Goal: Task Accomplishment & Management: Manage account settings

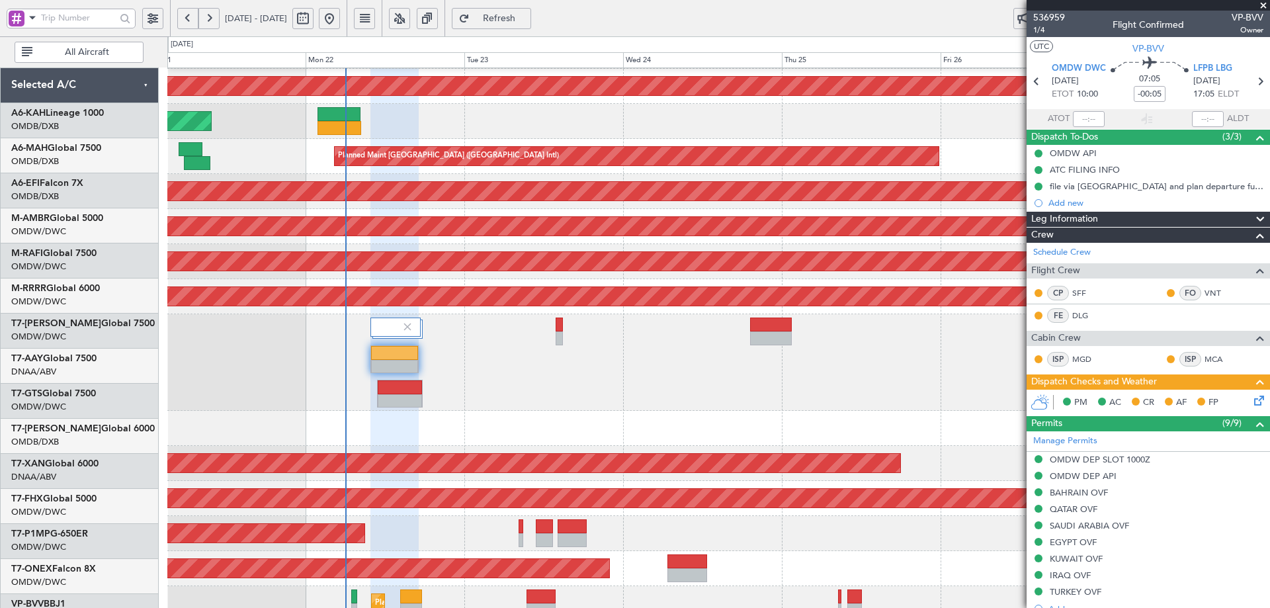
scroll to position [256, 0]
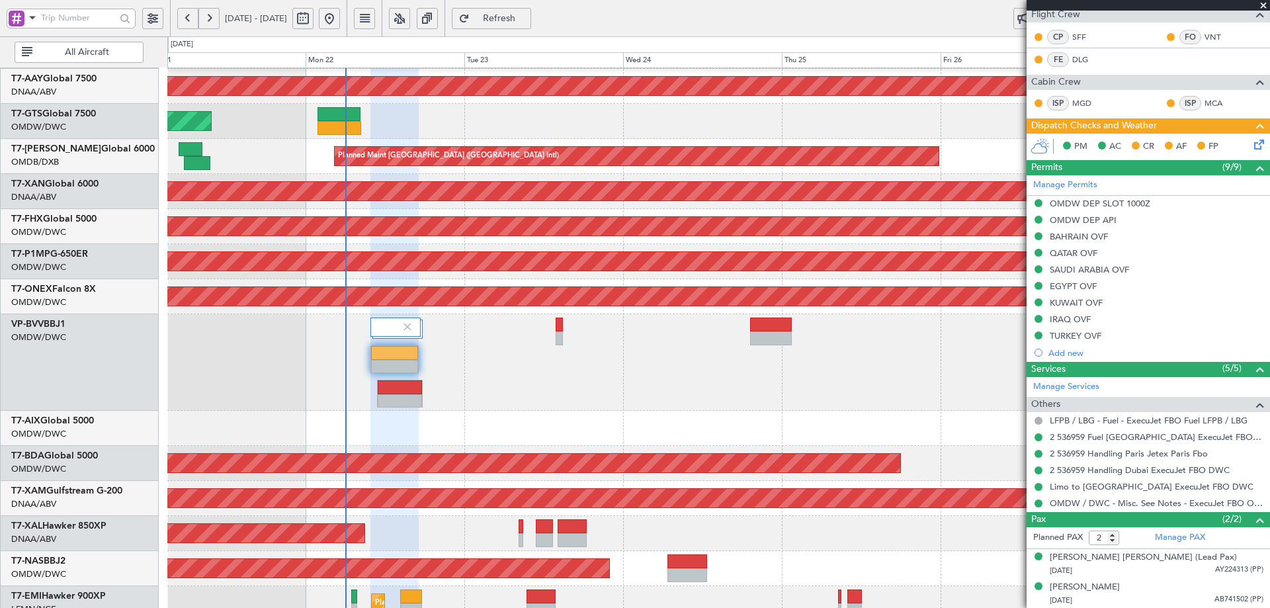
click at [527, 19] on span "Refresh" at bounding box center [499, 18] width 54 height 9
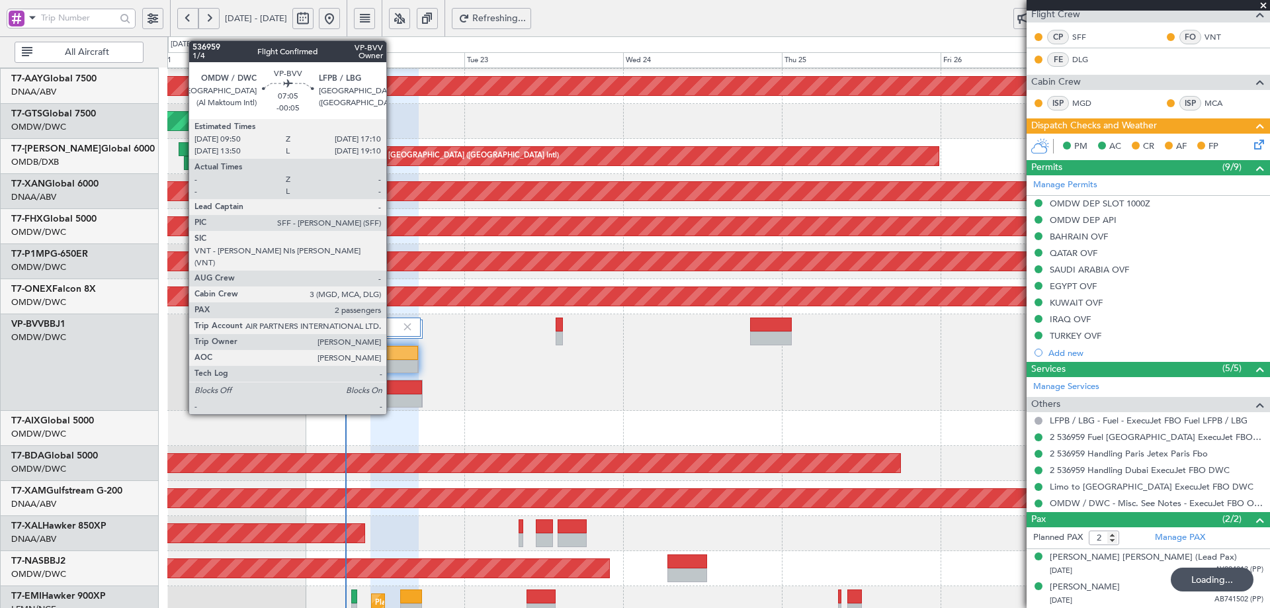
click at [392, 351] on div at bounding box center [395, 353] width 48 height 14
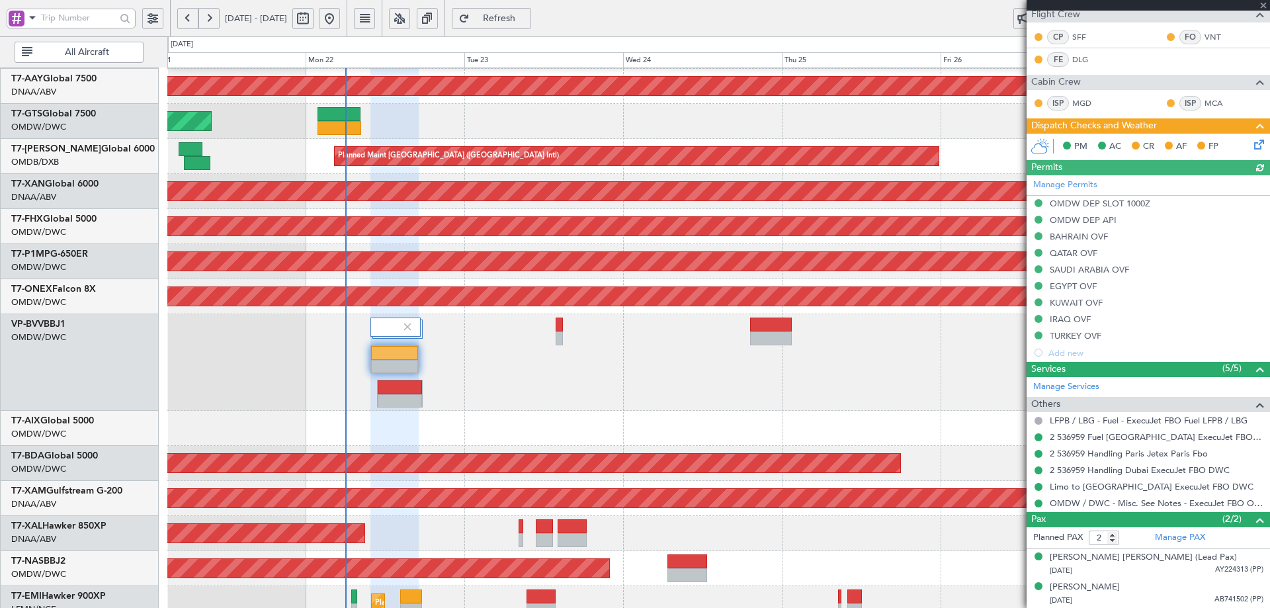
type input "[PERSON_NAME] (ANI)"
type input "7345"
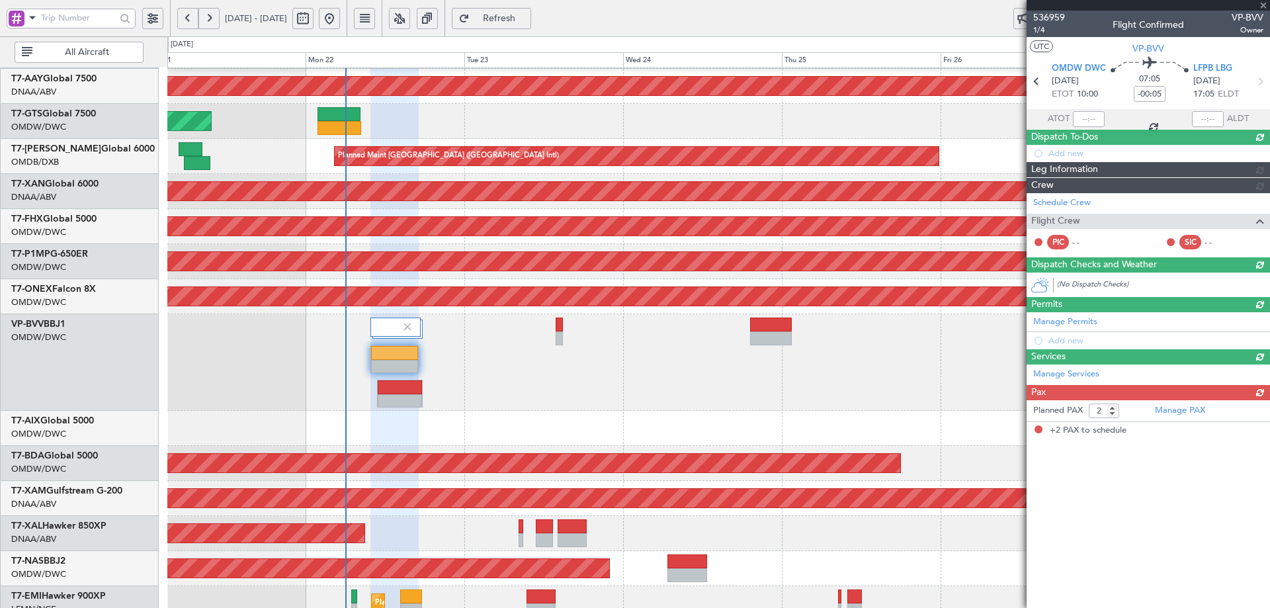
scroll to position [0, 0]
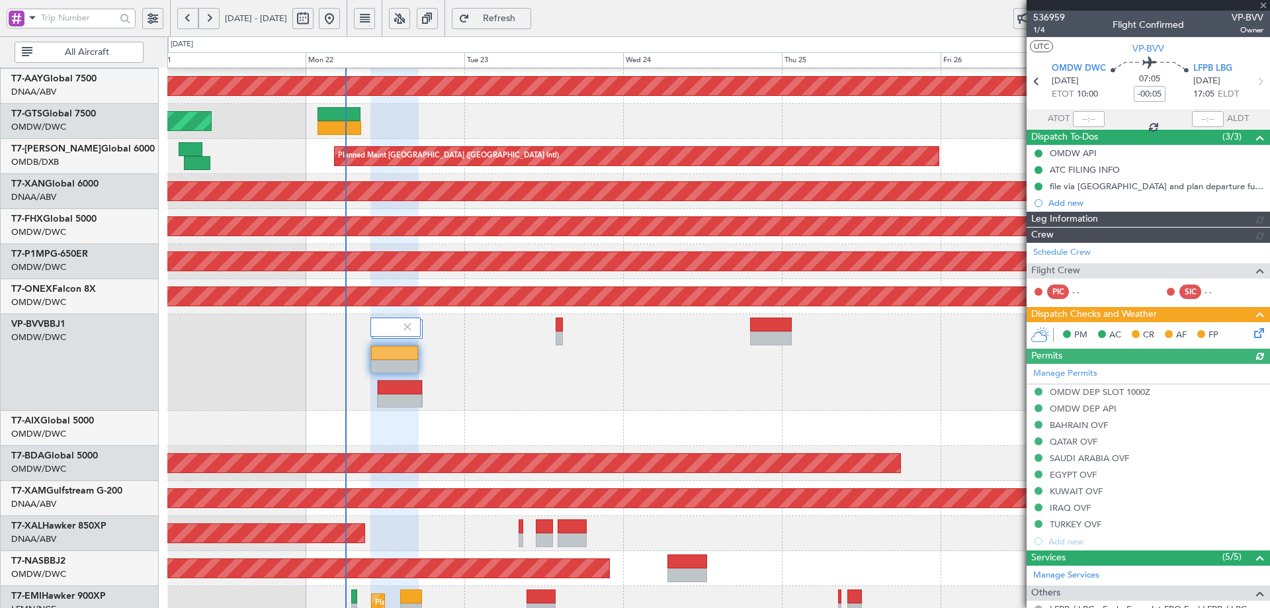
type input "[PERSON_NAME] (ANI)"
type input "7345"
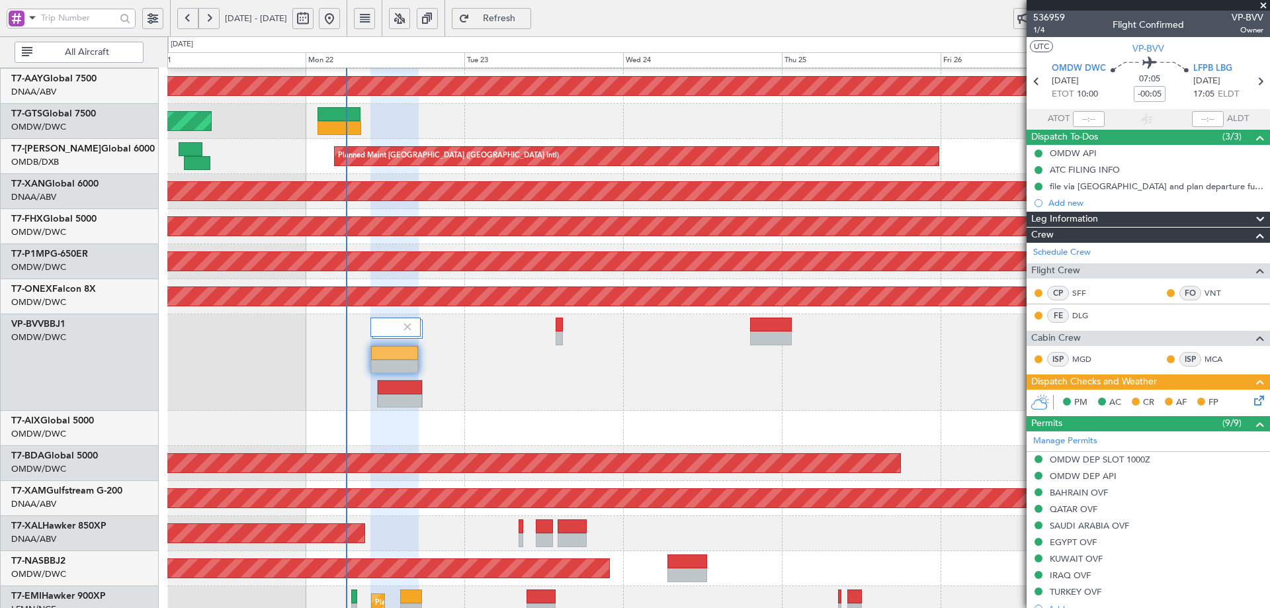
type input "[PERSON_NAME] (ANI)"
type input "7345"
type input "[PERSON_NAME] (ANI)"
type input "7345"
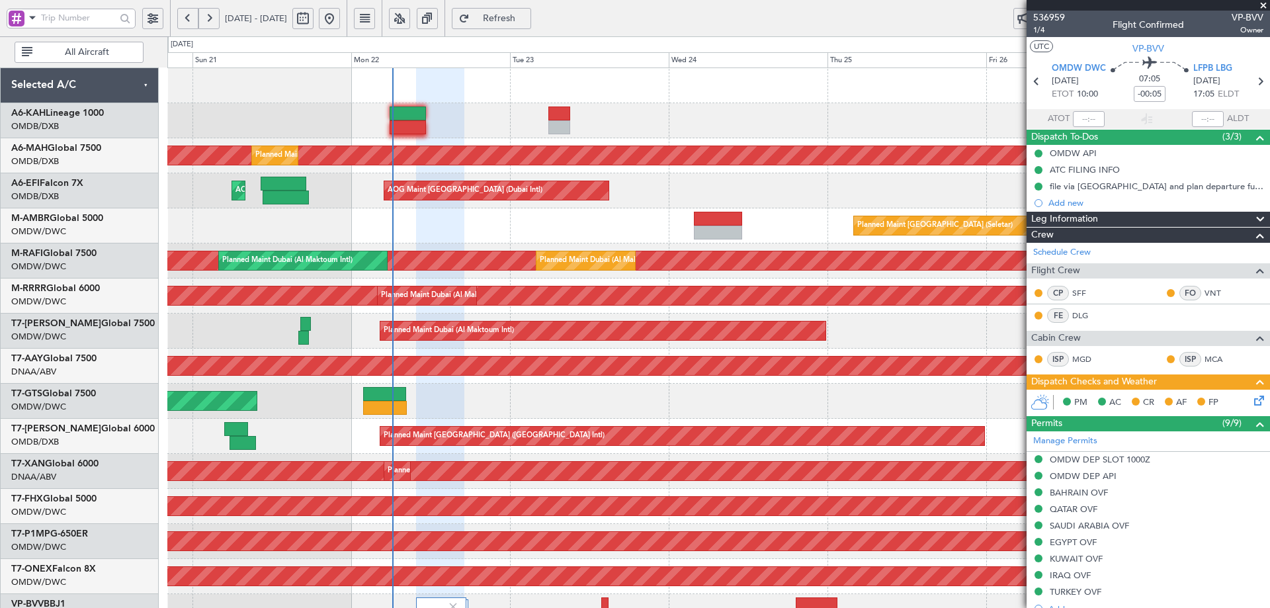
click at [304, 532] on div "Planned Maint Dubai (Dubai Intl) Planned Maint Dubai (Dubai Intl) AOG Maint Dub…" at bounding box center [718, 484] width 1102 height 833
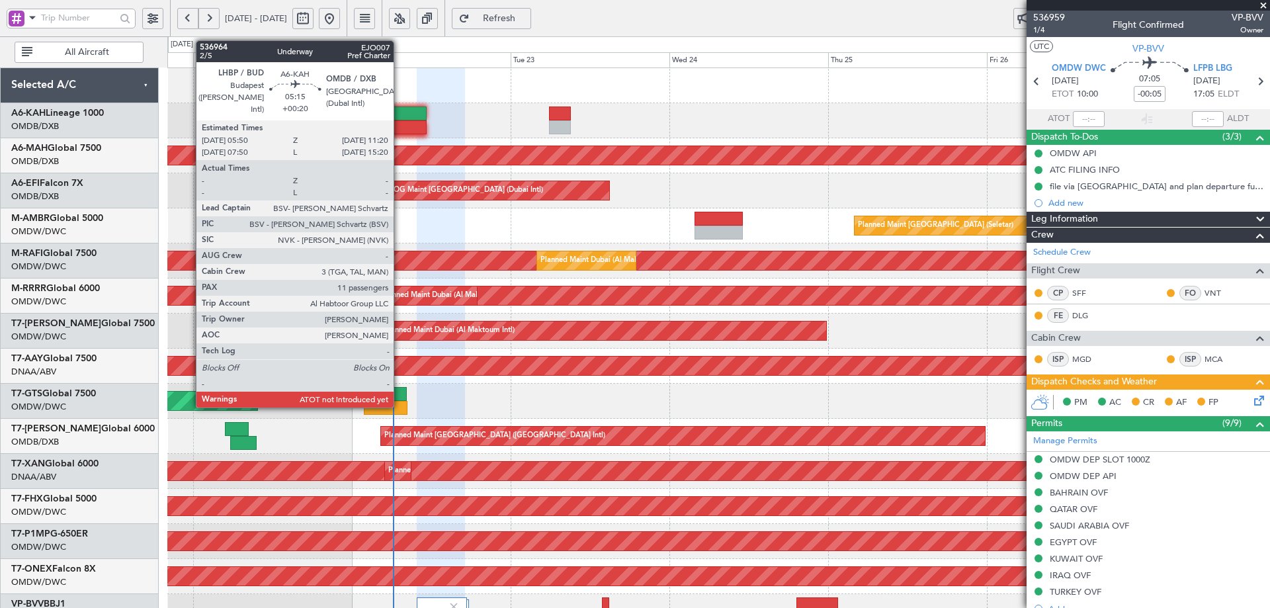
click at [400, 121] on div at bounding box center [408, 127] width 36 height 14
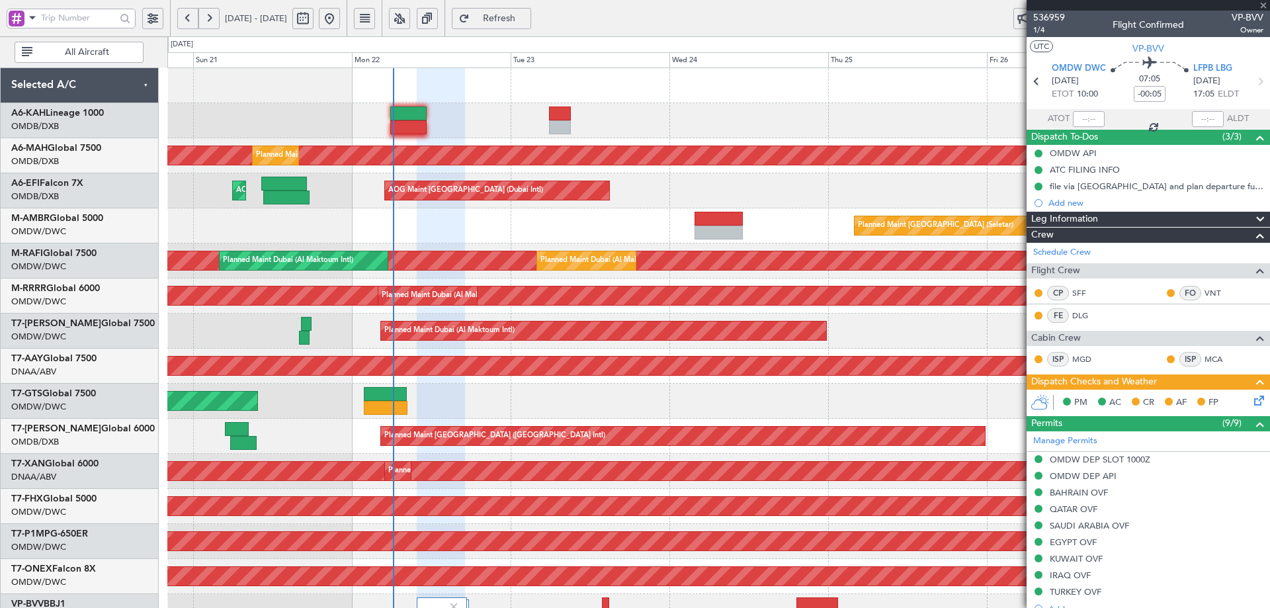
type input "+00:20"
type input "11"
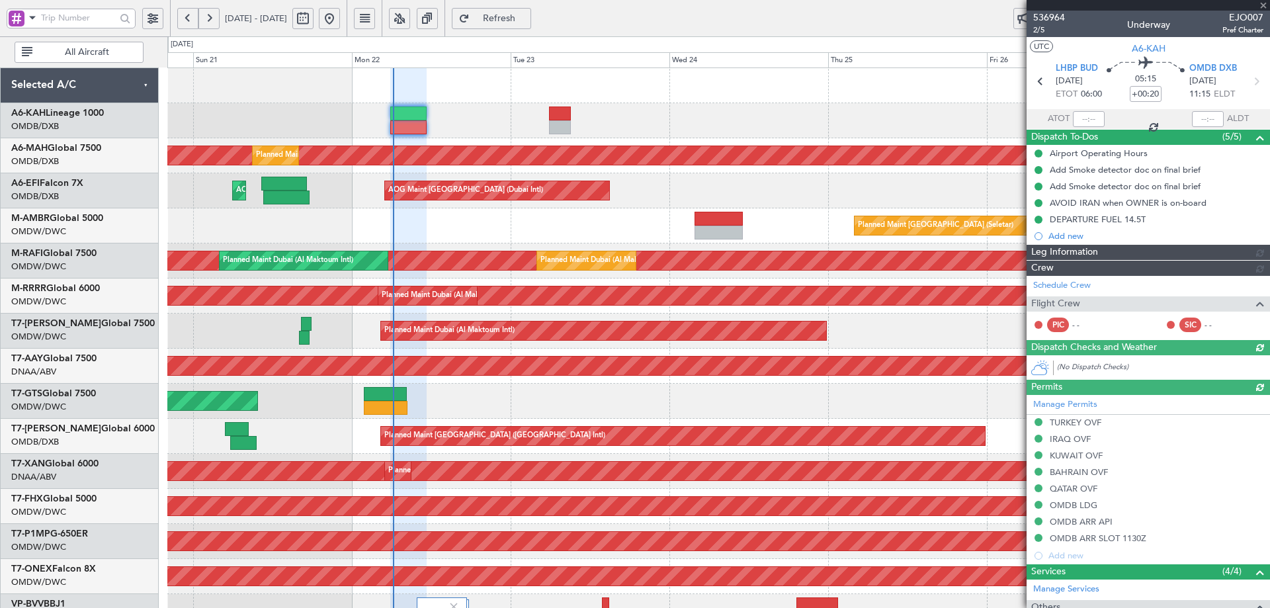
type input "[PERSON_NAME] ([PERSON_NAME])"
type input "7344"
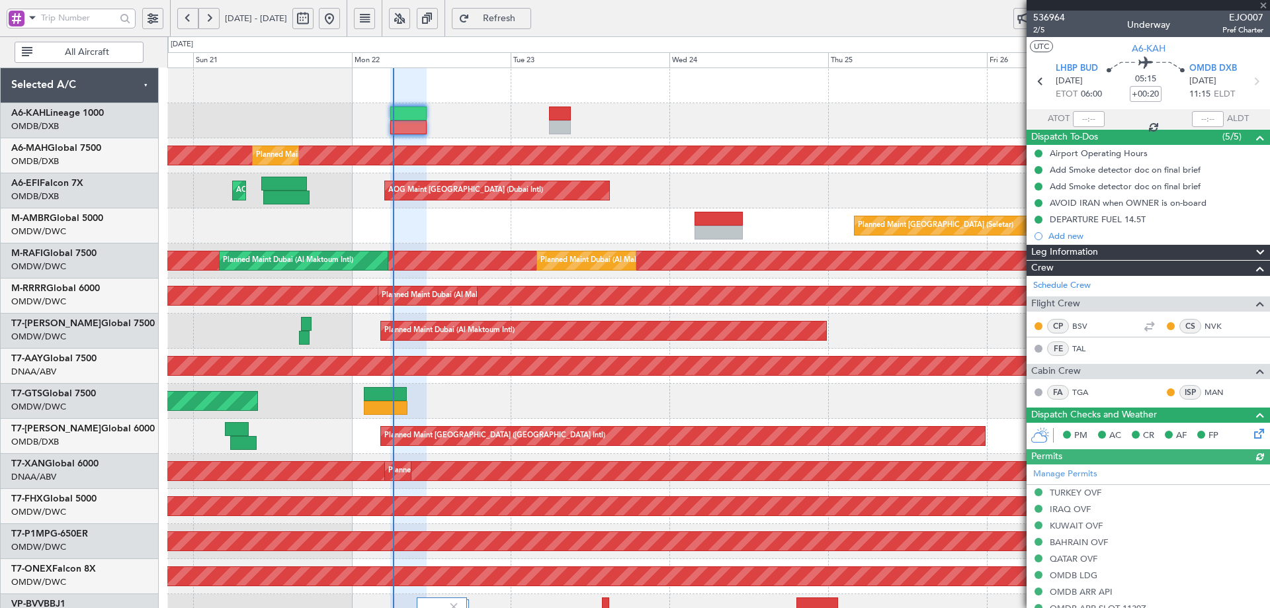
click at [1088, 116] on div at bounding box center [1089, 119] width 32 height 16
click at [1083, 120] on input "text" at bounding box center [1089, 119] width 32 height 16
click at [848, 128] on div at bounding box center [718, 120] width 1102 height 35
type input "06:12"
click at [760, 120] on div at bounding box center [718, 120] width 1102 height 35
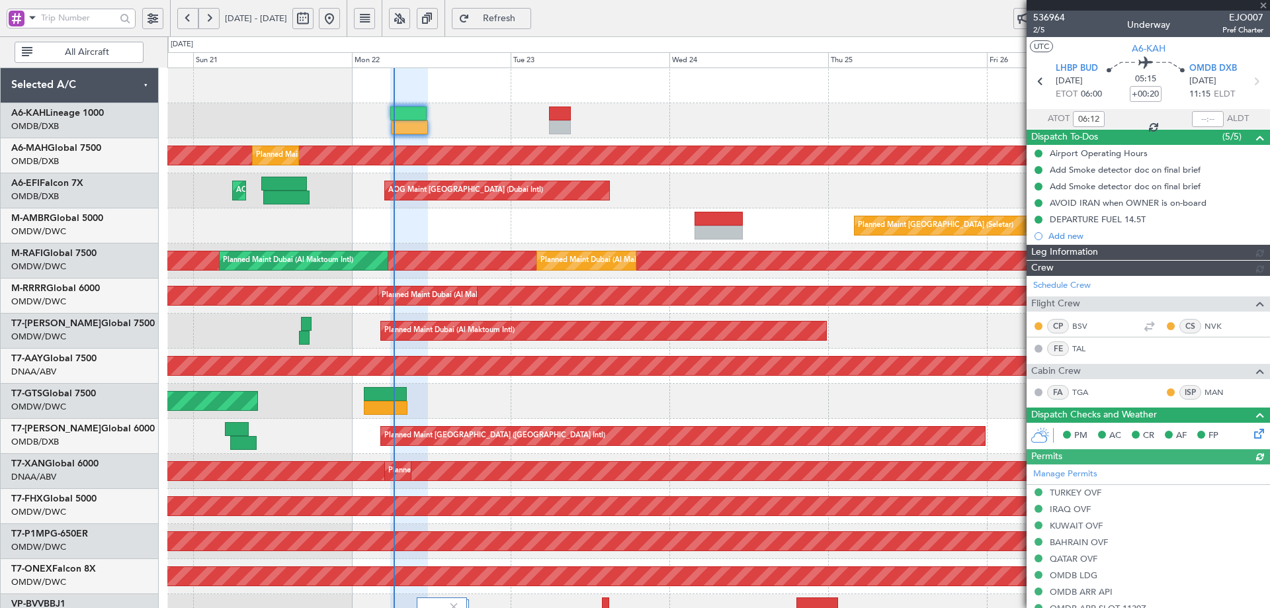
type input "[PERSON_NAME] ([PERSON_NAME])"
type input "7344"
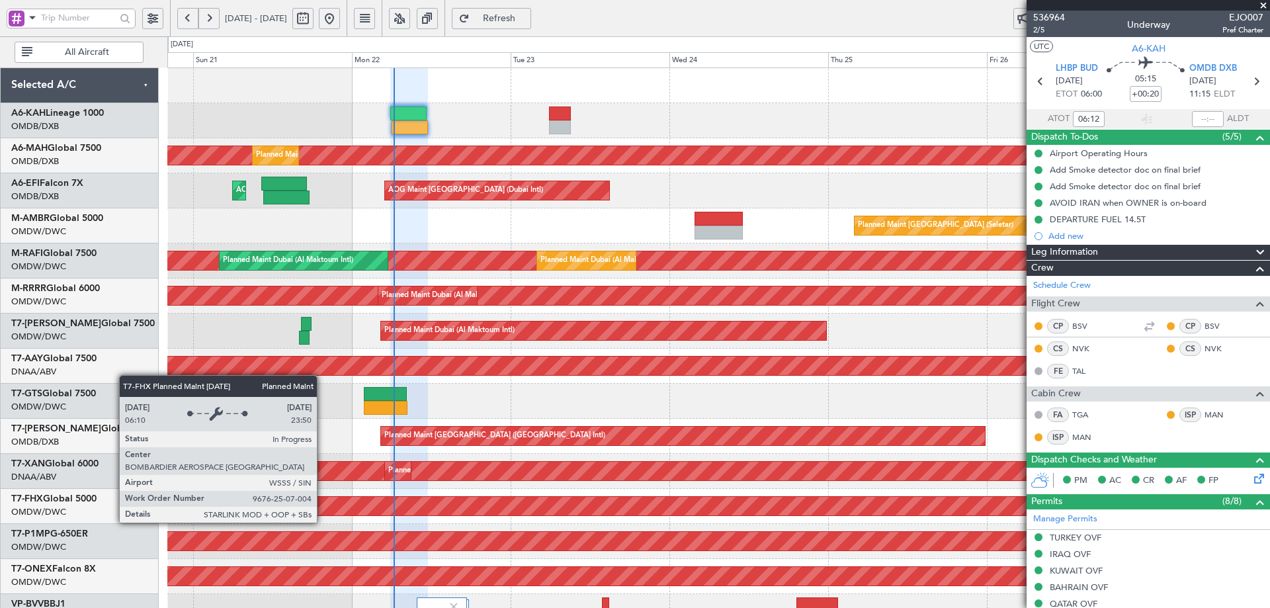
scroll to position [280, 0]
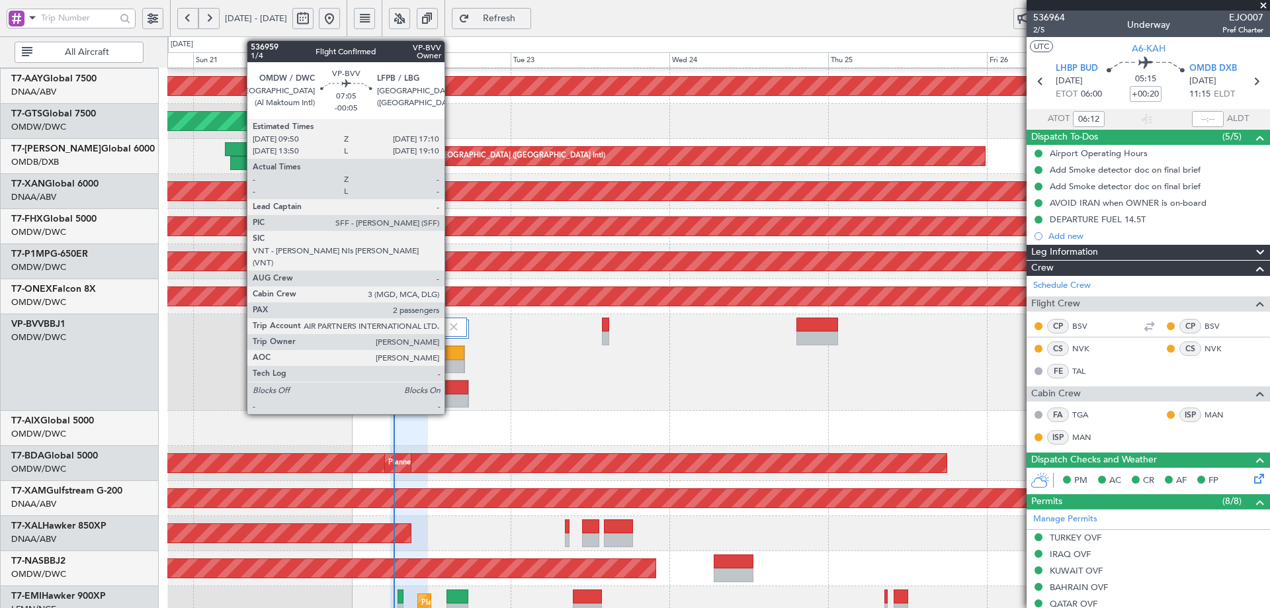
click at [450, 352] on div at bounding box center [441, 353] width 48 height 14
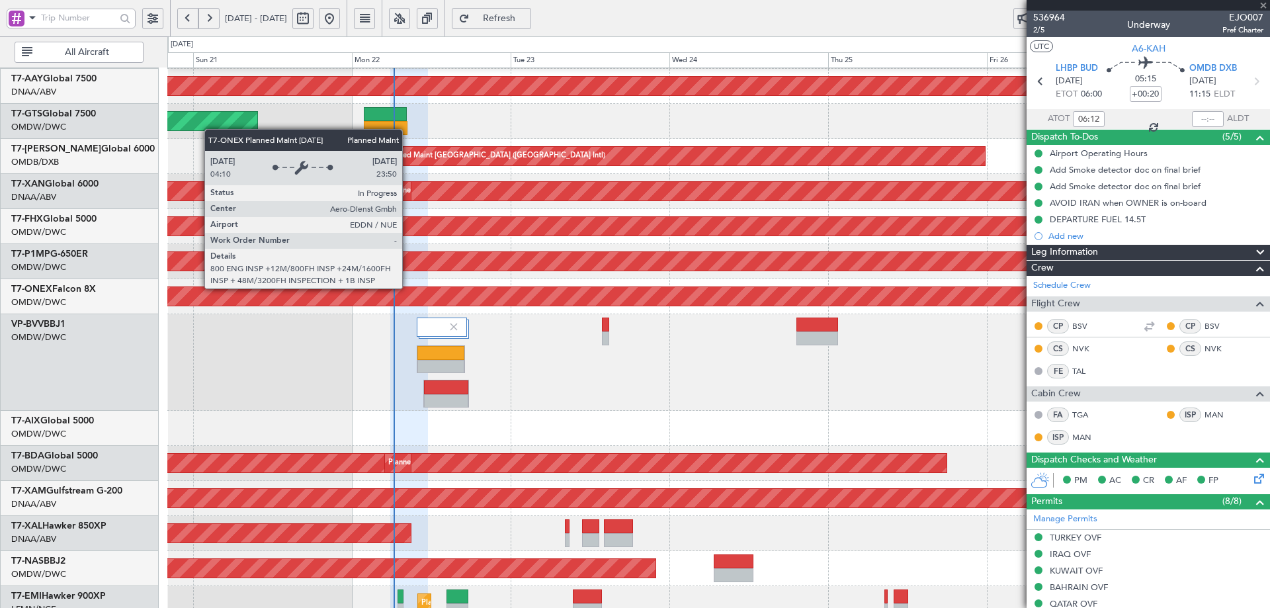
type input "-00:05"
type input "2"
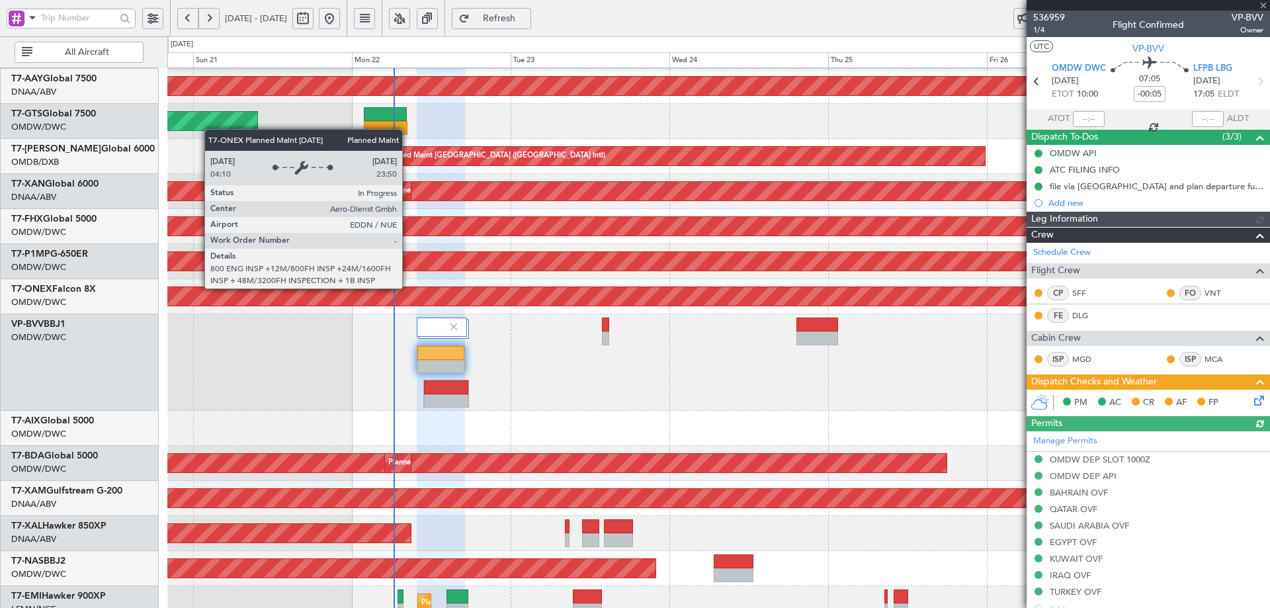
type input "[PERSON_NAME] (ANI)"
type input "7345"
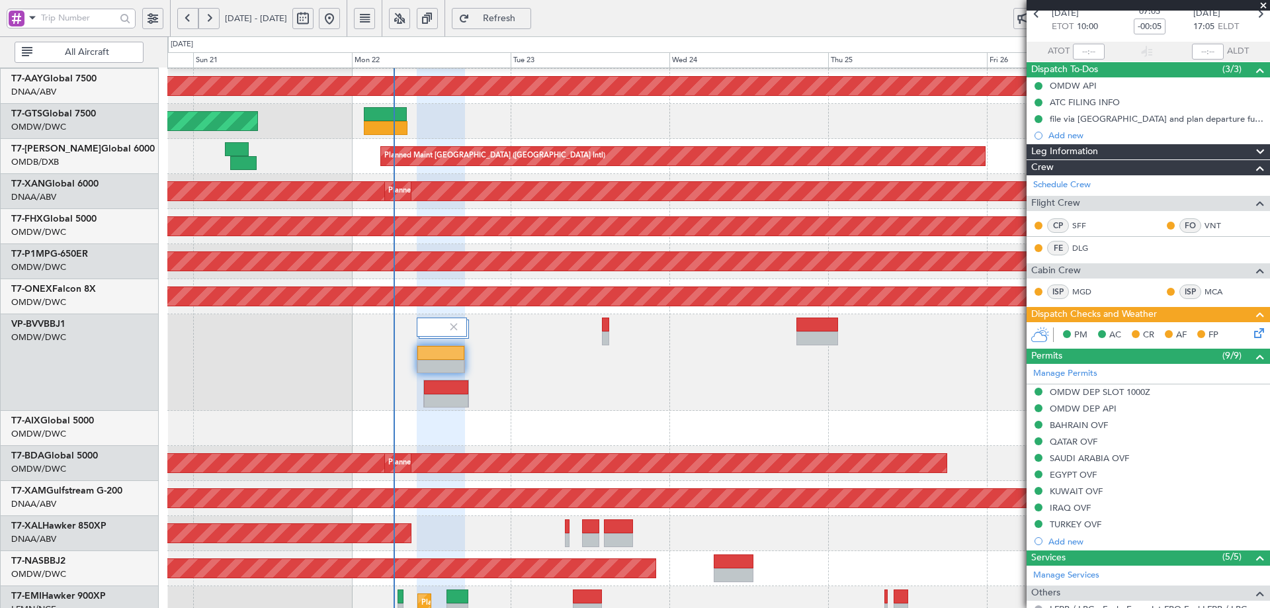
scroll to position [0, 0]
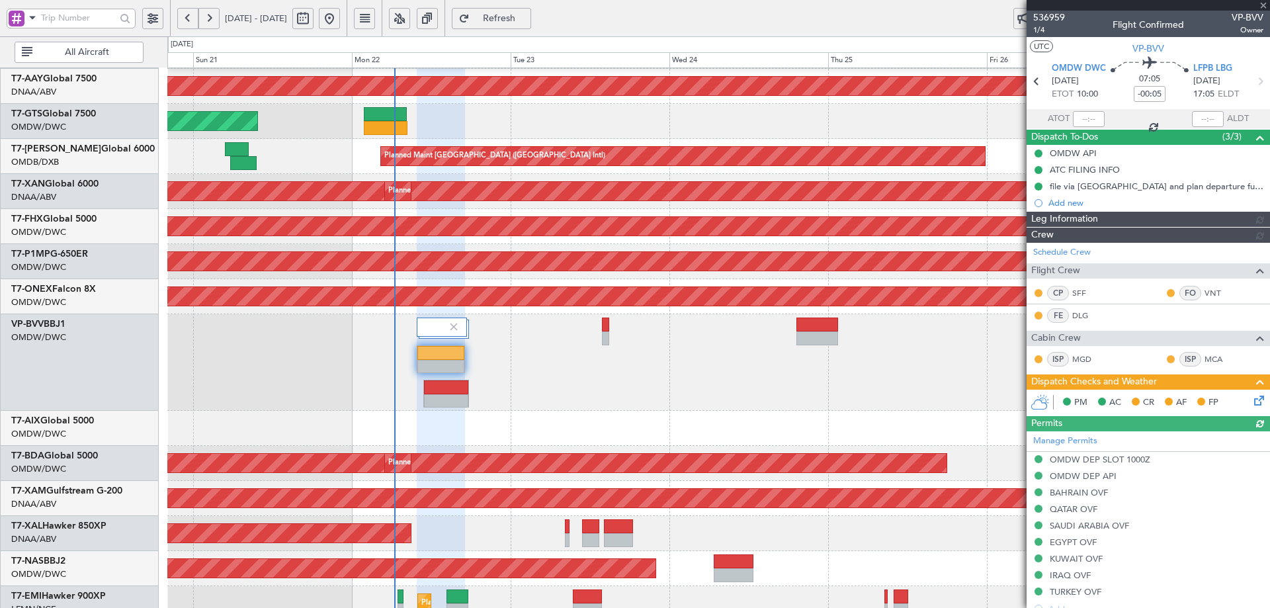
type input "[PERSON_NAME] (ANI)"
type input "7345"
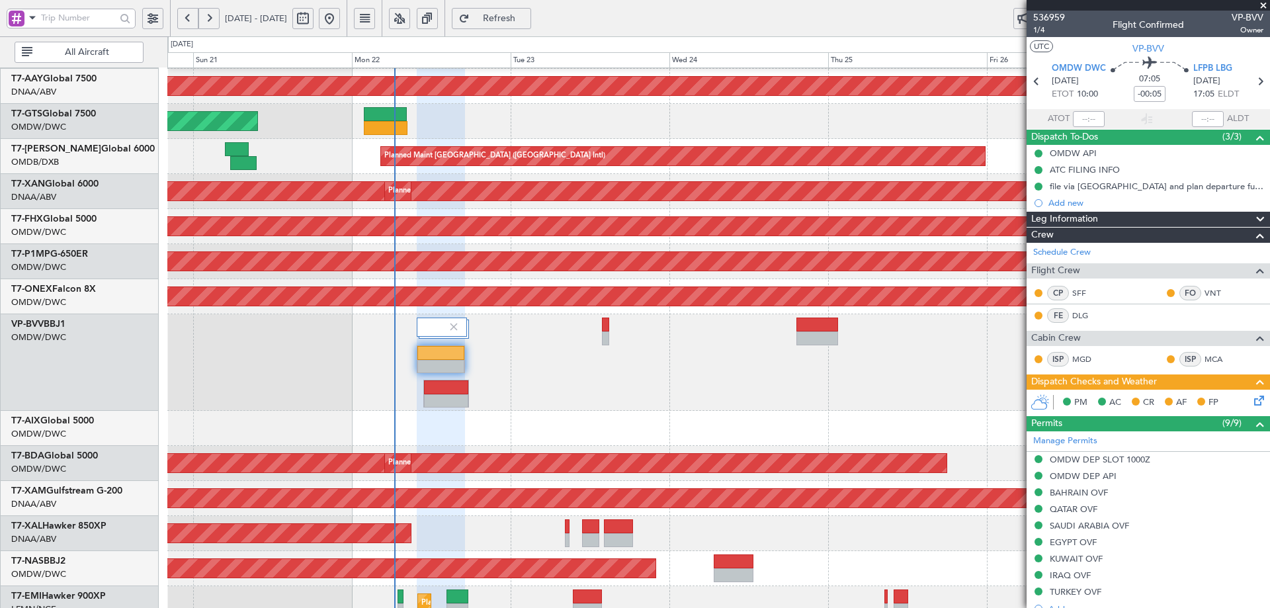
click at [1252, 404] on icon at bounding box center [1257, 398] width 11 height 11
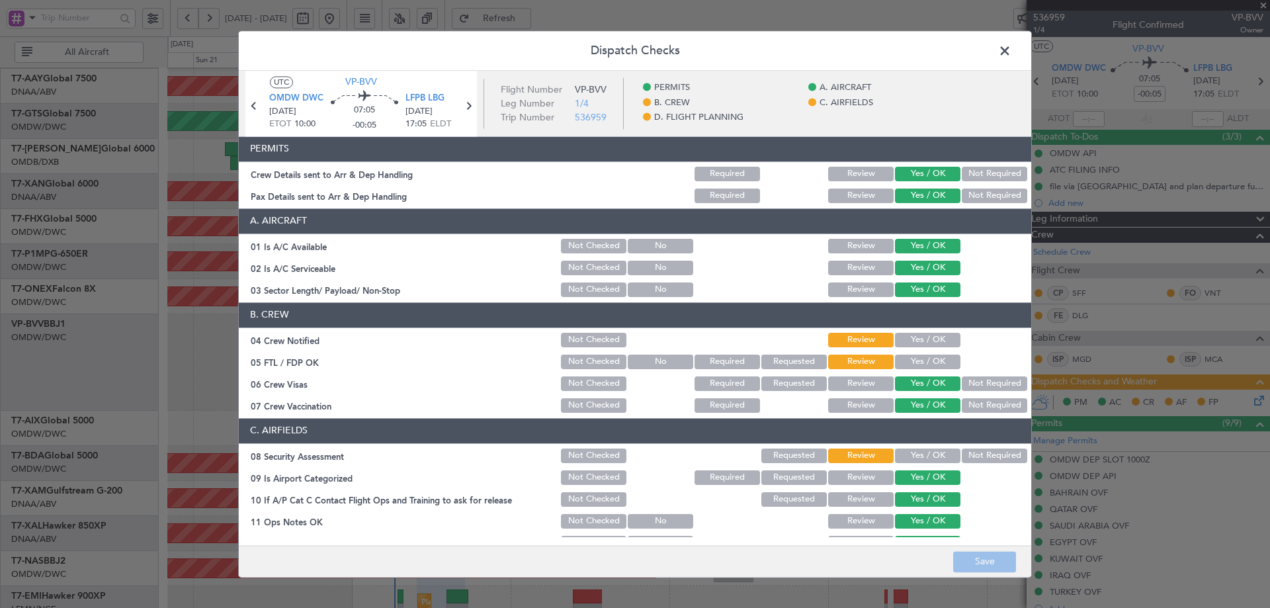
drag, startPoint x: 911, startPoint y: 337, endPoint x: 912, endPoint y: 360, distance: 23.2
click at [911, 337] on button "Yes / OK" at bounding box center [927, 340] width 65 height 15
click at [912, 355] on button "Yes / OK" at bounding box center [927, 362] width 65 height 15
click at [918, 452] on button "Yes / OK" at bounding box center [927, 456] width 65 height 15
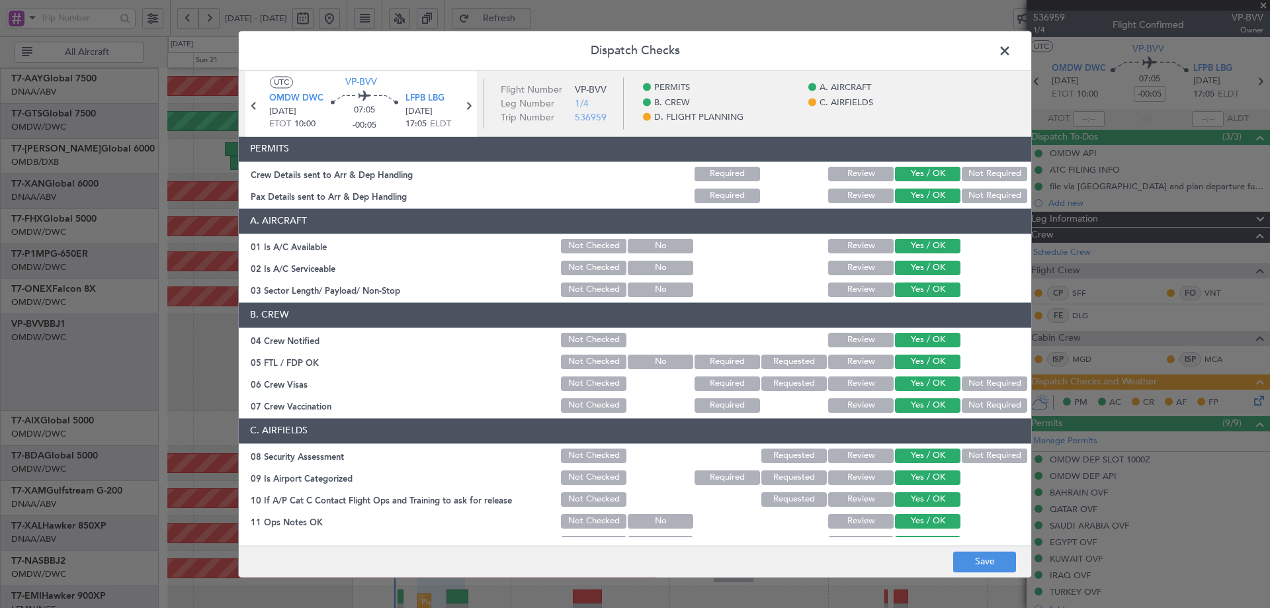
scroll to position [331, 0]
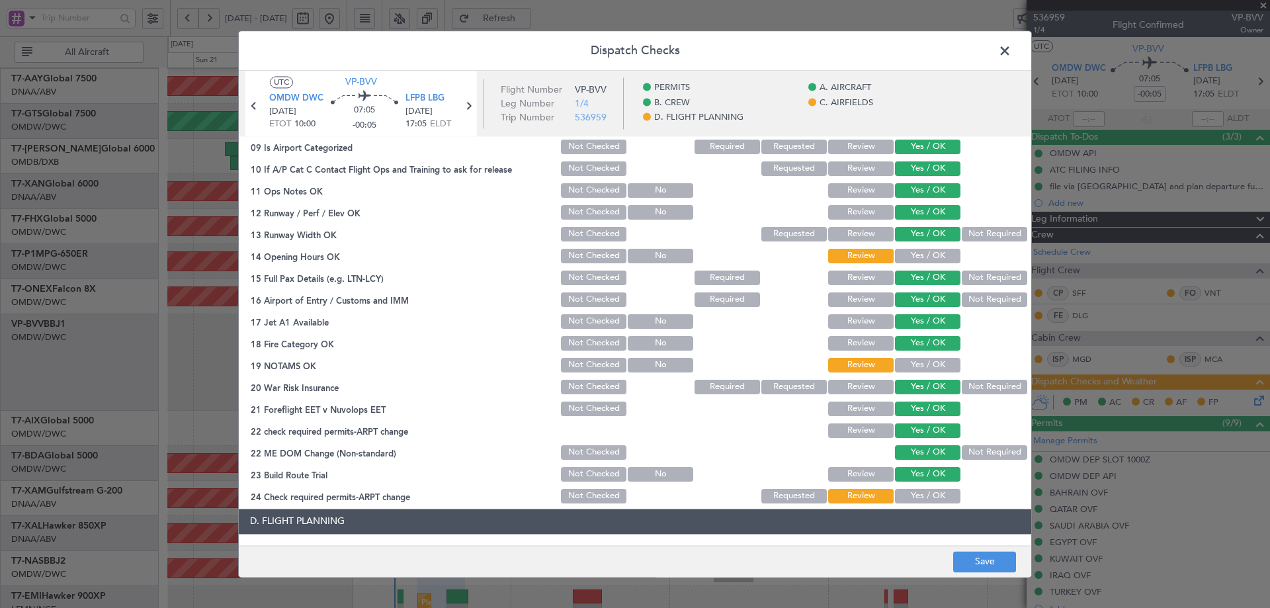
drag, startPoint x: 907, startPoint y: 253, endPoint x: 906, endPoint y: 342, distance: 88.6
click at [907, 254] on button "Yes / OK" at bounding box center [927, 256] width 65 height 15
click at [905, 359] on button "Yes / OK" at bounding box center [927, 365] width 65 height 15
click at [923, 495] on button "Yes / OK" at bounding box center [927, 496] width 65 height 15
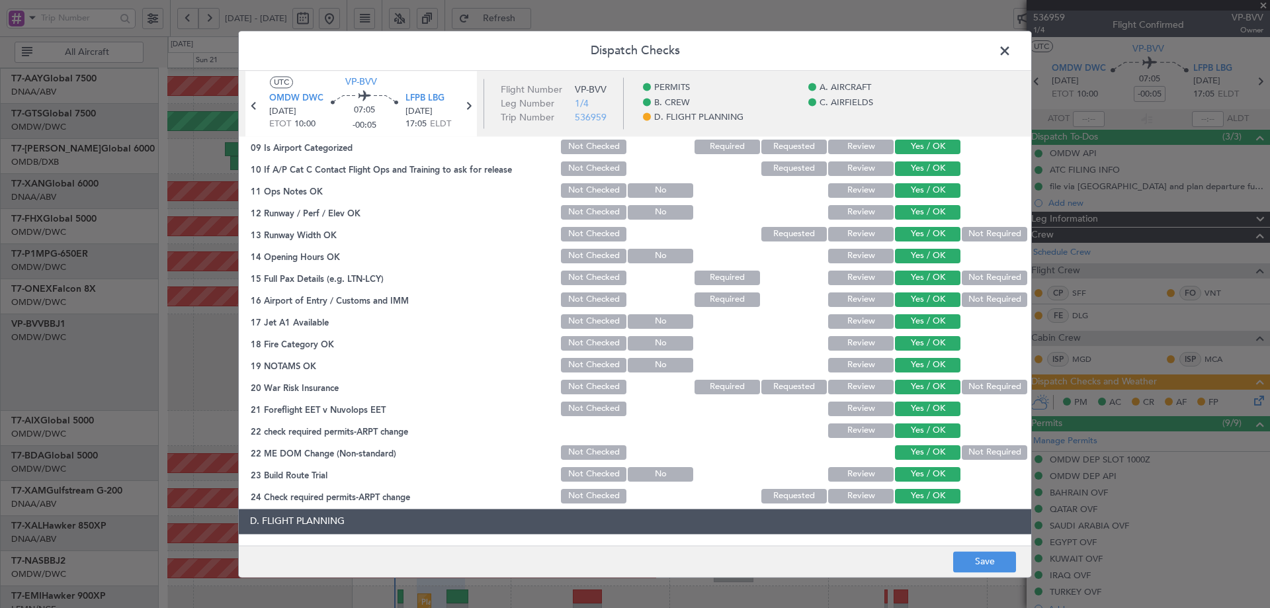
click at [963, 388] on button "Not Required" at bounding box center [994, 387] width 65 height 15
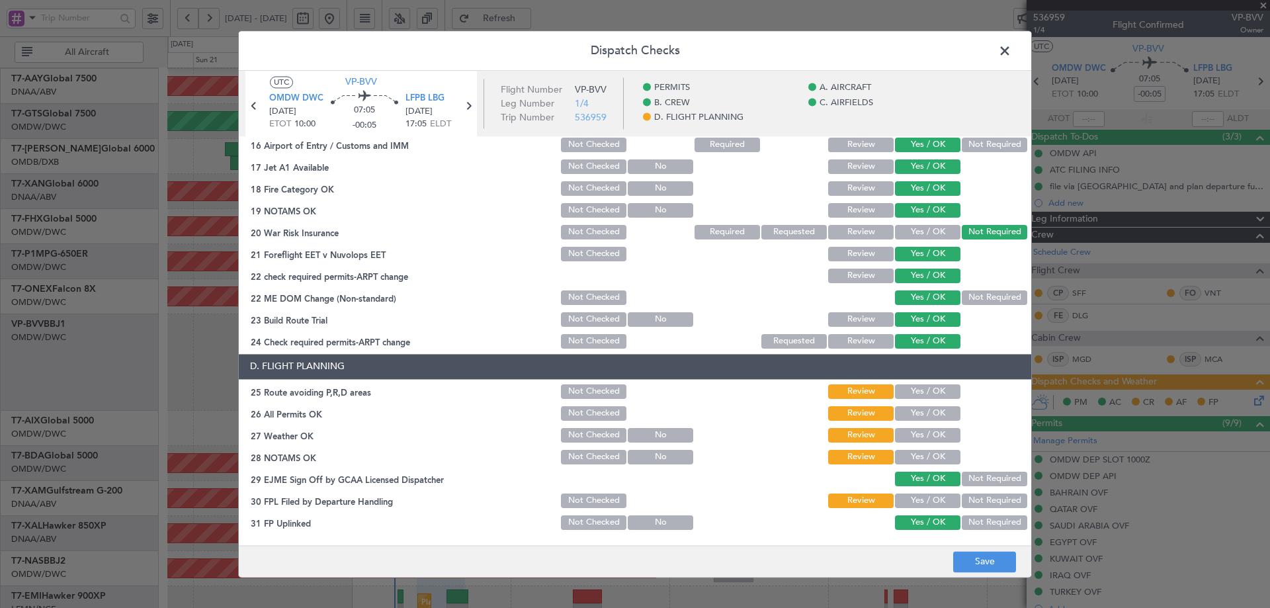
scroll to position [572, 0]
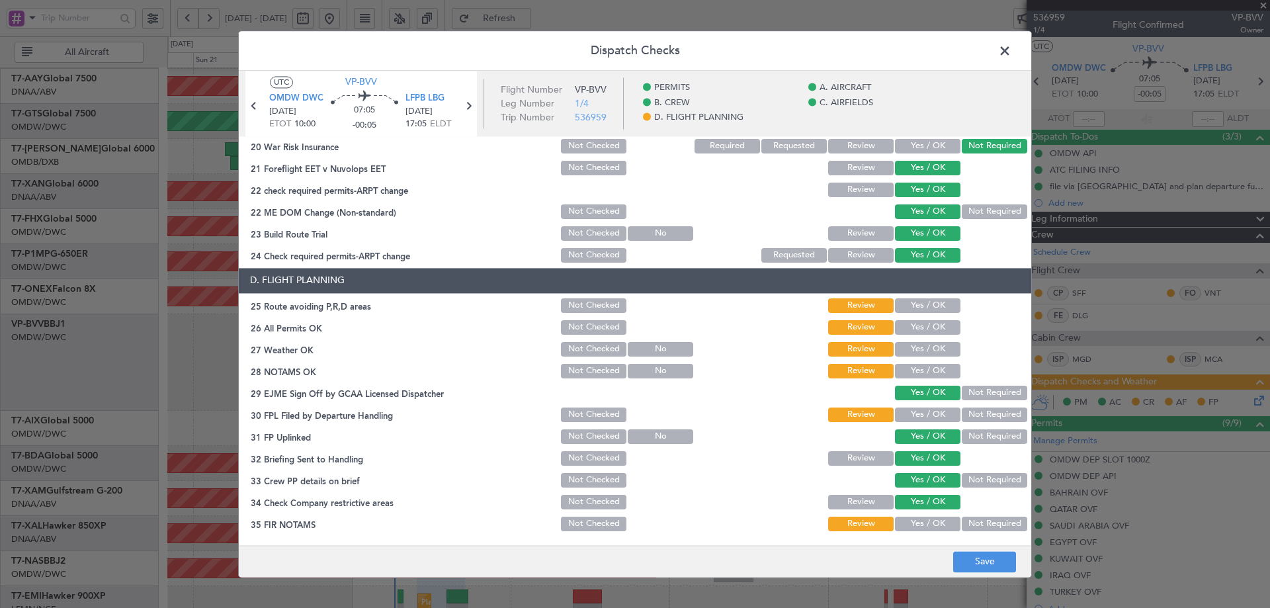
drag, startPoint x: 915, startPoint y: 305, endPoint x: 915, endPoint y: 320, distance: 14.6
click at [915, 307] on button "Yes / OK" at bounding box center [927, 305] width 65 height 15
click at [913, 329] on button "Yes / OK" at bounding box center [927, 327] width 65 height 15
click at [910, 349] on button "Yes / OK" at bounding box center [927, 349] width 65 height 15
click at [912, 373] on button "Yes / OK" at bounding box center [927, 371] width 65 height 15
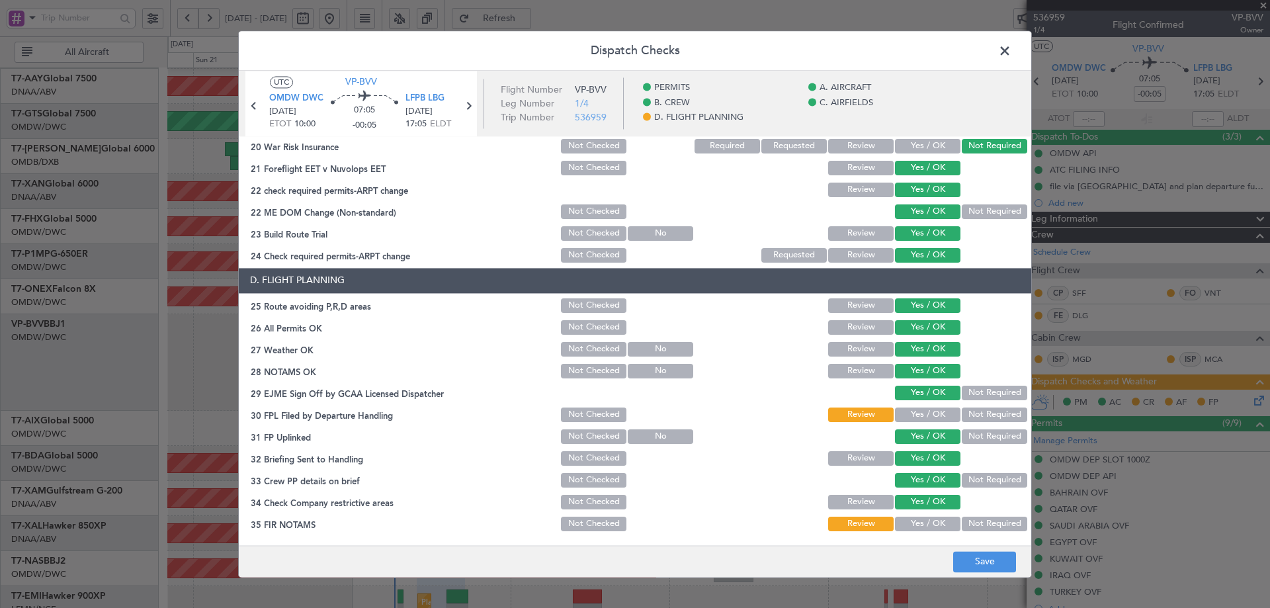
drag, startPoint x: 902, startPoint y: 415, endPoint x: 900, endPoint y: 422, distance: 6.7
click at [901, 418] on button "Yes / OK" at bounding box center [927, 414] width 65 height 15
click at [896, 523] on button "Yes / OK" at bounding box center [927, 524] width 65 height 15
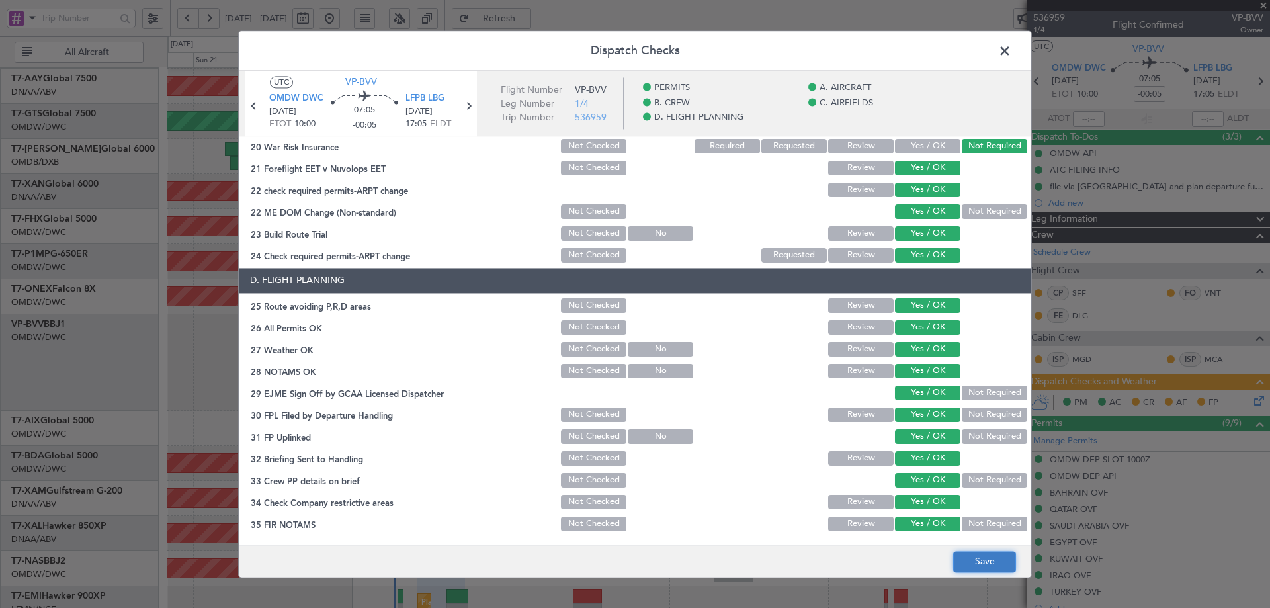
click at [976, 558] on button "Save" at bounding box center [984, 561] width 63 height 21
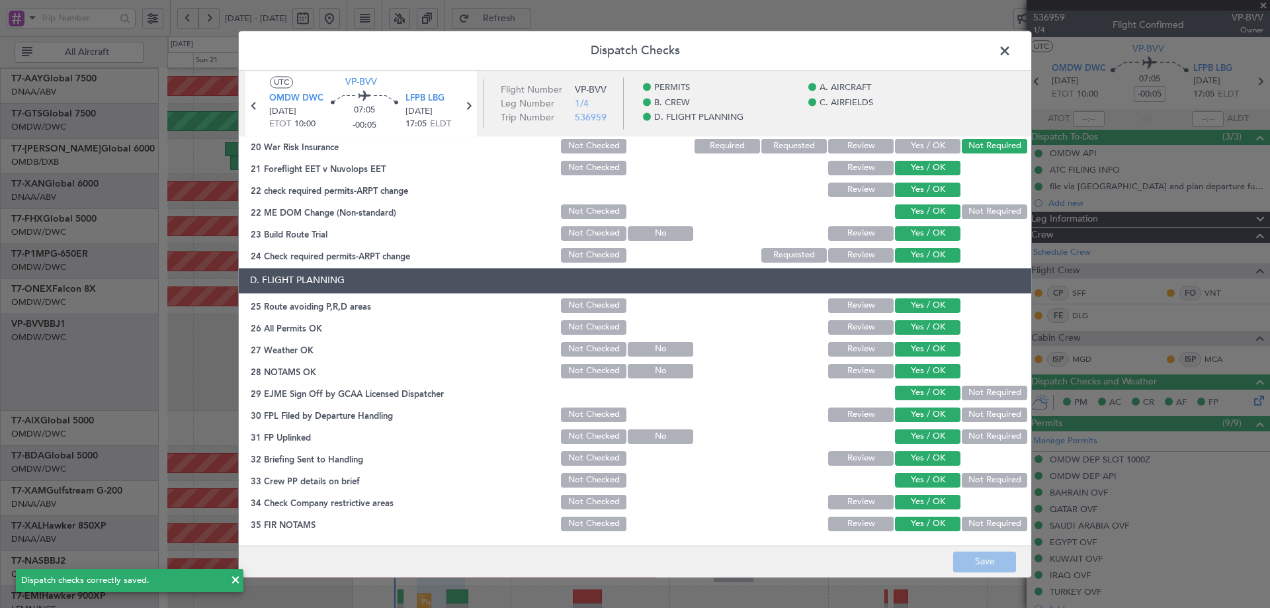
click at [1011, 54] on span at bounding box center [1011, 54] width 0 height 26
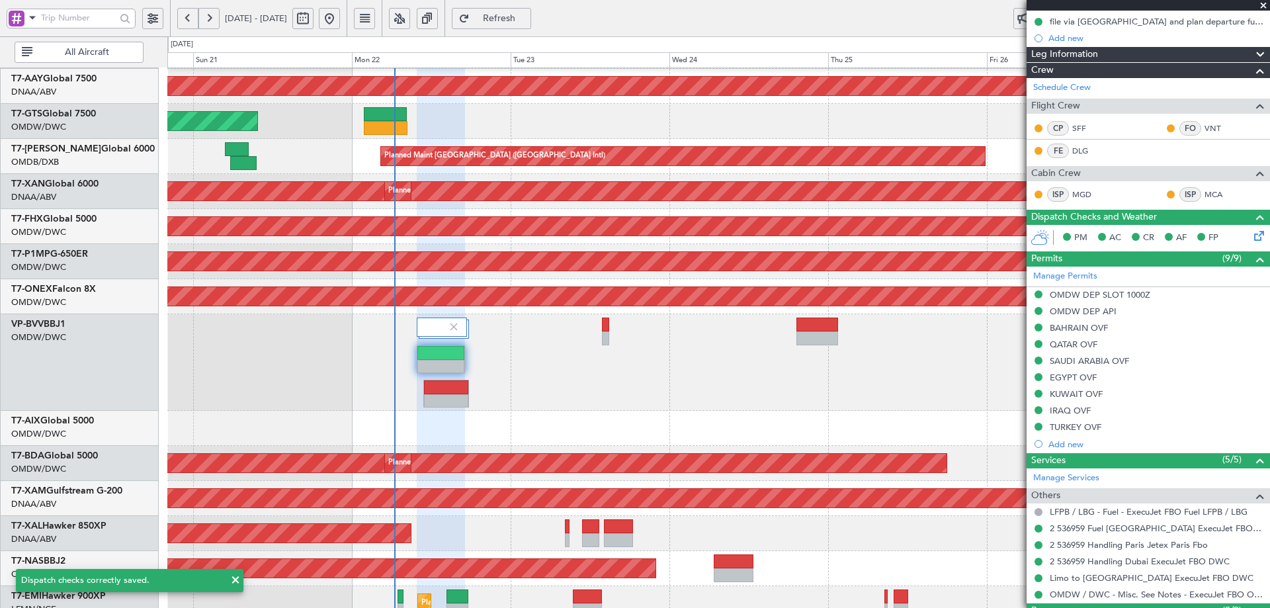
scroll to position [256, 0]
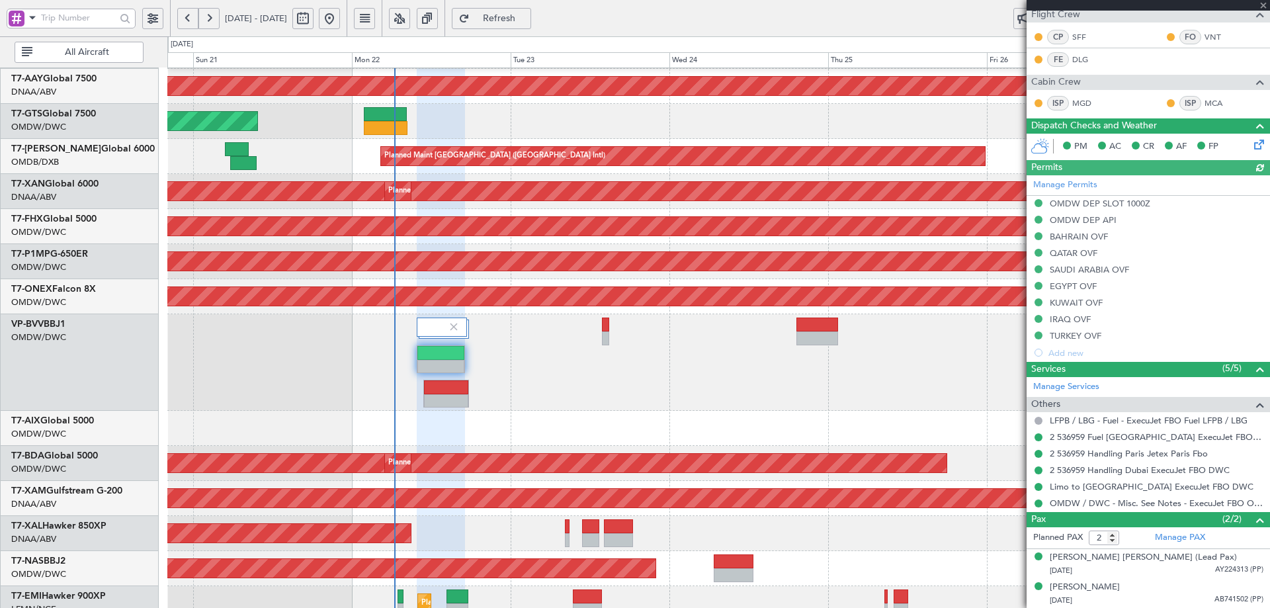
type input "[PERSON_NAME] (ANI)"
type input "7345"
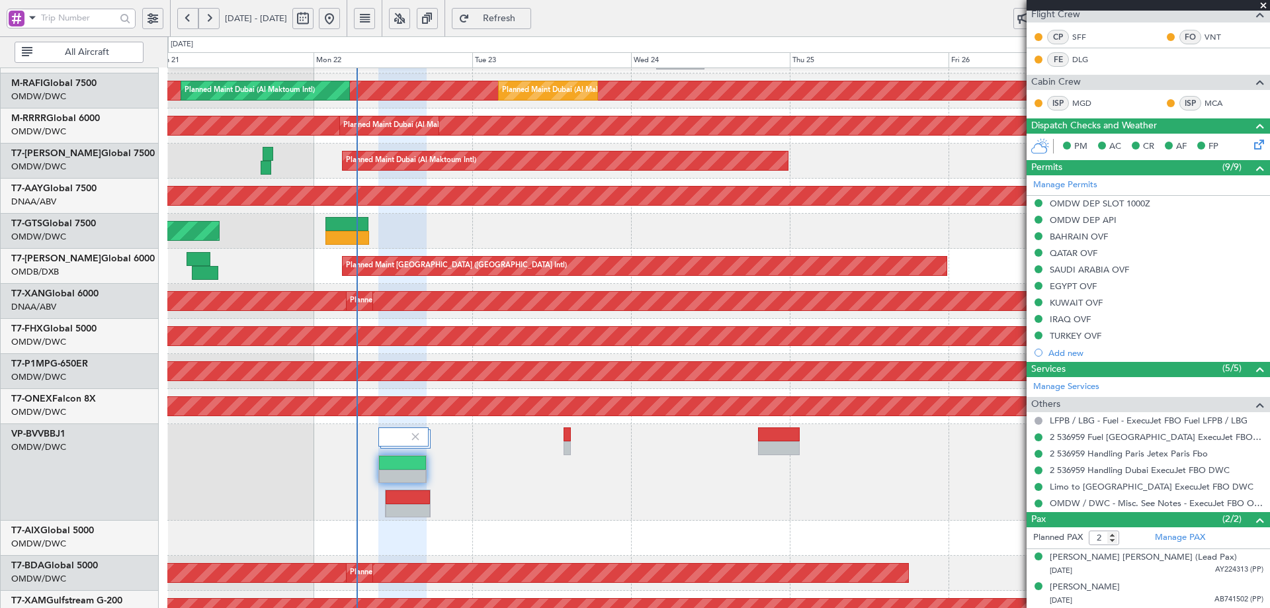
click at [426, 607] on html "20 Sep 2025 - 27 Sep 2025 Refresh Quick Links All Aircraft Planned Maint Singap…" at bounding box center [635, 310] width 1270 height 620
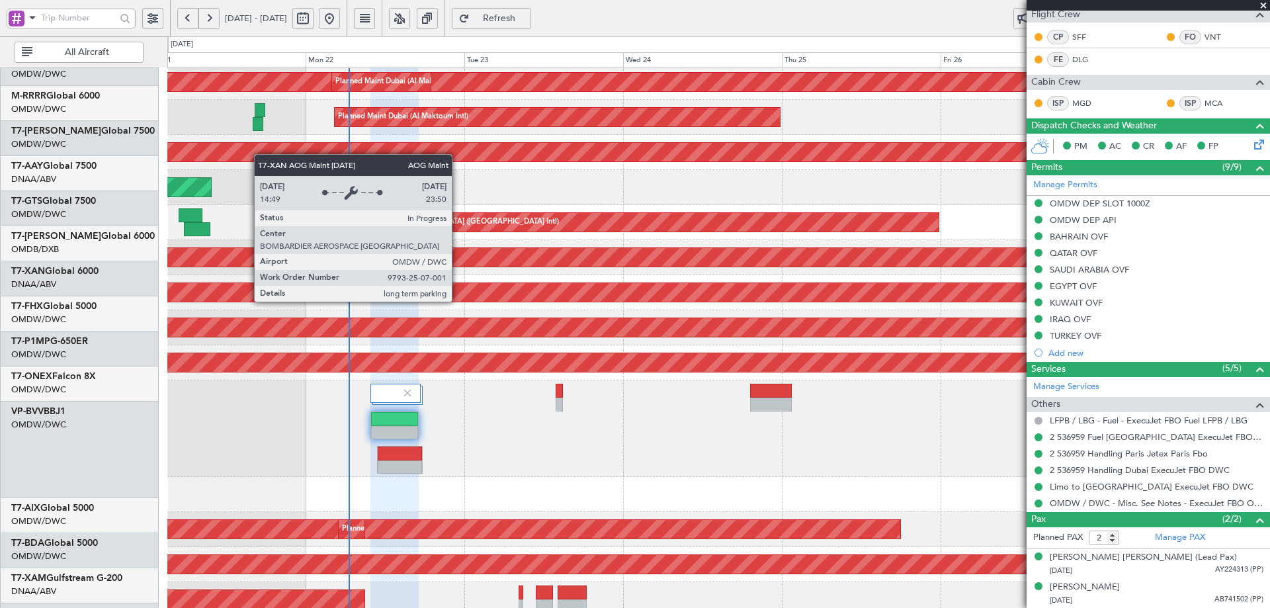
scroll to position [280, 0]
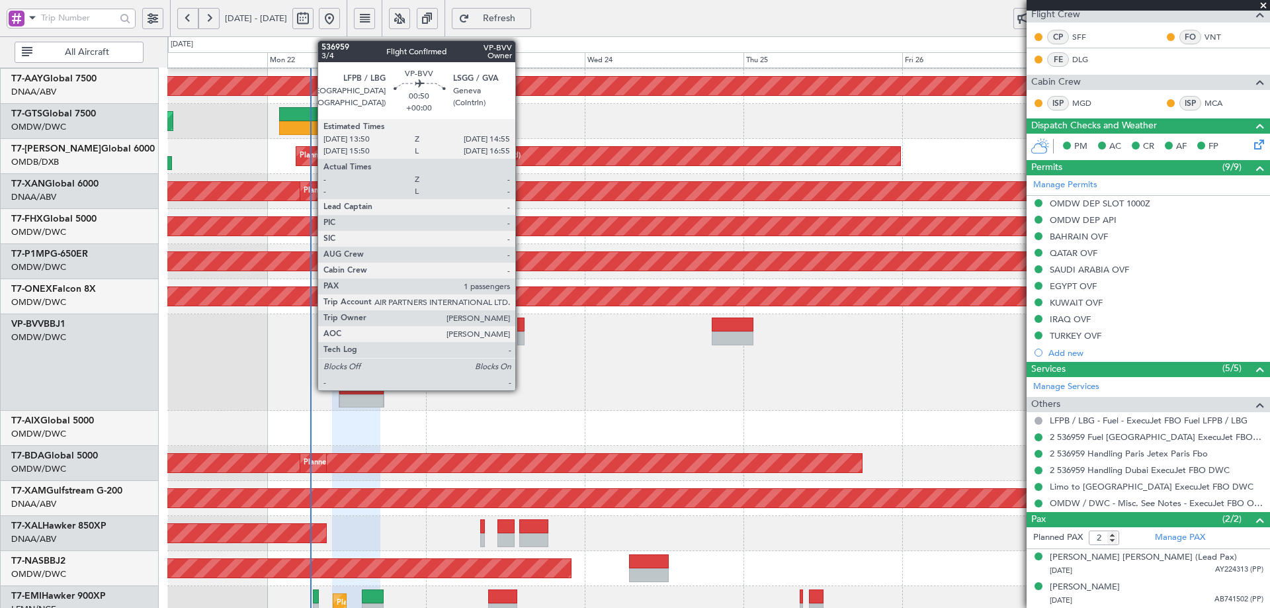
click at [521, 331] on div at bounding box center [520, 338] width 7 height 14
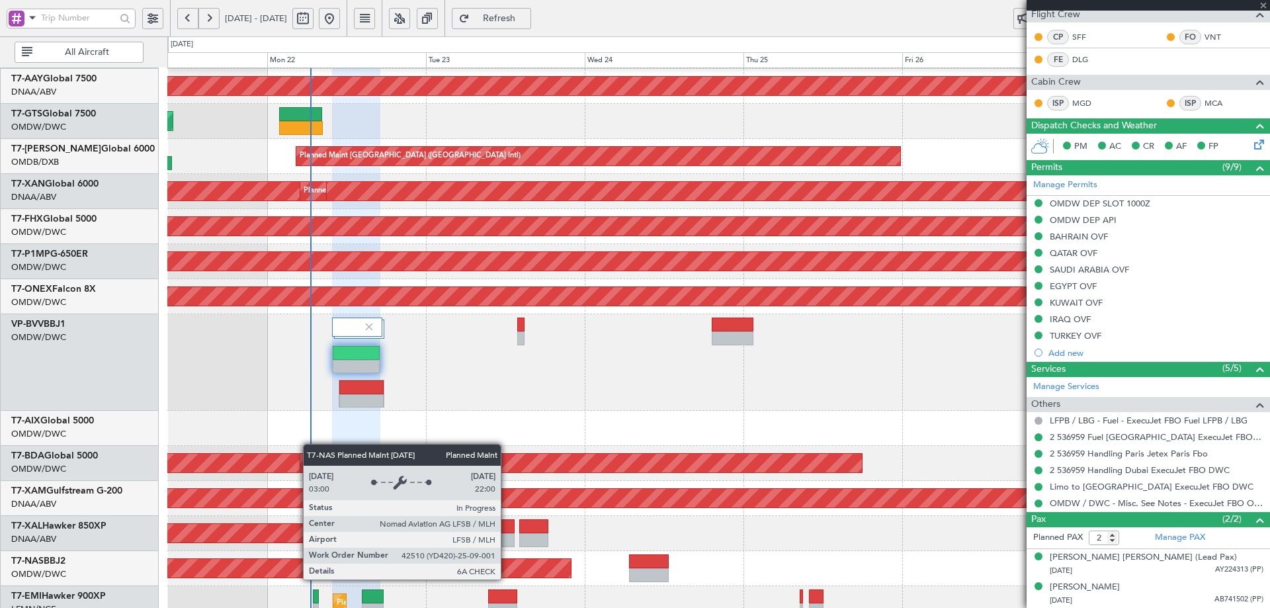
type input "1"
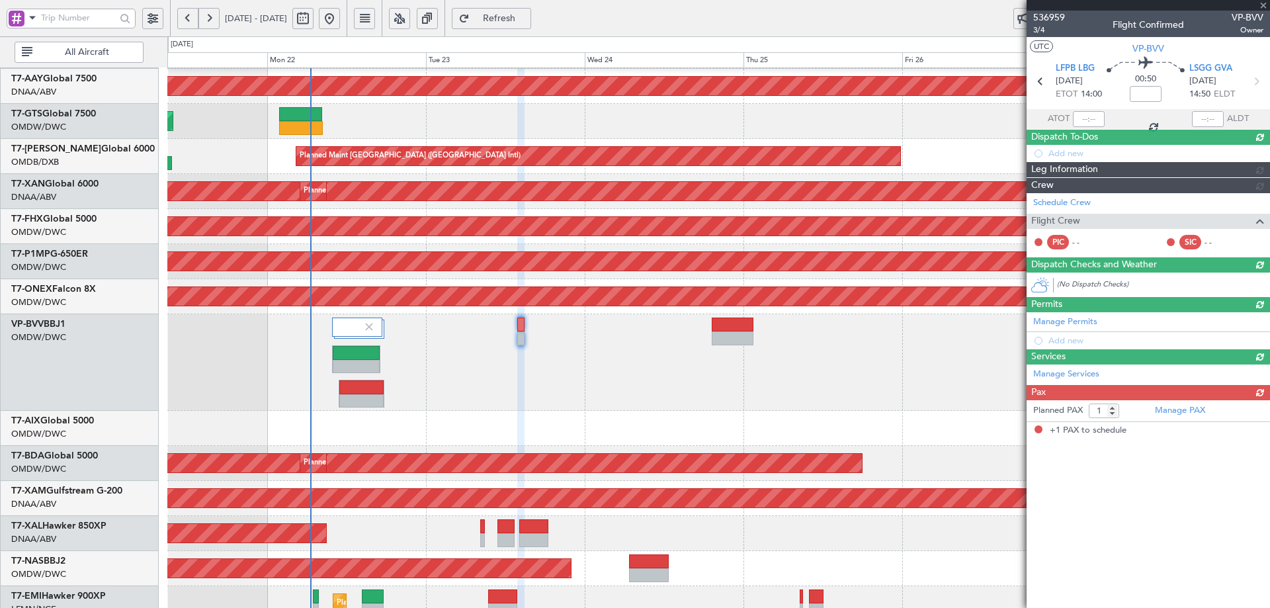
scroll to position [0, 0]
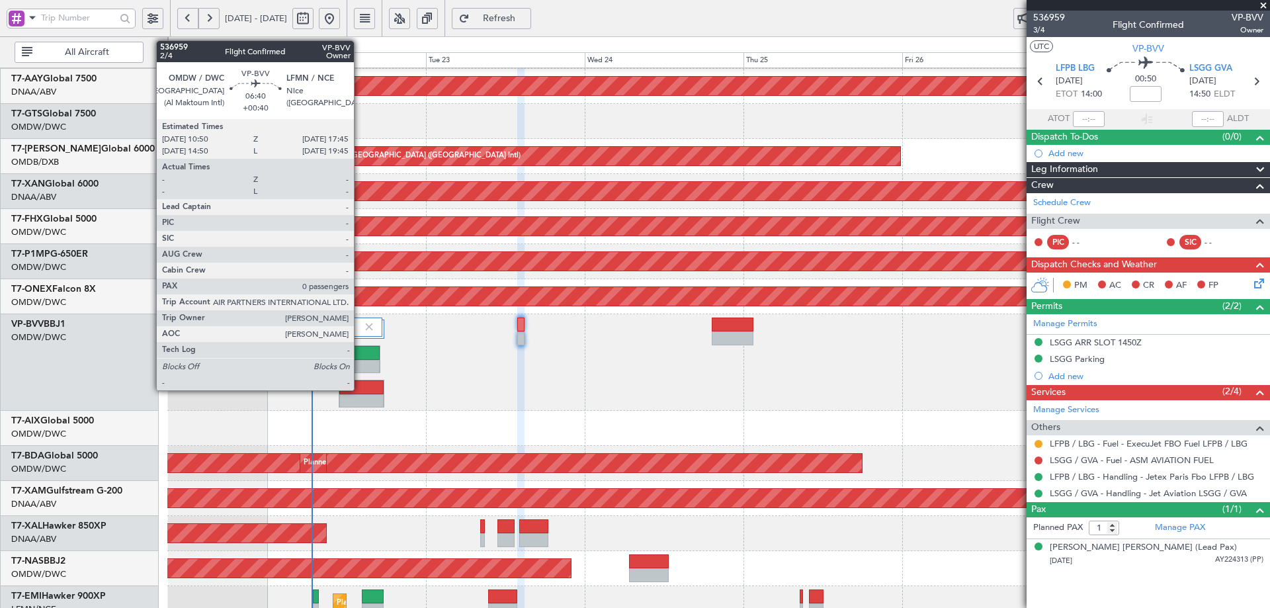
click at [360, 384] on div at bounding box center [361, 387] width 45 height 14
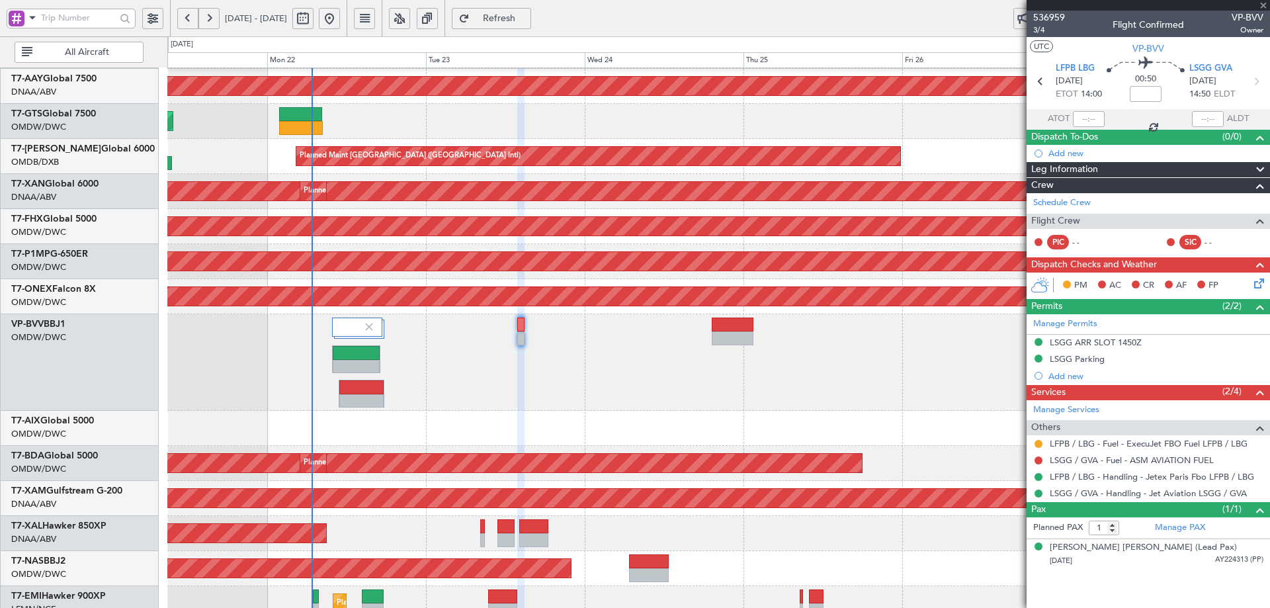
type input "+00:40"
type input "0"
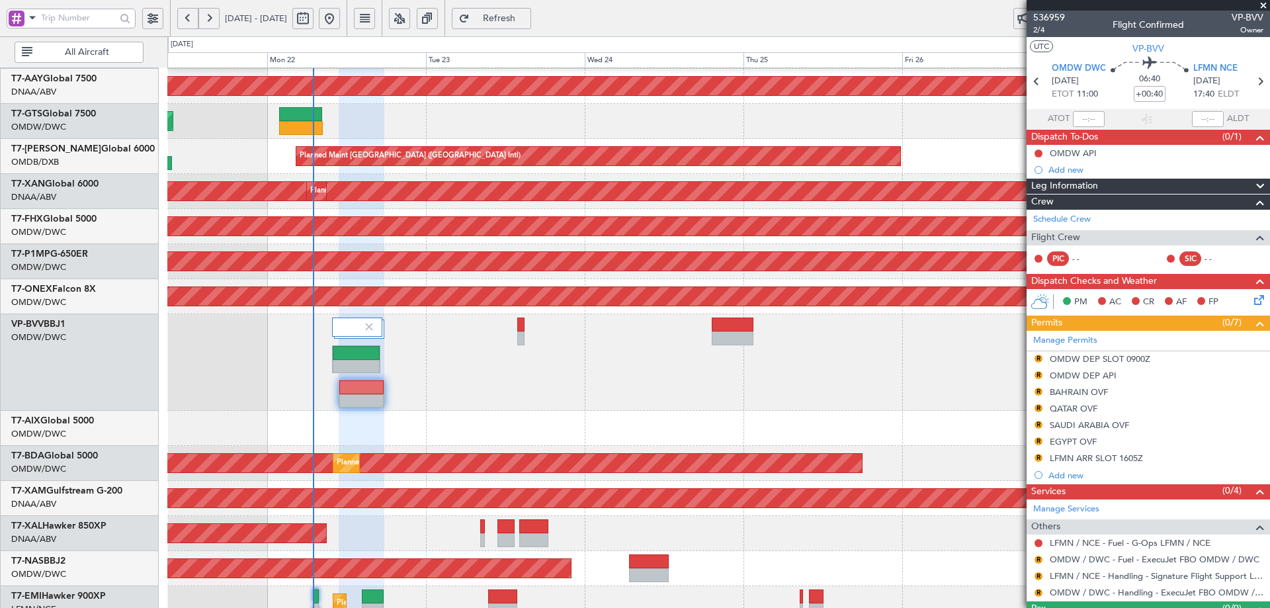
click at [853, 580] on div "Planned Maint [GEOGRAPHIC_DATA]-[GEOGRAPHIC_DATA]" at bounding box center [718, 568] width 1102 height 35
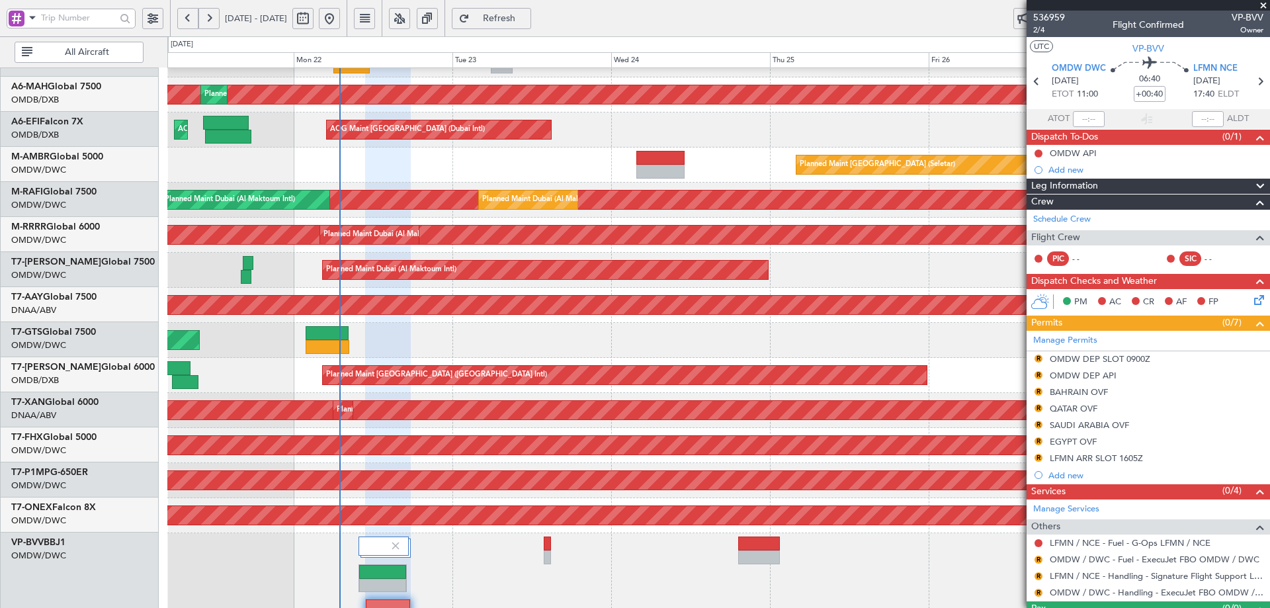
scroll to position [61, 0]
click at [488, 607] on html "21 Sep 2025 - 28 Sep 2025 Refresh Quick Links All Aircraft Planned Maint Dubai …" at bounding box center [635, 310] width 1270 height 620
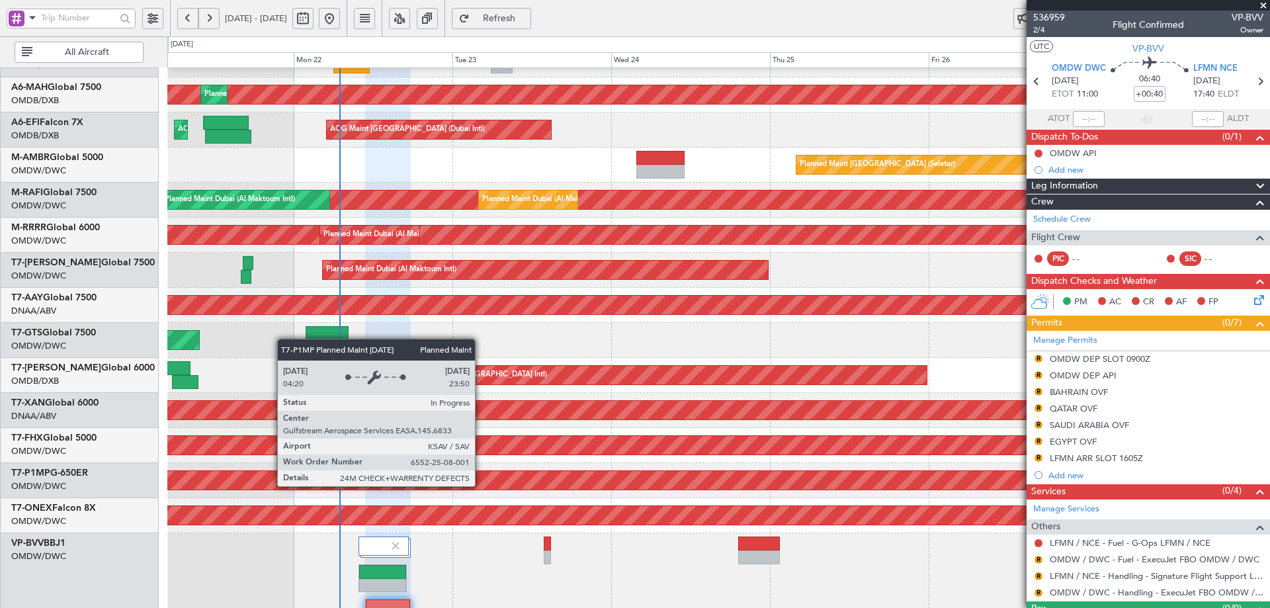
scroll to position [0, 0]
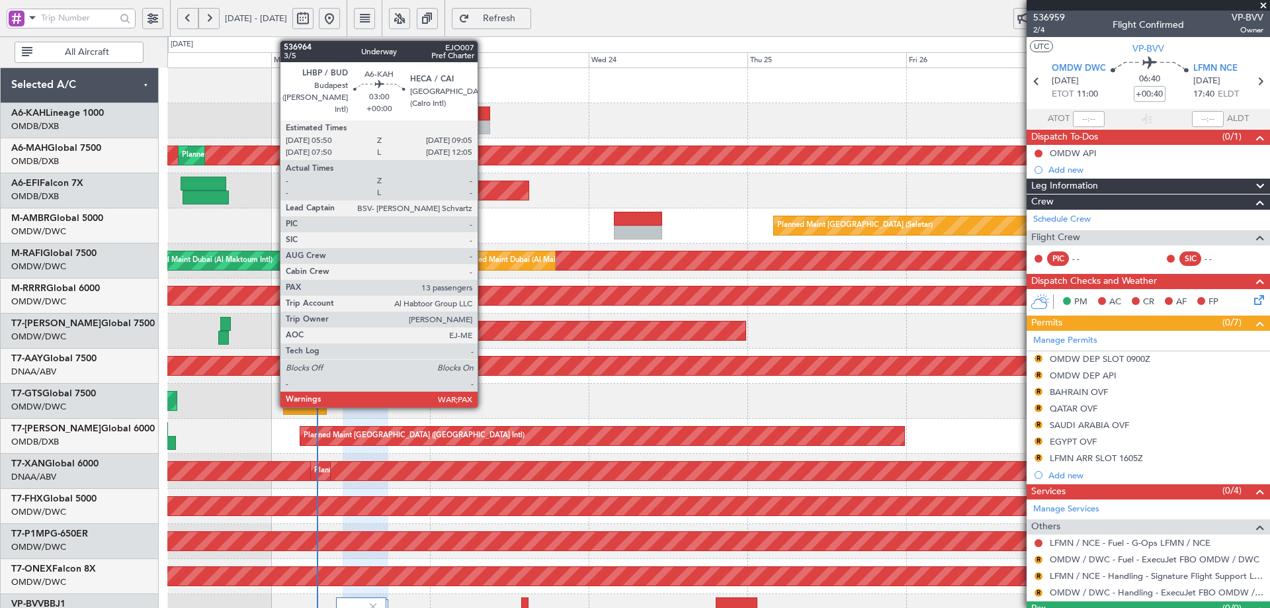
click at [484, 123] on div at bounding box center [479, 127] width 22 height 14
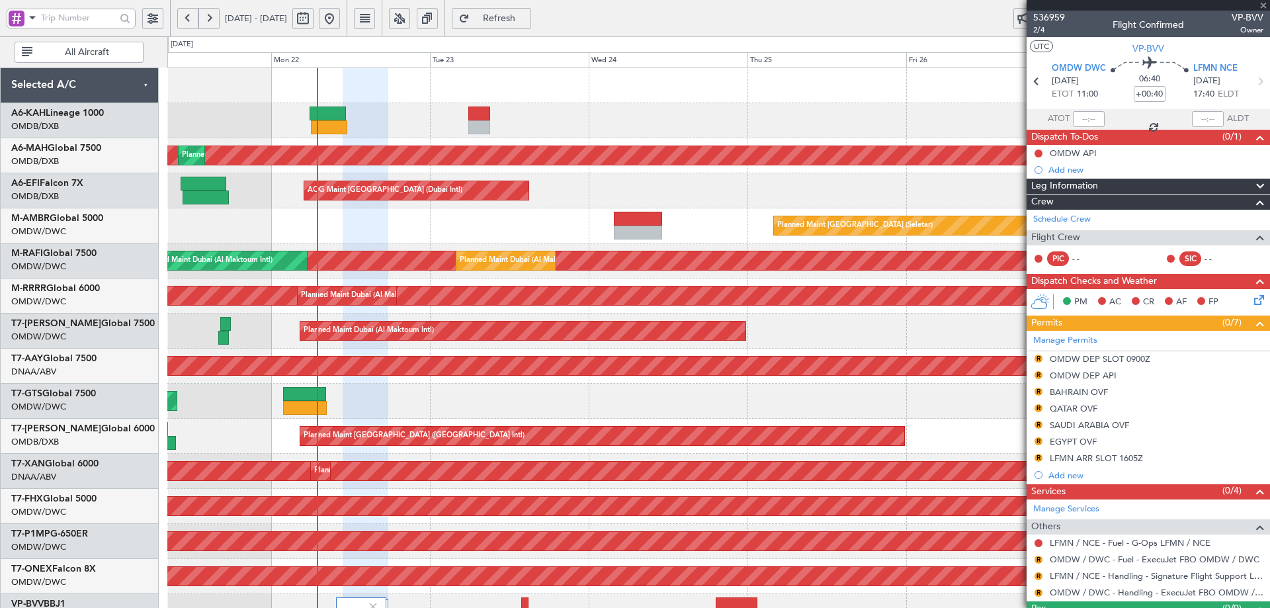
click at [484, 119] on div at bounding box center [479, 114] width 22 height 14
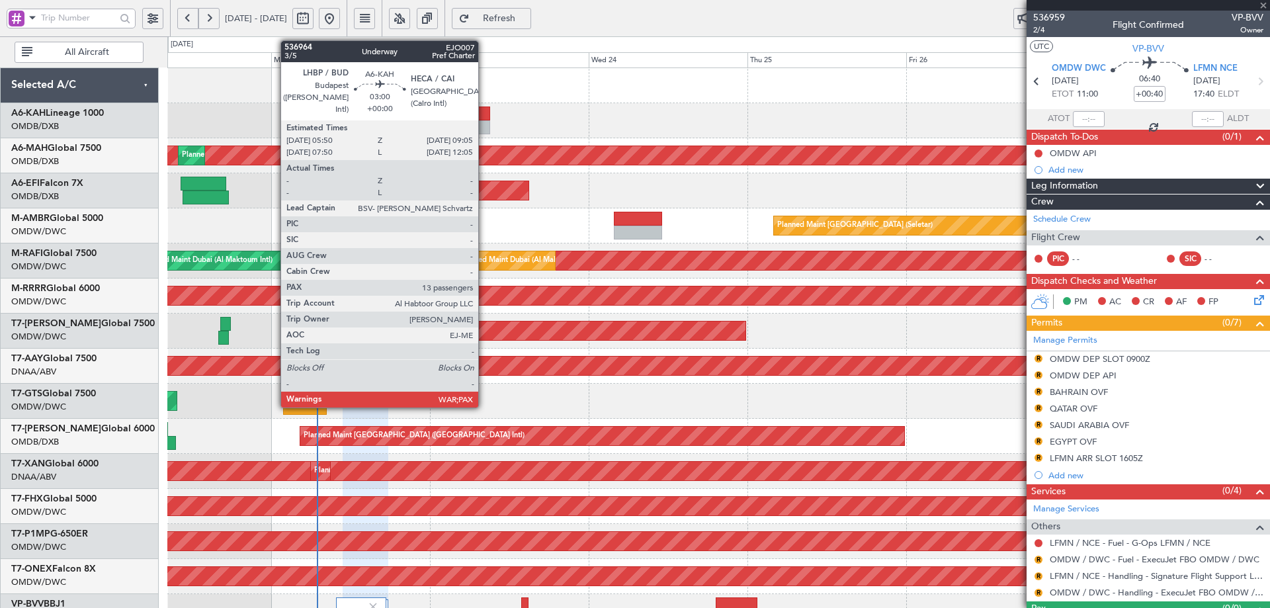
click at [484, 119] on div at bounding box center [479, 114] width 22 height 14
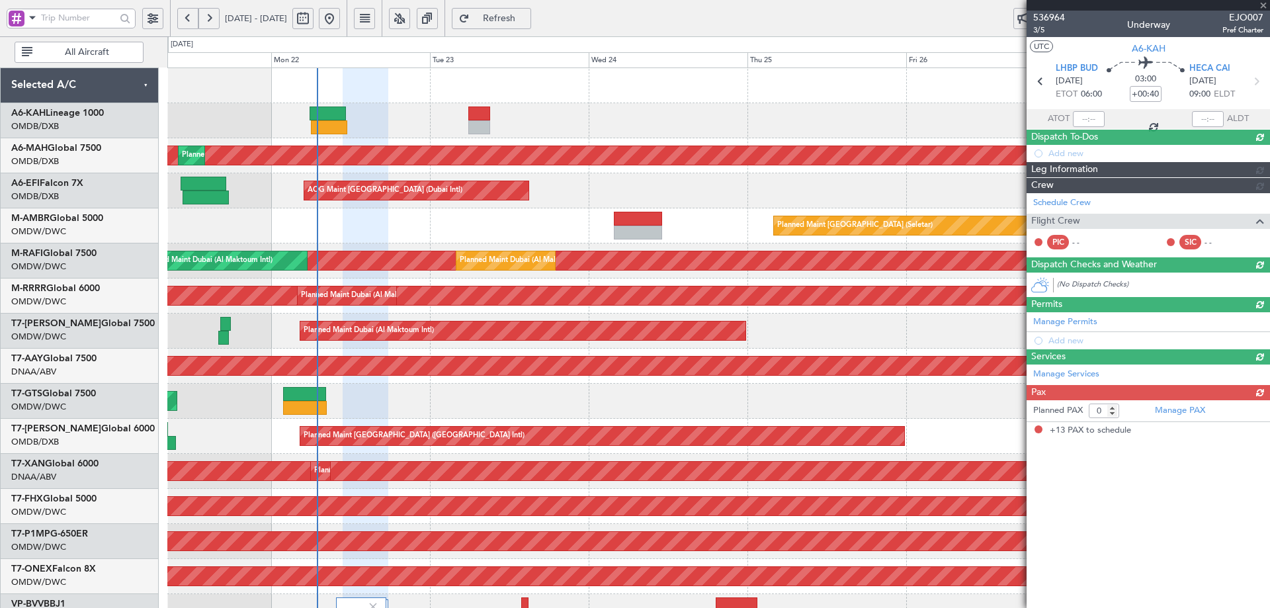
type input "13"
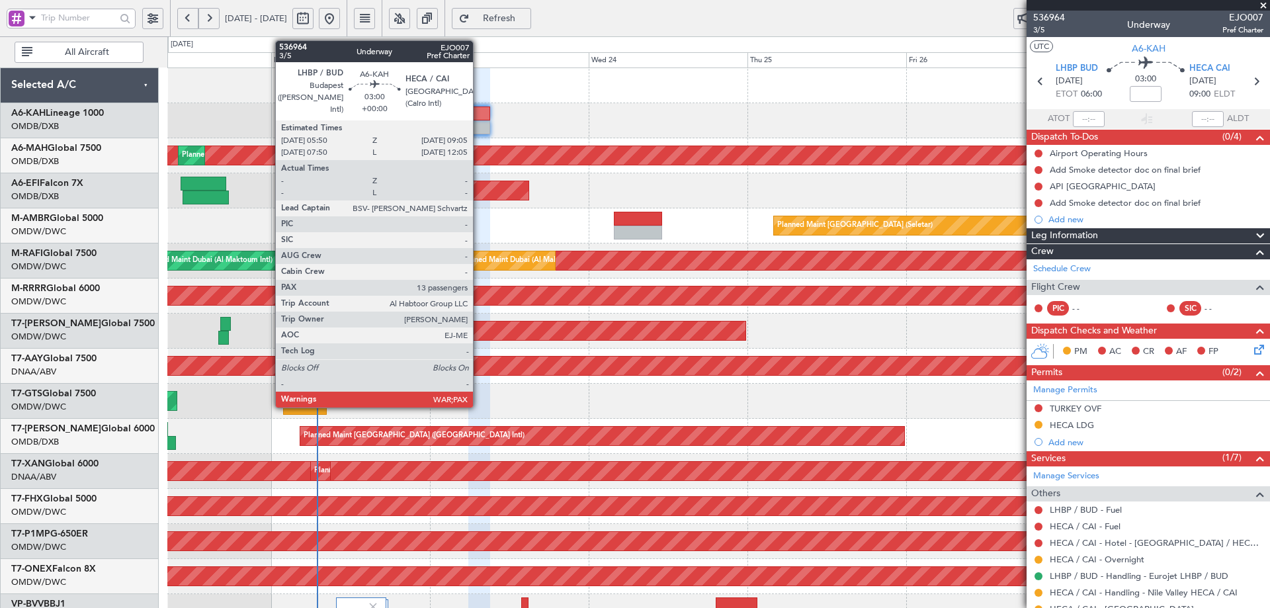
click at [479, 116] on div at bounding box center [479, 114] width 22 height 14
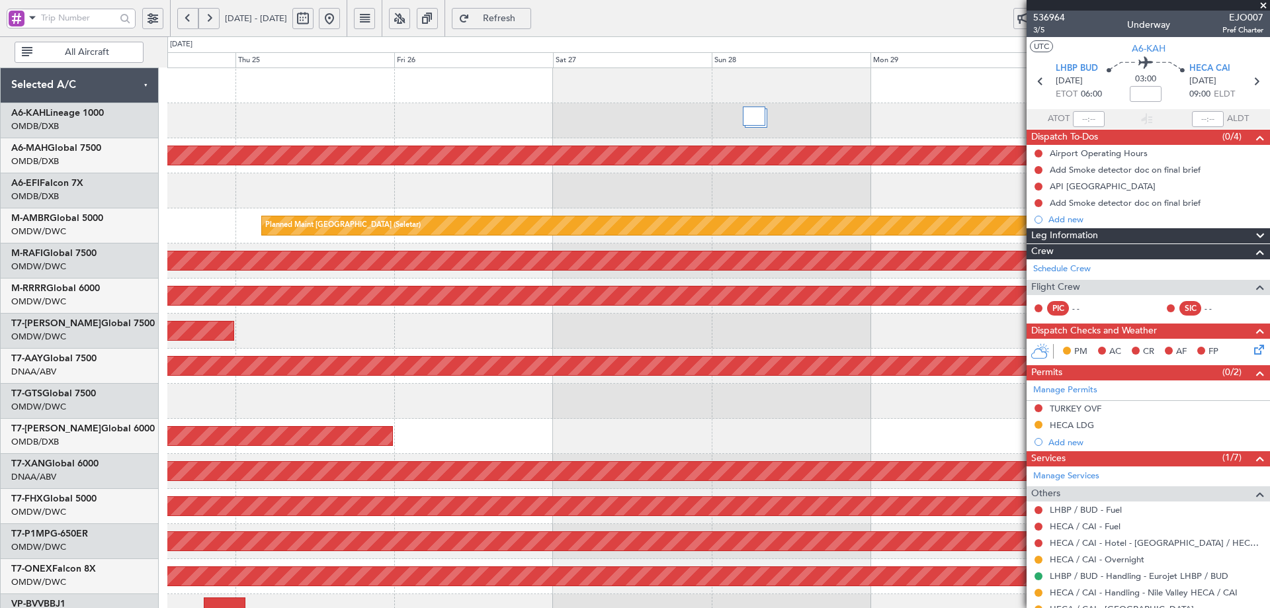
click at [192, 140] on div "Planned Maint Dubai (Dubai Intl) AOG Maint Dubai (Dubai Intl) Planned Maint Sin…" at bounding box center [718, 453] width 1102 height 771
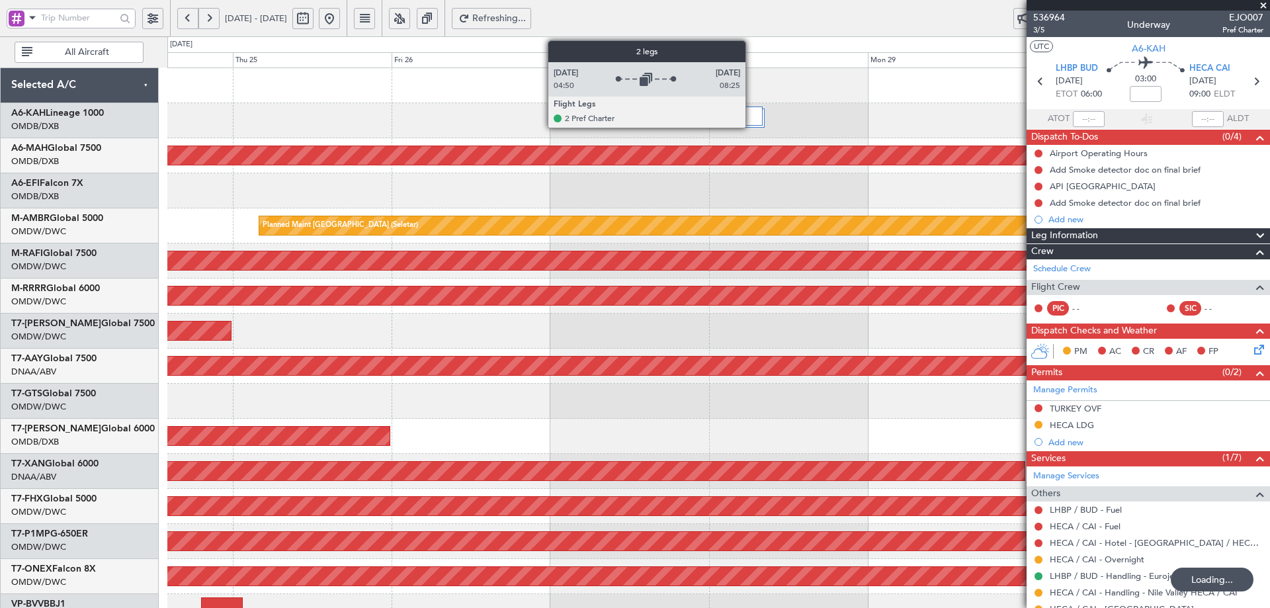
click at [755, 114] on div at bounding box center [751, 116] width 22 height 19
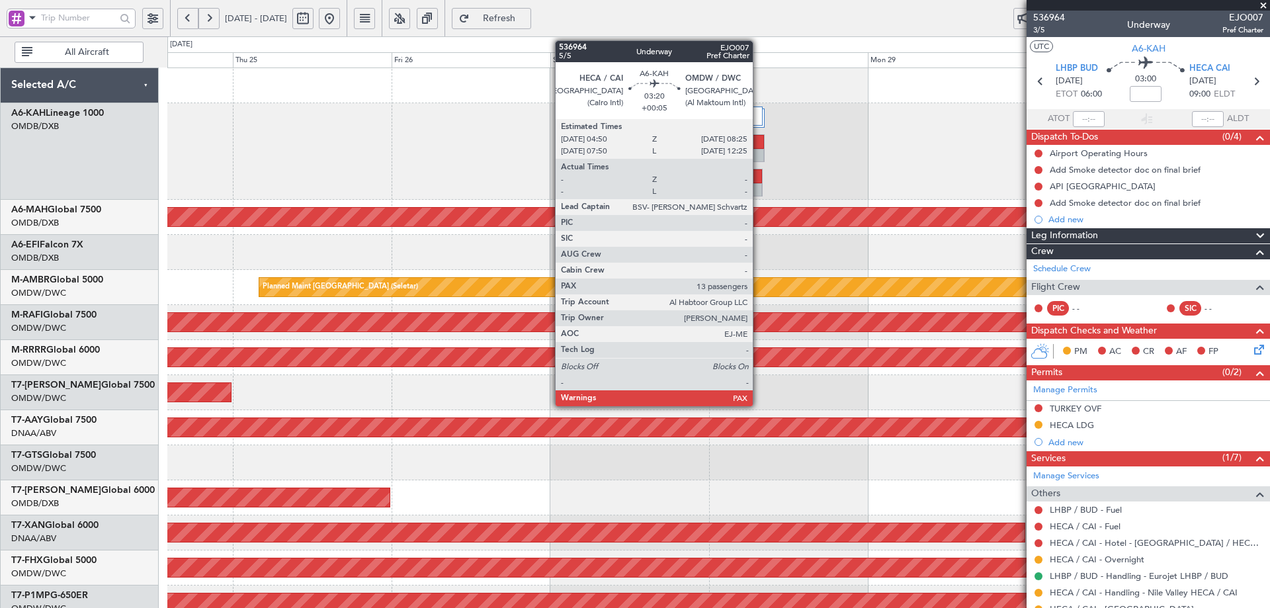
click at [759, 142] on div at bounding box center [752, 142] width 22 height 14
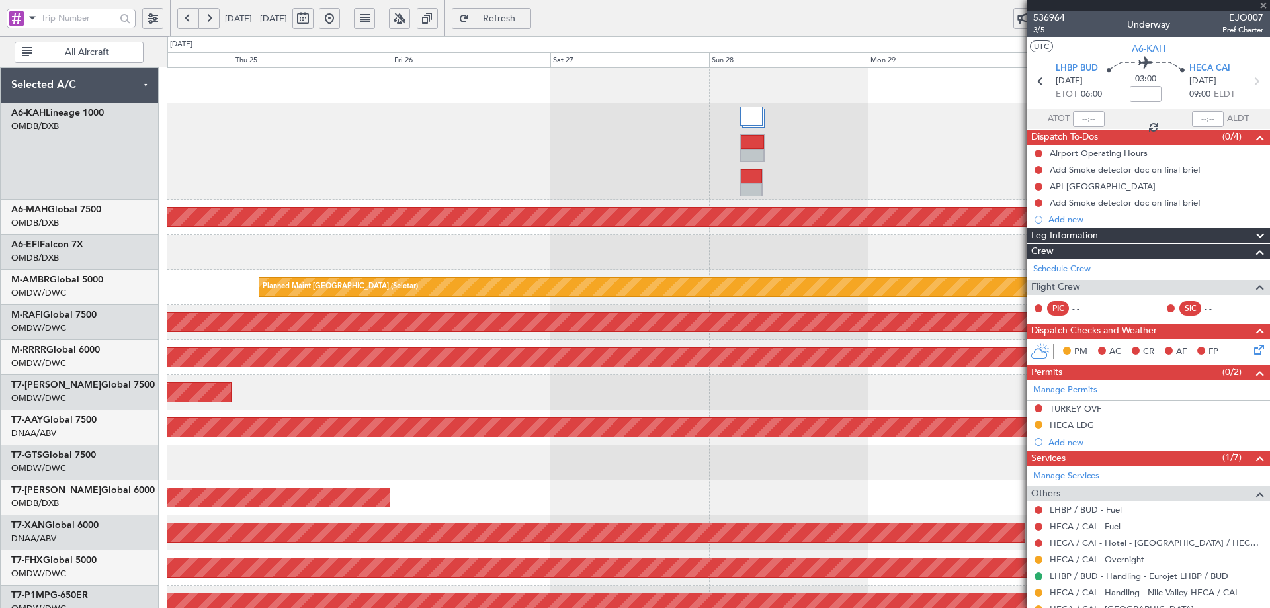
type input "+00:05"
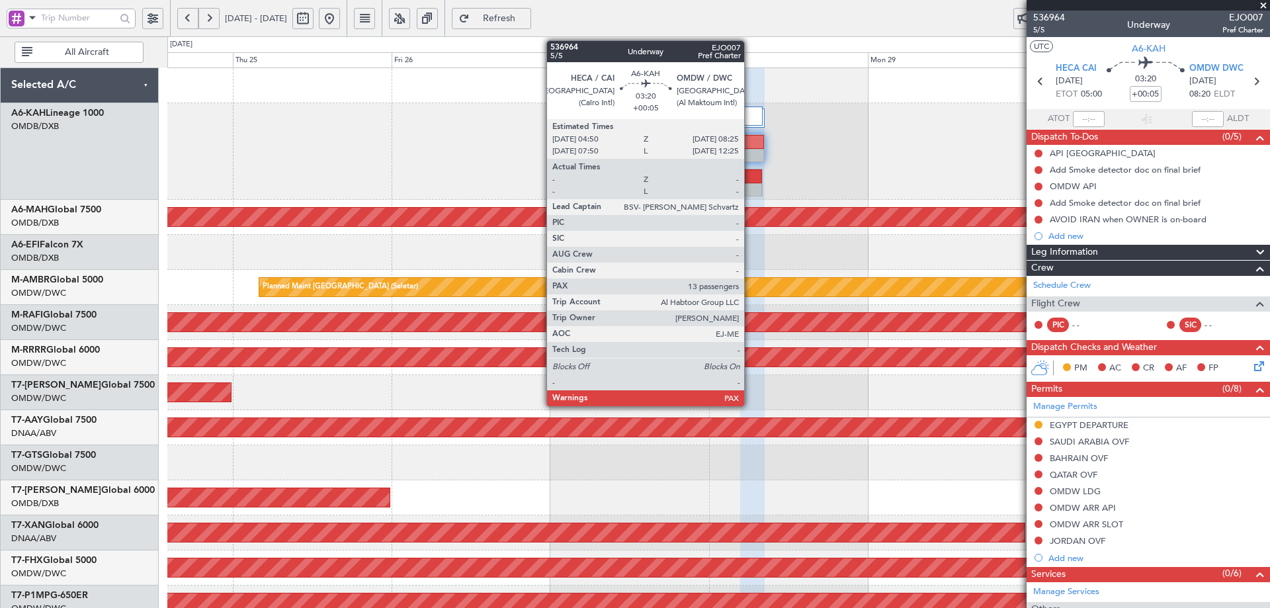
click at [750, 146] on div at bounding box center [752, 142] width 22 height 14
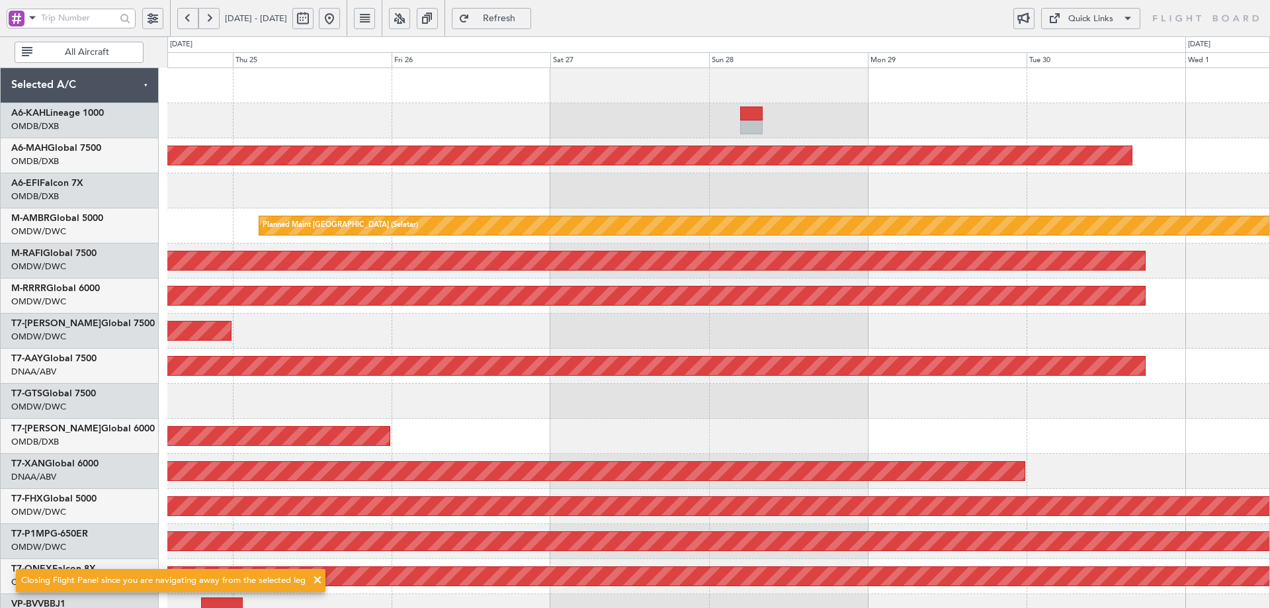
click at [527, 21] on span "Refresh" at bounding box center [499, 18] width 54 height 9
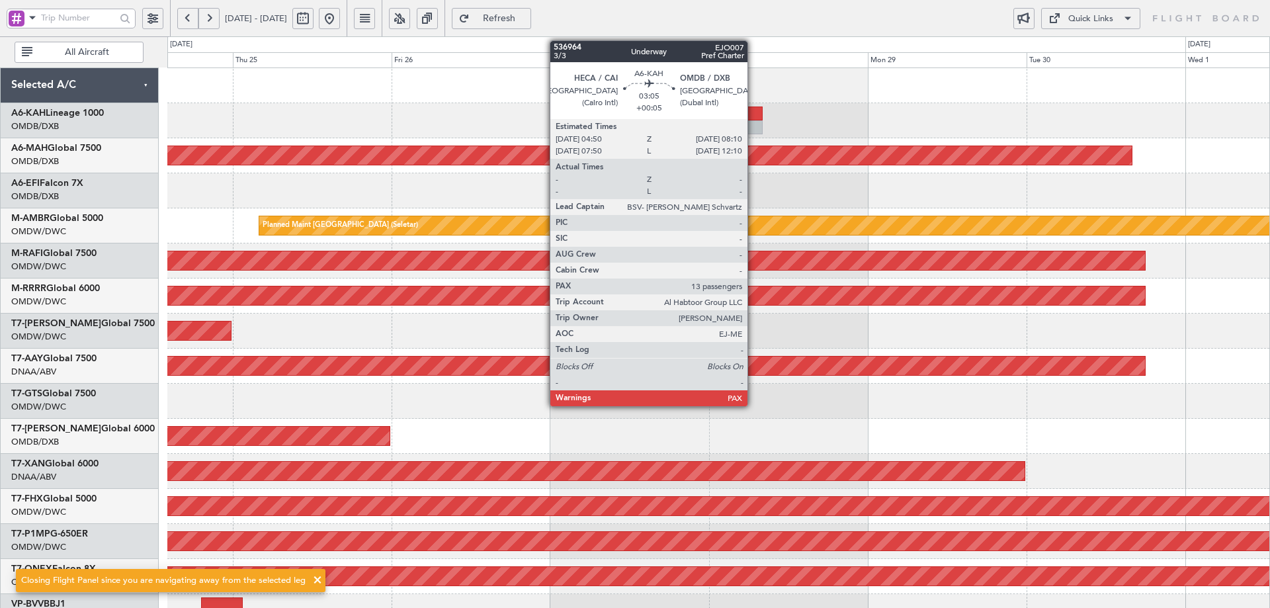
click at [753, 113] on div at bounding box center [751, 114] width 22 height 14
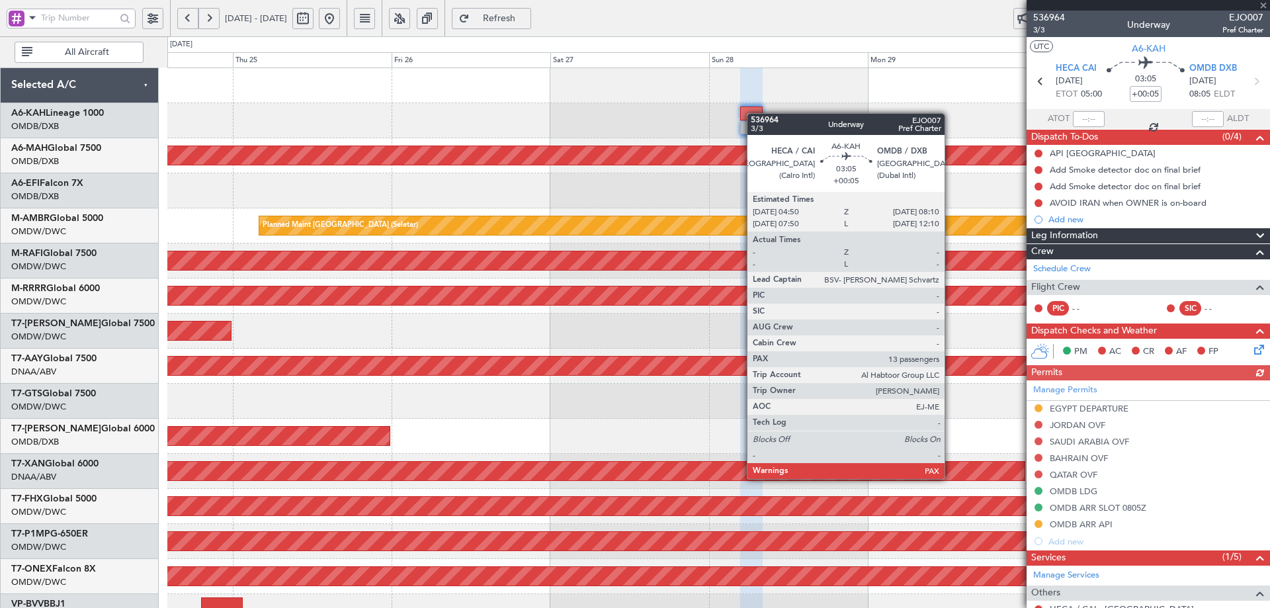
click at [753, 113] on div at bounding box center [751, 114] width 22 height 14
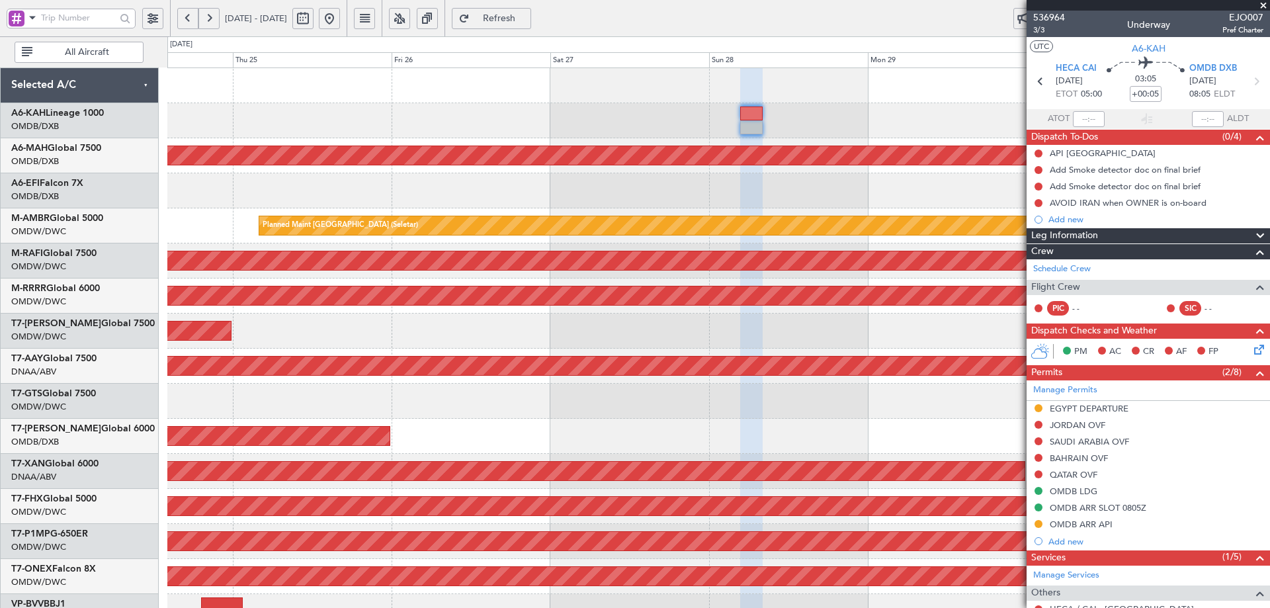
click at [527, 15] on span "Refresh" at bounding box center [499, 18] width 54 height 9
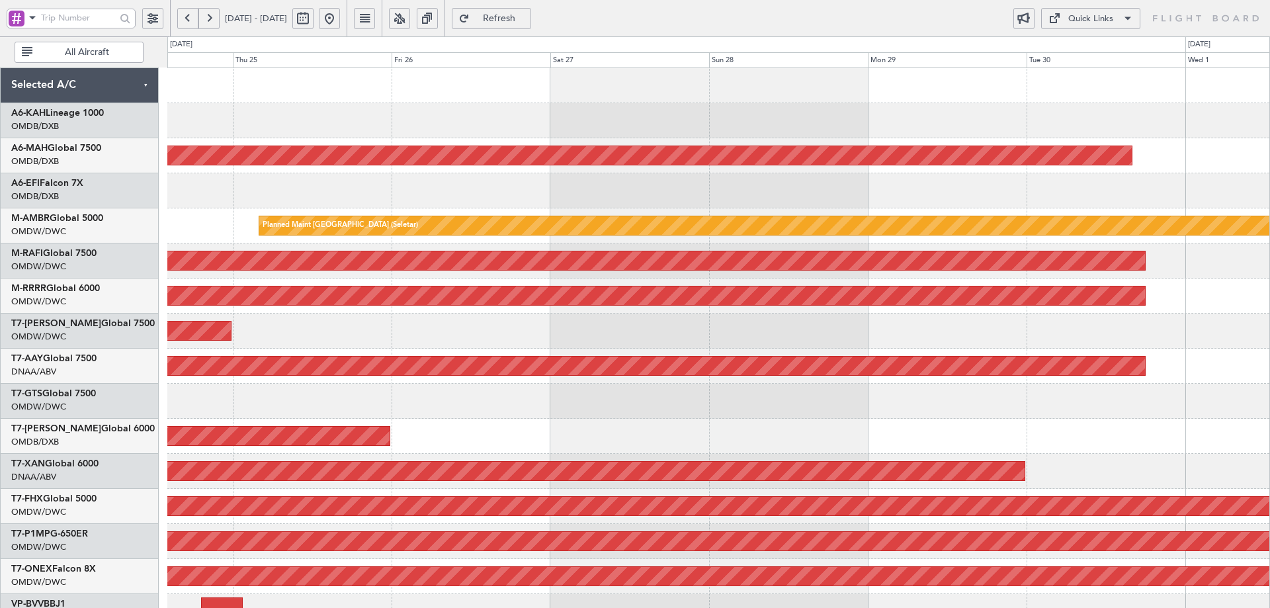
click at [1144, 194] on div "AOG Maint [GEOGRAPHIC_DATA] (Dubai Intl)" at bounding box center [718, 190] width 1102 height 35
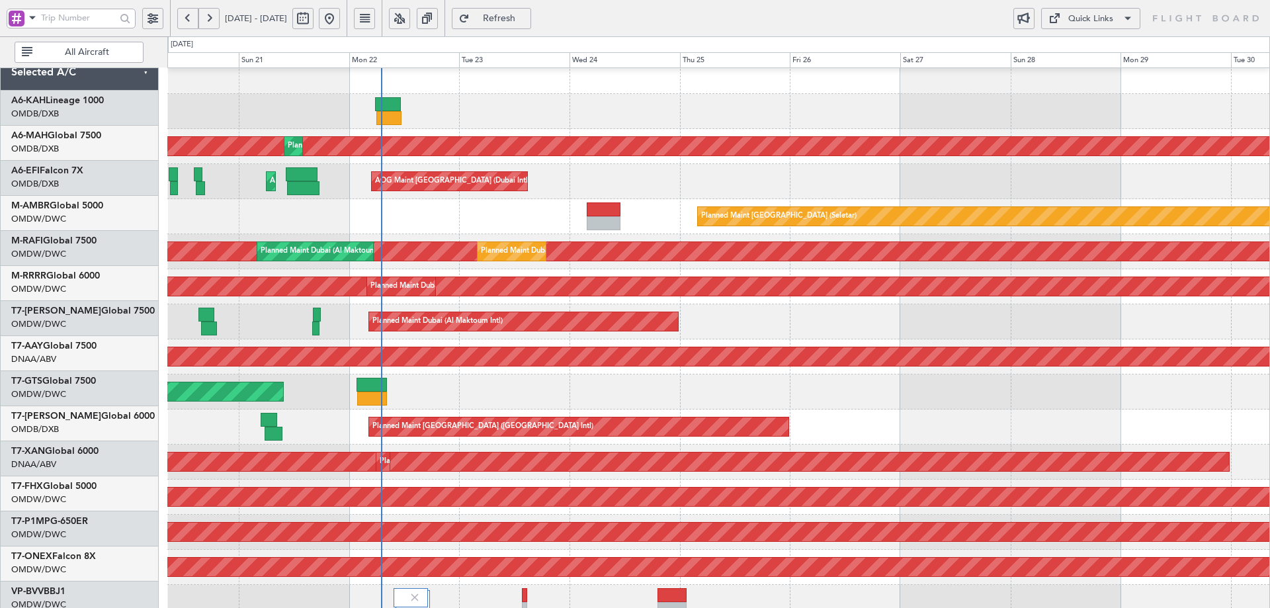
scroll to position [8, 0]
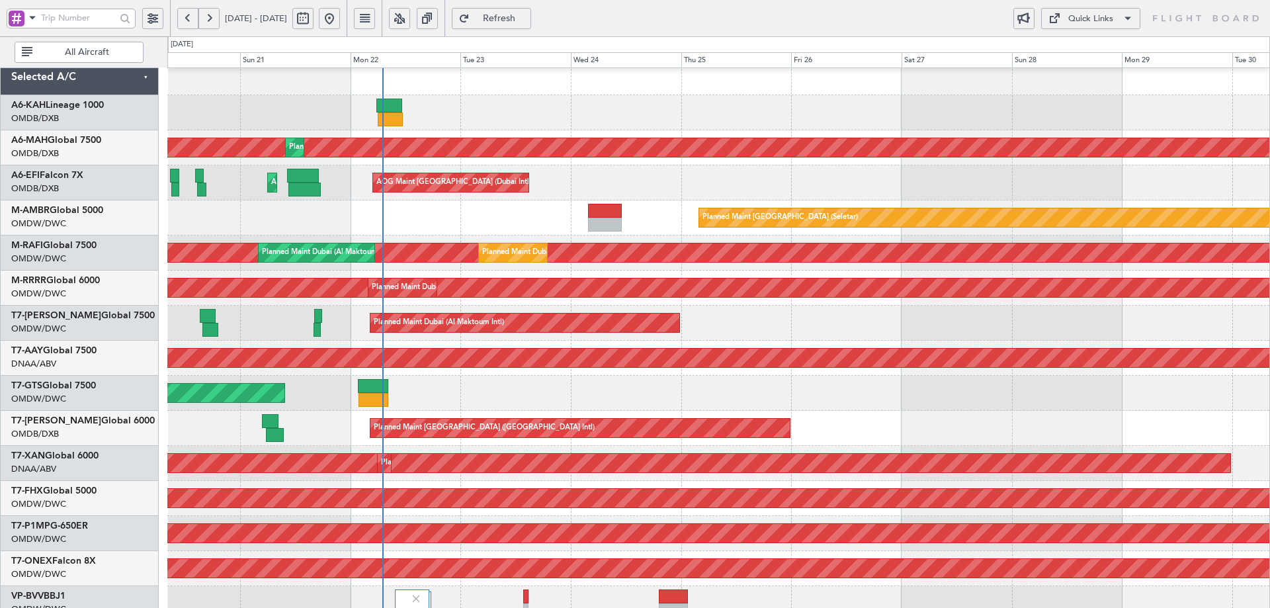
click at [665, 310] on div "Planned Maint Dubai (Al Maktoum Intl)" at bounding box center [718, 323] width 1102 height 35
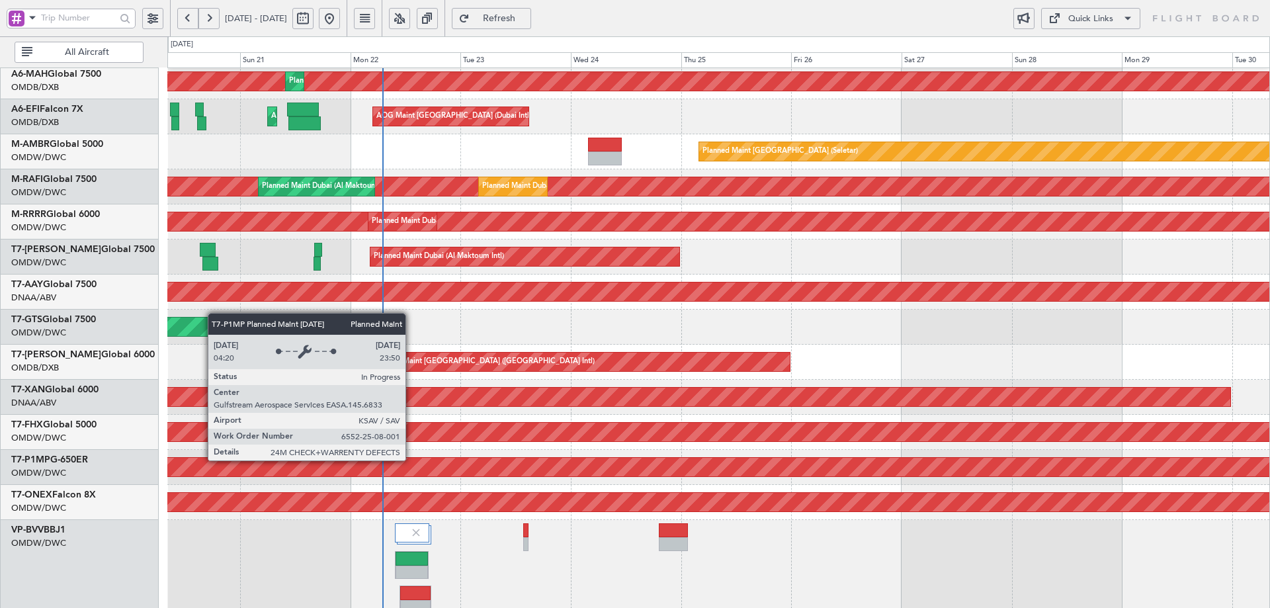
scroll to position [0, 0]
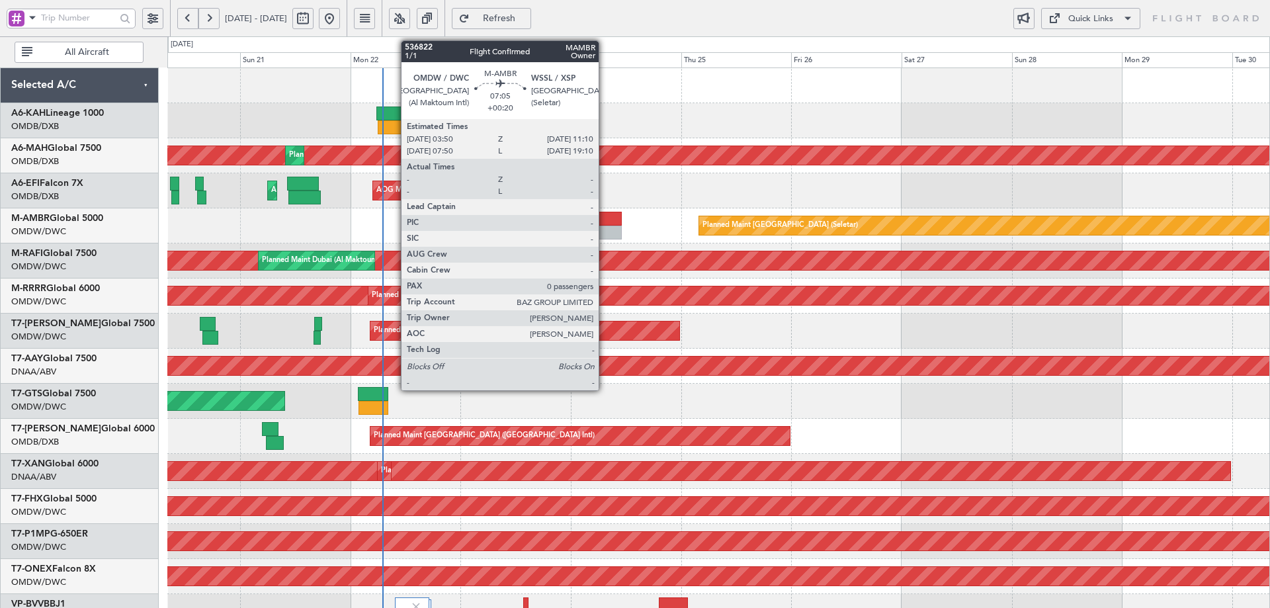
click at [605, 223] on div at bounding box center [605, 219] width 34 height 14
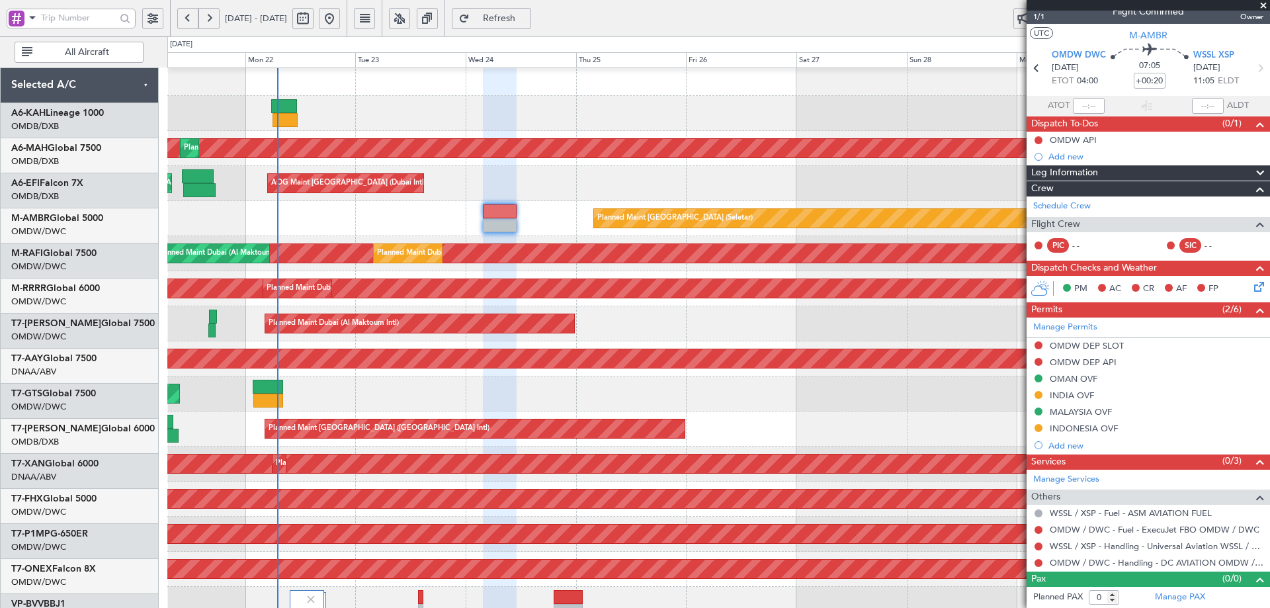
scroll to position [20, 0]
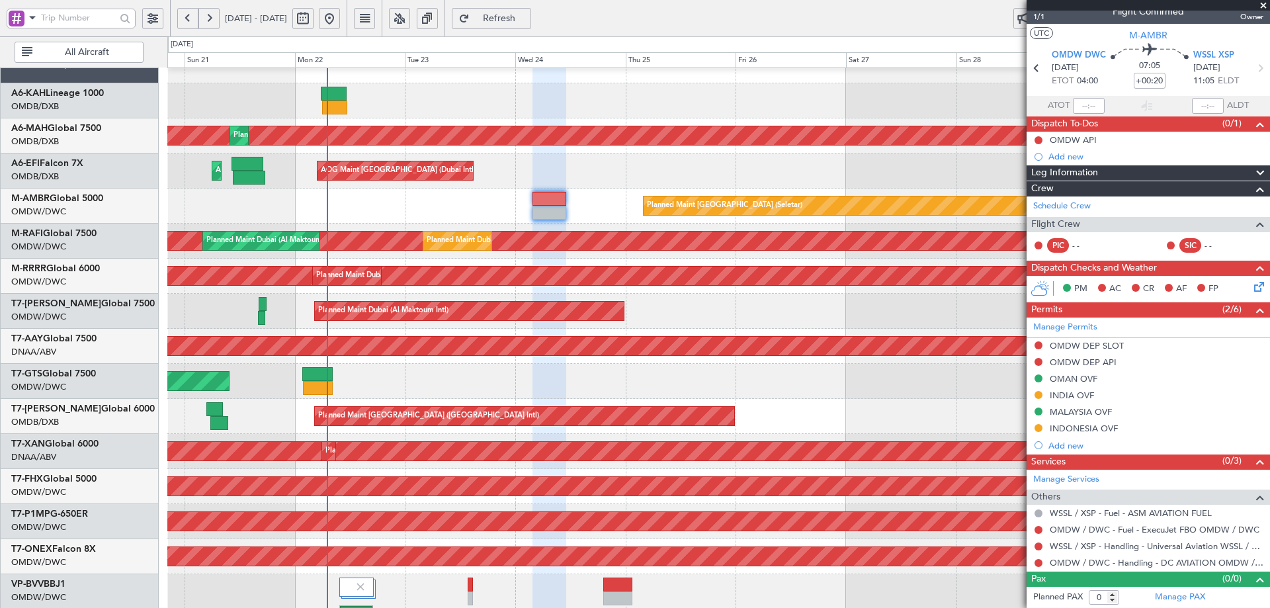
click at [743, 312] on div "Planned Maint Dubai (Al Maktoum Intl)" at bounding box center [718, 311] width 1102 height 35
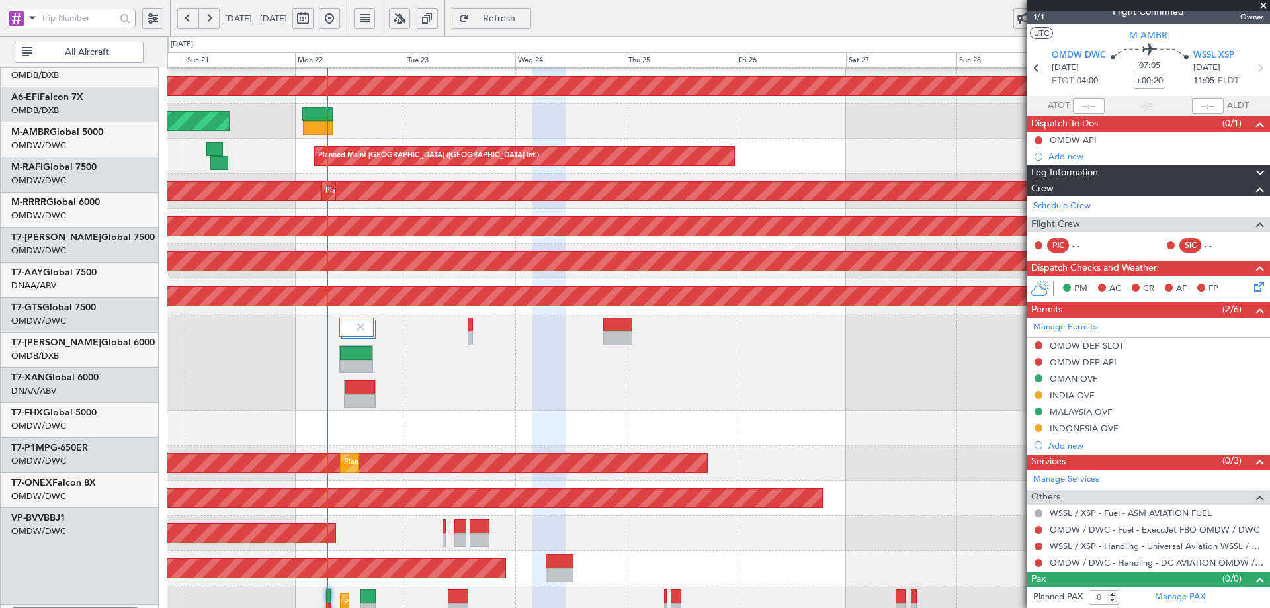
scroll to position [280, 0]
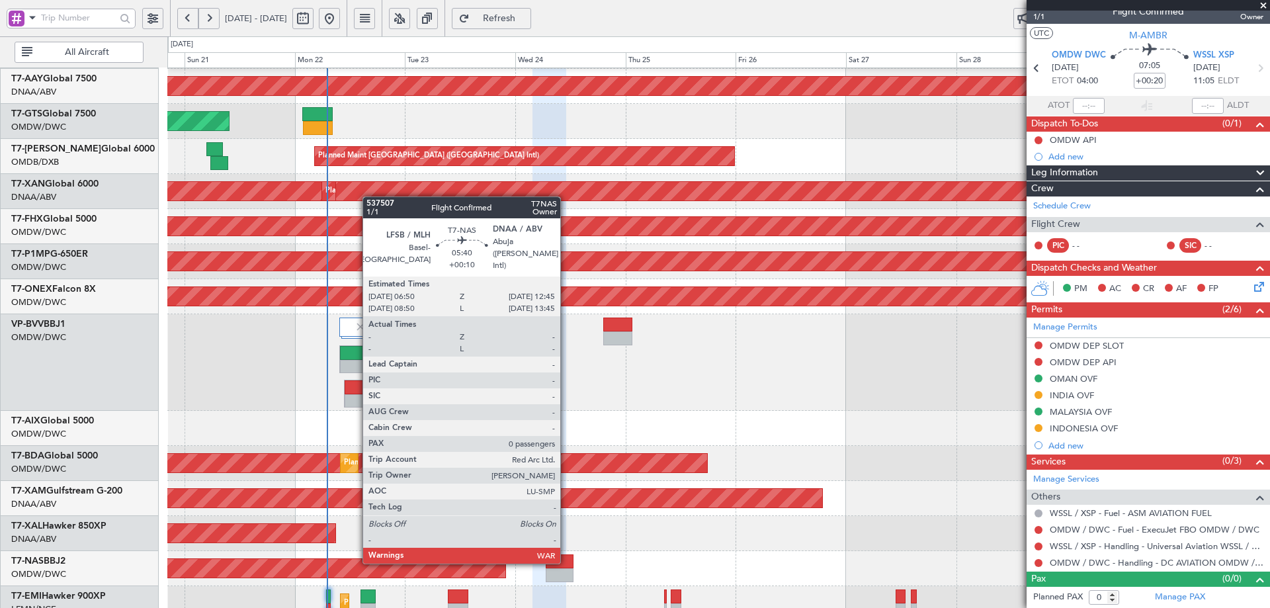
click at [566, 561] on div at bounding box center [560, 561] width 28 height 14
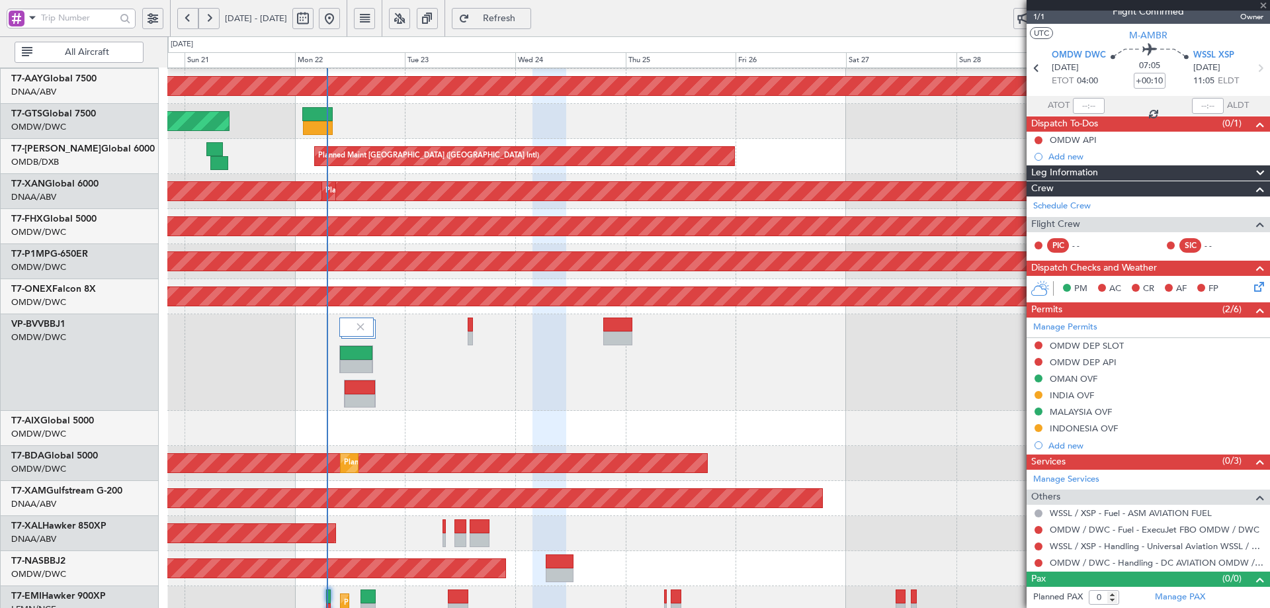
scroll to position [0, 0]
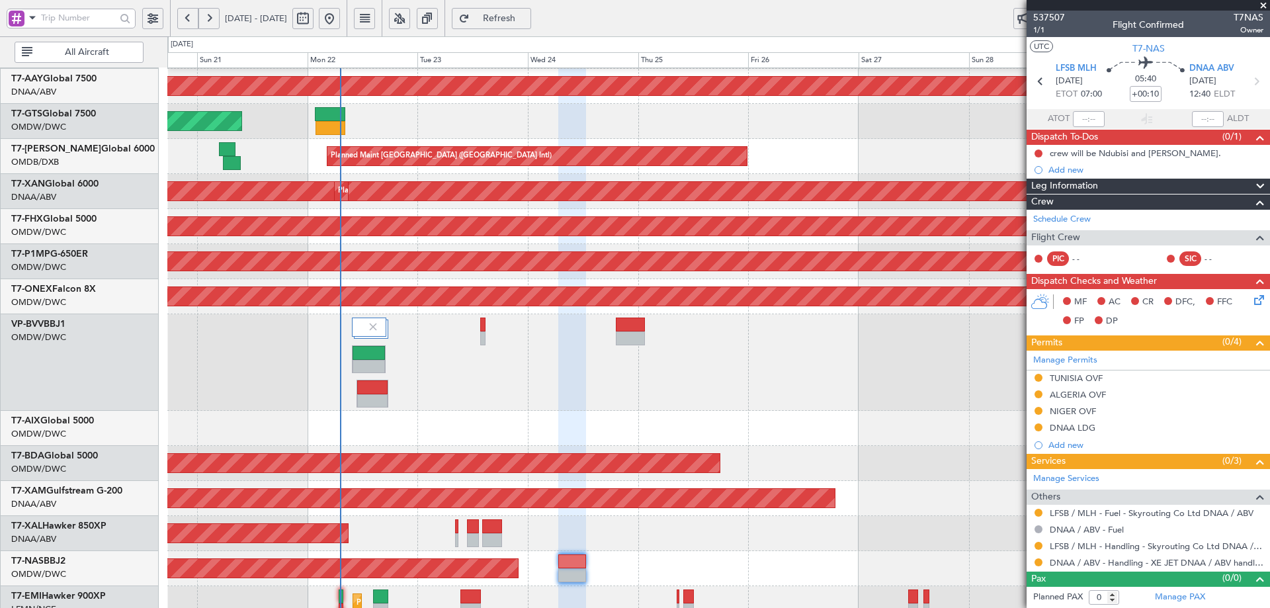
click at [526, 282] on div "Planned Maint Dubai (Al Maktoum Intl) Unplanned Maint Dubai (Al Maktoum Intl) U…" at bounding box center [718, 204] width 1102 height 833
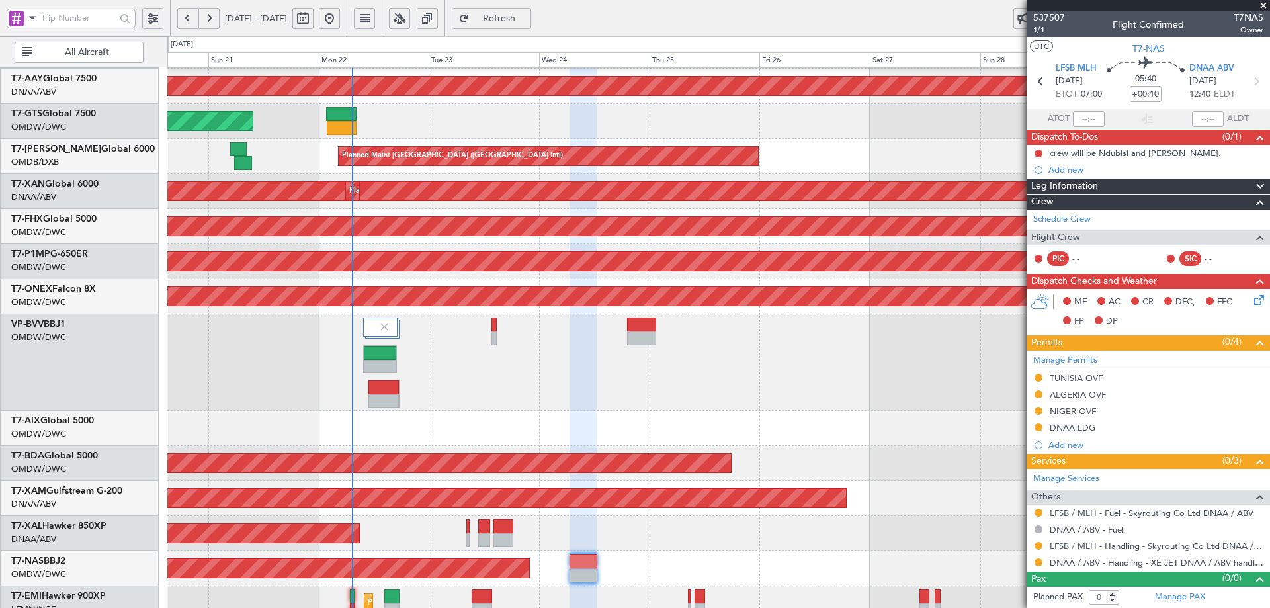
click at [424, 346] on div "Planned Maint Dubai (Al Maktoum Intl) Unplanned Maint Dubai (Al Maktoum Intl) U…" at bounding box center [718, 204] width 1102 height 833
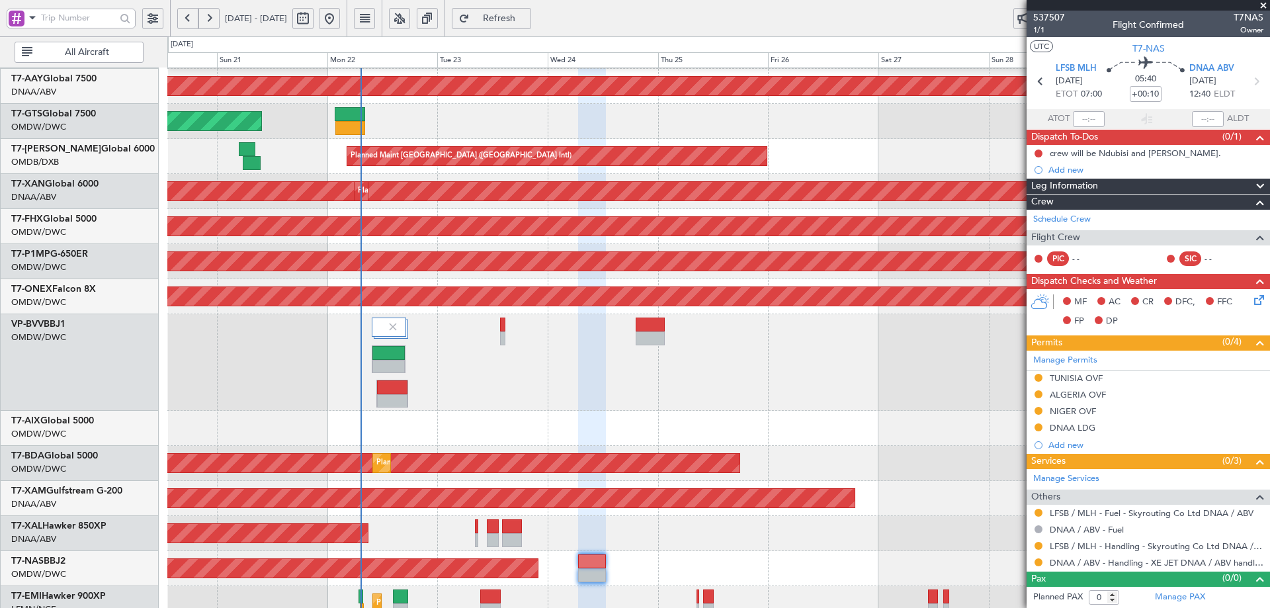
click at [320, 435] on div "Planned Maint Dubai (Al Maktoum Intl) Unplanned Maint [GEOGRAPHIC_DATA] (Al Mak…" at bounding box center [718, 204] width 1102 height 833
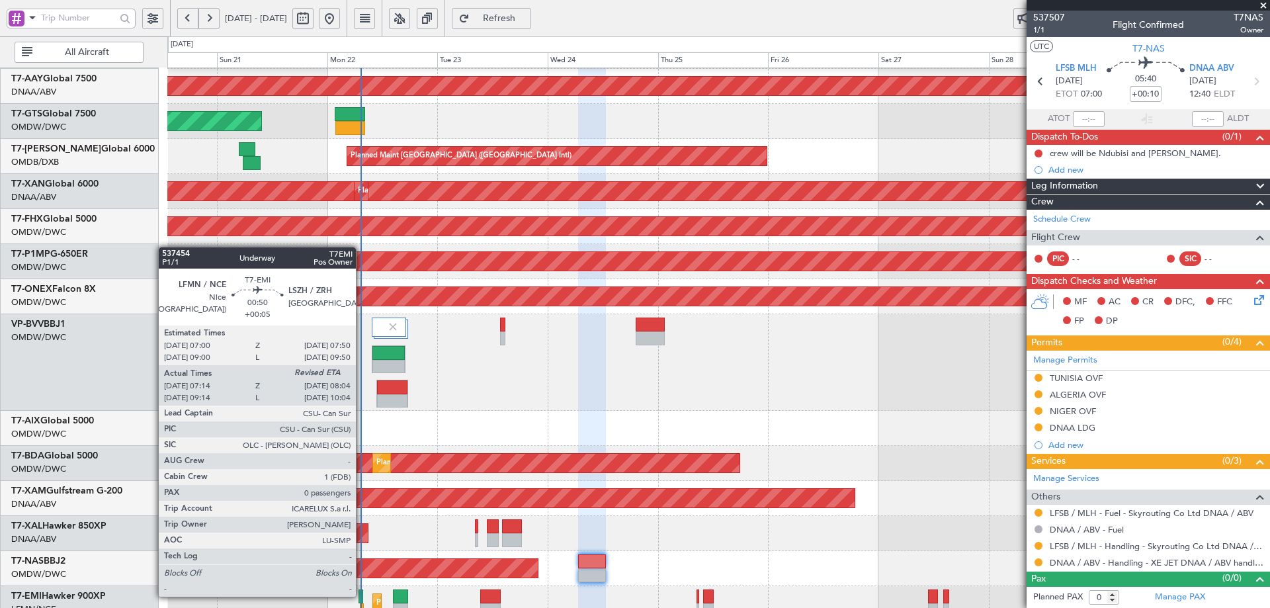
click at [362, 595] on div at bounding box center [361, 596] width 4 height 14
type input "+00:05"
type input "07:14"
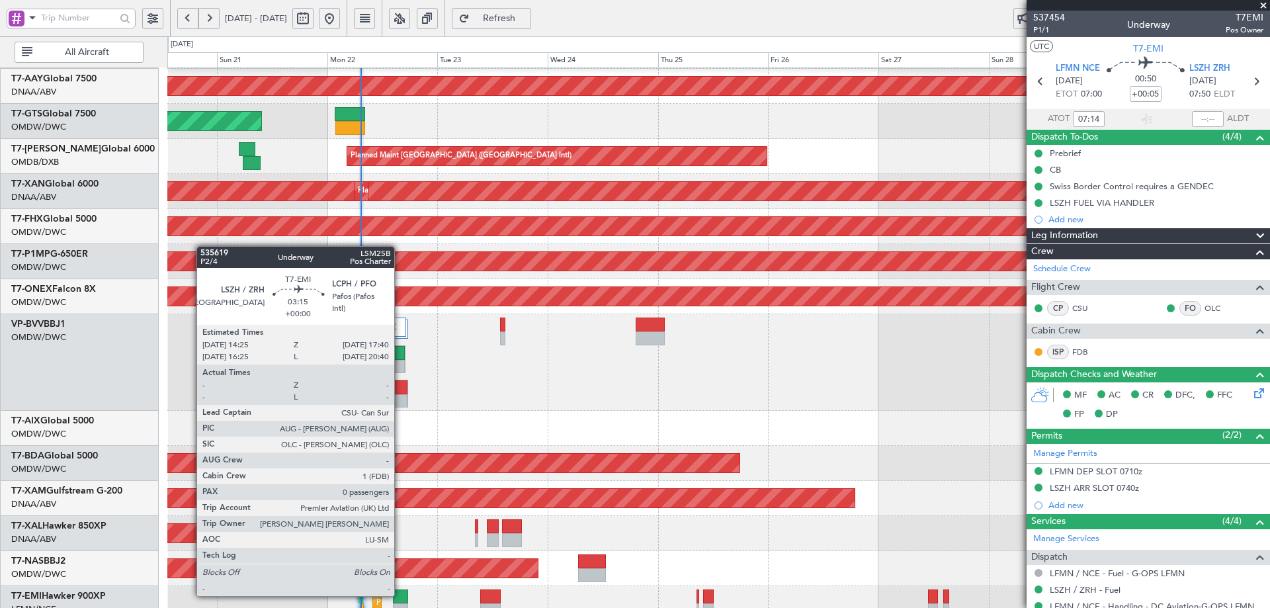
click at [400, 595] on div at bounding box center [400, 596] width 15 height 14
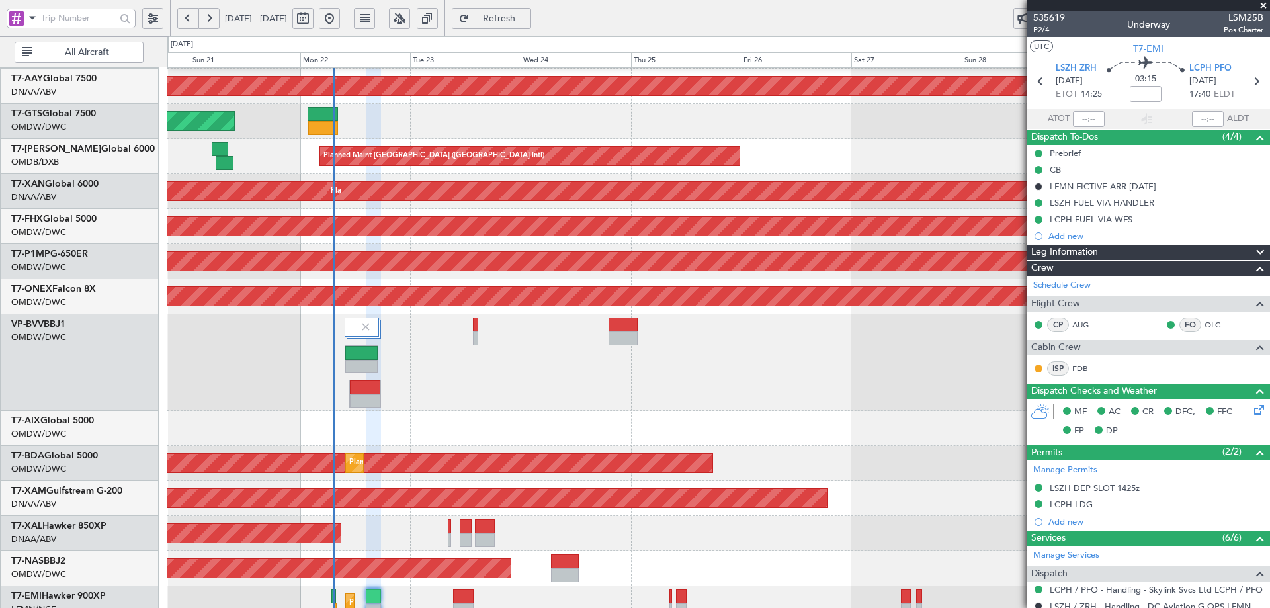
click at [460, 296] on div "Planned Maint Dubai (Al Maktoum Intl) Unplanned Maint [GEOGRAPHIC_DATA] (Al Mak…" at bounding box center [718, 204] width 1102 height 833
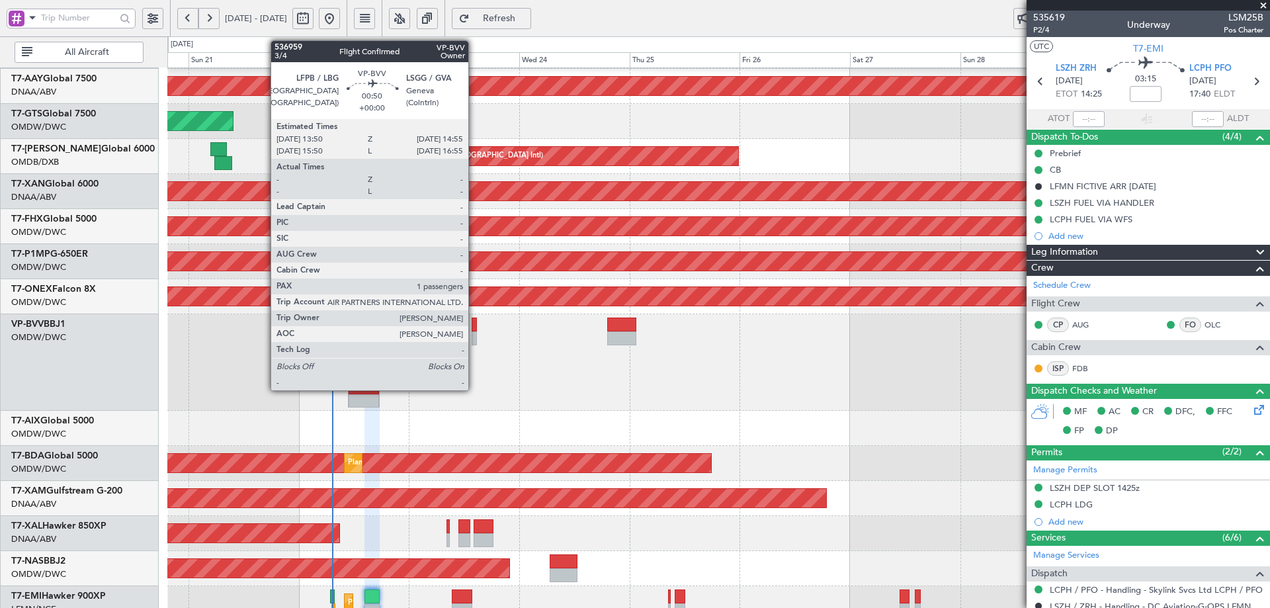
click at [474, 323] on div at bounding box center [474, 325] width 5 height 14
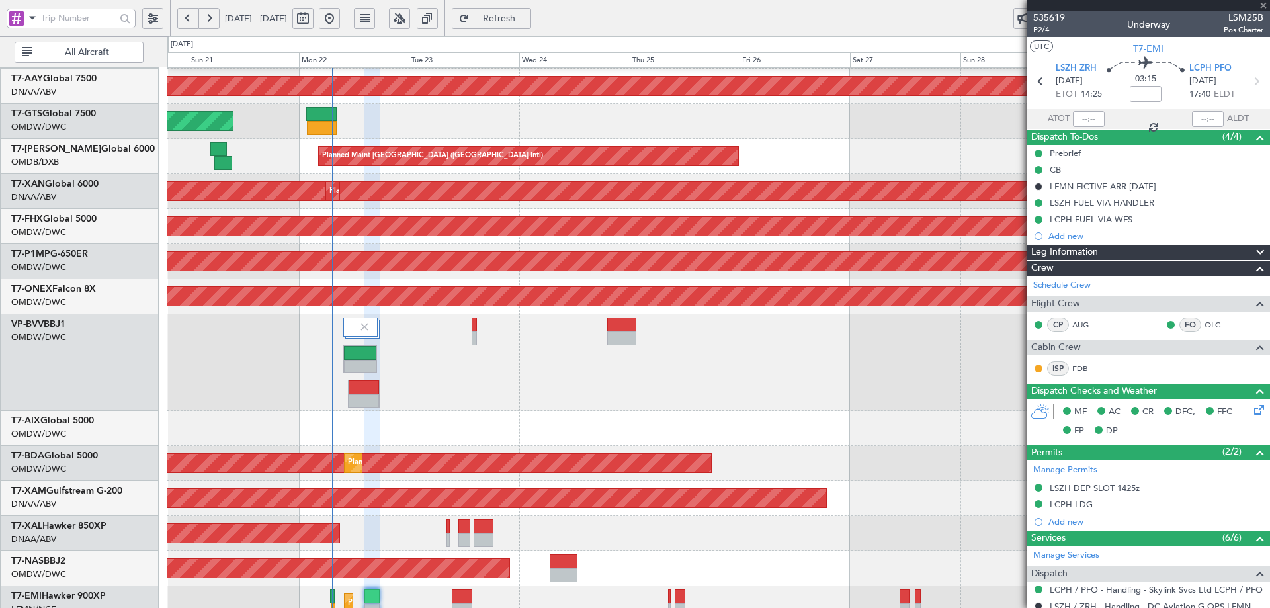
type input "1"
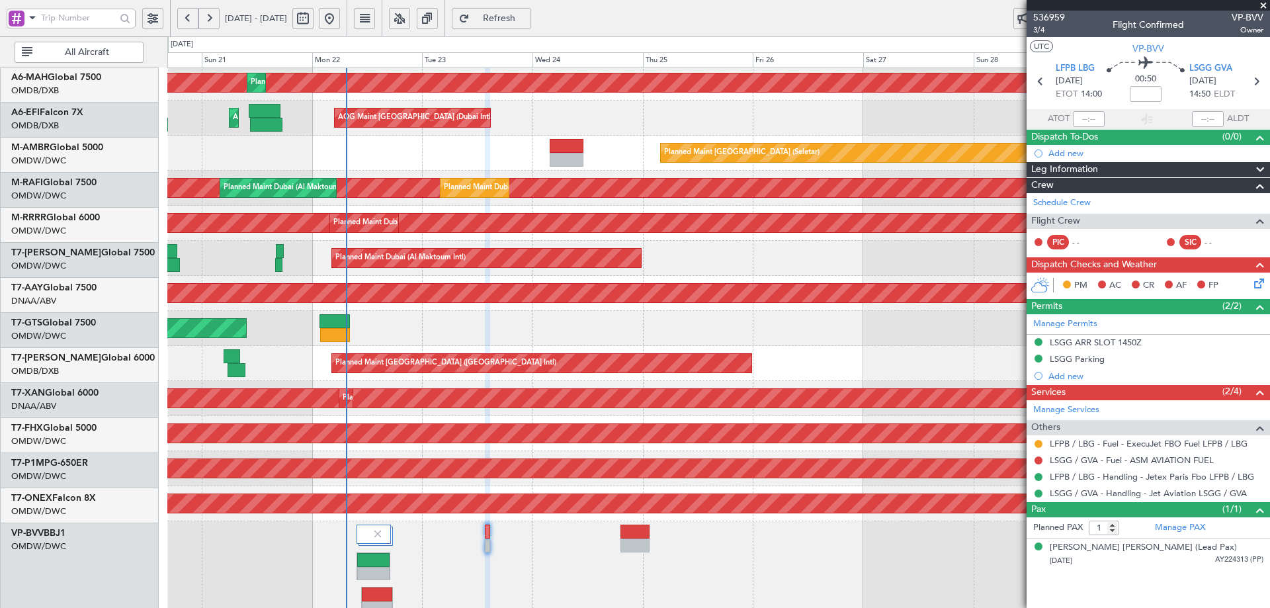
click at [284, 370] on div "Planned Maint [GEOGRAPHIC_DATA] ([GEOGRAPHIC_DATA] Intl)" at bounding box center [718, 363] width 1102 height 35
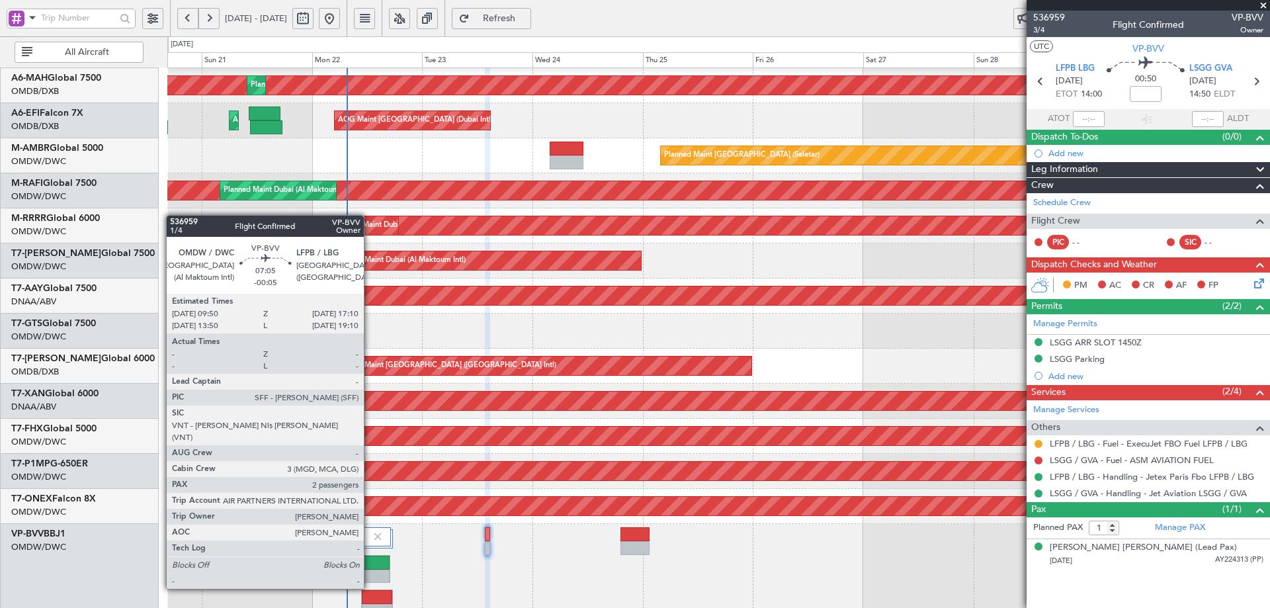
click at [370, 564] on div at bounding box center [373, 563] width 32 height 14
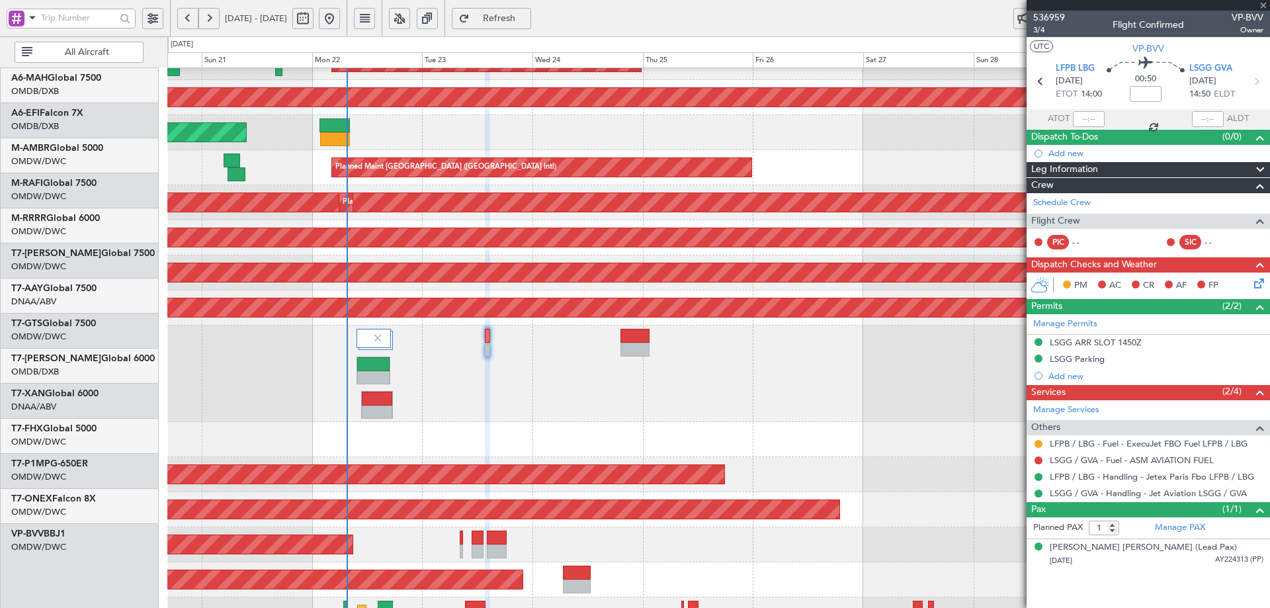
scroll to position [280, 0]
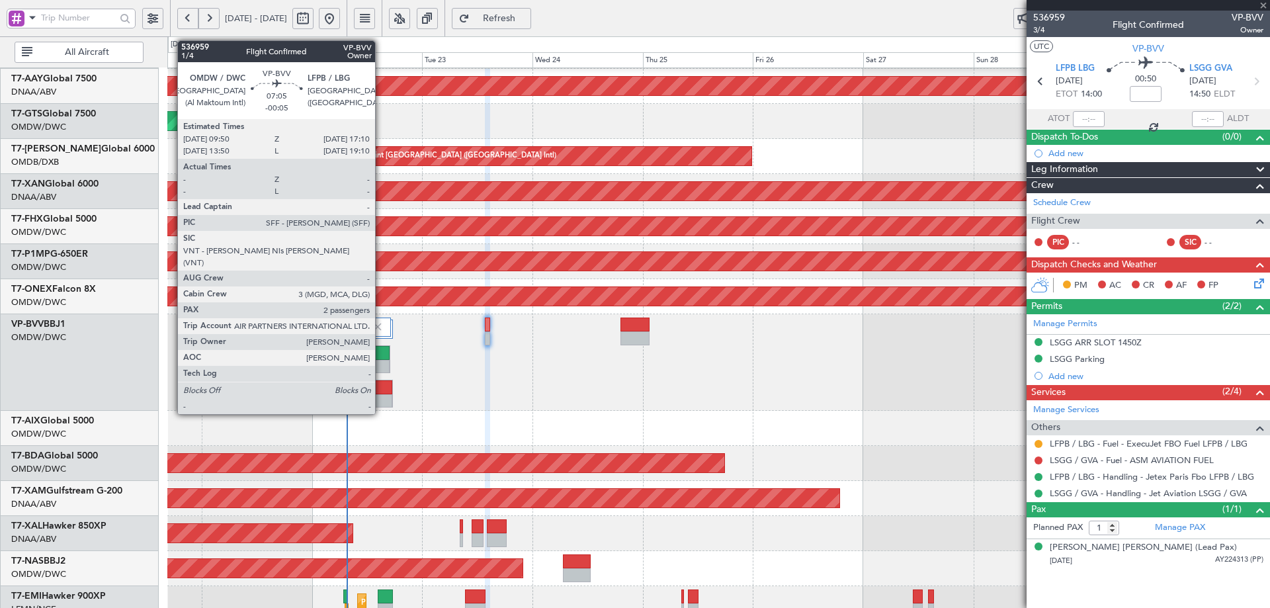
type input "-00:05"
type input "2"
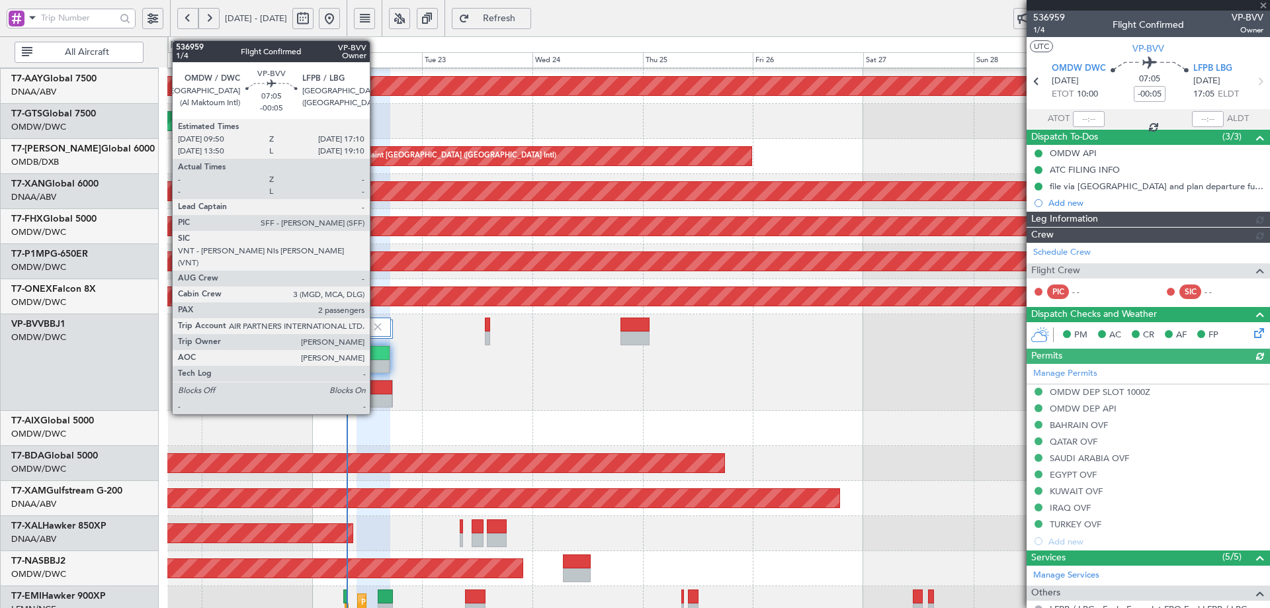
type input "[PERSON_NAME] (ANI)"
type input "7345"
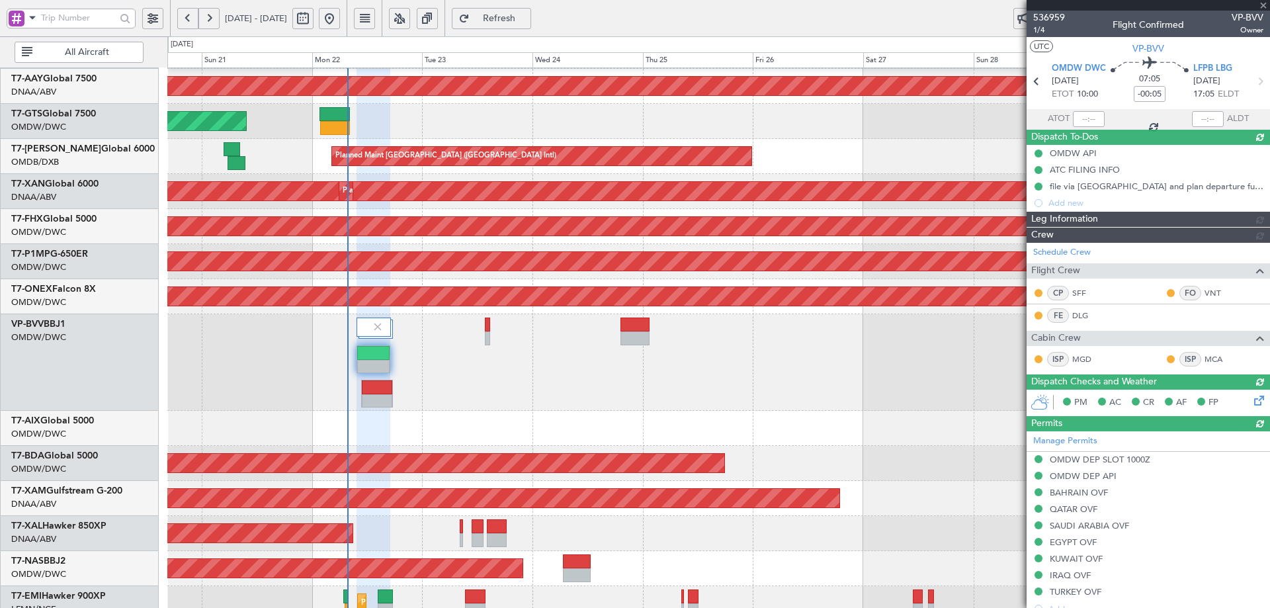
type input "[PERSON_NAME] (ANI)"
type input "7345"
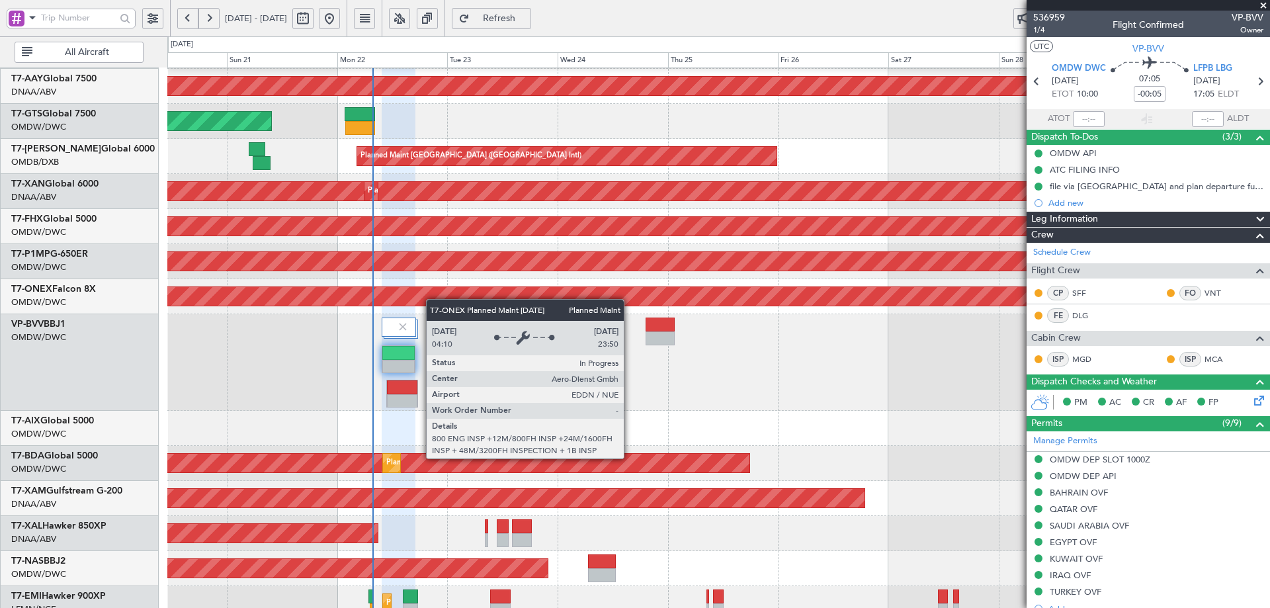
click at [433, 300] on div "Planned Maint Dubai (Al Maktoum Intl) Unplanned Maint [GEOGRAPHIC_DATA] (Al Mak…" at bounding box center [718, 204] width 1102 height 833
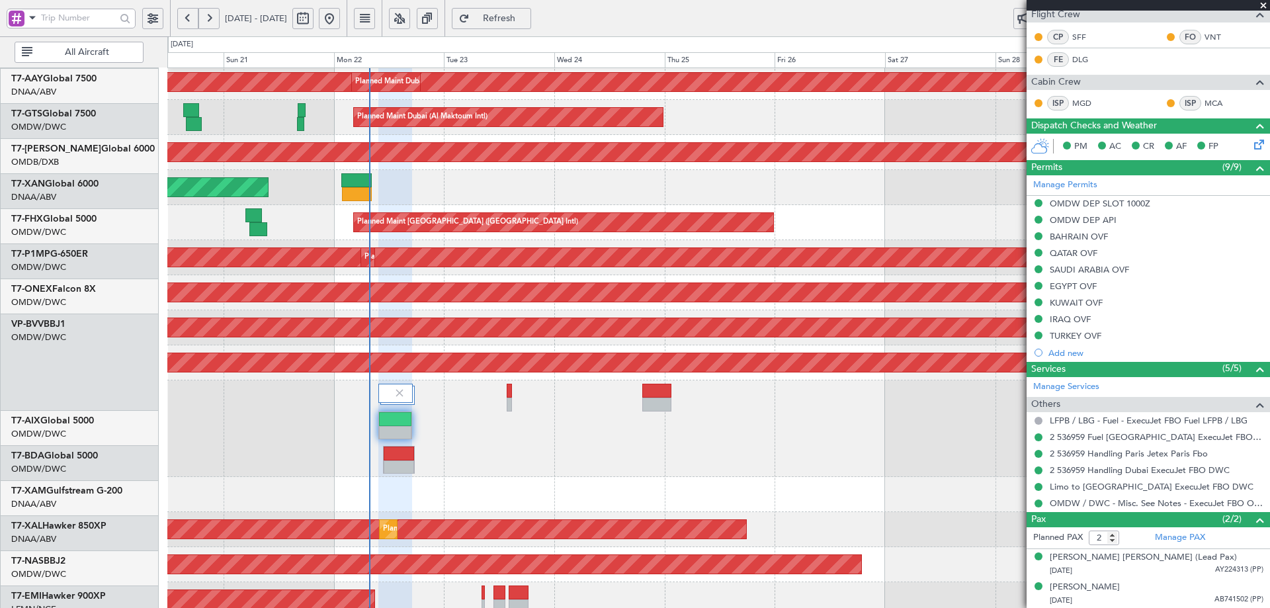
scroll to position [0, 0]
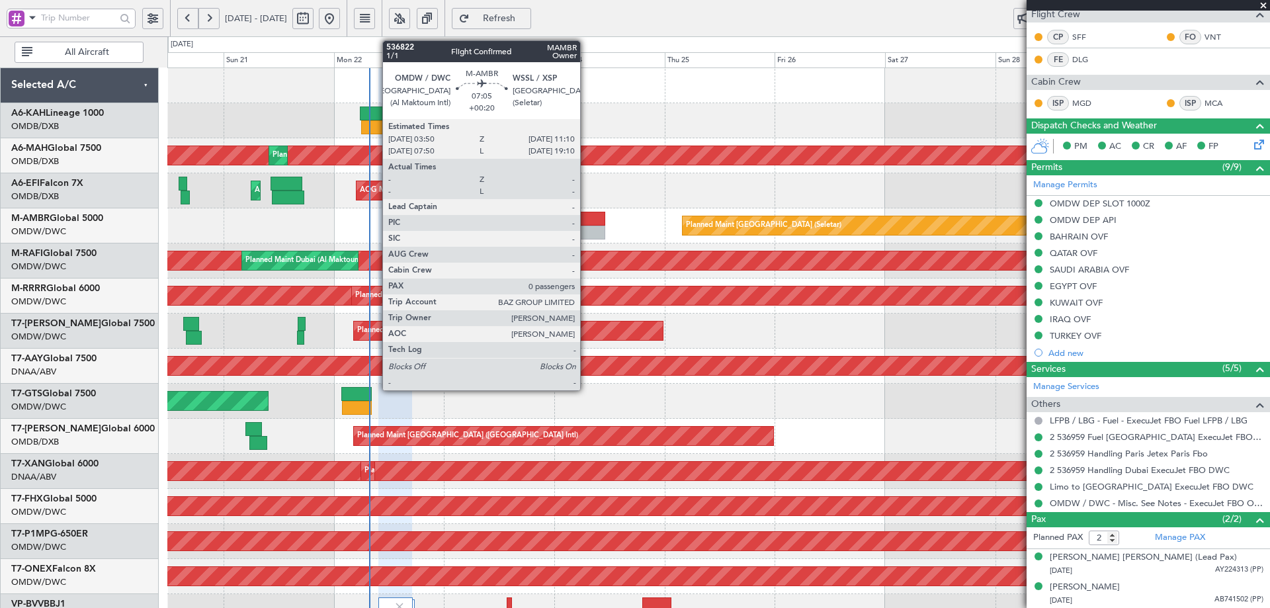
click at [586, 222] on div at bounding box center [589, 219] width 34 height 14
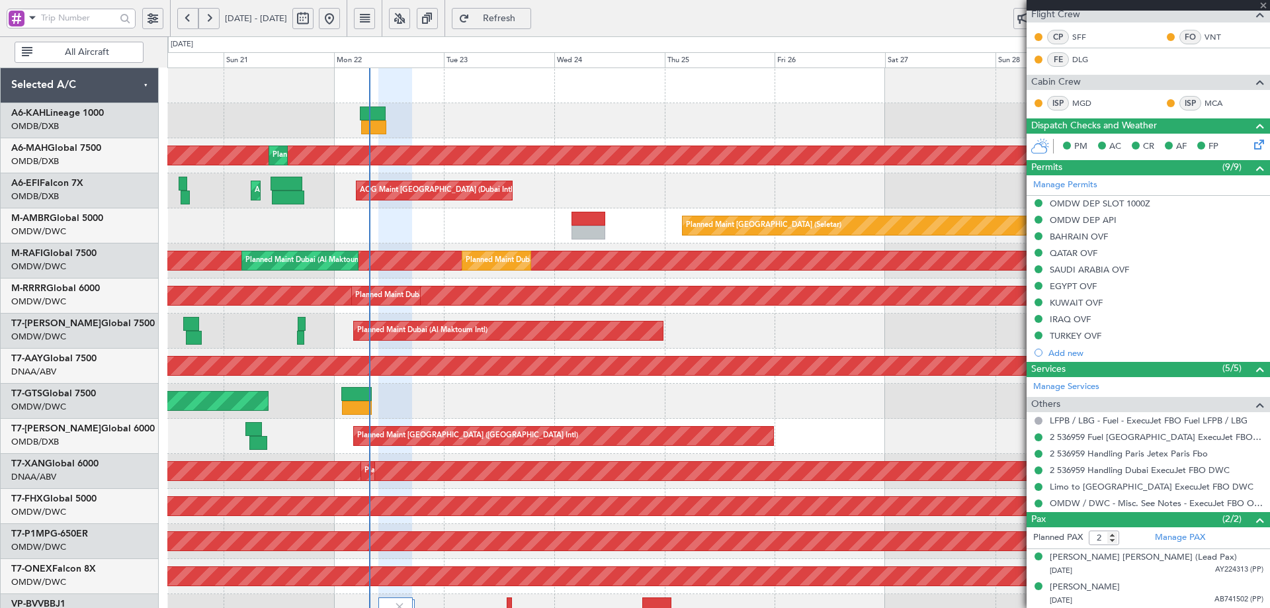
type input "+00:20"
type input "0"
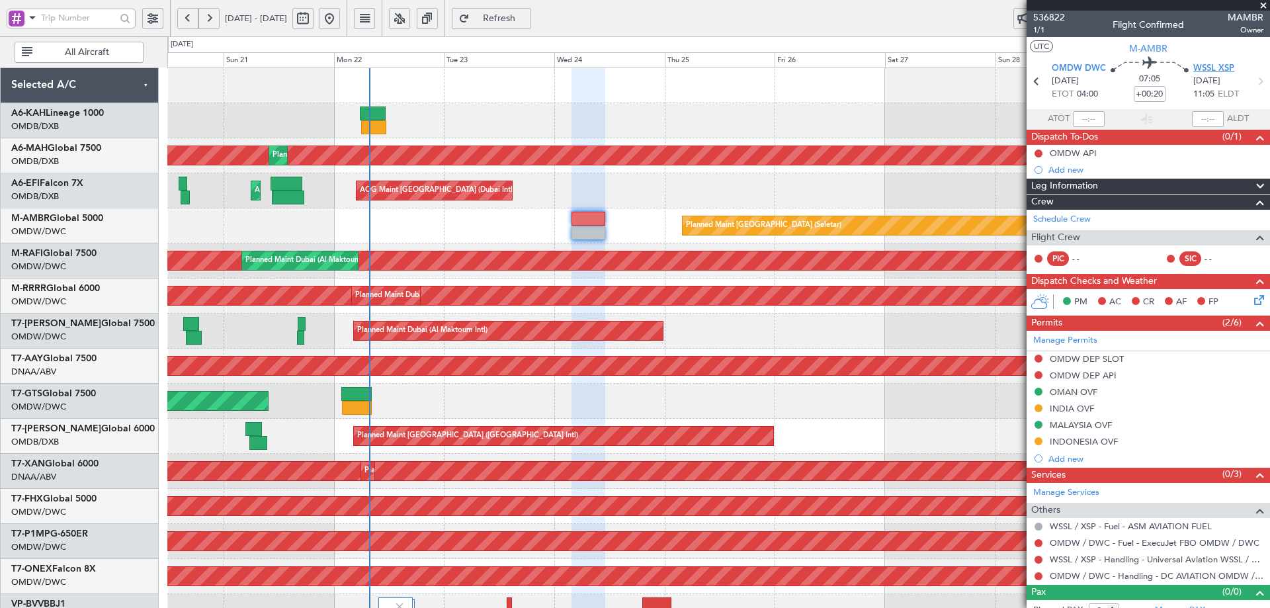
click at [1217, 72] on span "WSSL XSP" at bounding box center [1213, 68] width 41 height 13
click at [1072, 169] on div "Add new" at bounding box center [1149, 169] width 203 height 11
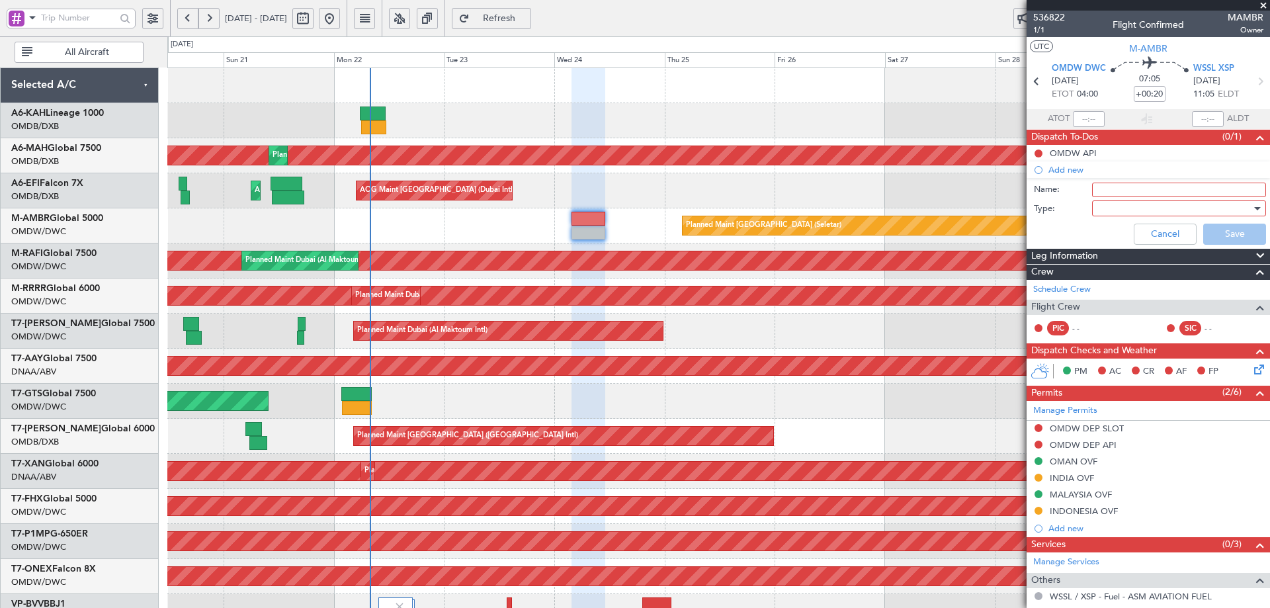
click at [1136, 185] on input "Name:" at bounding box center [1179, 190] width 174 height 15
click at [1151, 189] on input "Name:" at bounding box center [1179, 190] width 174 height 15
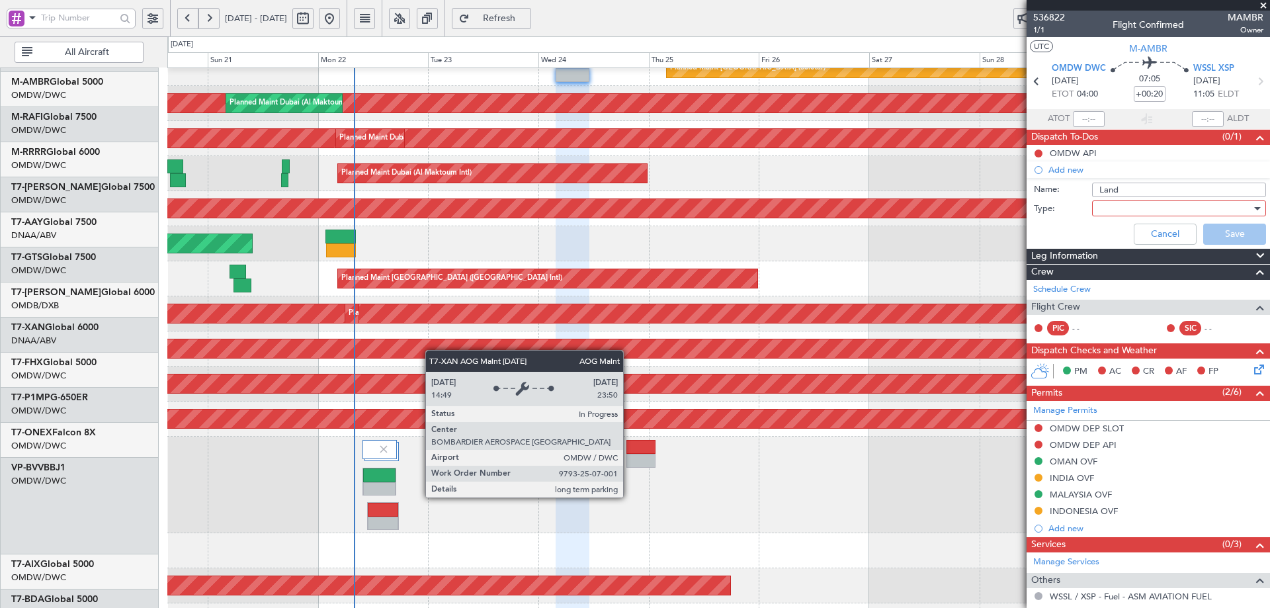
scroll to position [167, 0]
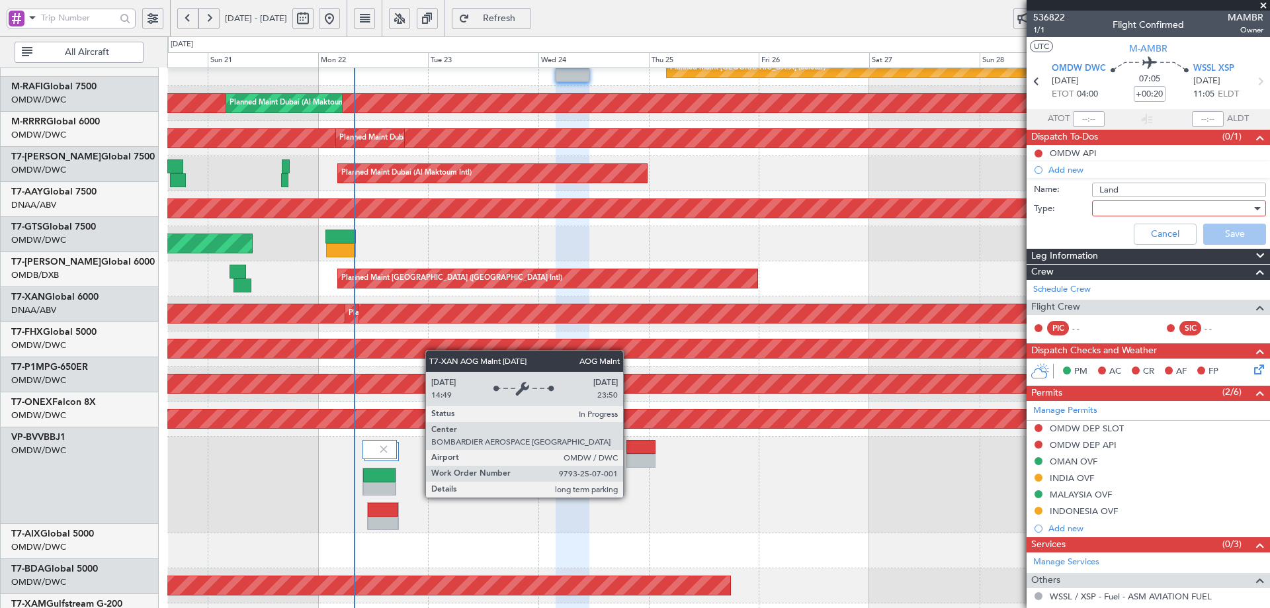
click at [441, 309] on div "AOG Maint Dubai (Al Maktoum Intl)" at bounding box center [132, 313] width 2132 height 19
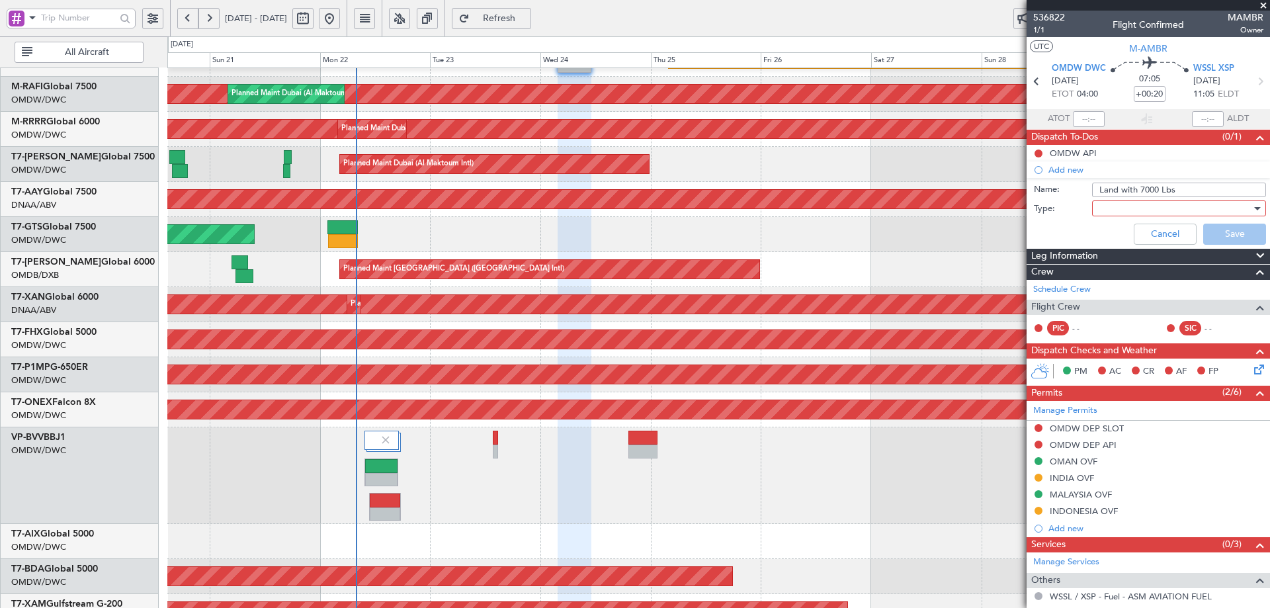
type input "Land with 7000 Lbs"
click at [1127, 210] on div at bounding box center [1174, 208] width 154 height 20
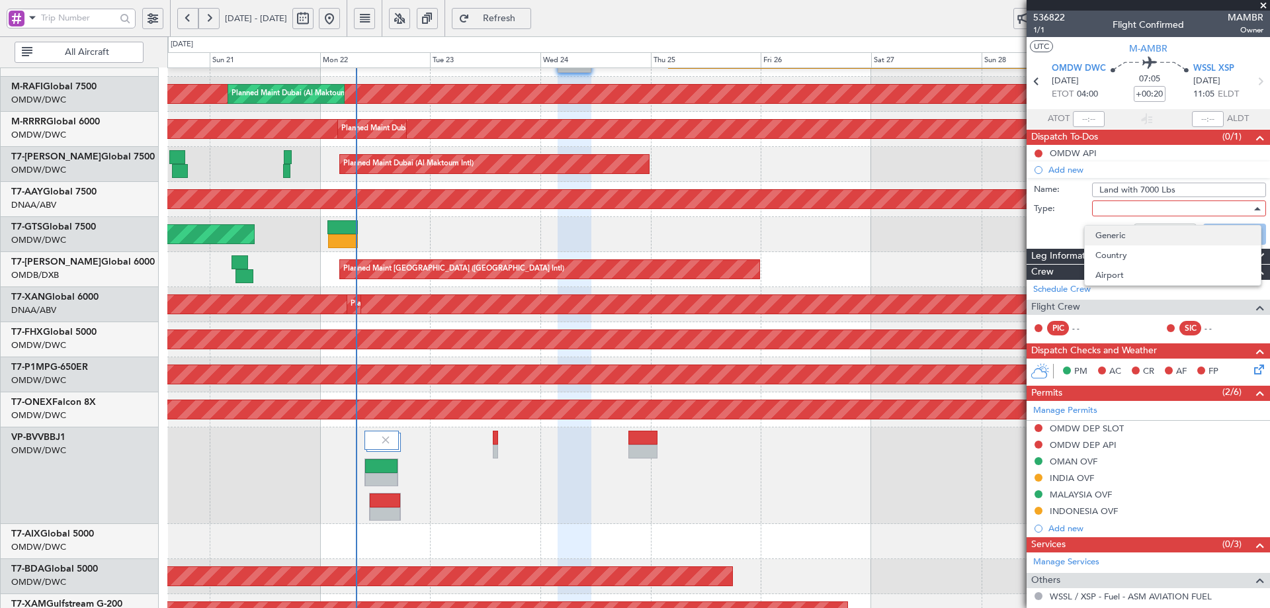
click at [1109, 233] on span "Generic" at bounding box center [1172, 236] width 155 height 20
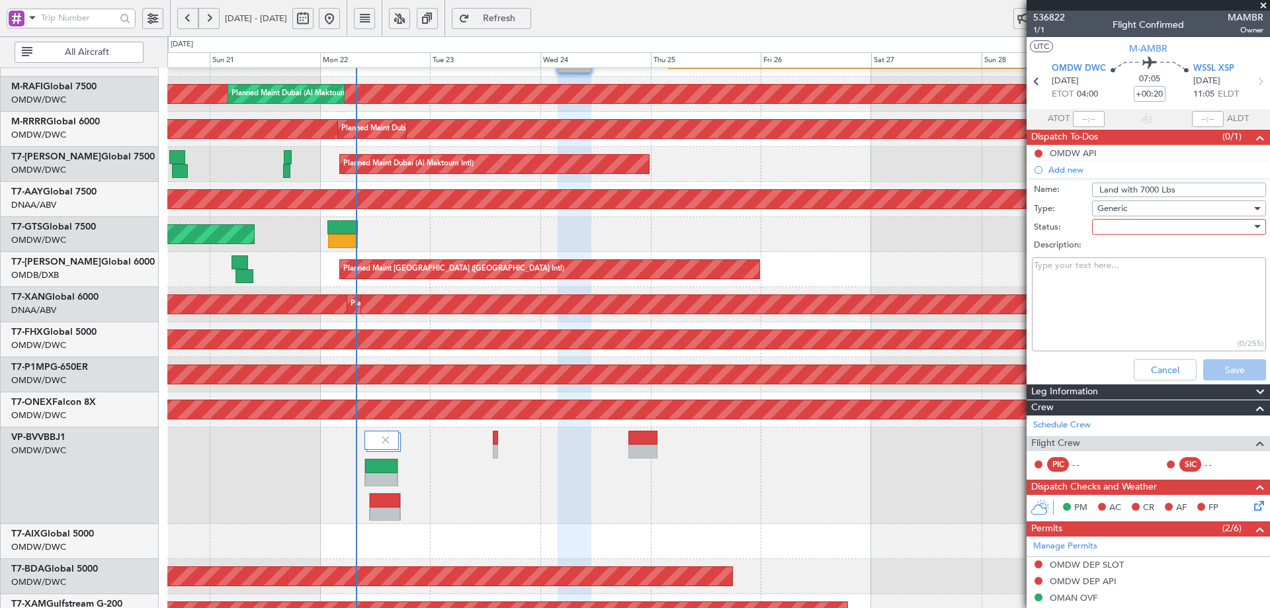
drag, startPoint x: 1115, startPoint y: 232, endPoint x: 1115, endPoint y: 241, distance: 9.3
click at [1115, 234] on div at bounding box center [1174, 227] width 154 height 20
click at [1113, 261] on span "Not Started" at bounding box center [1172, 253] width 155 height 20
click at [1220, 370] on button "Save" at bounding box center [1234, 369] width 63 height 21
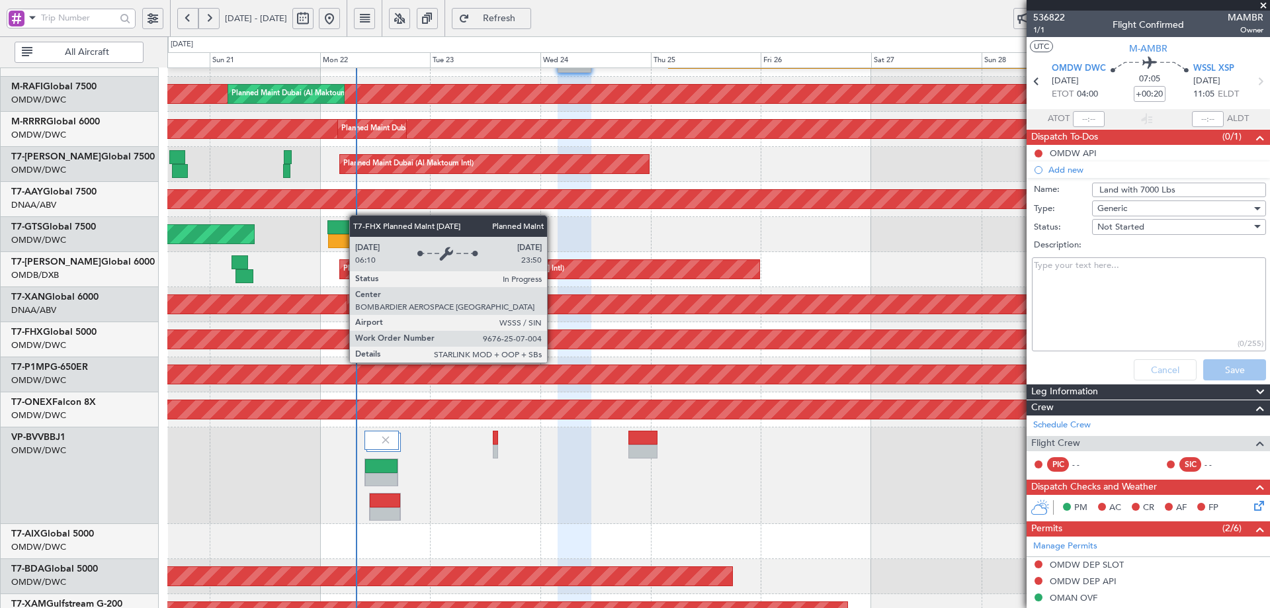
click at [632, 344] on div "Planned Maint [GEOGRAPHIC_DATA] ([GEOGRAPHIC_DATA])" at bounding box center [353, 339] width 2575 height 19
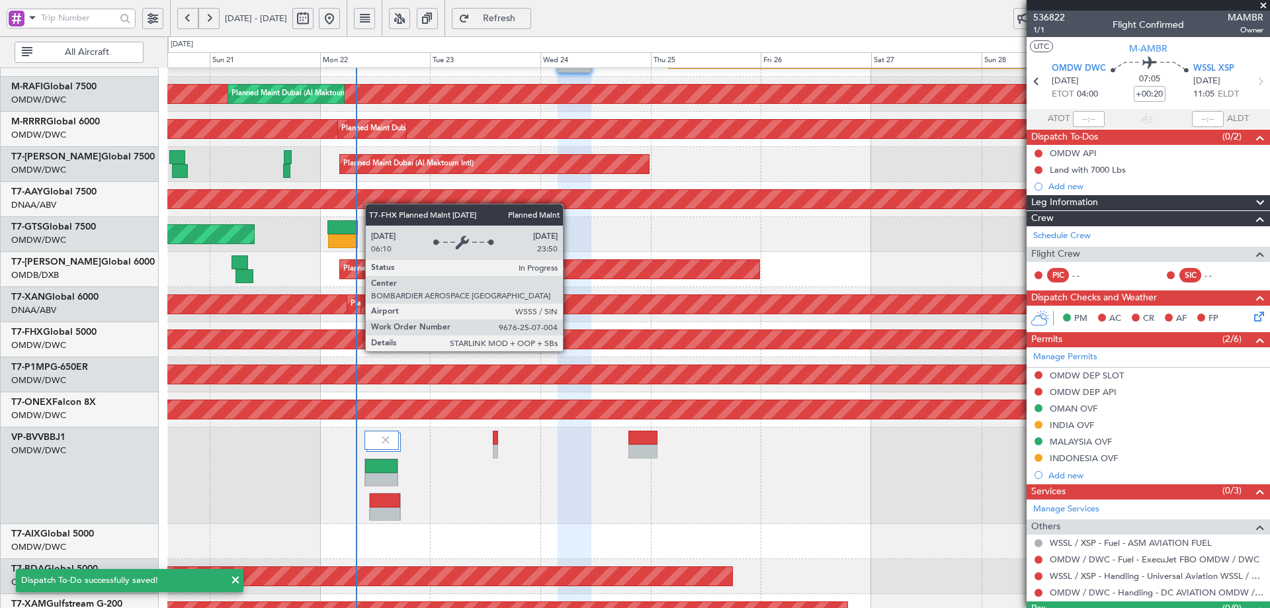
scroll to position [0, 0]
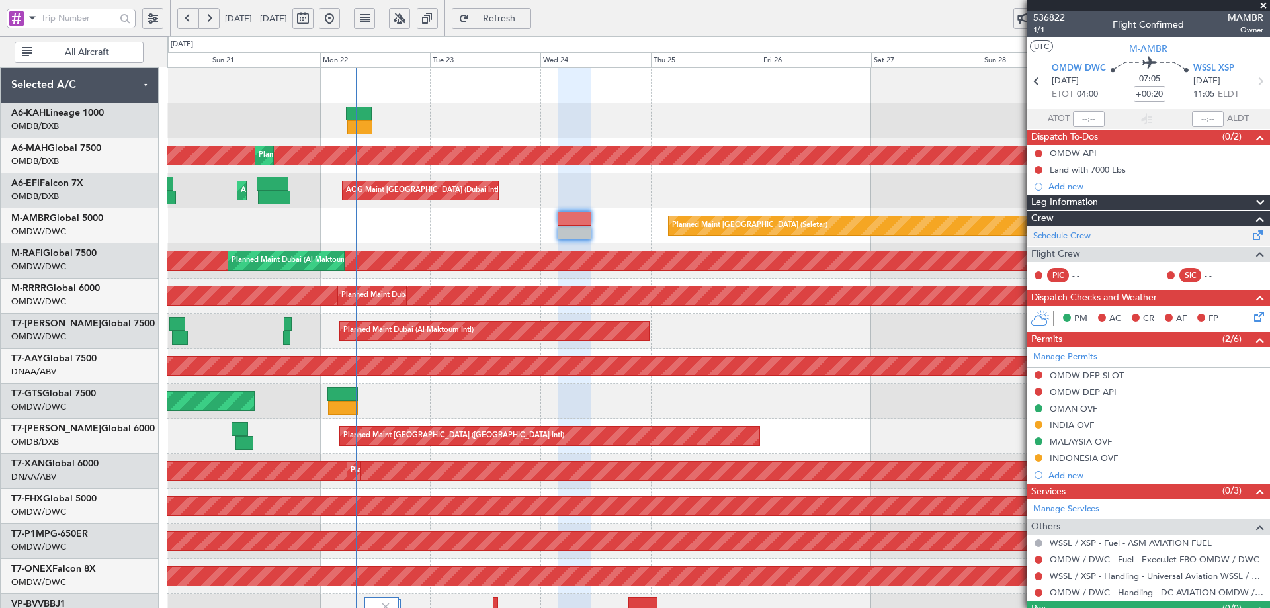
click at [1080, 230] on link "Schedule Crew" at bounding box center [1062, 236] width 58 height 13
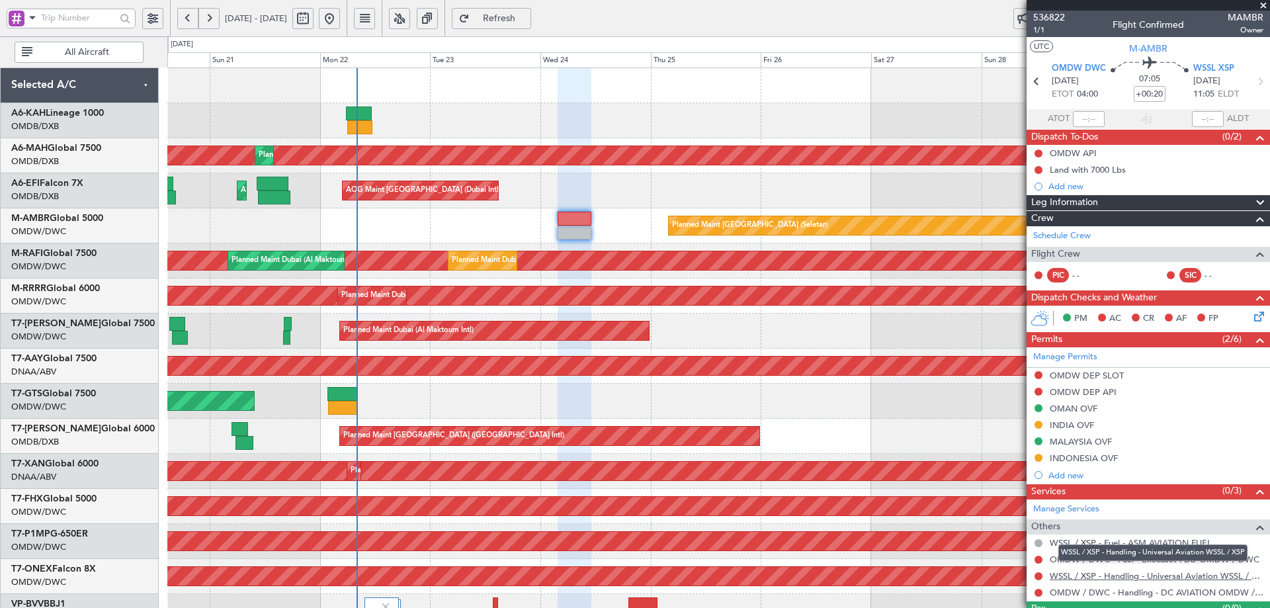
click at [1164, 574] on link "WSSL / XSP - Handling - Universal Aviation WSSL / XSP" at bounding box center [1157, 575] width 214 height 11
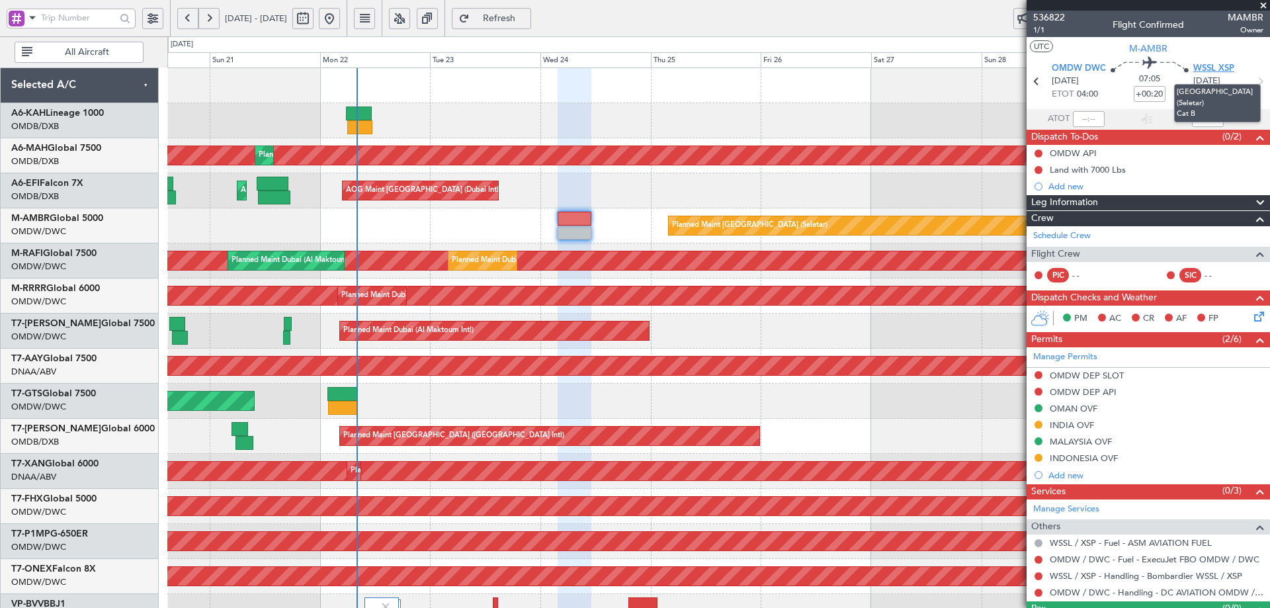
click at [1210, 69] on span "WSSL XSP" at bounding box center [1213, 68] width 41 height 13
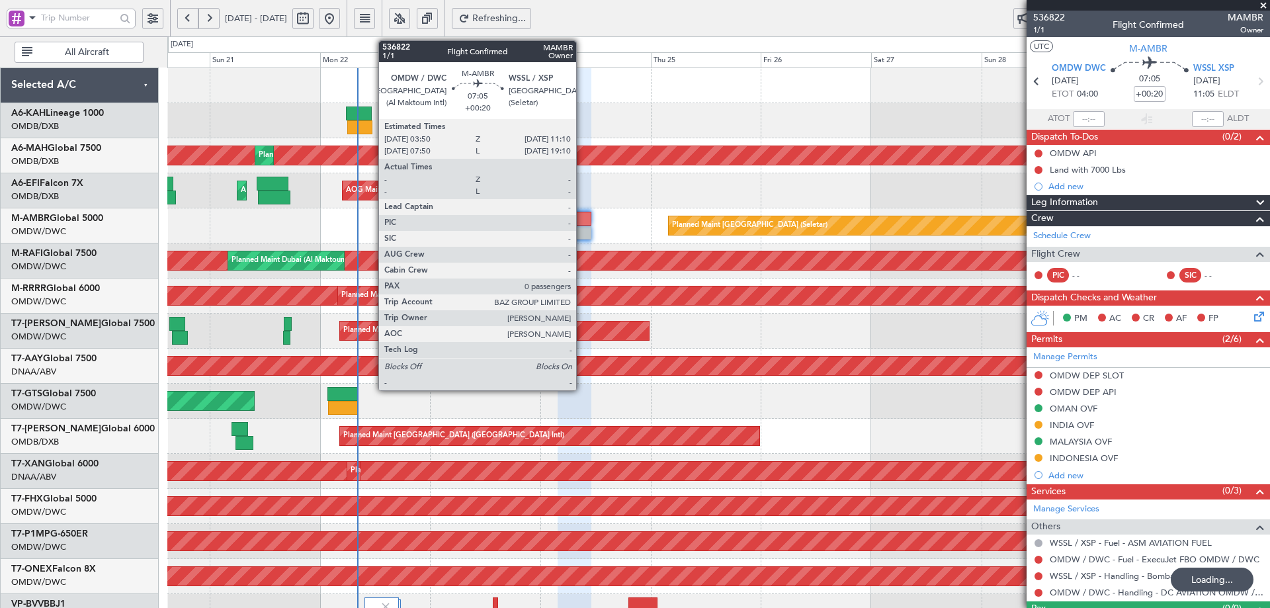
click at [582, 226] on div at bounding box center [575, 233] width 34 height 14
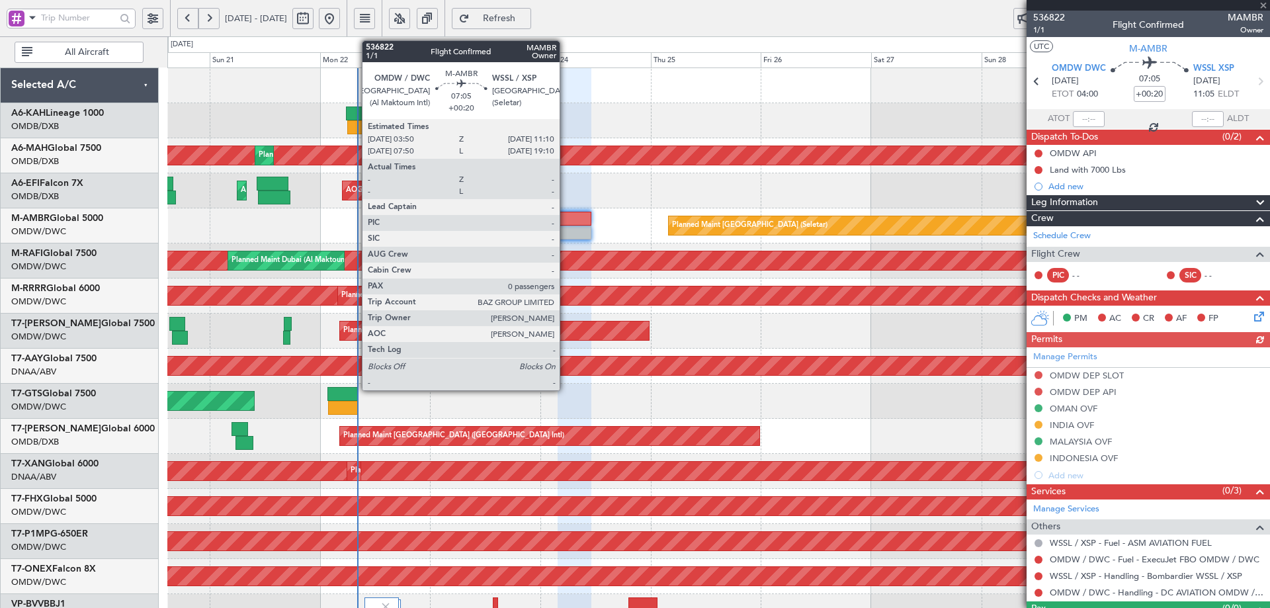
click at [566, 220] on div at bounding box center [575, 219] width 34 height 14
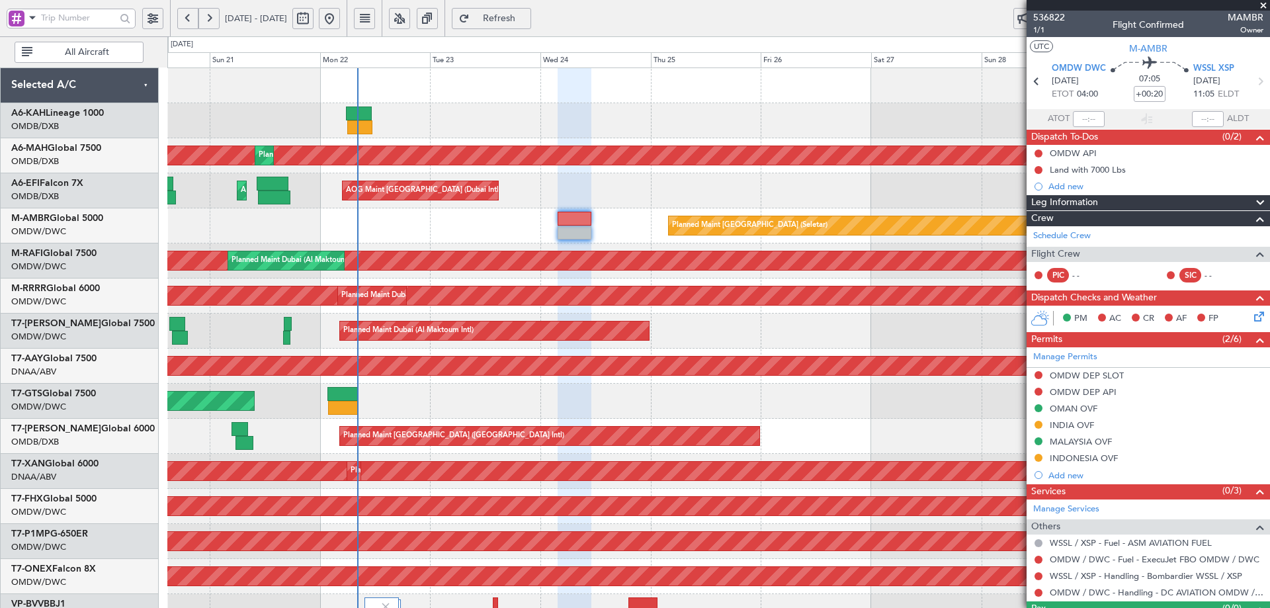
click at [527, 17] on span "Refresh" at bounding box center [499, 18] width 54 height 9
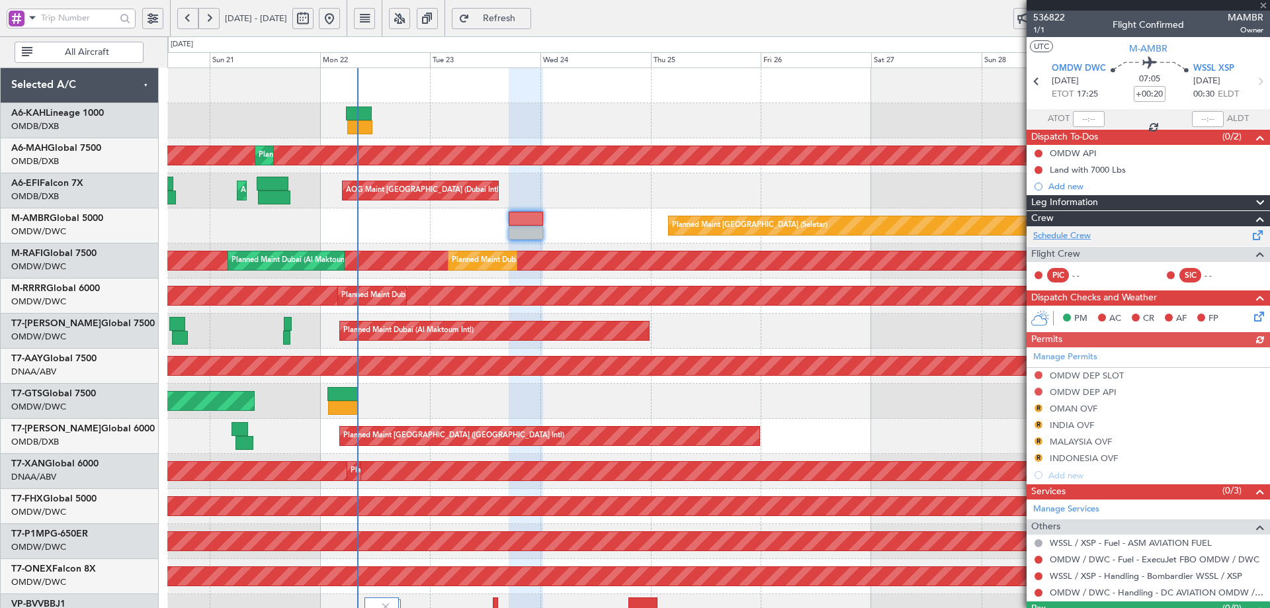
click at [1068, 236] on link "Schedule Crew" at bounding box center [1062, 236] width 58 height 13
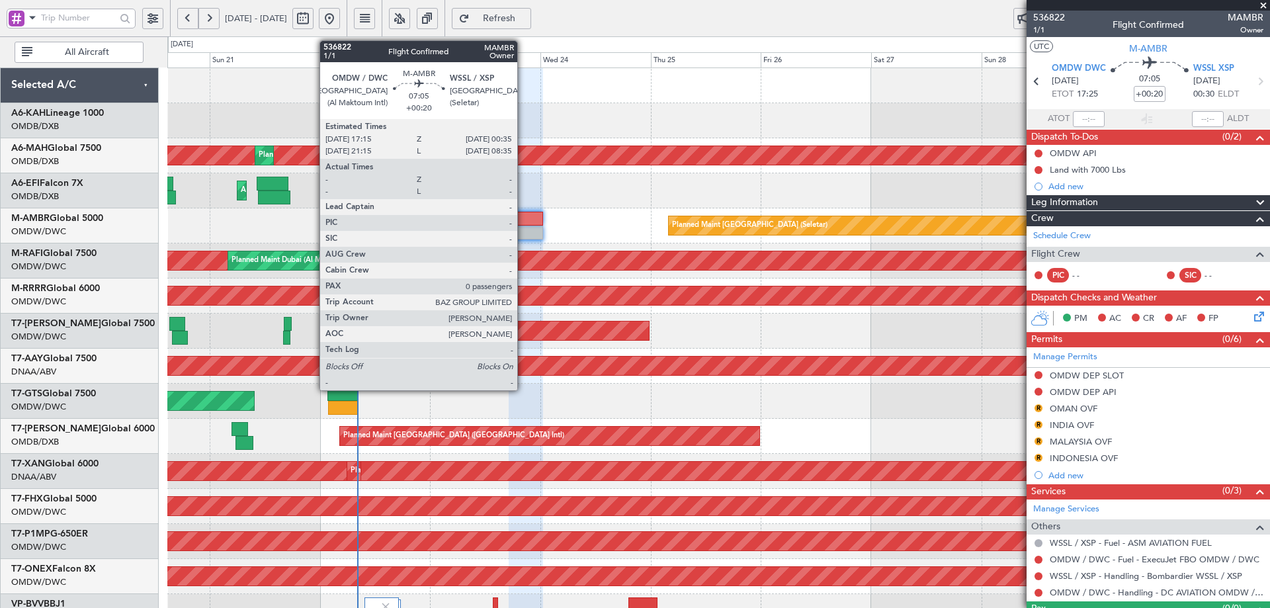
click at [519, 220] on div at bounding box center [526, 219] width 34 height 14
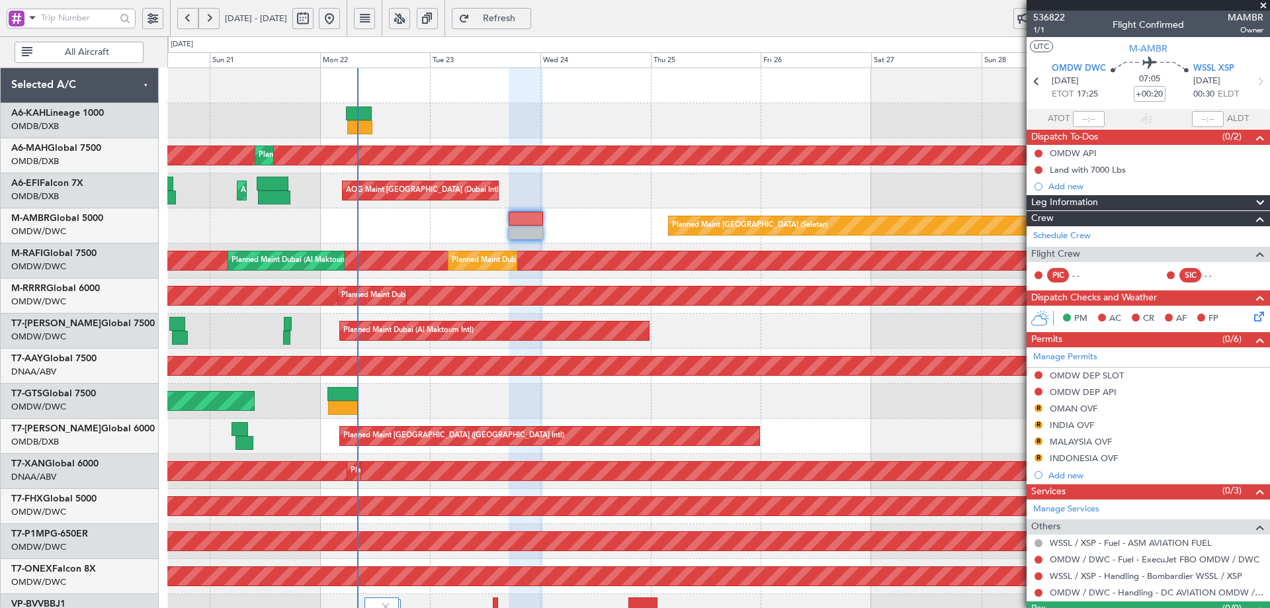
click at [520, 19] on span "Refresh" at bounding box center [499, 18] width 54 height 9
click at [527, 22] on span "Refresh" at bounding box center [499, 18] width 54 height 9
click at [1103, 592] on link "OMDW / DWC - Handling - DC AVIATION OMDW / DWC" at bounding box center [1157, 592] width 214 height 11
click at [833, 390] on div "AOG Maint [GEOGRAPHIC_DATA] (Seletar)" at bounding box center [718, 401] width 1102 height 35
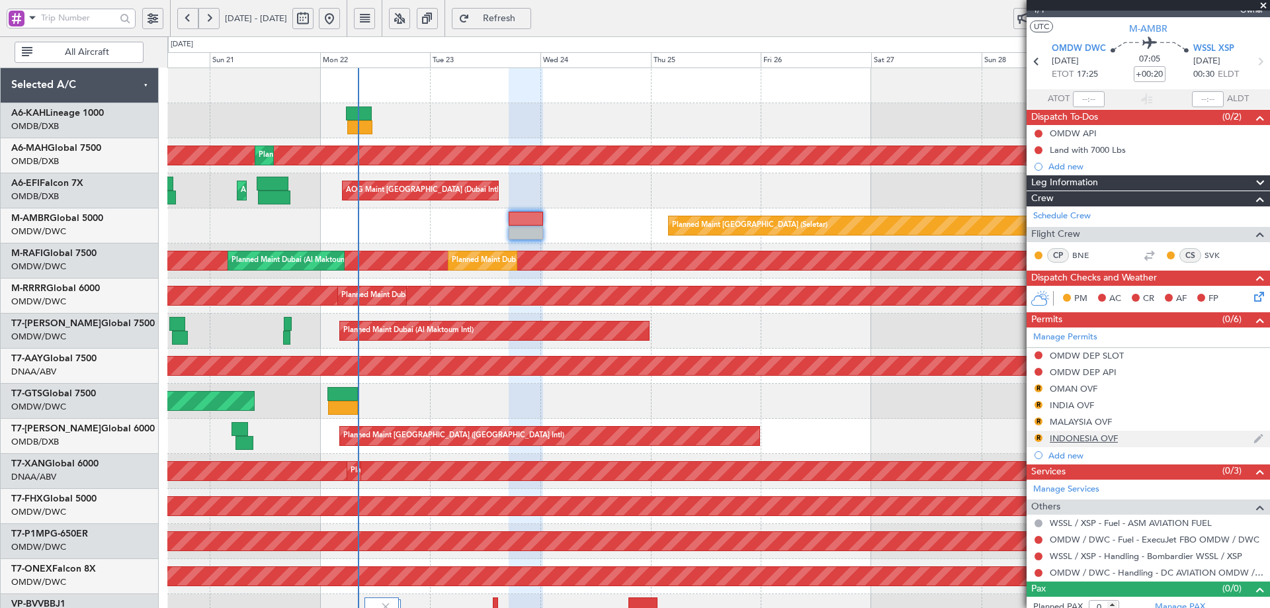
scroll to position [30, 0]
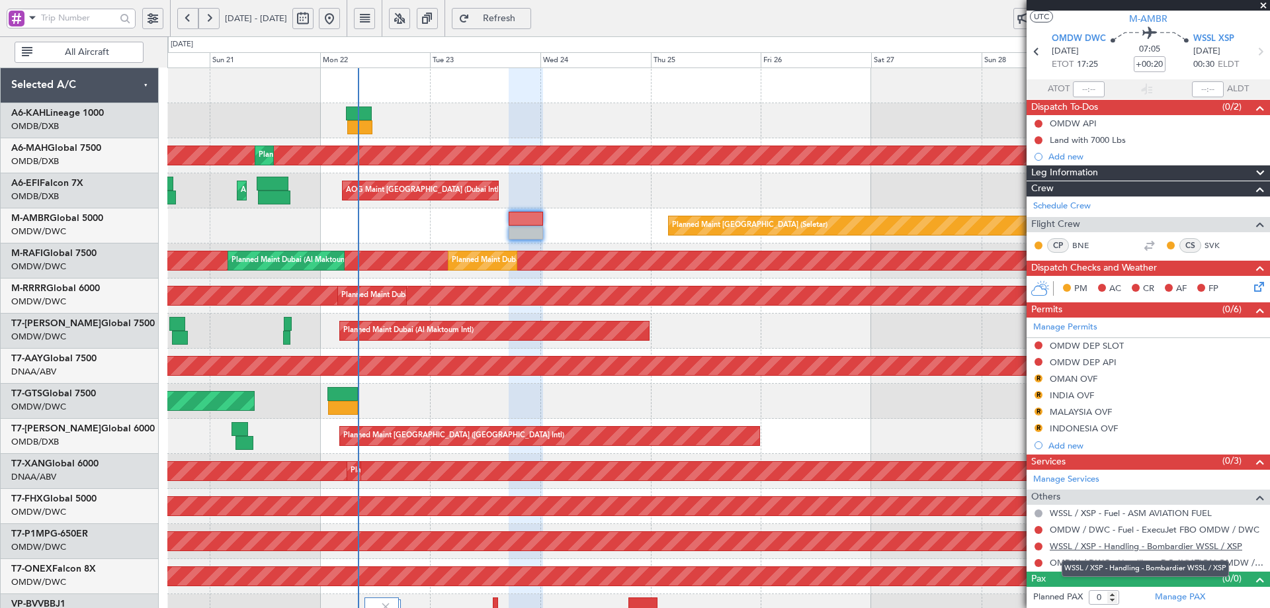
click at [1081, 550] on link "WSSL / XSP - Handling - Bombardier WSSL / XSP" at bounding box center [1146, 545] width 192 height 11
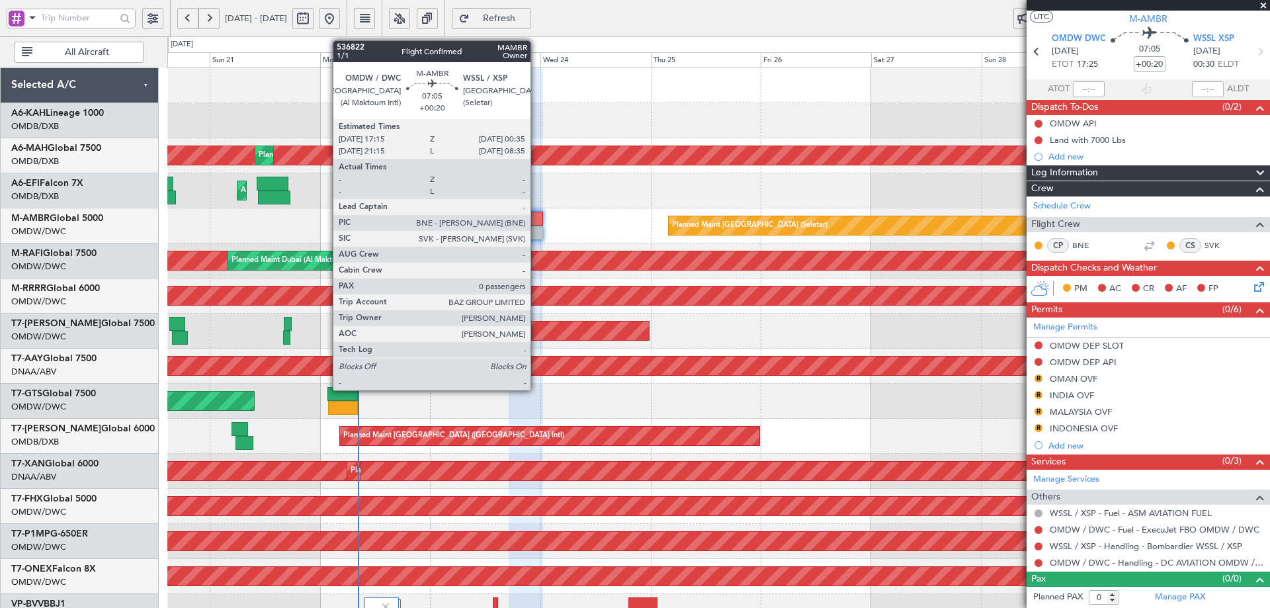
click at [536, 216] on div at bounding box center [526, 219] width 34 height 14
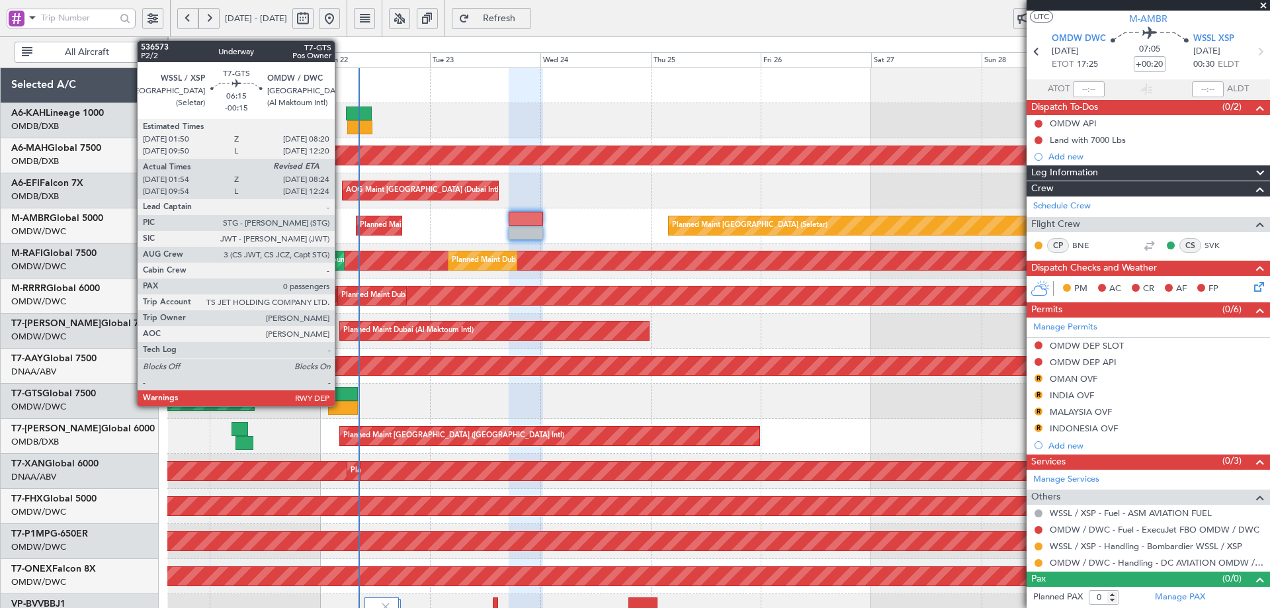
click at [341, 396] on div at bounding box center [342, 394] width 30 height 14
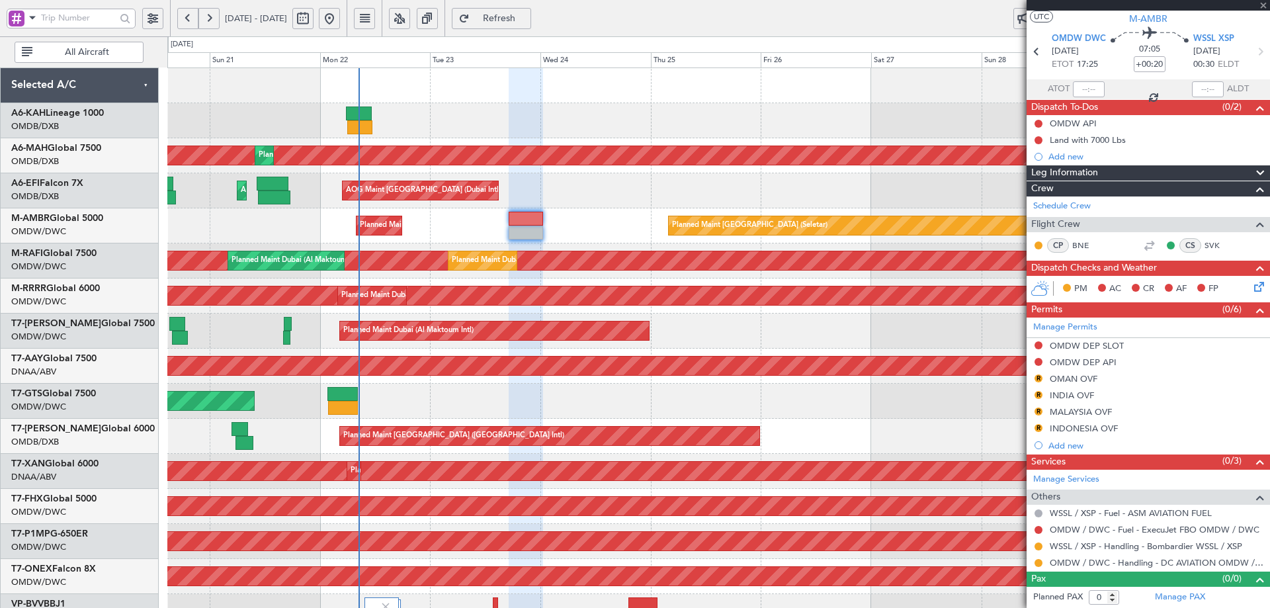
type input "-00:15"
type input "02:04"
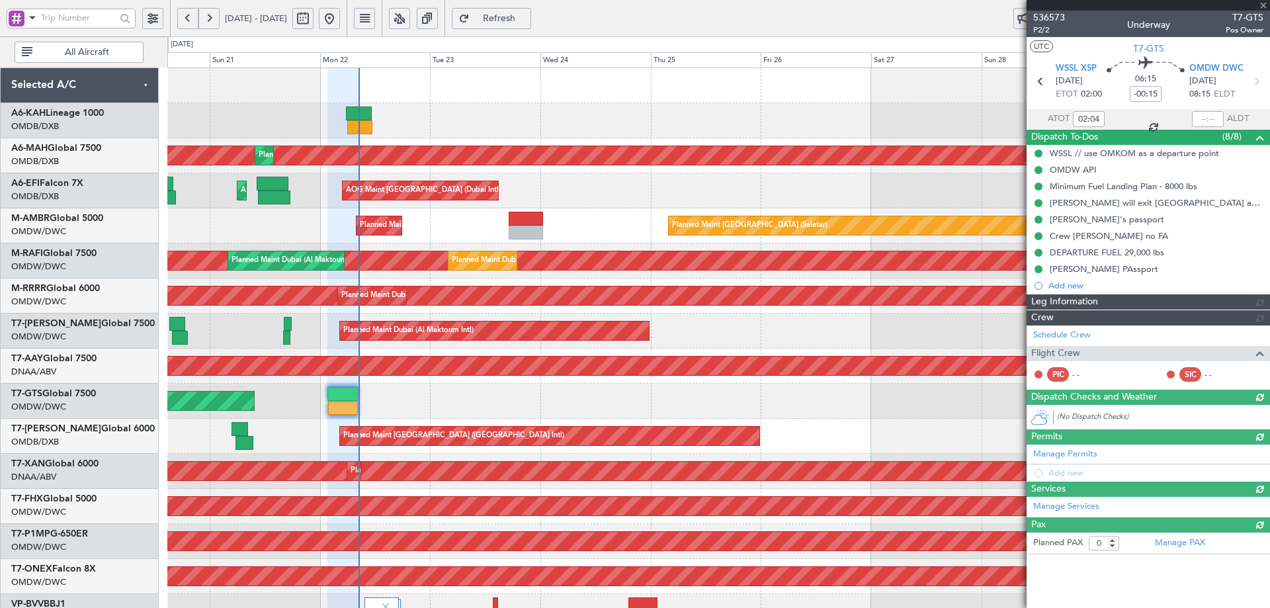
type input "[PERSON_NAME] ([PERSON_NAME])"
type input "7342"
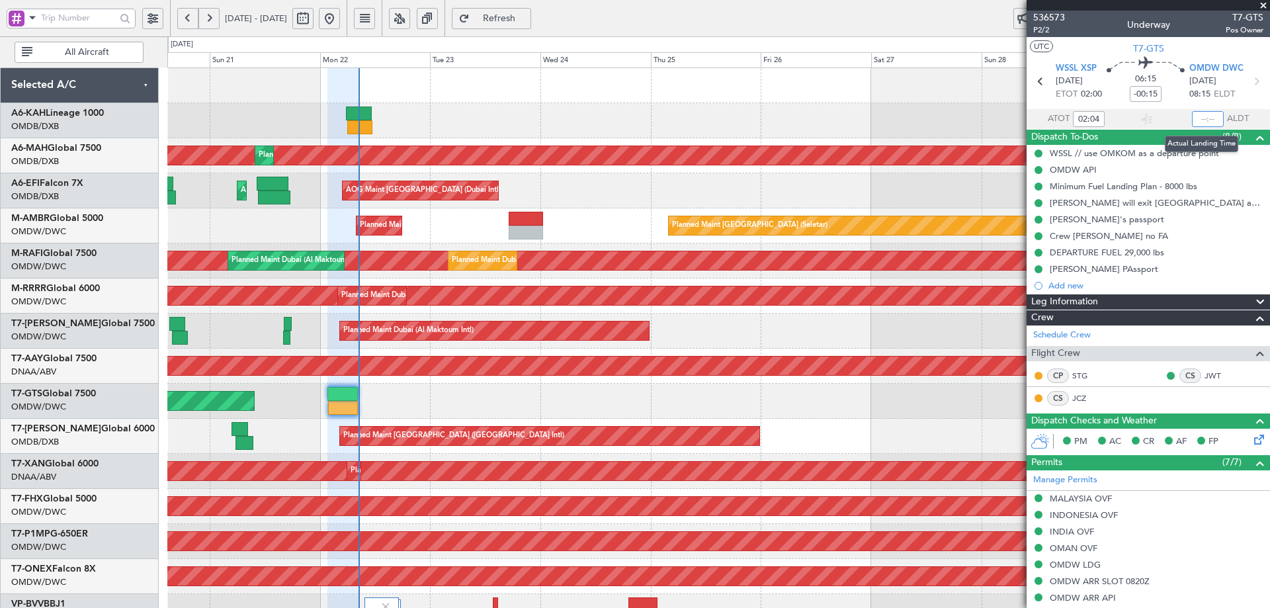
click at [1201, 122] on input "text" at bounding box center [1208, 119] width 32 height 16
type input "08:23"
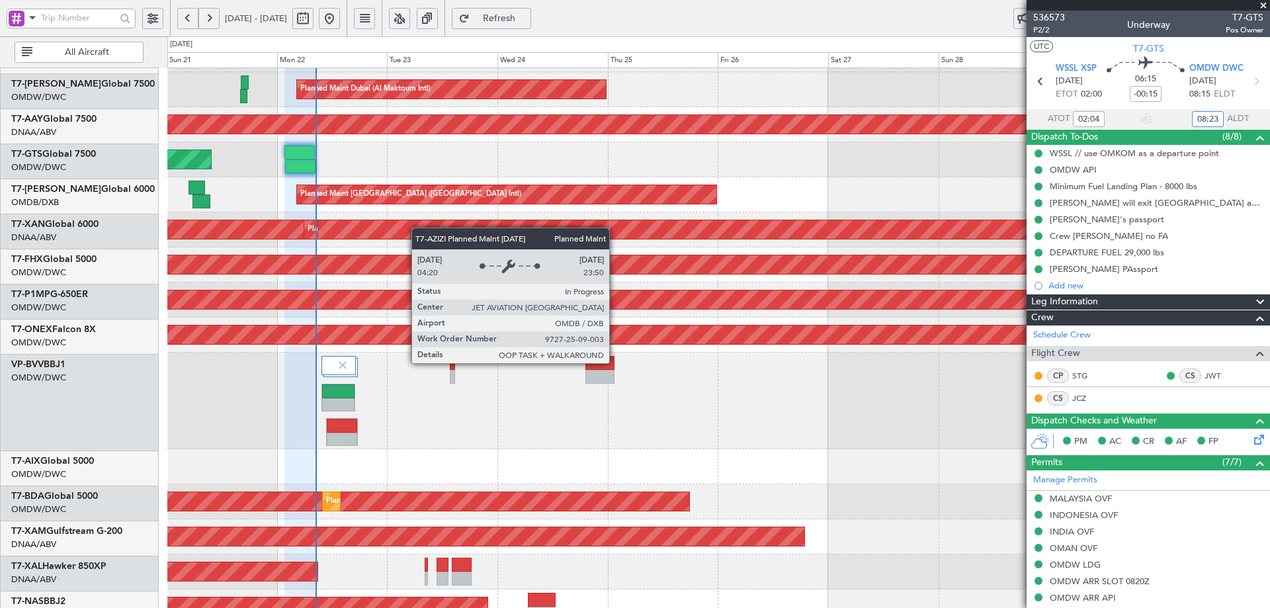
scroll to position [241, 0]
click at [419, 203] on div "Planned Maint [GEOGRAPHIC_DATA] ([GEOGRAPHIC_DATA] Intl)" at bounding box center [506, 194] width 419 height 19
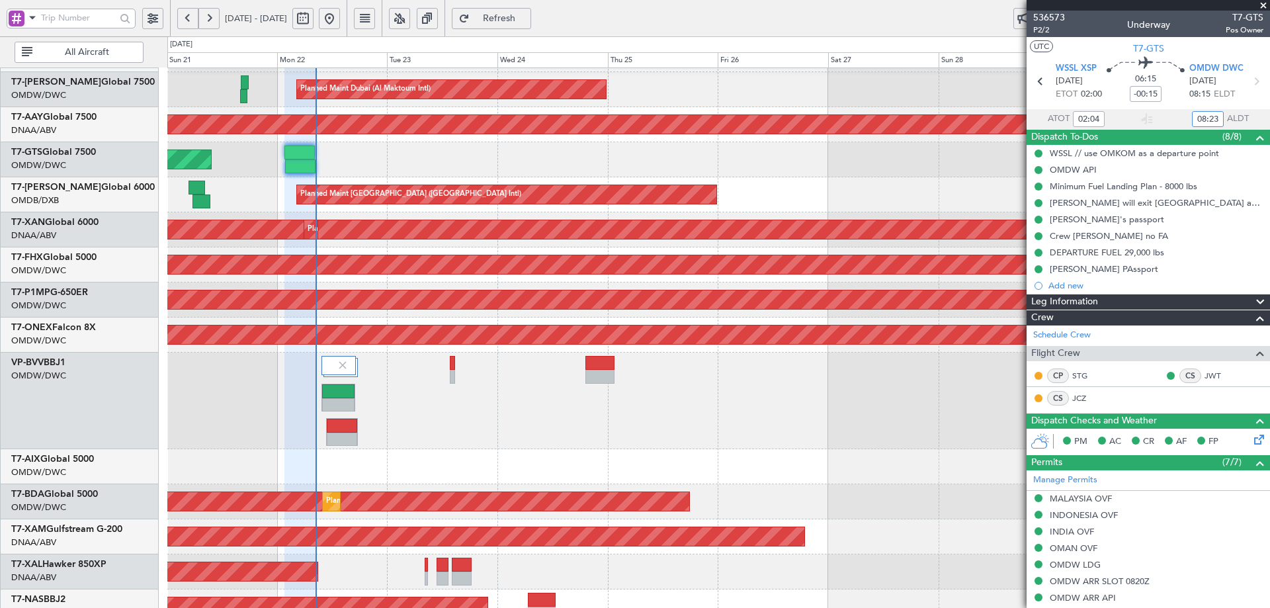
scroll to position [280, 0]
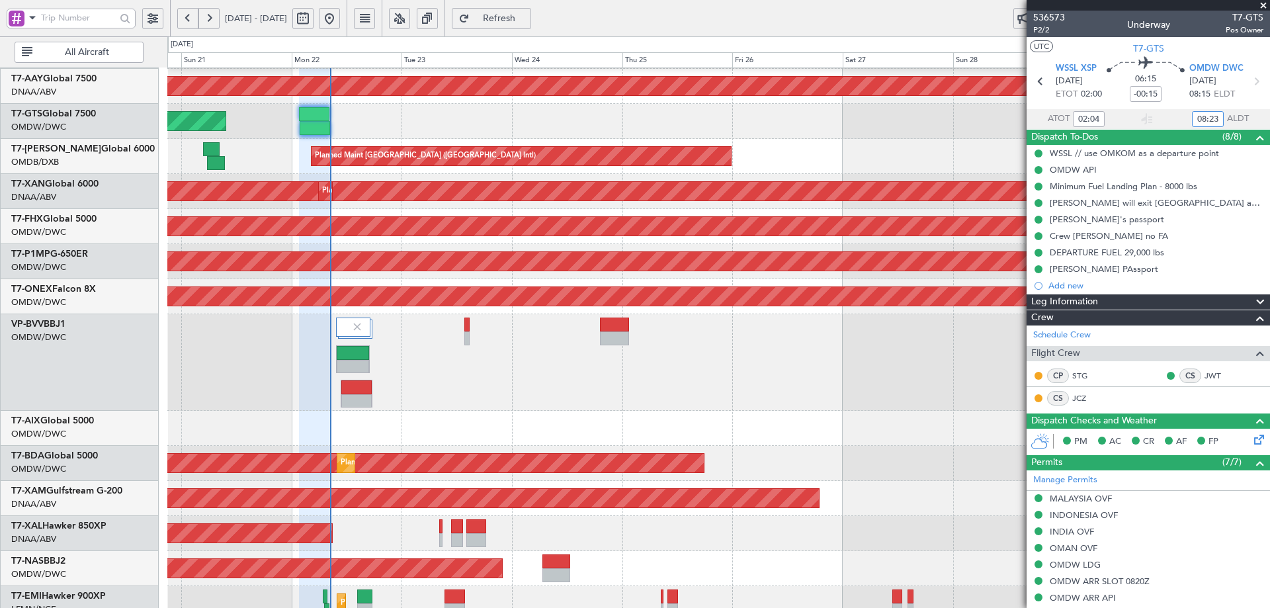
click at [447, 425] on div "Planned Maint Dubai (Al Maktoum Intl) Unplanned Maint [GEOGRAPHIC_DATA] (Al Mak…" at bounding box center [718, 204] width 1102 height 833
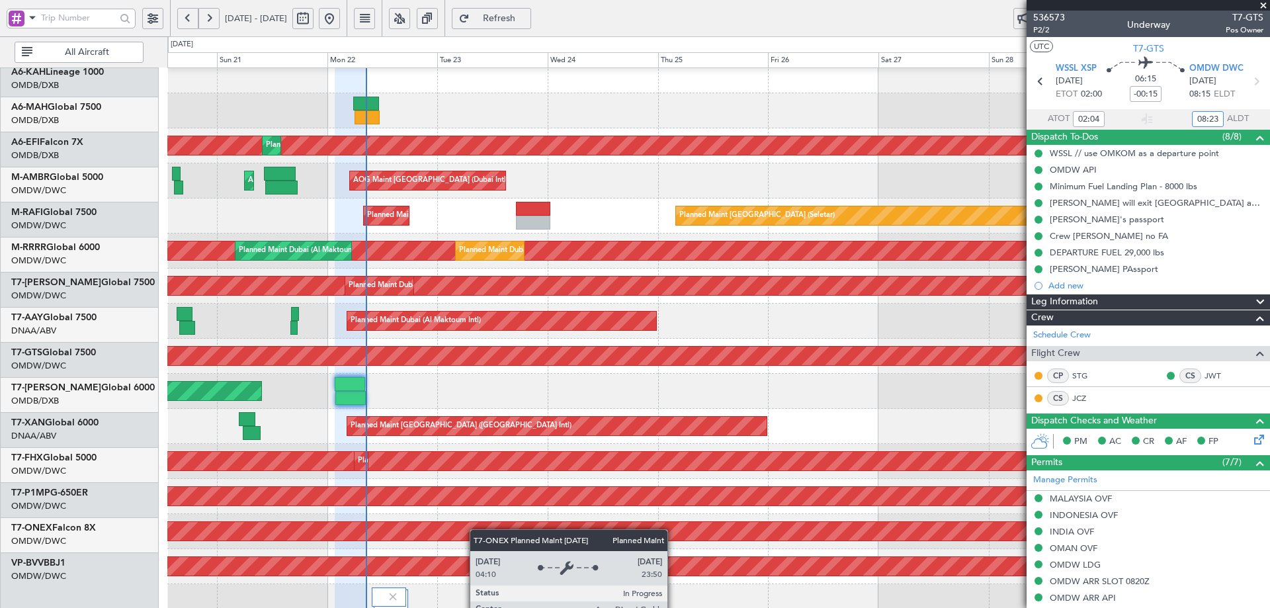
scroll to position [0, 0]
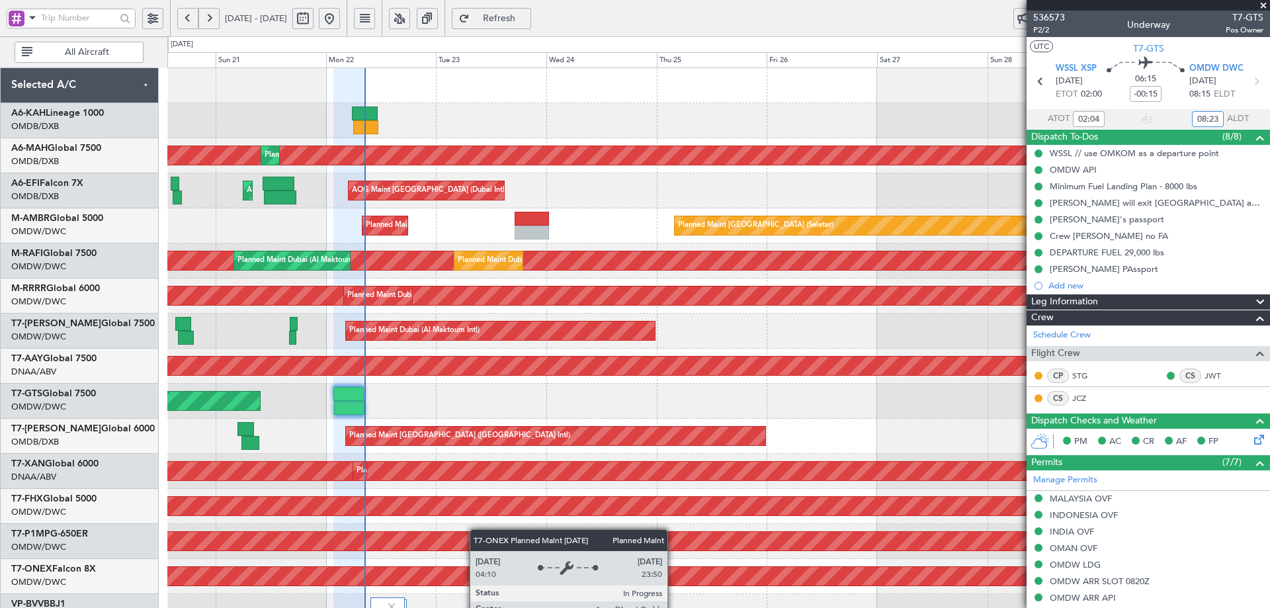
click at [471, 576] on div "Planned Maint Nurnberg" at bounding box center [718, 576] width 1102 height 35
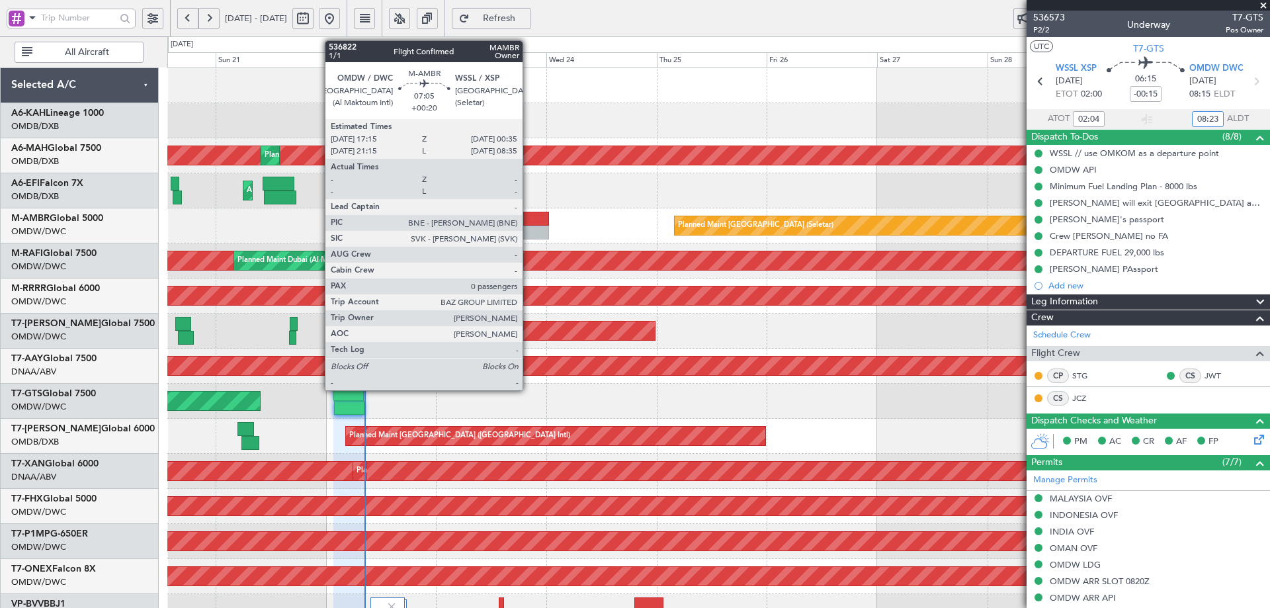
click at [528, 226] on div at bounding box center [532, 233] width 34 height 14
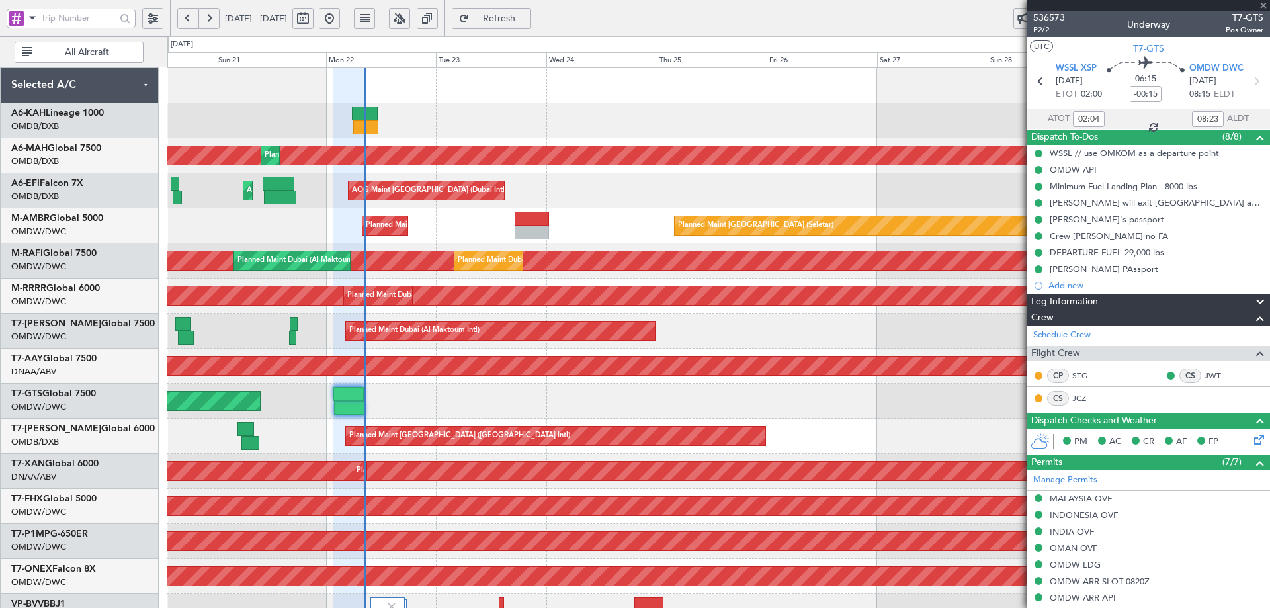
type input "+00:20"
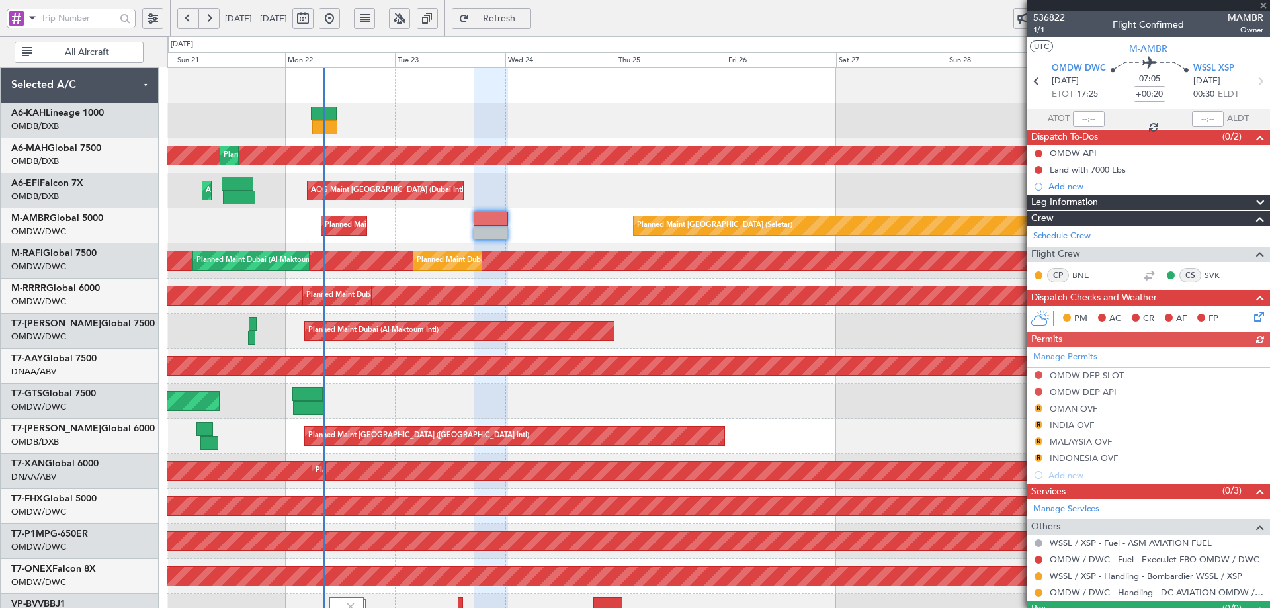
click at [579, 400] on div "Planned Maint [GEOGRAPHIC_DATA] ([GEOGRAPHIC_DATA] Intl) Planned Maint [GEOGRAP…" at bounding box center [718, 484] width 1102 height 833
click at [527, 17] on span "Refresh" at bounding box center [499, 18] width 54 height 9
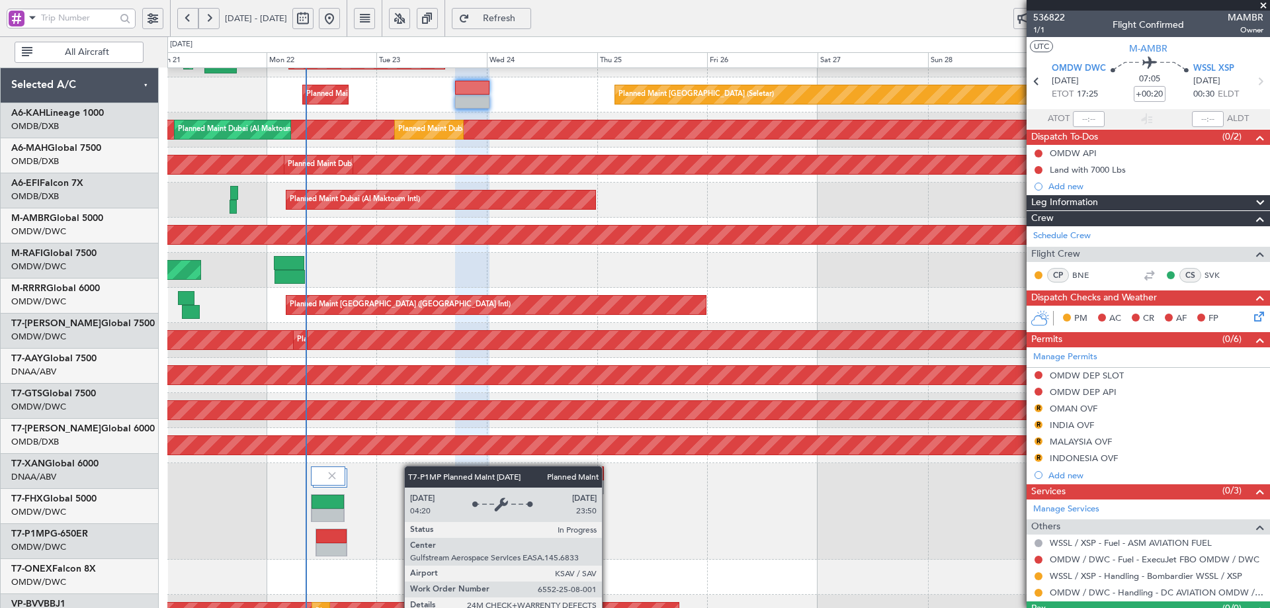
scroll to position [200, 0]
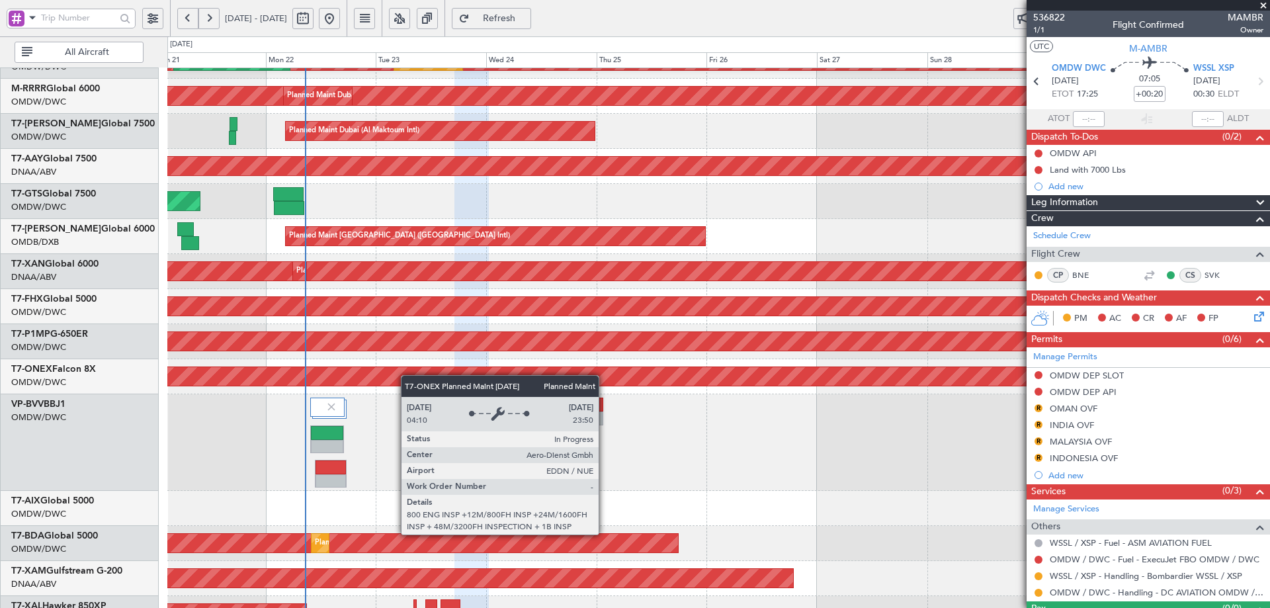
click at [407, 370] on div "Planned Maint Nurnberg" at bounding box center [1162, 376] width 2417 height 19
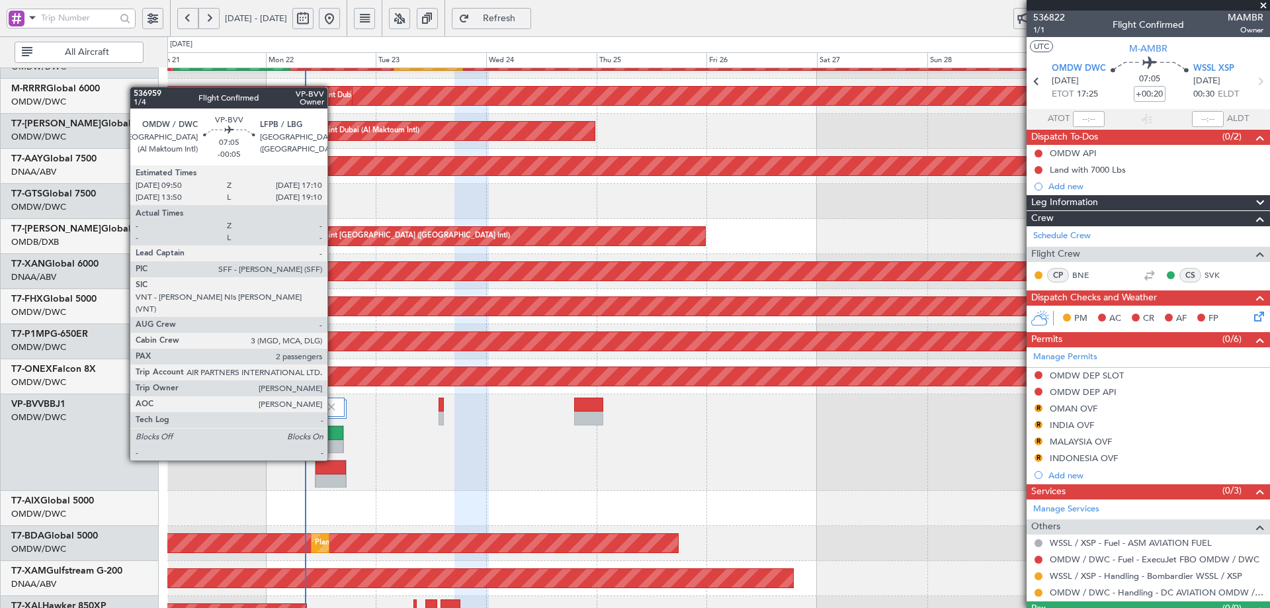
click at [332, 431] on div at bounding box center [327, 433] width 32 height 14
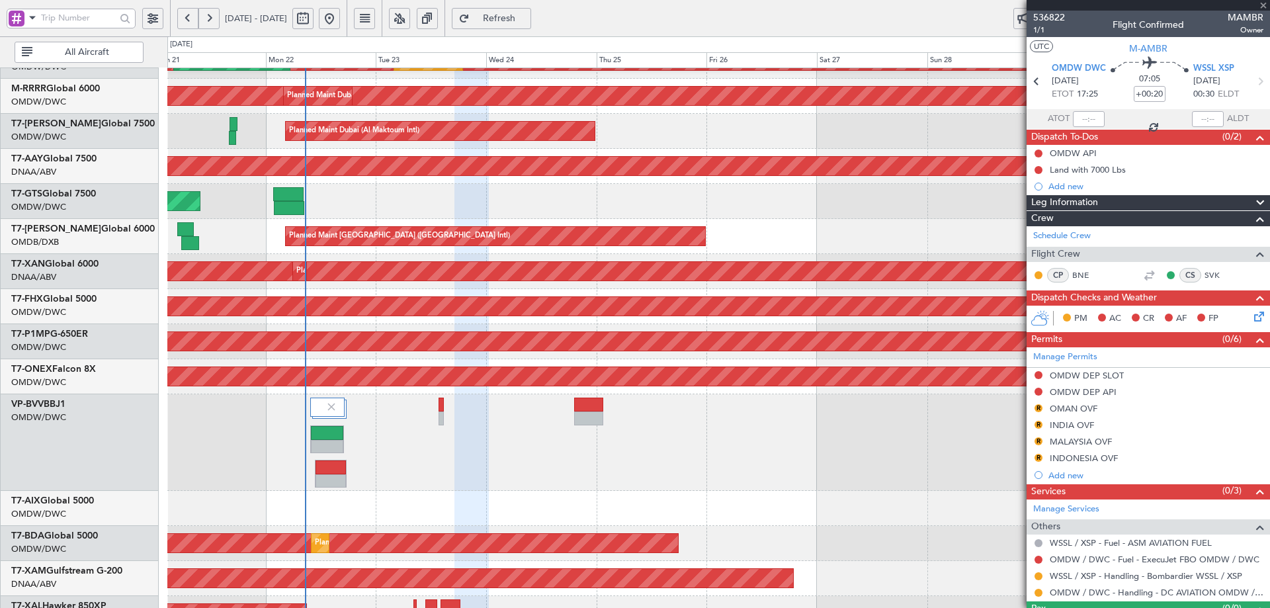
click at [330, 433] on div at bounding box center [327, 433] width 32 height 14
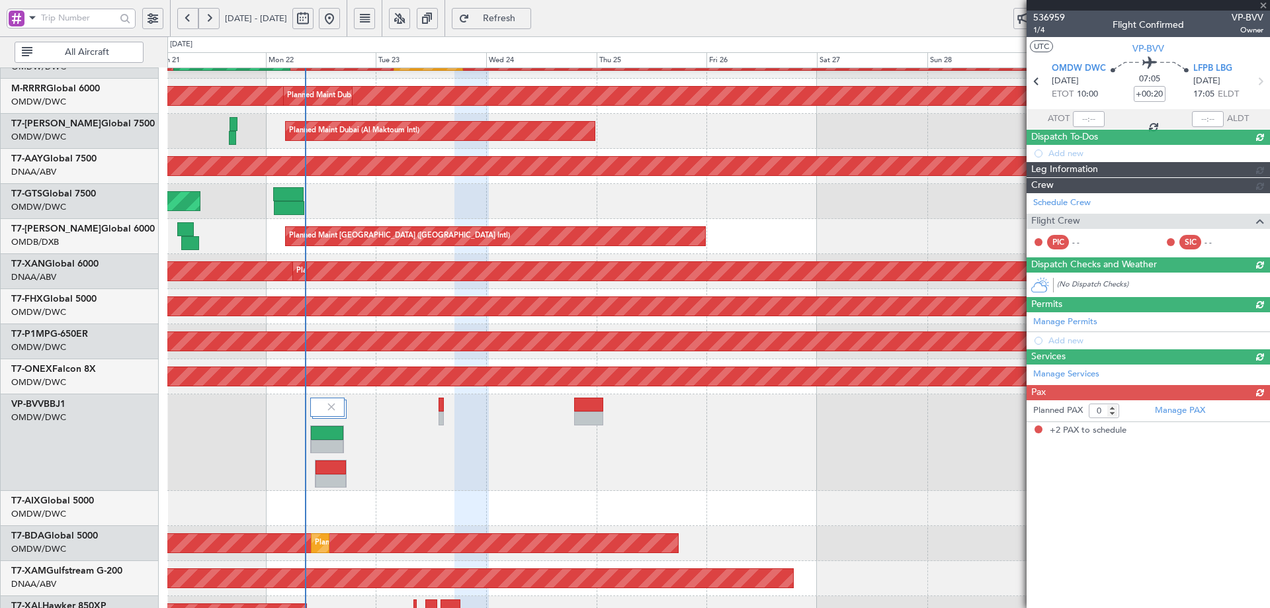
type input "-00:05"
type input "2"
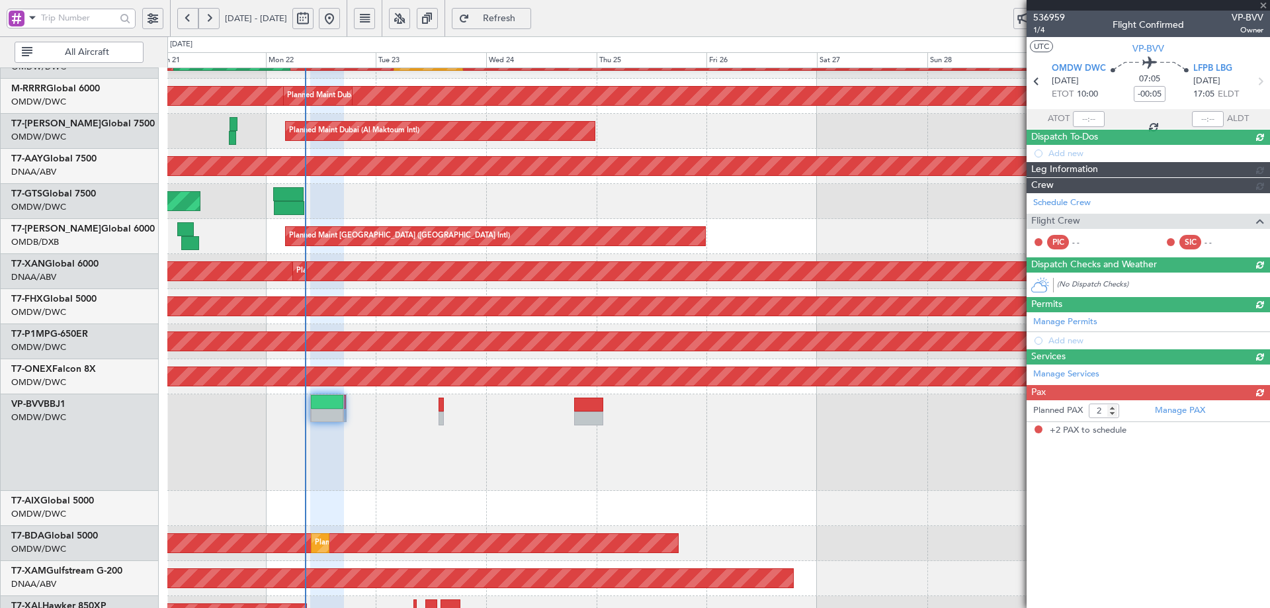
type input "[PERSON_NAME] (ANI)"
type input "7345"
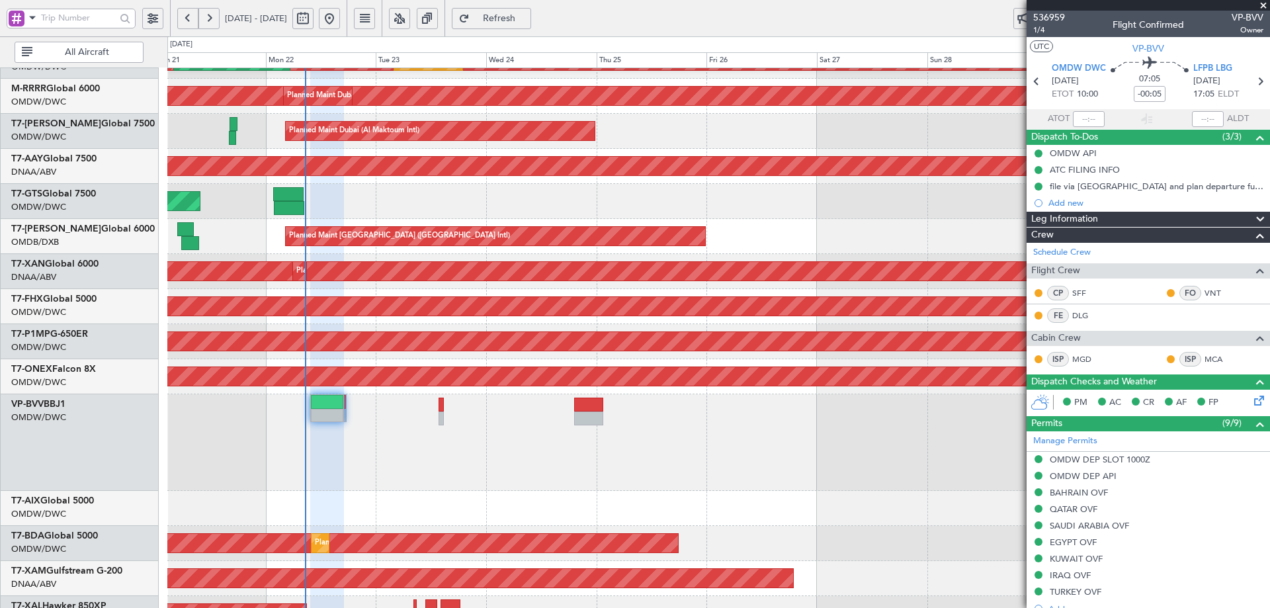
type input "[PERSON_NAME] (ANI)"
type input "7345"
type input "[PERSON_NAME] (ANI)"
type input "7345"
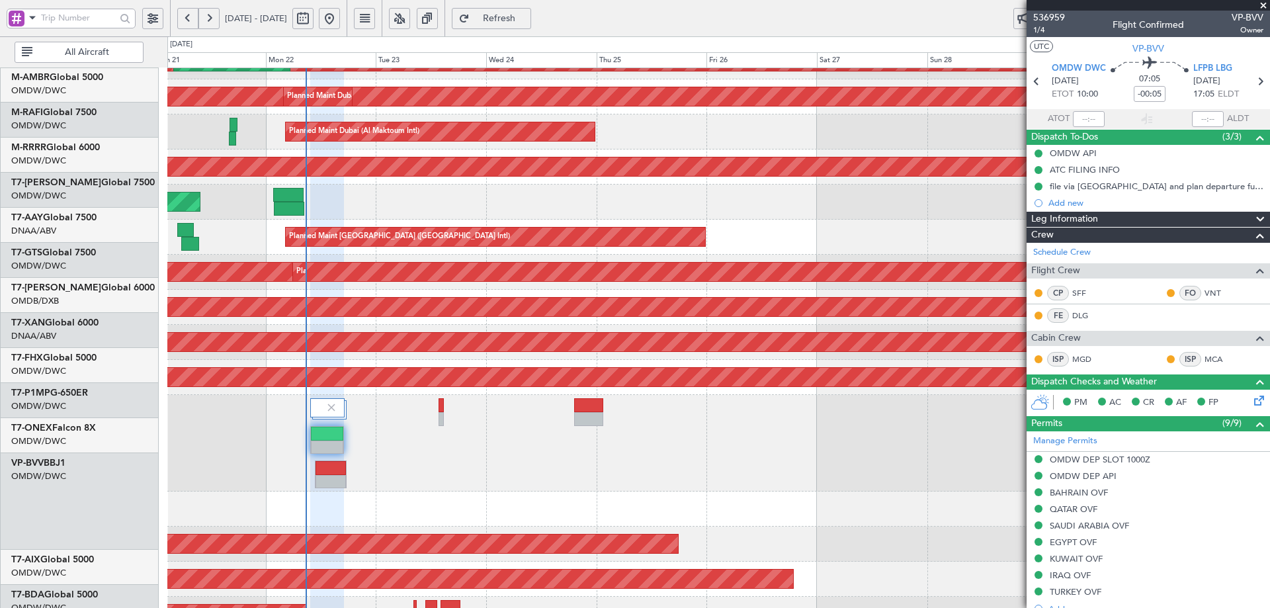
scroll to position [0, 0]
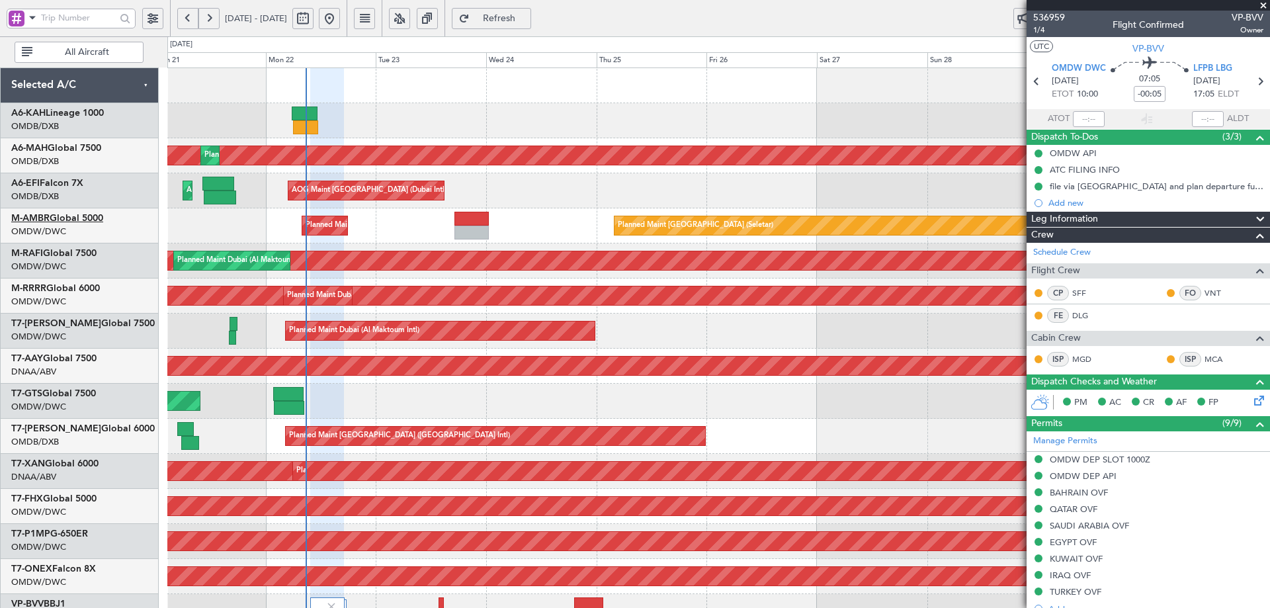
click at [102, 220] on link "M-AMBR Global 5000" at bounding box center [57, 218] width 92 height 9
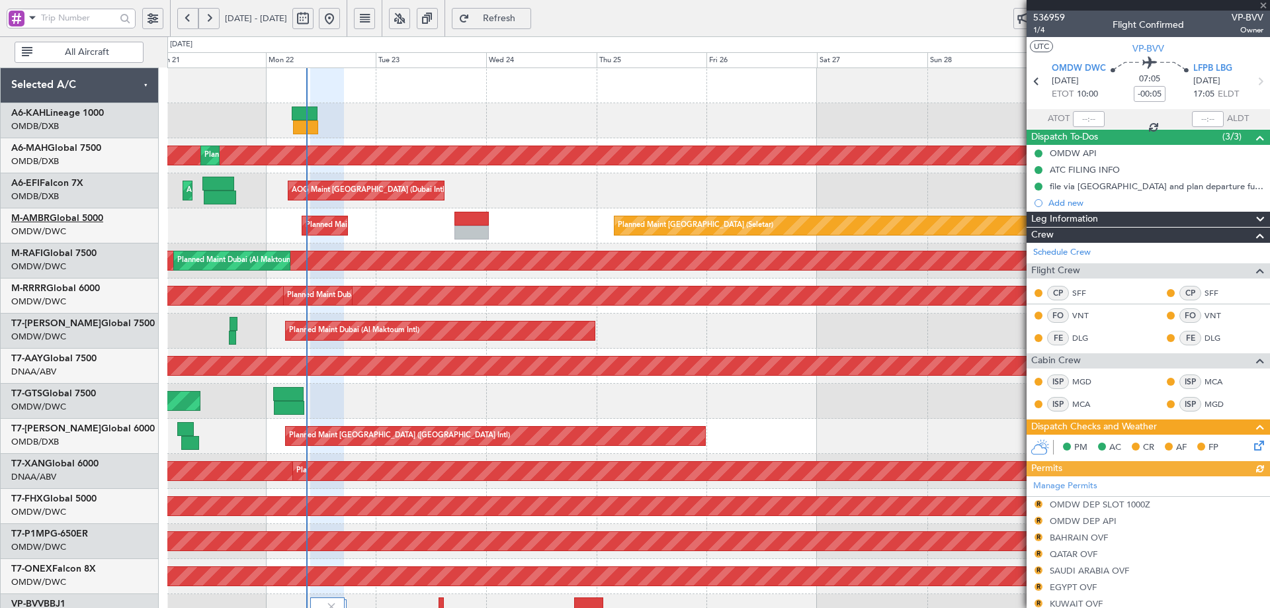
type input "[PERSON_NAME] (ANI)"
type input "7345"
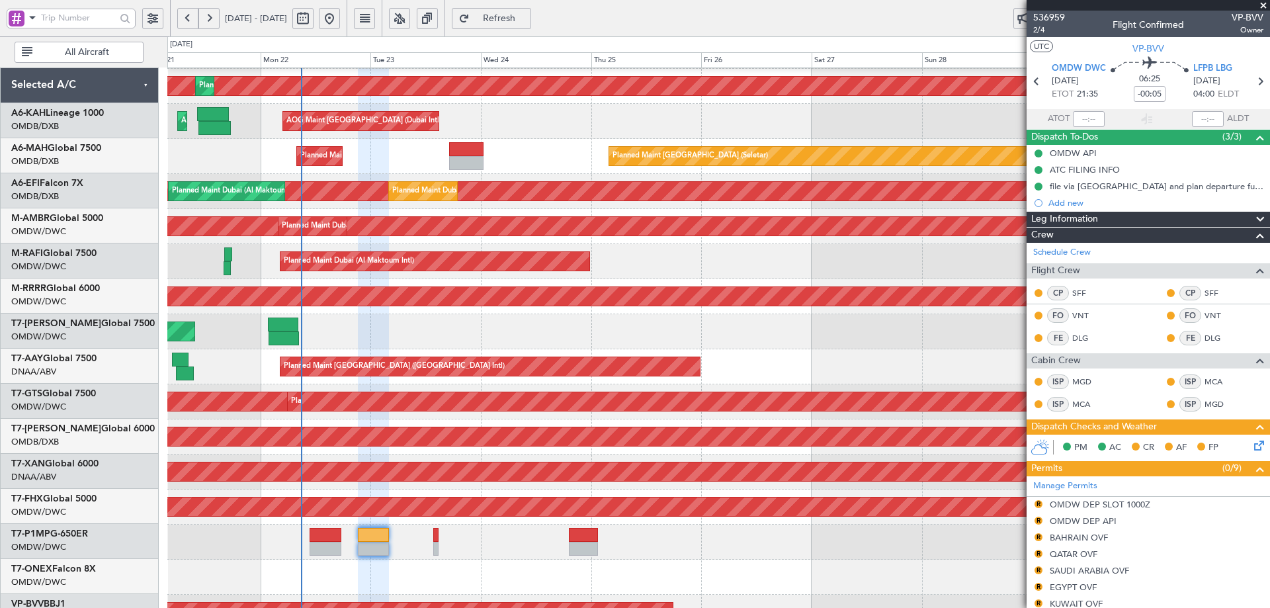
scroll to position [218, 0]
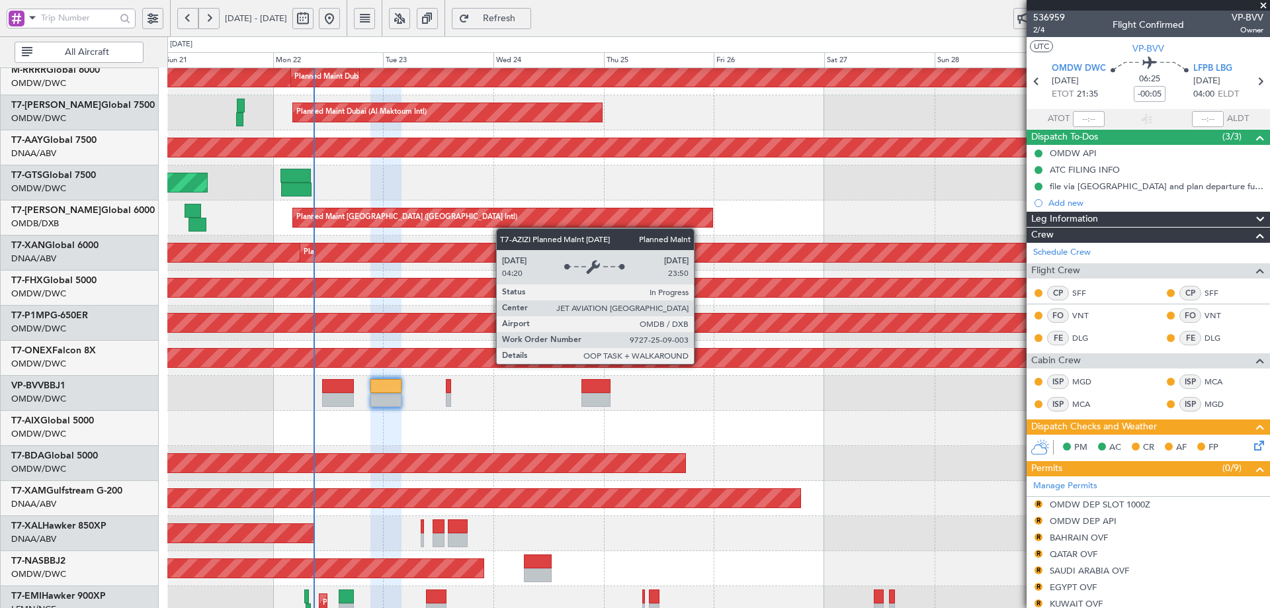
click at [503, 229] on div "Planned Maint Dubai (Al Maktoum Intl) Planned Maint [GEOGRAPHIC_DATA] (Al Makto…" at bounding box center [718, 235] width 1102 height 771
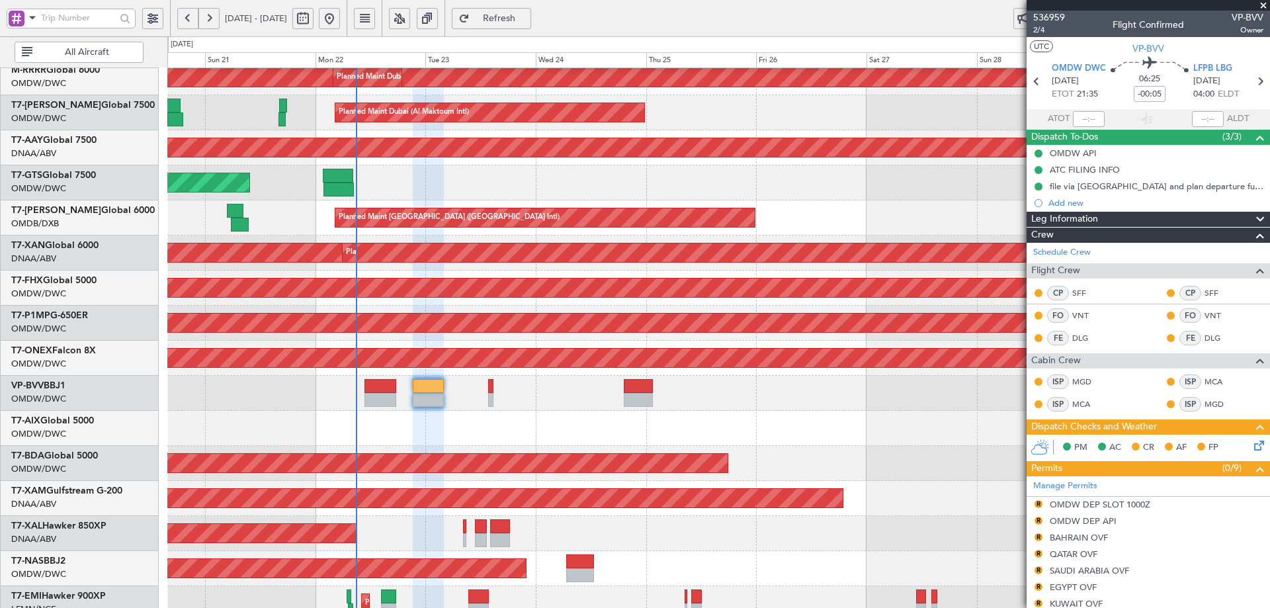
click at [445, 382] on div "Planned Maint Dubai (Al Maktoum Intl) Planned Maint [GEOGRAPHIC_DATA] (Al Makto…" at bounding box center [718, 235] width 1102 height 771
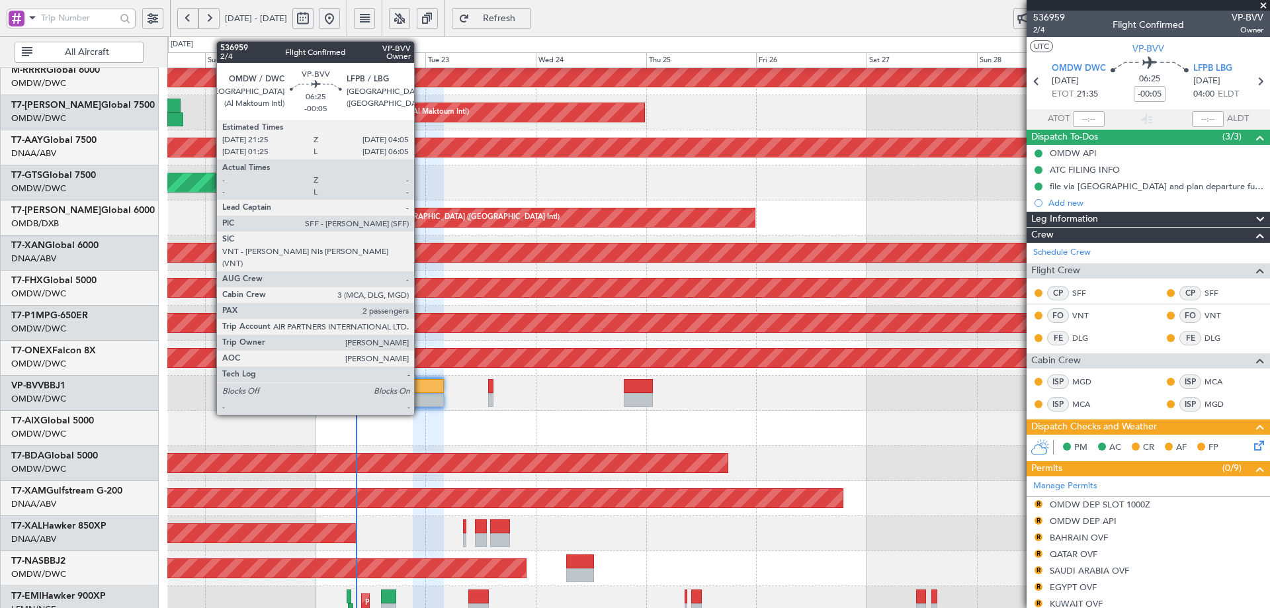
click at [420, 390] on div at bounding box center [428, 386] width 31 height 14
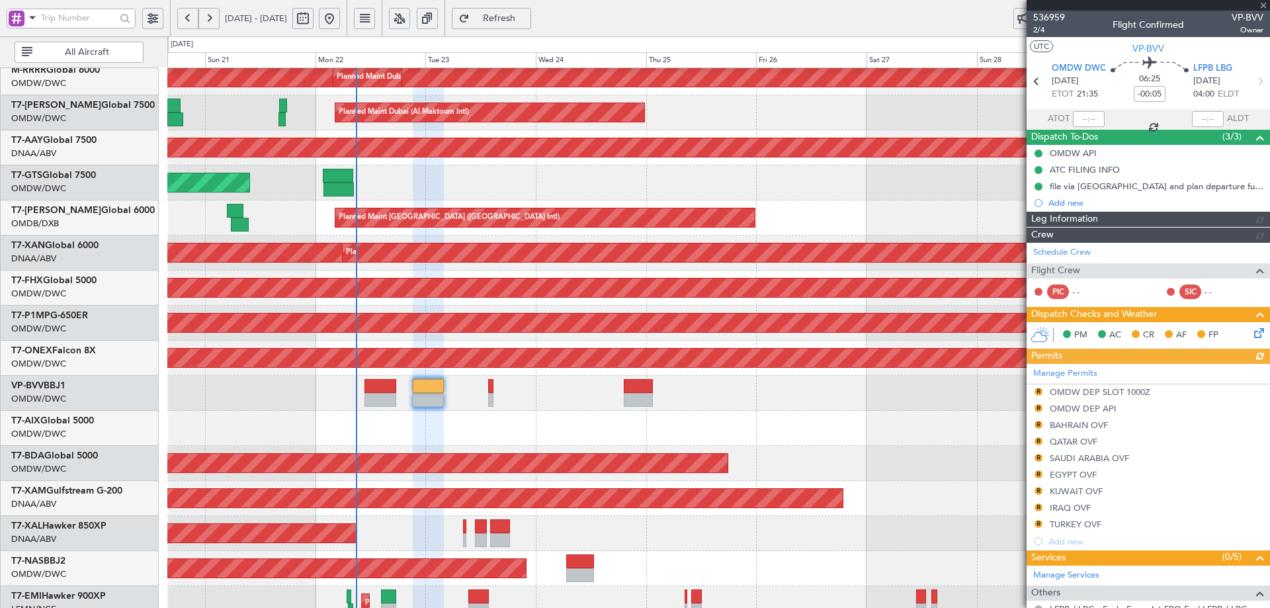
type input "[PERSON_NAME] (ANI)"
type input "7345"
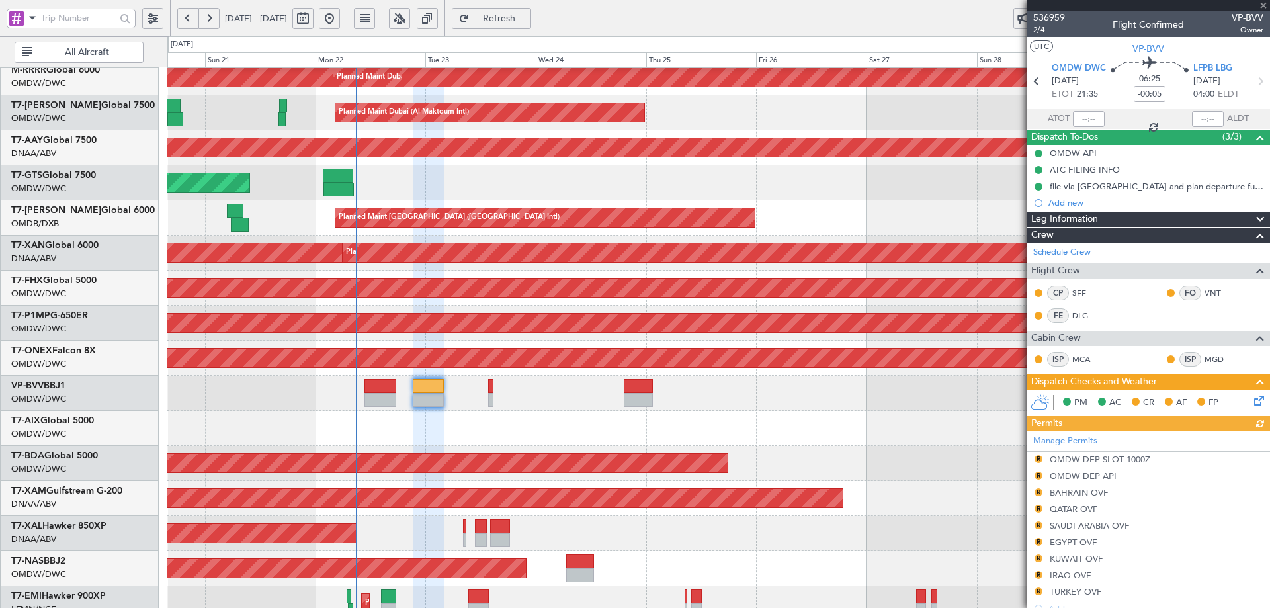
scroll to position [256, 0]
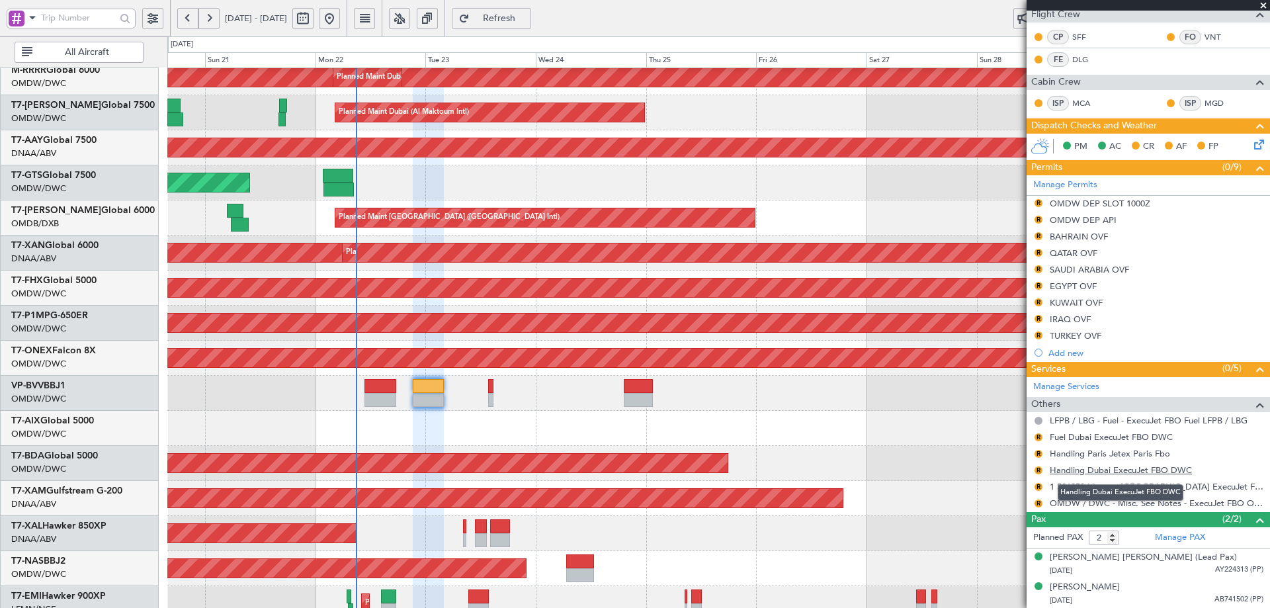
click at [1120, 471] on link "Handling Dubai ExecuJet FBO DWC" at bounding box center [1121, 469] width 142 height 11
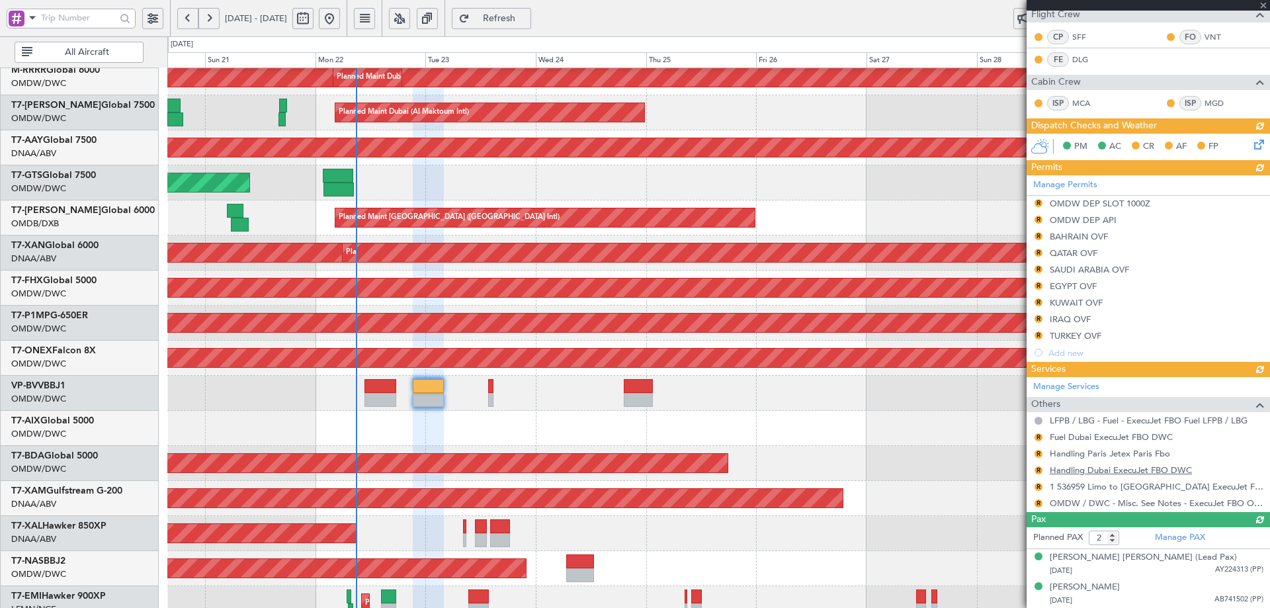
type input "[PERSON_NAME] (ANI)"
type input "7345"
type input "[PERSON_NAME] (ANI)"
type input "7345"
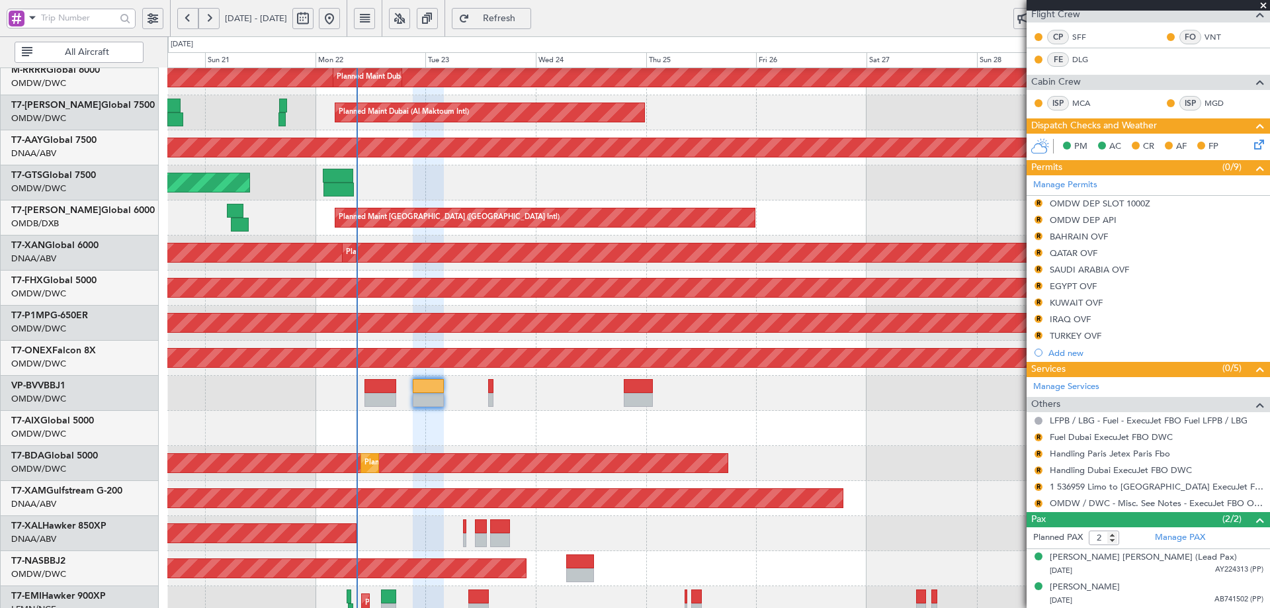
scroll to position [218, 0]
click at [845, 370] on div "Planned Maint Nurnberg" at bounding box center [718, 358] width 1102 height 35
type input "[PERSON_NAME] (ANI)"
type input "7345"
type input "[PERSON_NAME] (ANI)"
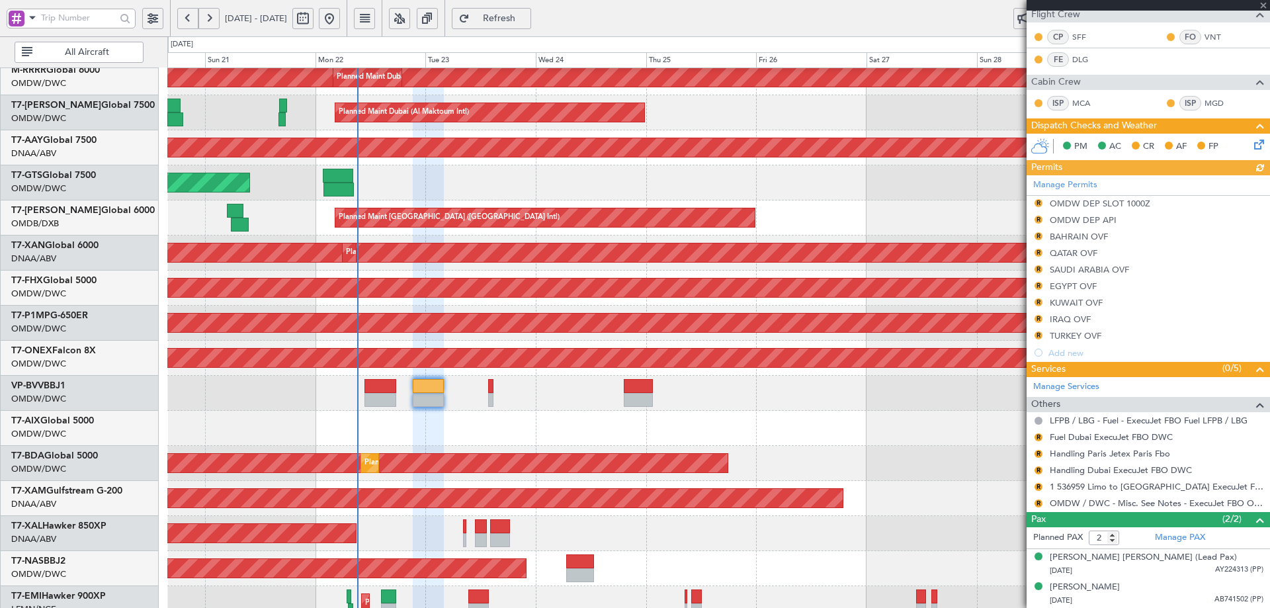
type input "7345"
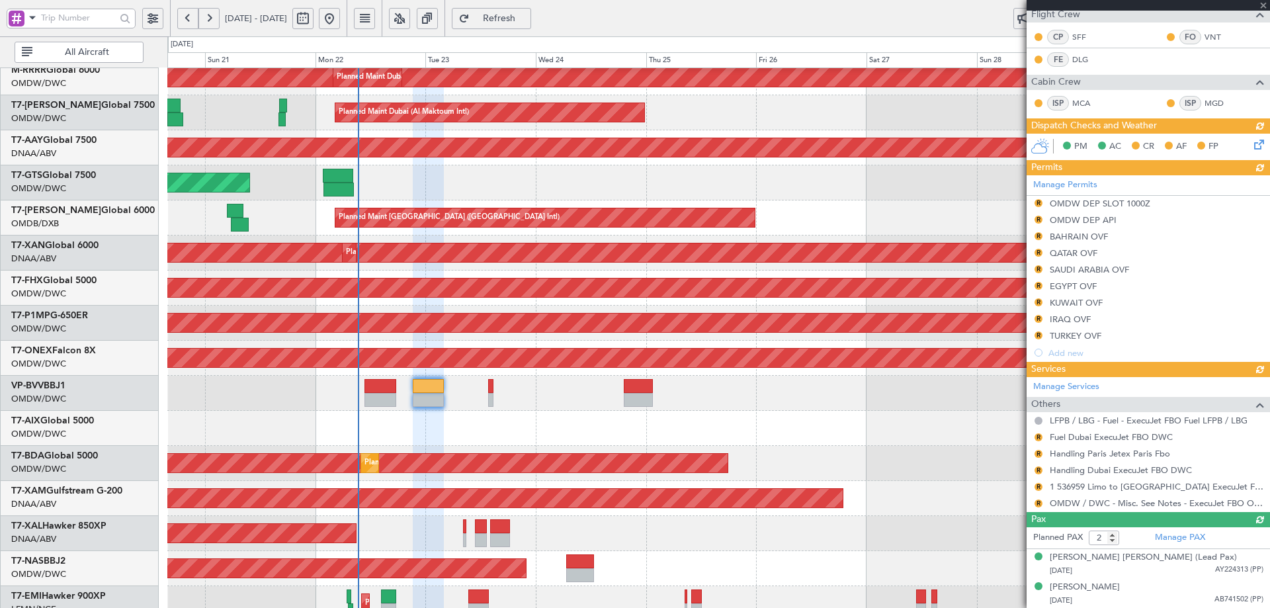
type input "[PERSON_NAME] (ANI)"
type input "7345"
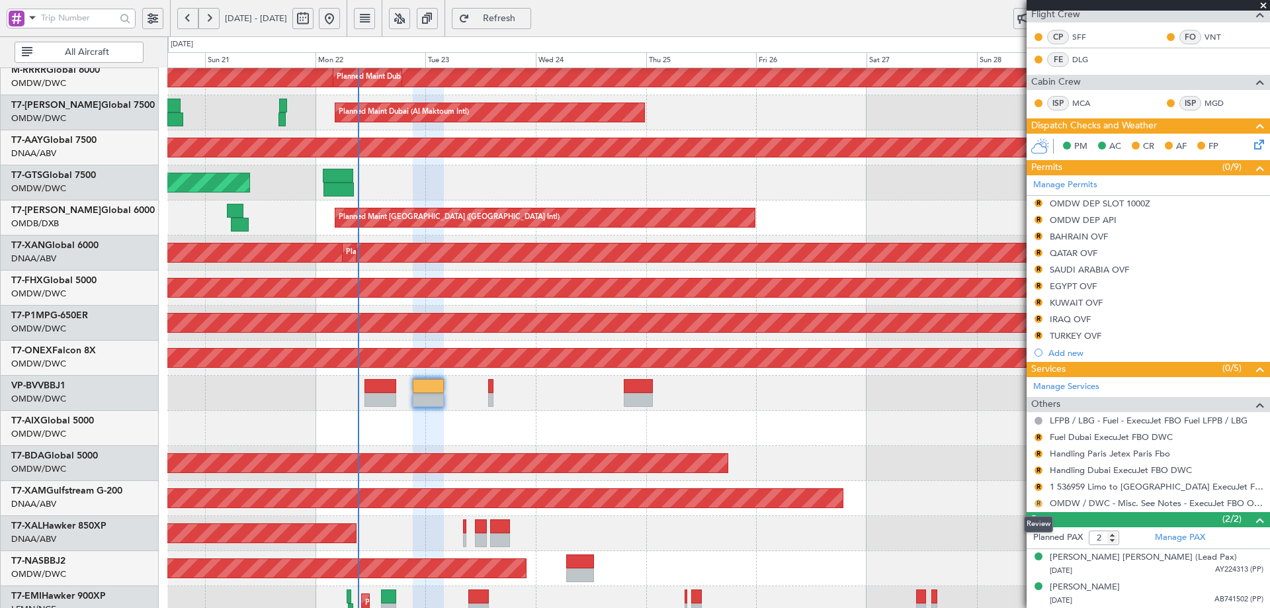
click at [1039, 502] on button "R" at bounding box center [1039, 503] width 8 height 8
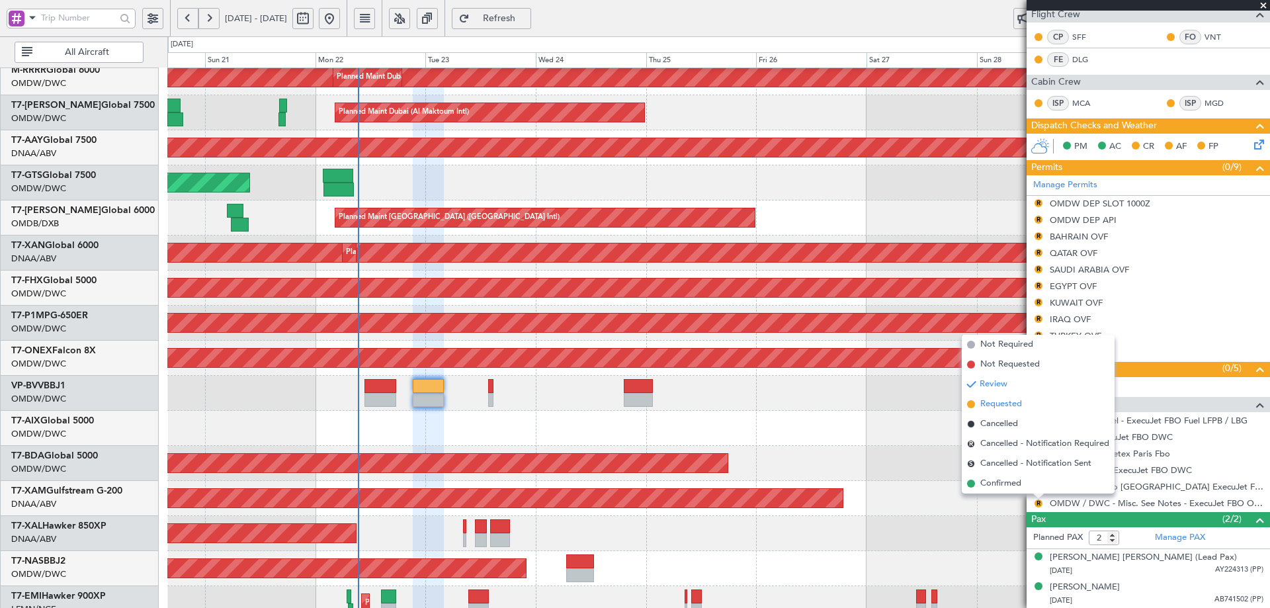
click at [1009, 403] on span "Requested" at bounding box center [1001, 404] width 42 height 13
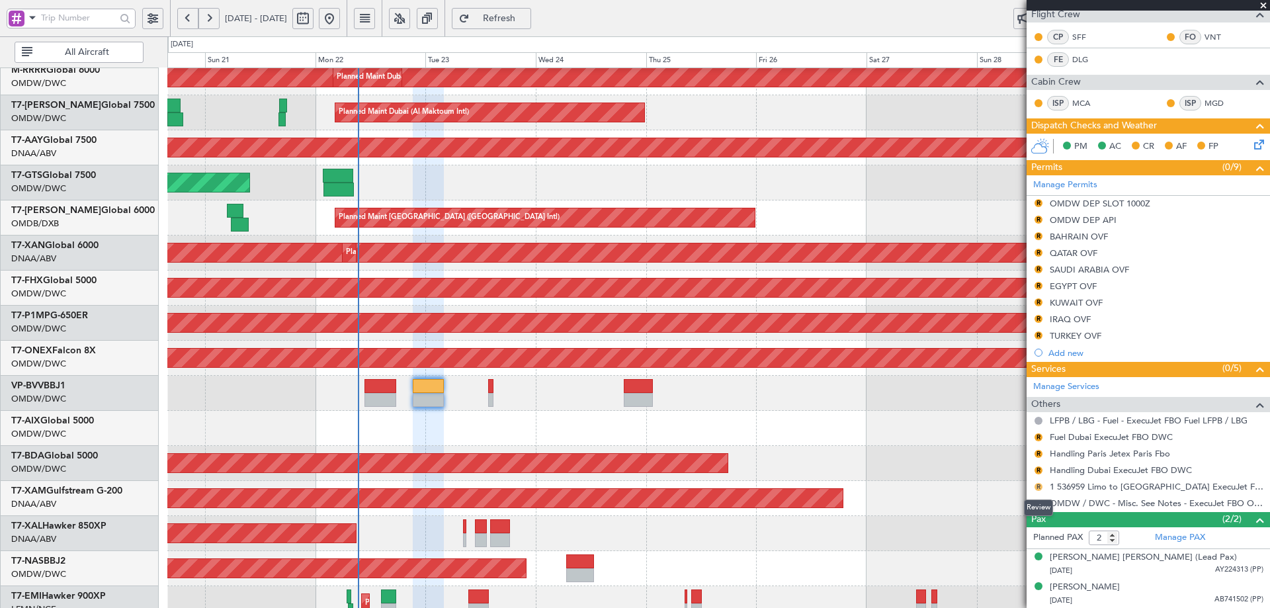
click at [1036, 484] on button "R" at bounding box center [1039, 487] width 8 height 8
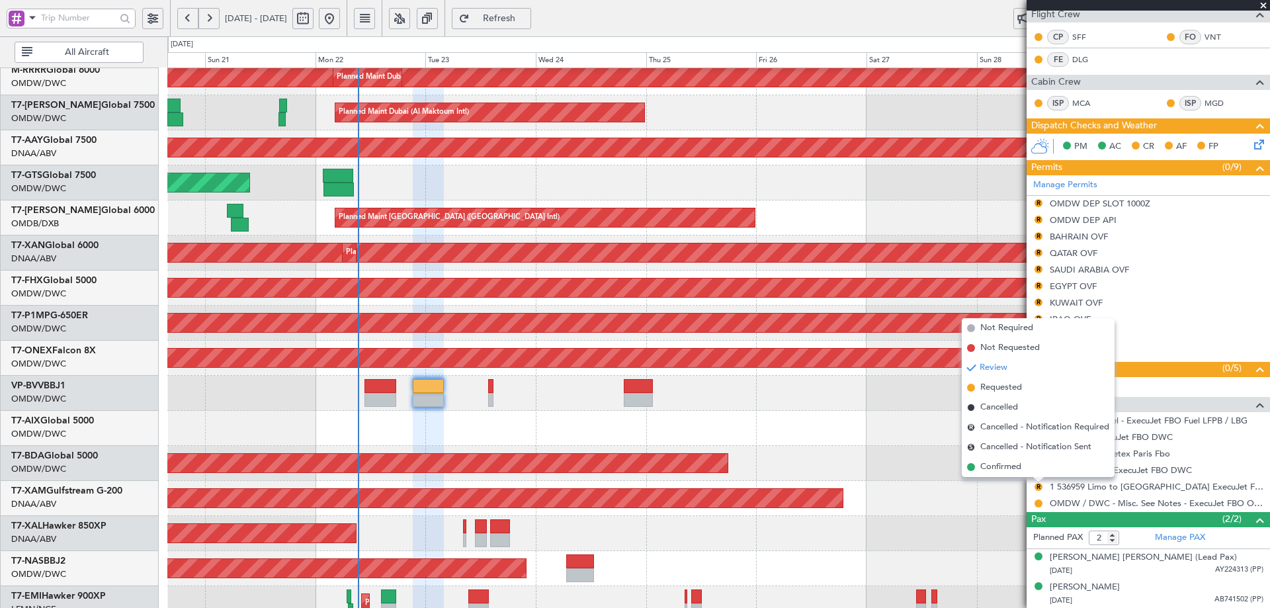
click at [898, 471] on div "Planned Maint Dubai (Al Maktoum Intl) AOG Maint [GEOGRAPHIC_DATA] (Al Maktoum I…" at bounding box center [718, 463] width 1102 height 35
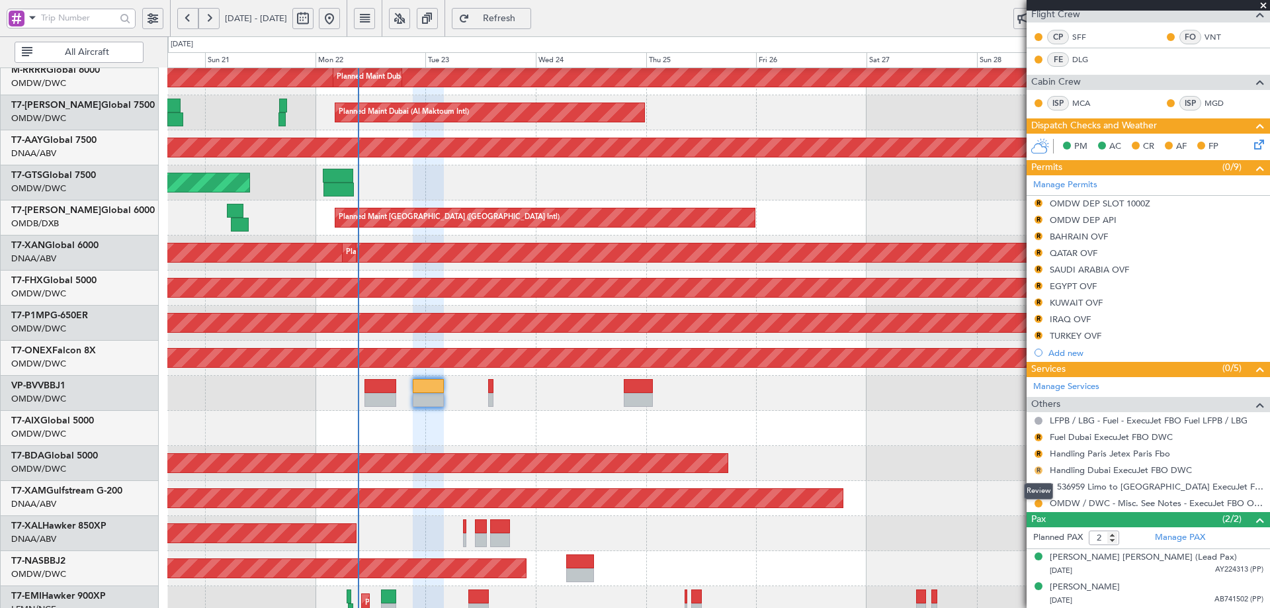
click at [1038, 468] on button "R" at bounding box center [1039, 470] width 8 height 8
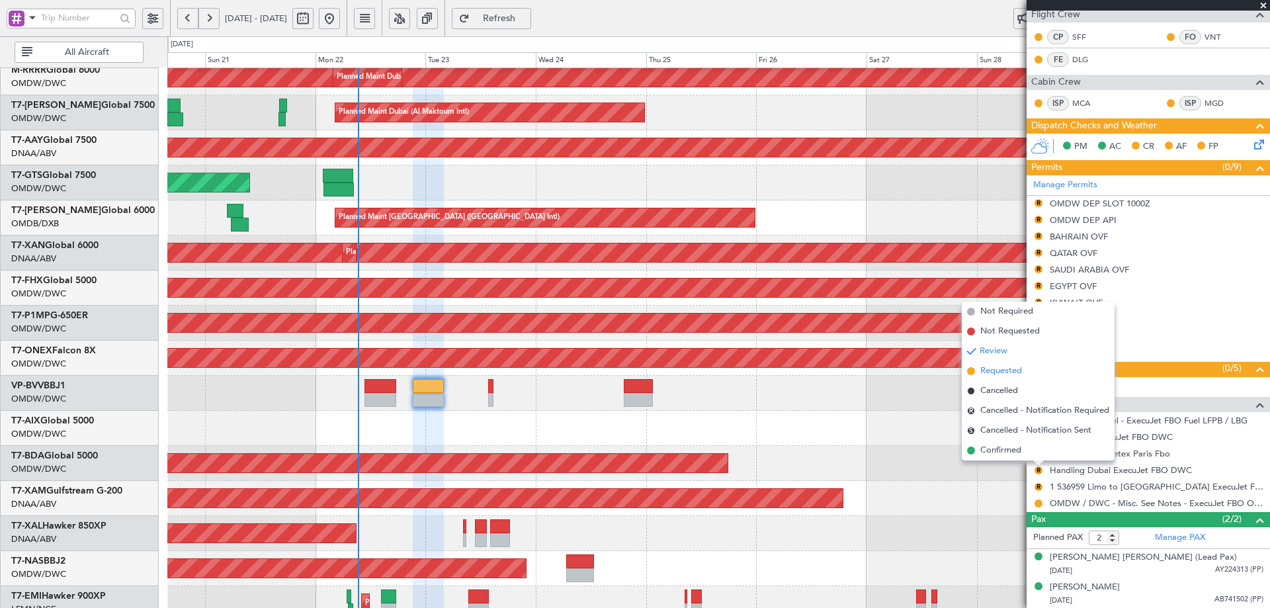
click at [993, 368] on span "Requested" at bounding box center [1001, 370] width 42 height 13
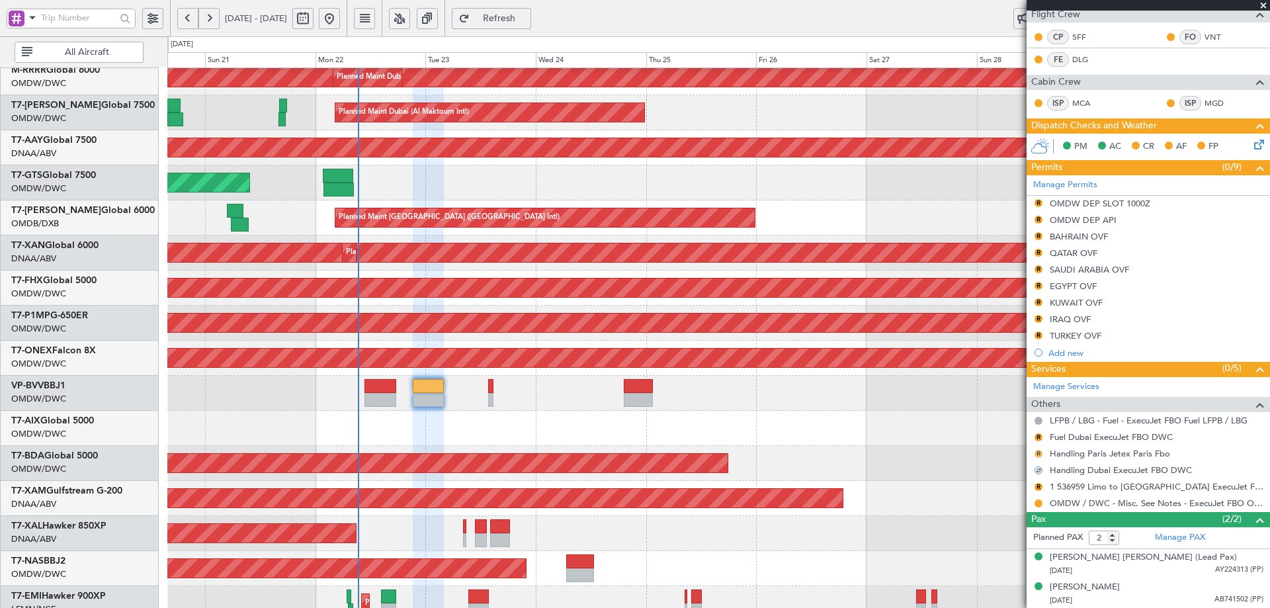
click at [1040, 454] on button "R" at bounding box center [1039, 454] width 8 height 8
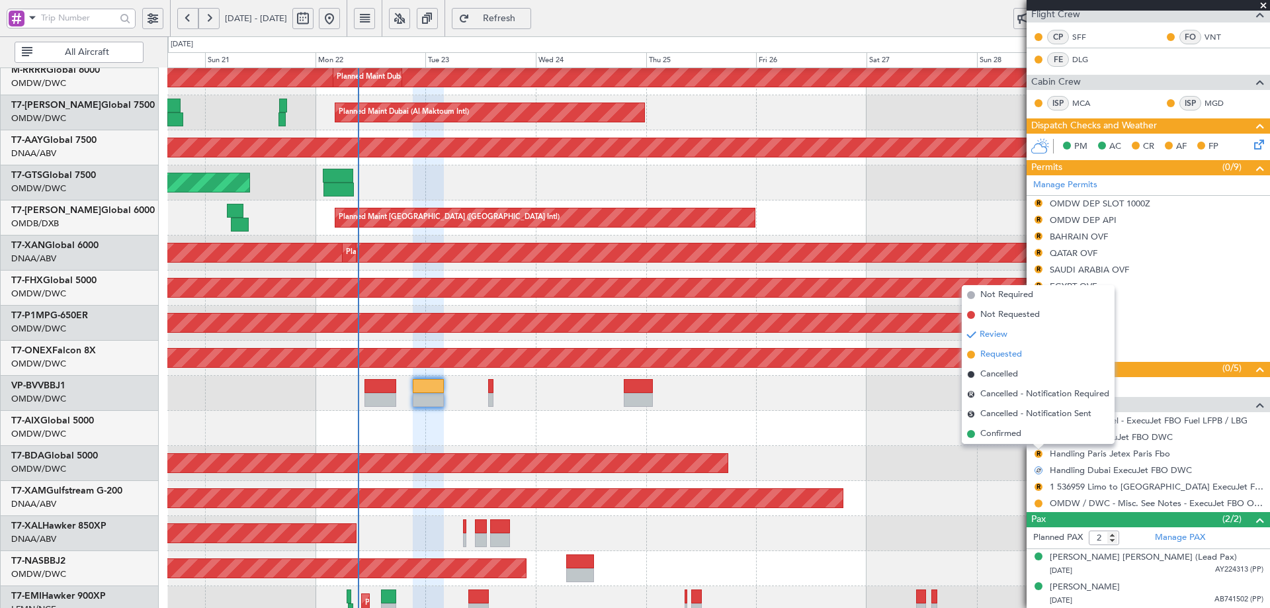
click at [1004, 360] on span "Requested" at bounding box center [1001, 354] width 42 height 13
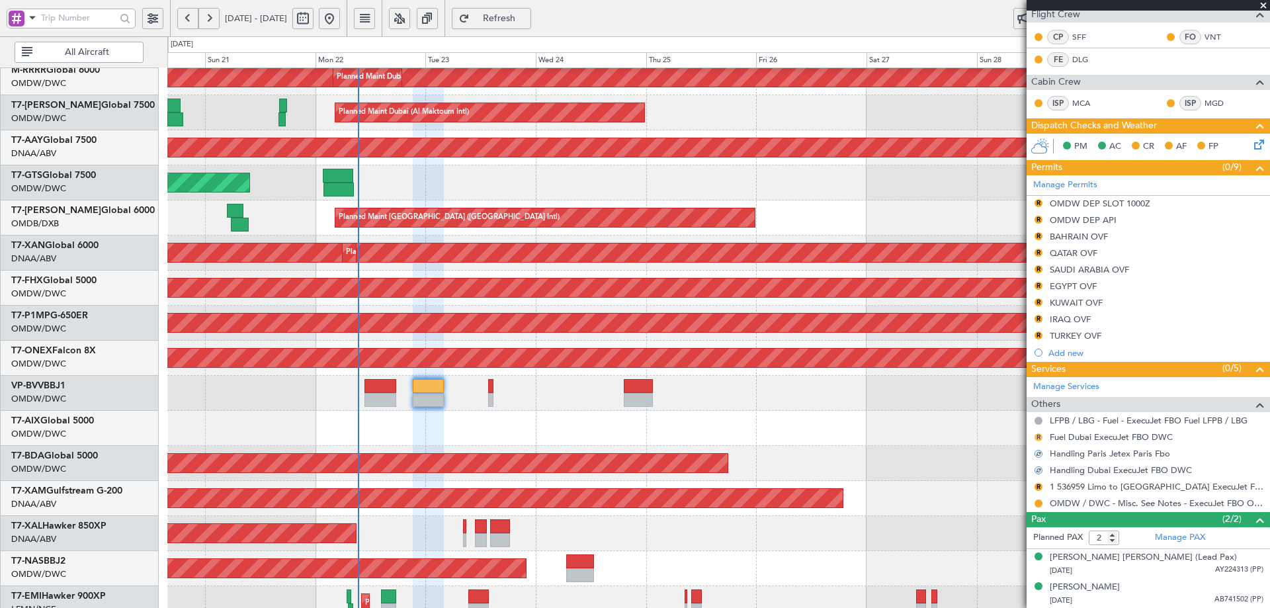
click at [1041, 435] on button "R" at bounding box center [1039, 437] width 8 height 8
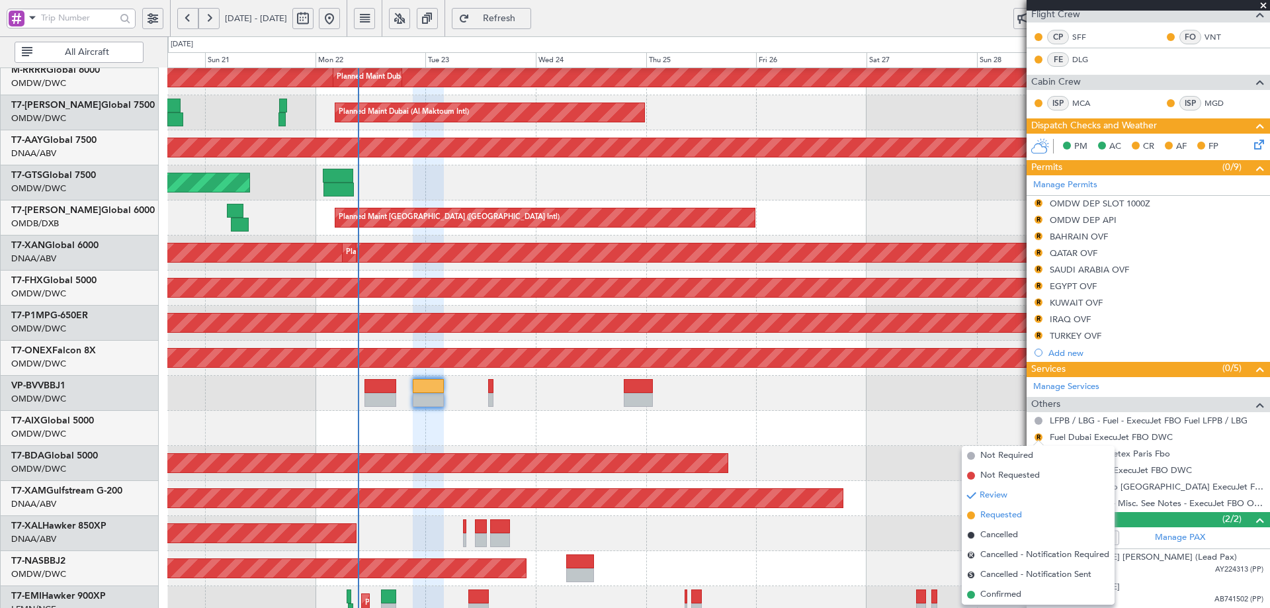
click at [1001, 509] on span "Requested" at bounding box center [1001, 515] width 42 height 13
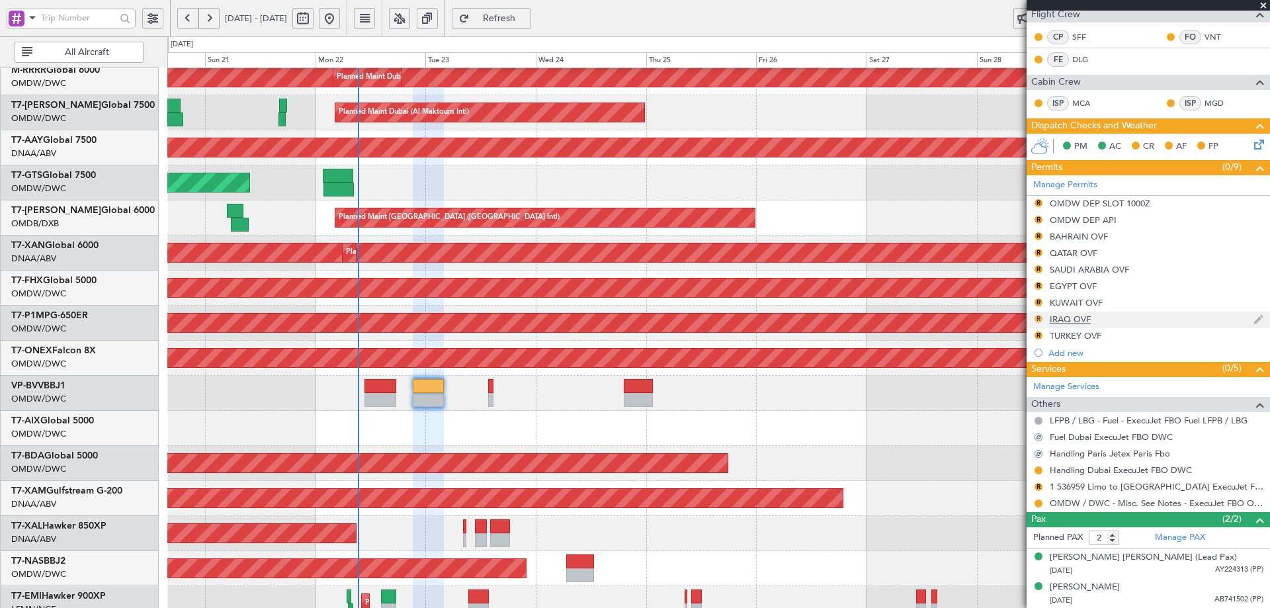
click at [1038, 316] on button "R" at bounding box center [1039, 319] width 8 height 8
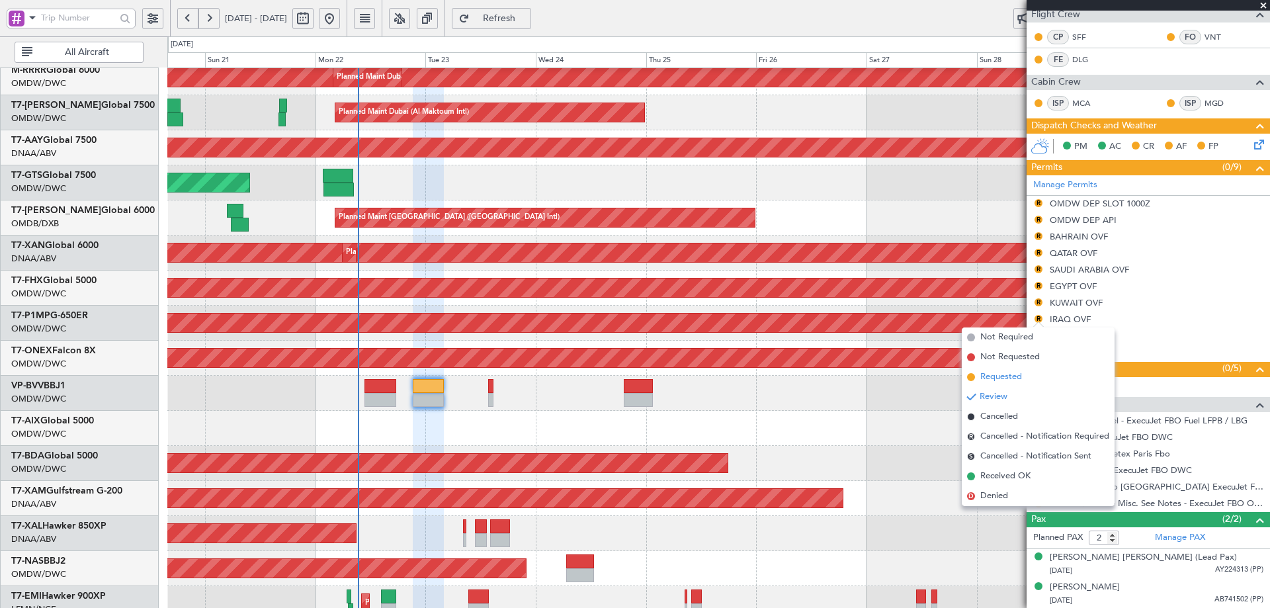
click at [990, 379] on span "Requested" at bounding box center [1001, 376] width 42 height 13
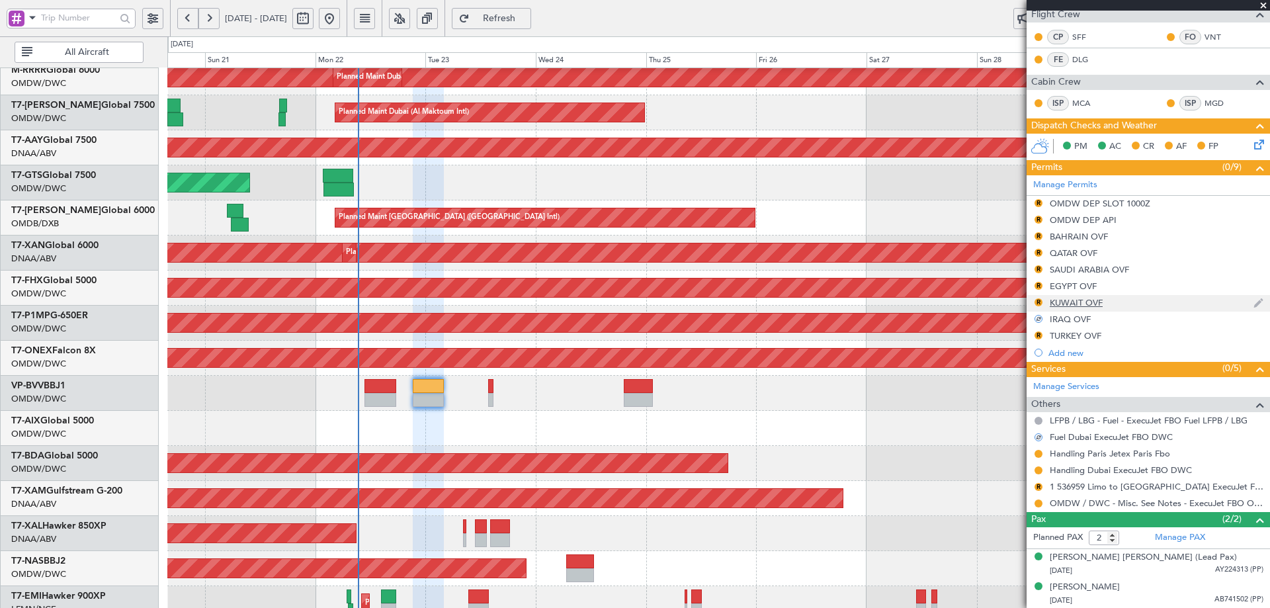
drag, startPoint x: 1043, startPoint y: 300, endPoint x: 1039, endPoint y: 310, distance: 10.1
click at [1043, 302] on div "R" at bounding box center [1038, 302] width 11 height 11
click at [1041, 301] on button "R" at bounding box center [1039, 302] width 8 height 8
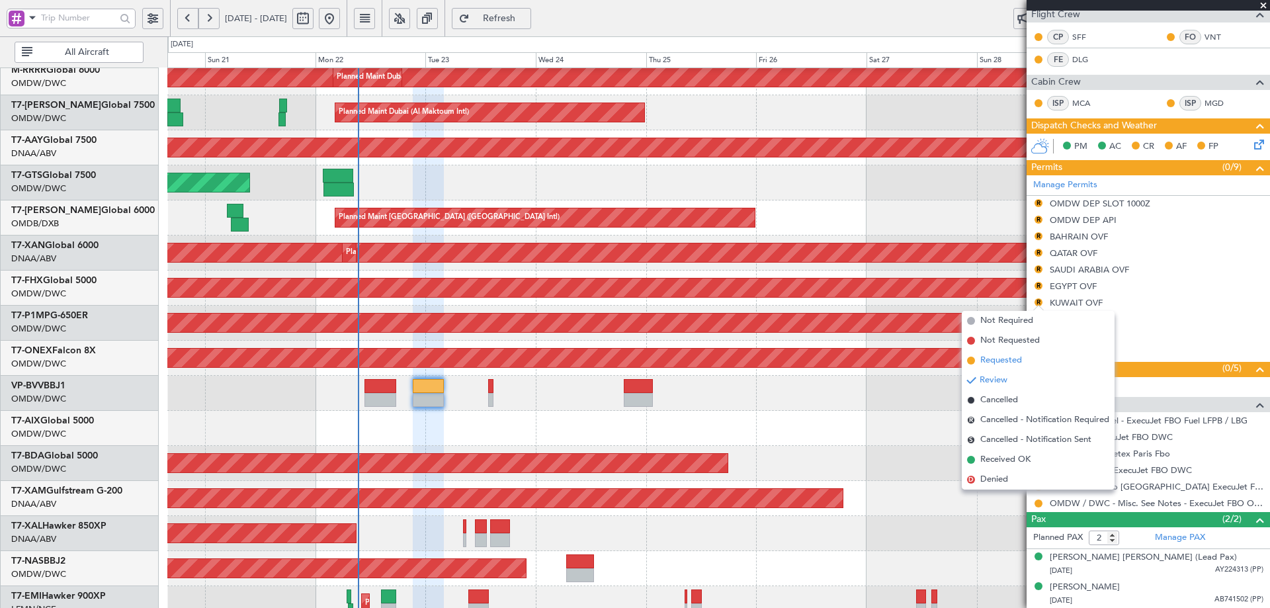
click at [1004, 361] on span "Requested" at bounding box center [1001, 360] width 42 height 13
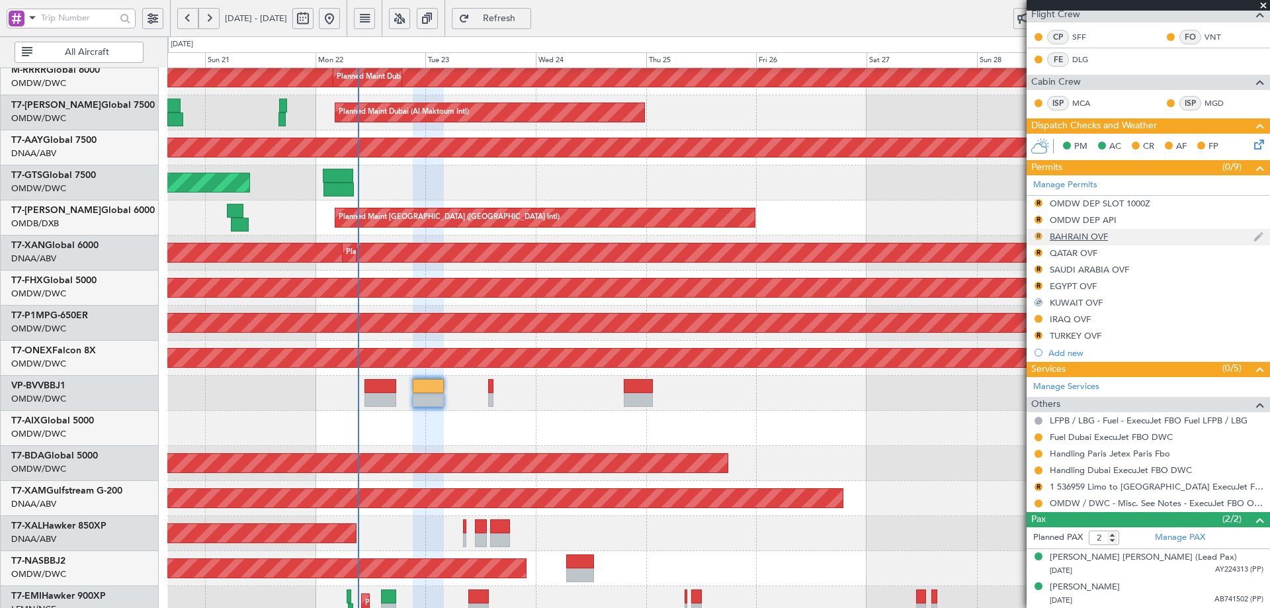
click at [1036, 237] on button "R" at bounding box center [1039, 236] width 8 height 8
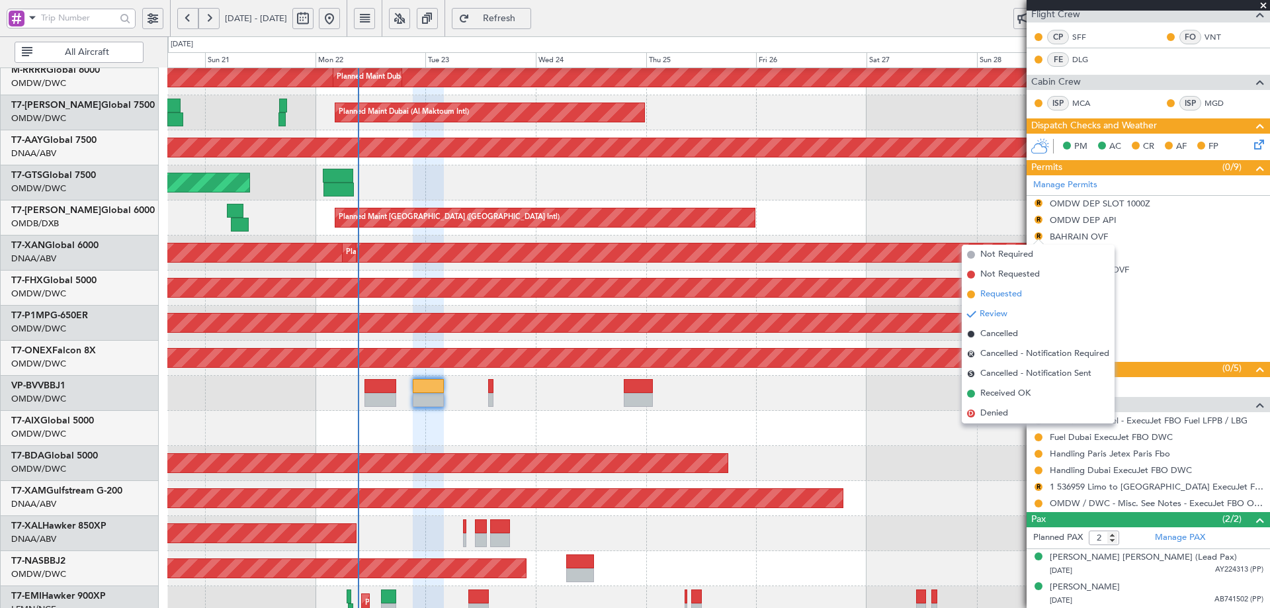
click at [1012, 296] on span "Requested" at bounding box center [1001, 294] width 42 height 13
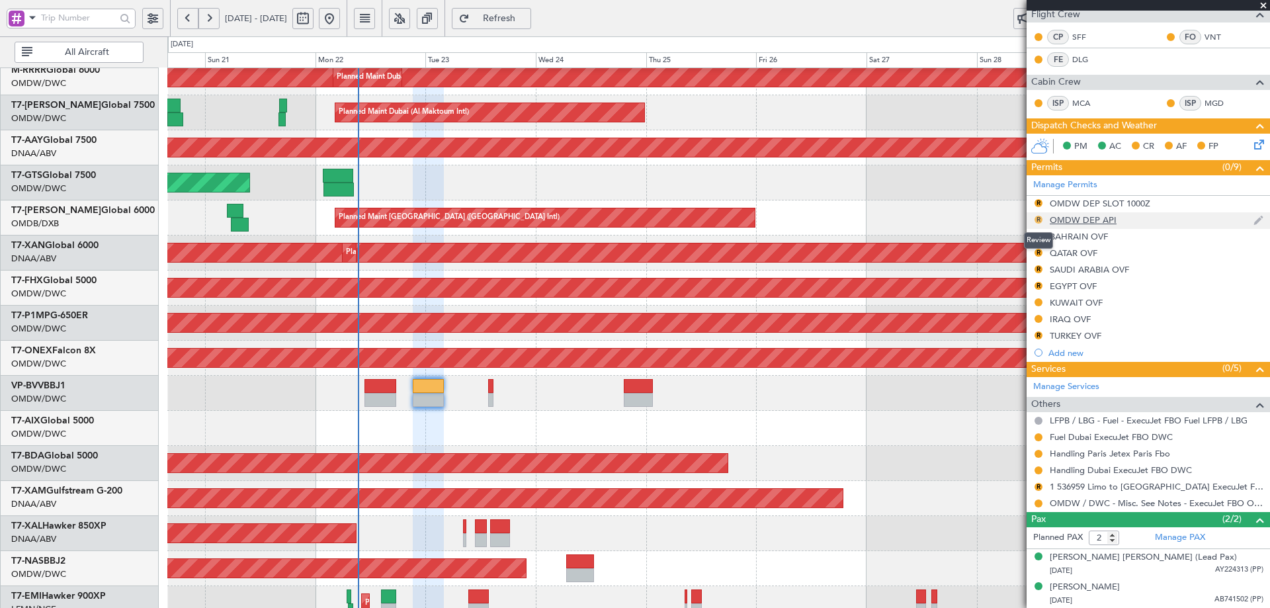
click at [1040, 220] on button "R" at bounding box center [1039, 220] width 8 height 8
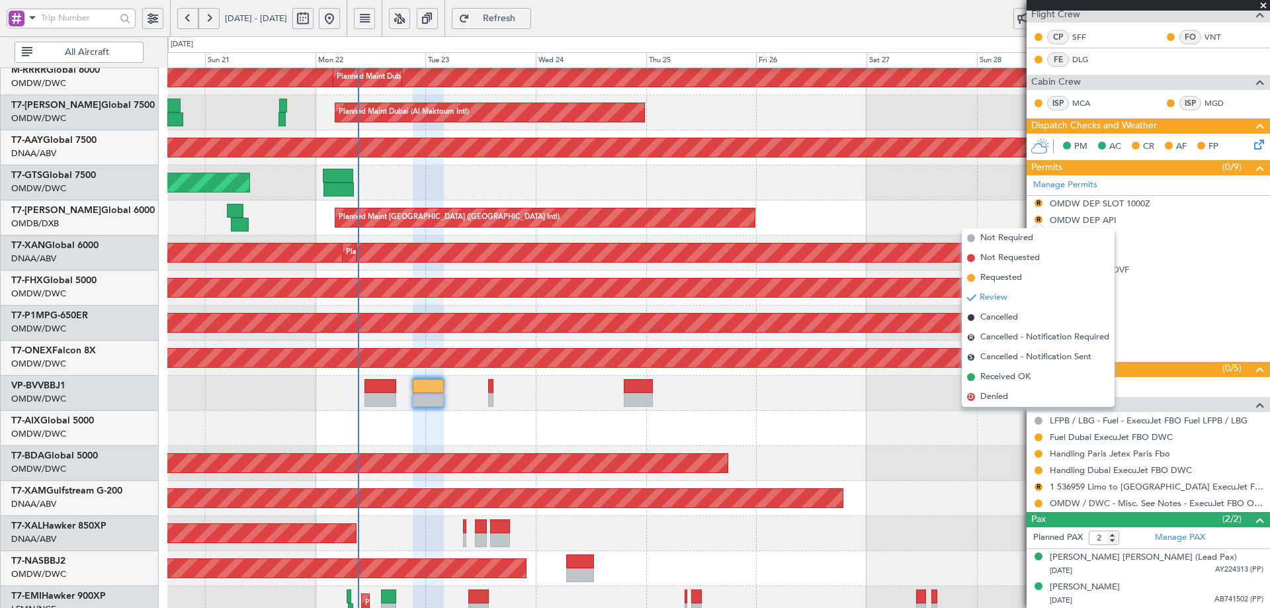
drag, startPoint x: 1002, startPoint y: 276, endPoint x: 1003, endPoint y: 268, distance: 8.0
click at [1001, 276] on span "Requested" at bounding box center [1001, 277] width 42 height 13
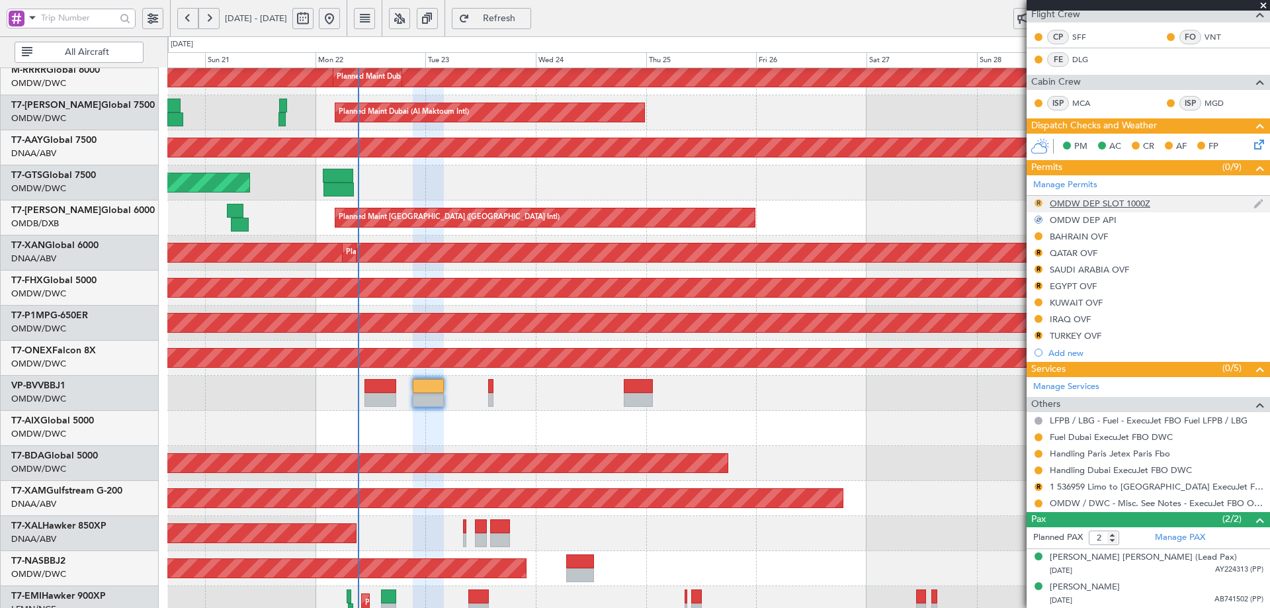
click at [1039, 202] on button "R" at bounding box center [1039, 203] width 8 height 8
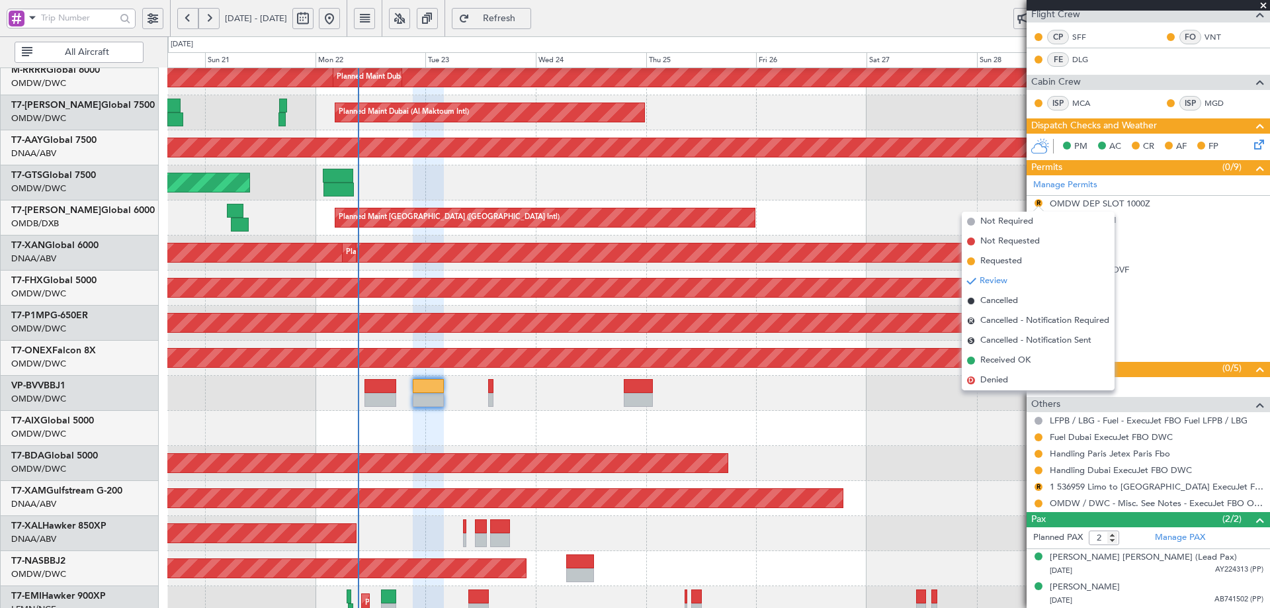
drag, startPoint x: 1013, startPoint y: 261, endPoint x: 627, endPoint y: 282, distance: 386.9
click at [1013, 259] on span "Requested" at bounding box center [1001, 261] width 42 height 13
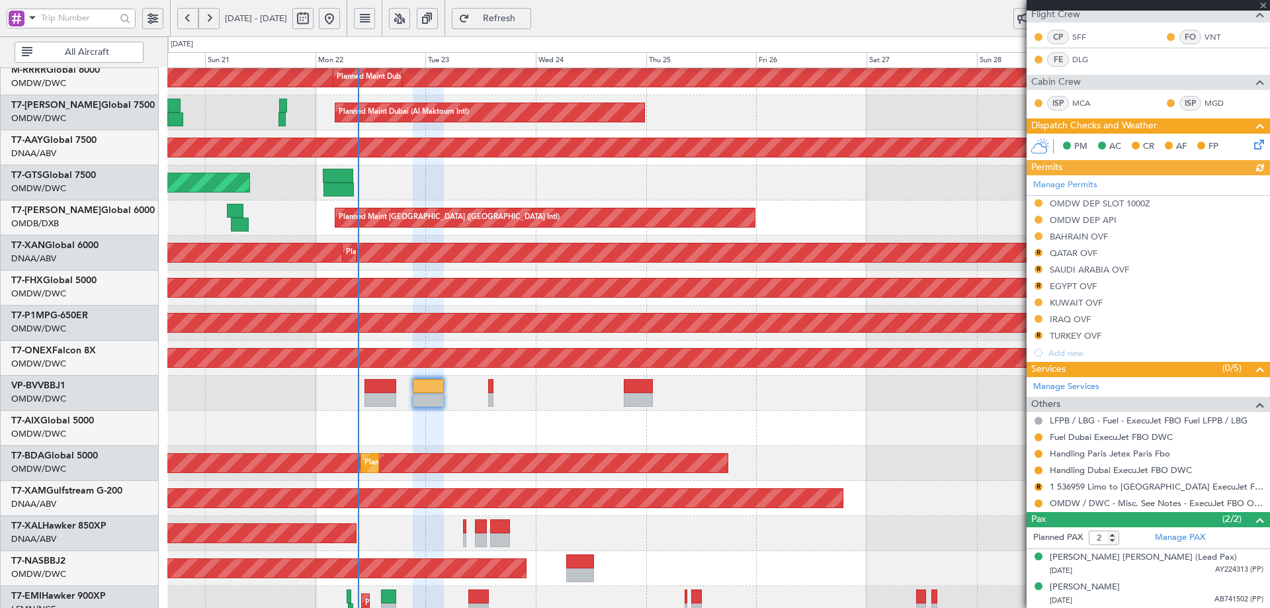
type input "[PERSON_NAME] (ANI)"
type input "7345"
click at [1091, 200] on div "OMDW DEP SLOT 1000Z" at bounding box center [1100, 203] width 101 height 11
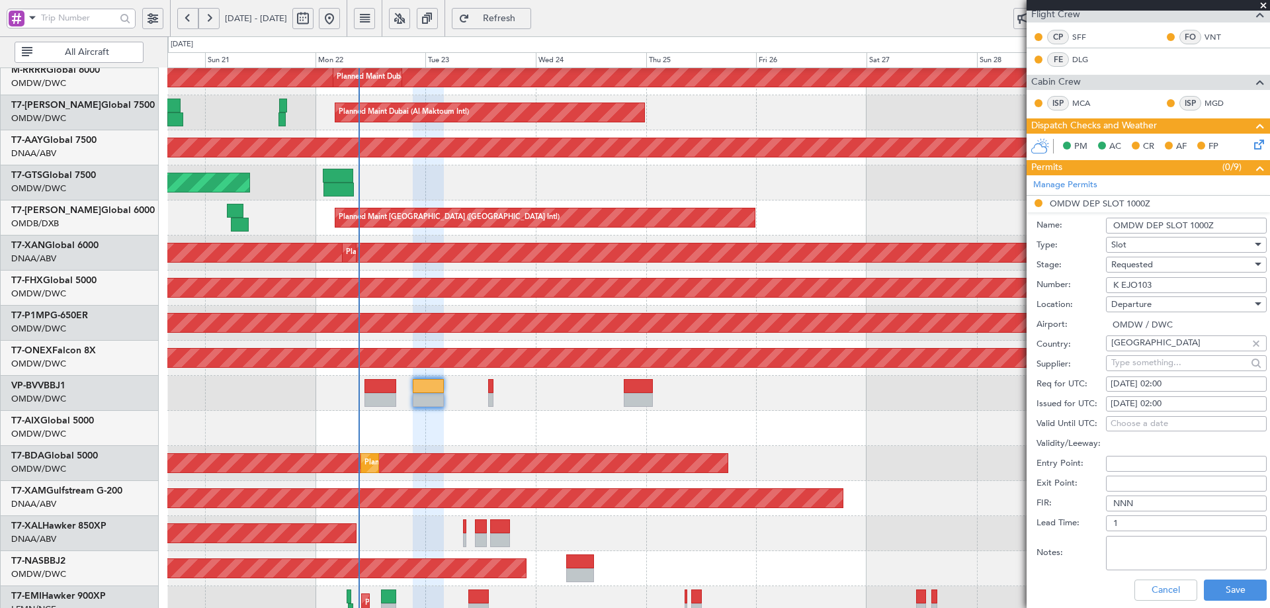
click at [1158, 284] on input "K EJO103" at bounding box center [1186, 285] width 161 height 16
drag, startPoint x: 1165, startPoint y: 281, endPoint x: 1059, endPoint y: 300, distance: 107.4
click at [1059, 300] on form "Name: OMDW DEP SLOT 1000Z Type: Slot Stage: Requested Number: K EJO103 Location…" at bounding box center [1148, 409] width 243 height 395
paste input "68"
type input "K EJO168"
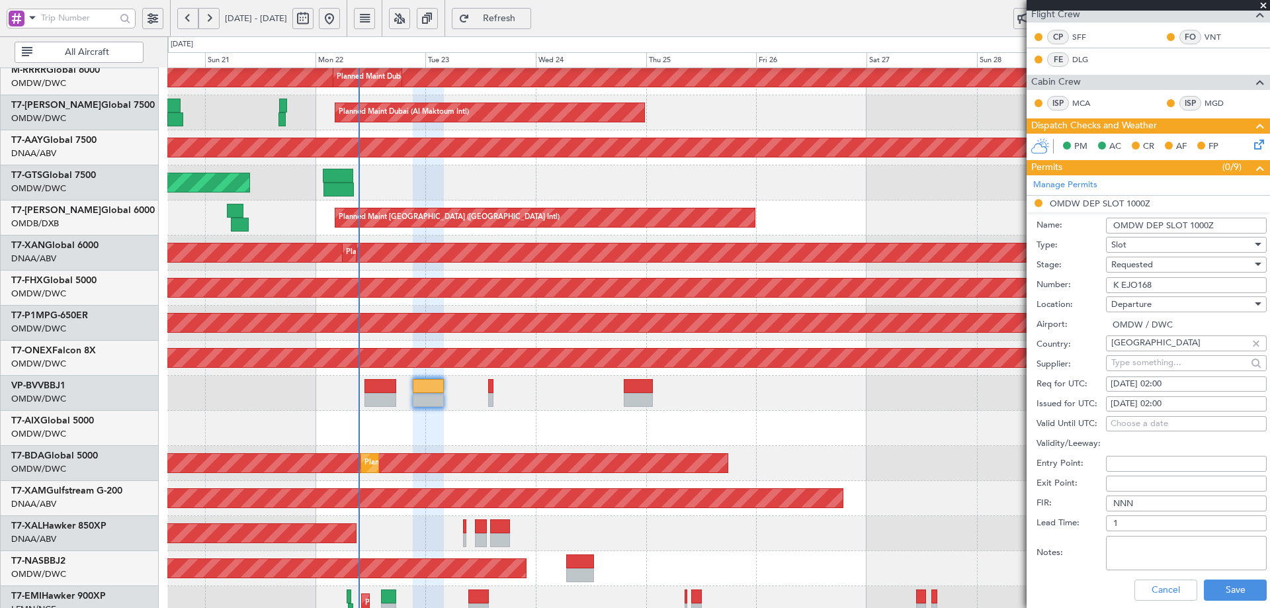
click at [1147, 261] on span "Requested" at bounding box center [1132, 265] width 42 height 12
click at [1162, 364] on span "Received OK" at bounding box center [1181, 365] width 139 height 20
click at [1140, 386] on div "[DATE] 02:00" at bounding box center [1186, 384] width 151 height 13
select select "9"
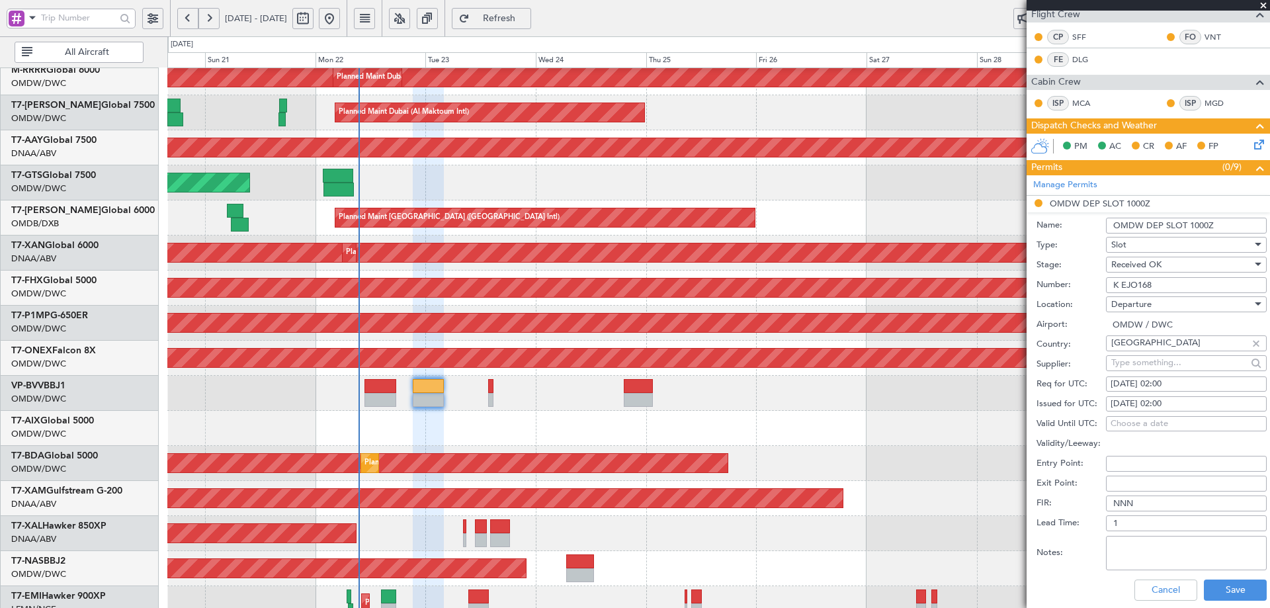
select select "2025"
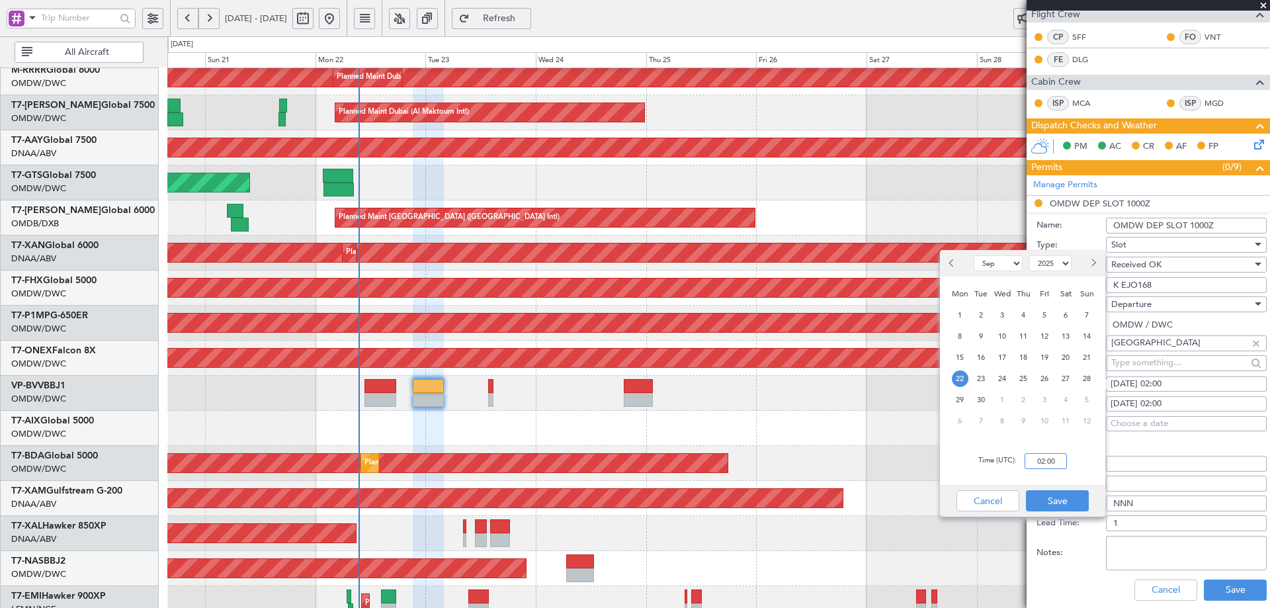
click at [1043, 465] on input "02:00" at bounding box center [1046, 461] width 42 height 16
type input "21:35"
drag, startPoint x: 1060, startPoint y: 506, endPoint x: 1113, endPoint y: 469, distance: 65.1
click at [1058, 507] on button "Save" at bounding box center [1057, 500] width 63 height 21
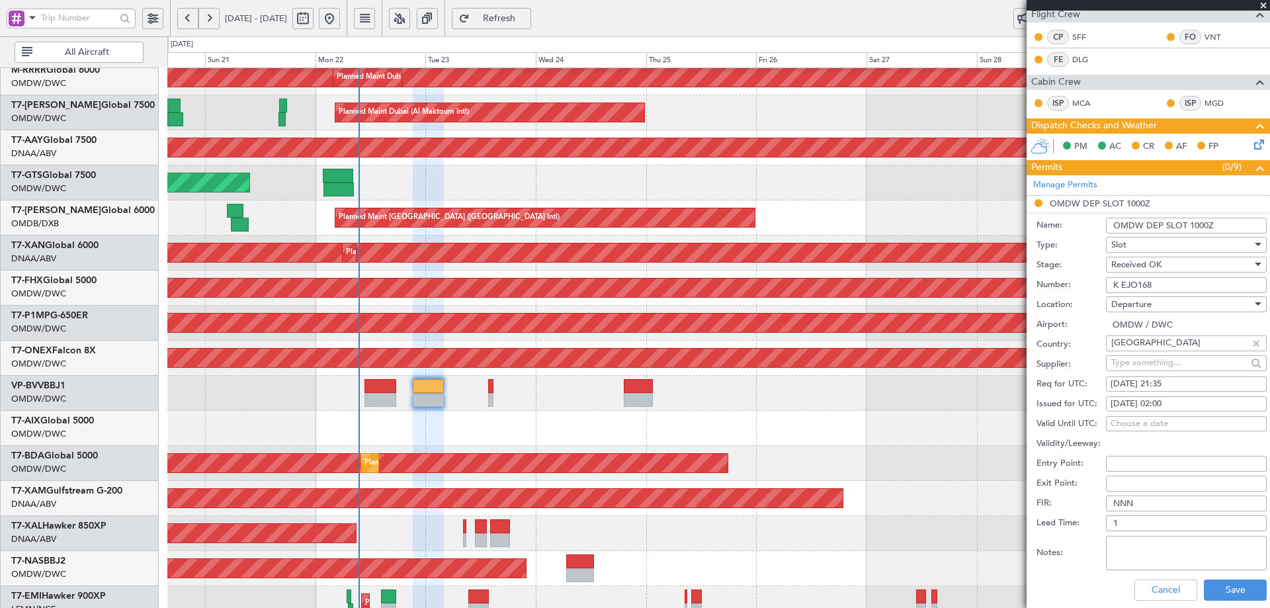
click at [1163, 407] on div "[DATE] 02:00" at bounding box center [1186, 404] width 151 height 13
select select "9"
select select "2025"
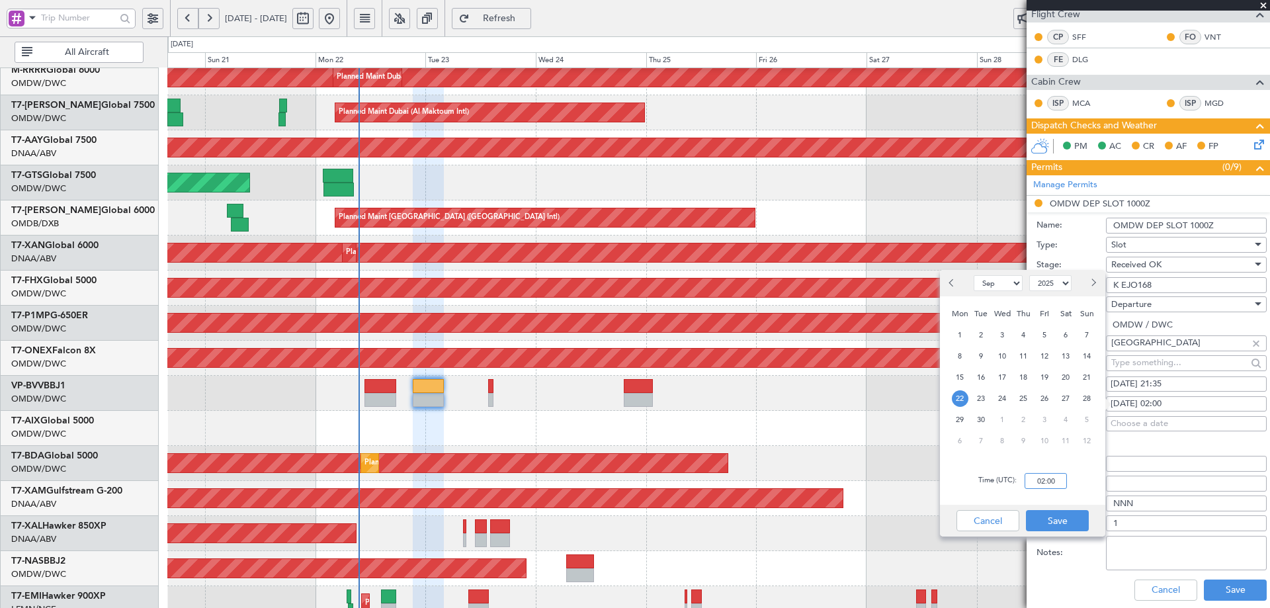
click at [1050, 482] on input "02:00" at bounding box center [1046, 481] width 42 height 16
type input "21:35"
click at [1060, 524] on button "Save" at bounding box center [1057, 520] width 63 height 21
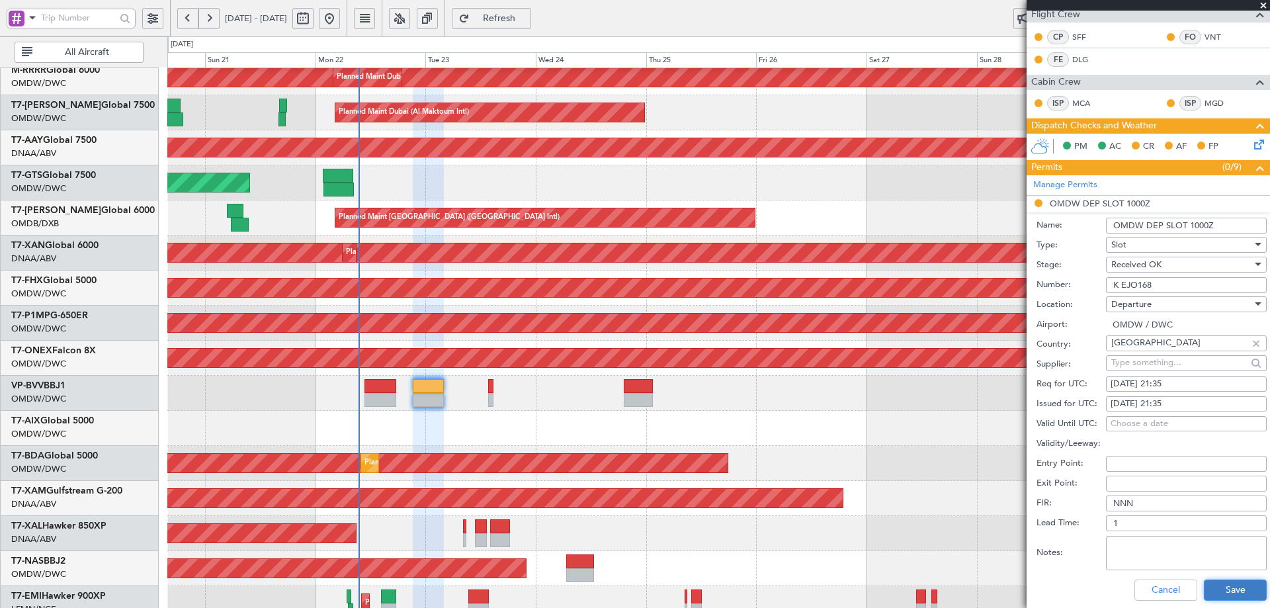
click at [1220, 592] on button "Save" at bounding box center [1235, 589] width 63 height 21
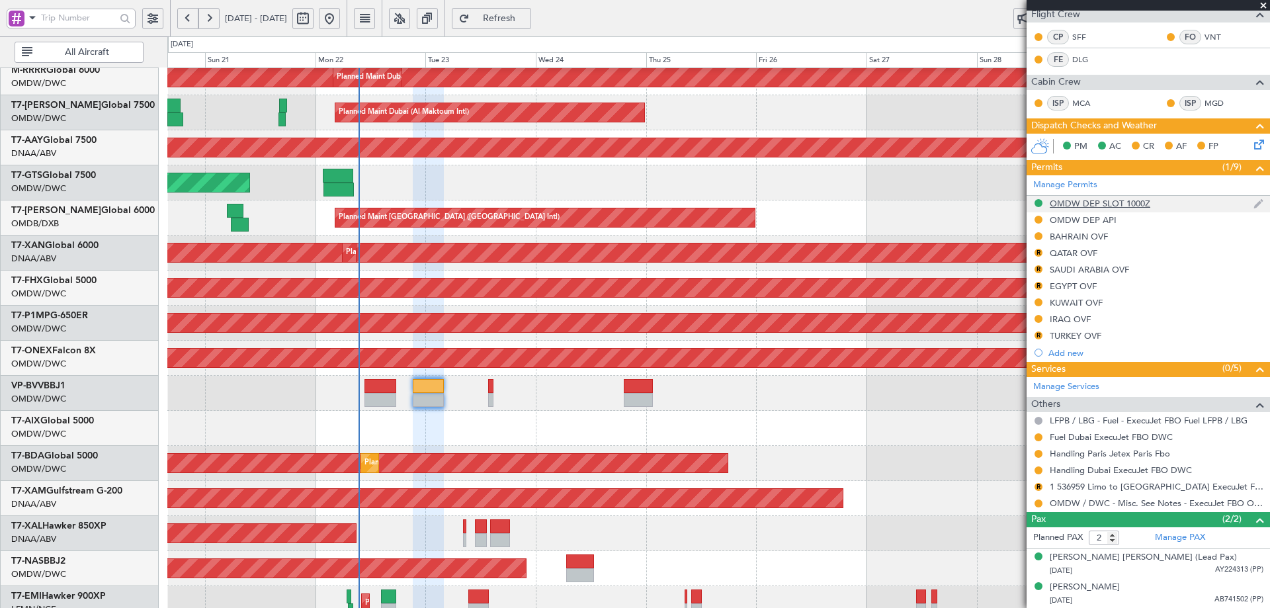
click at [1113, 201] on div "OMDW DEP SLOT 1000Z" at bounding box center [1100, 203] width 101 height 11
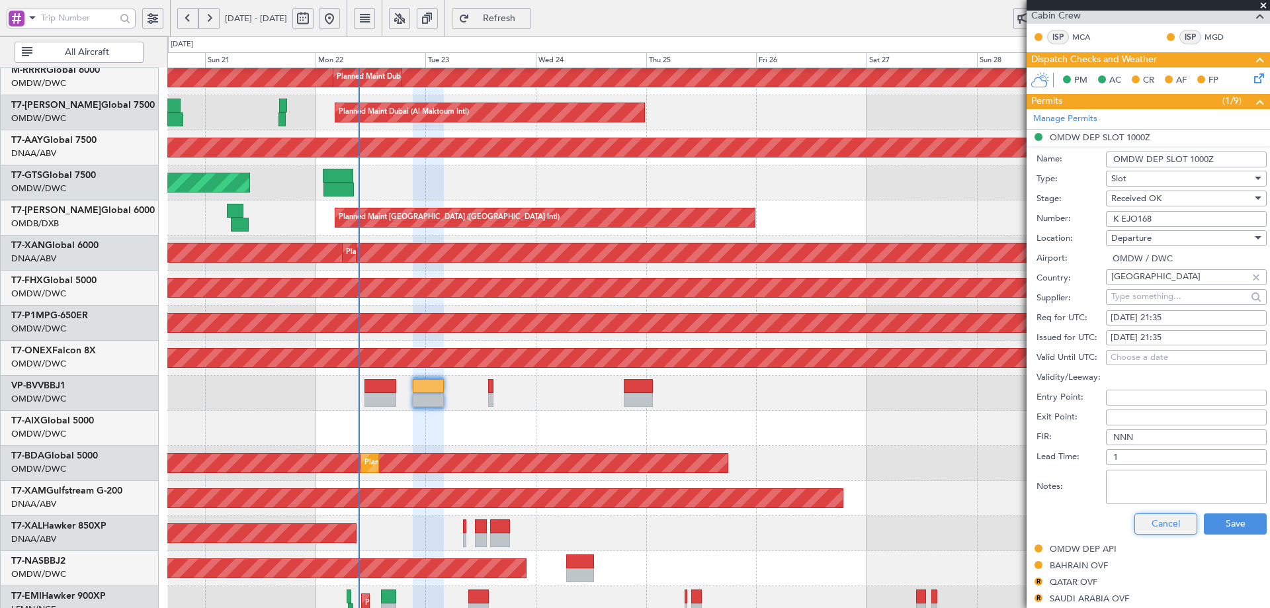
click at [1161, 524] on button "Cancel" at bounding box center [1165, 523] width 63 height 21
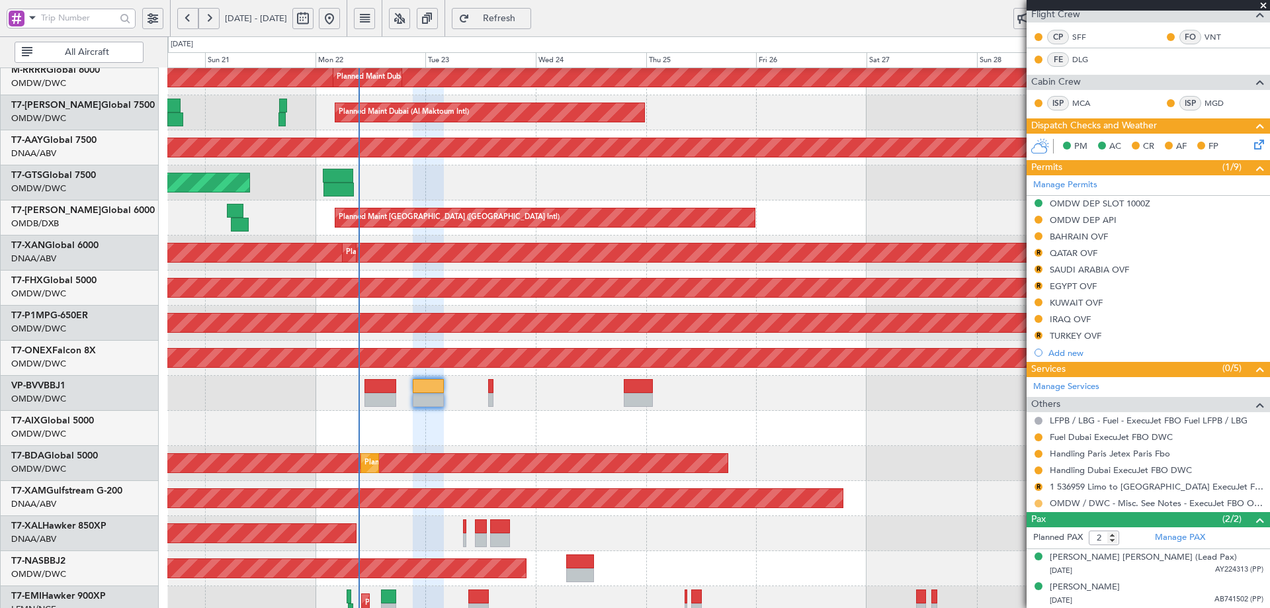
click at [1037, 505] on button at bounding box center [1039, 503] width 8 height 8
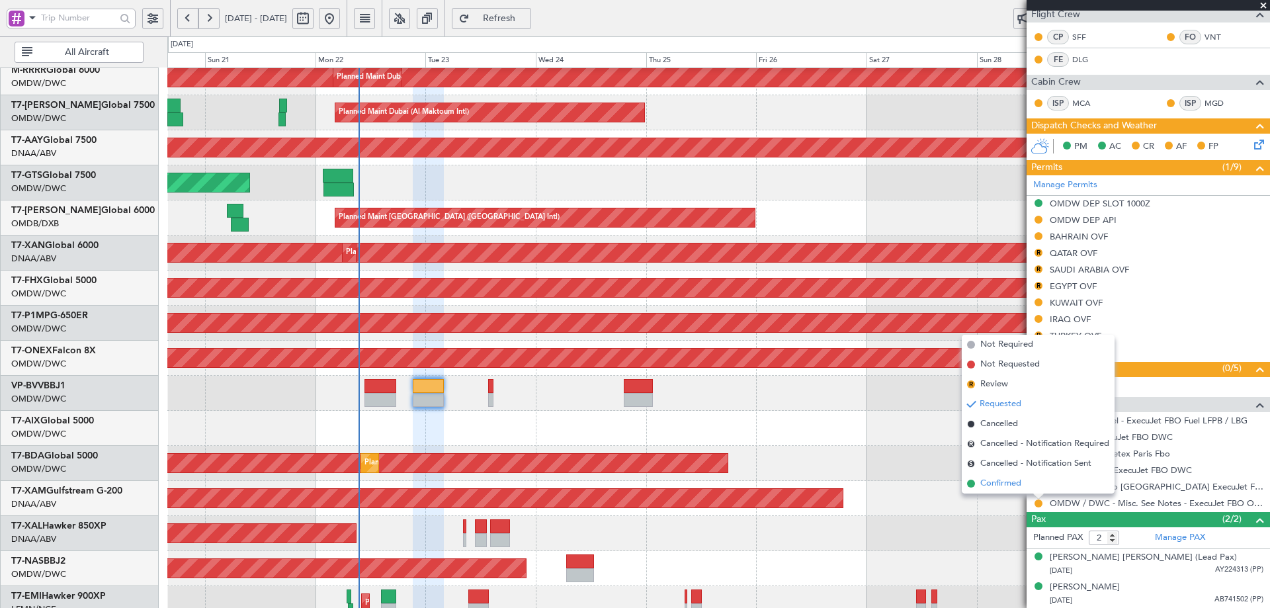
click at [976, 486] on li "Confirmed" at bounding box center [1038, 484] width 153 height 20
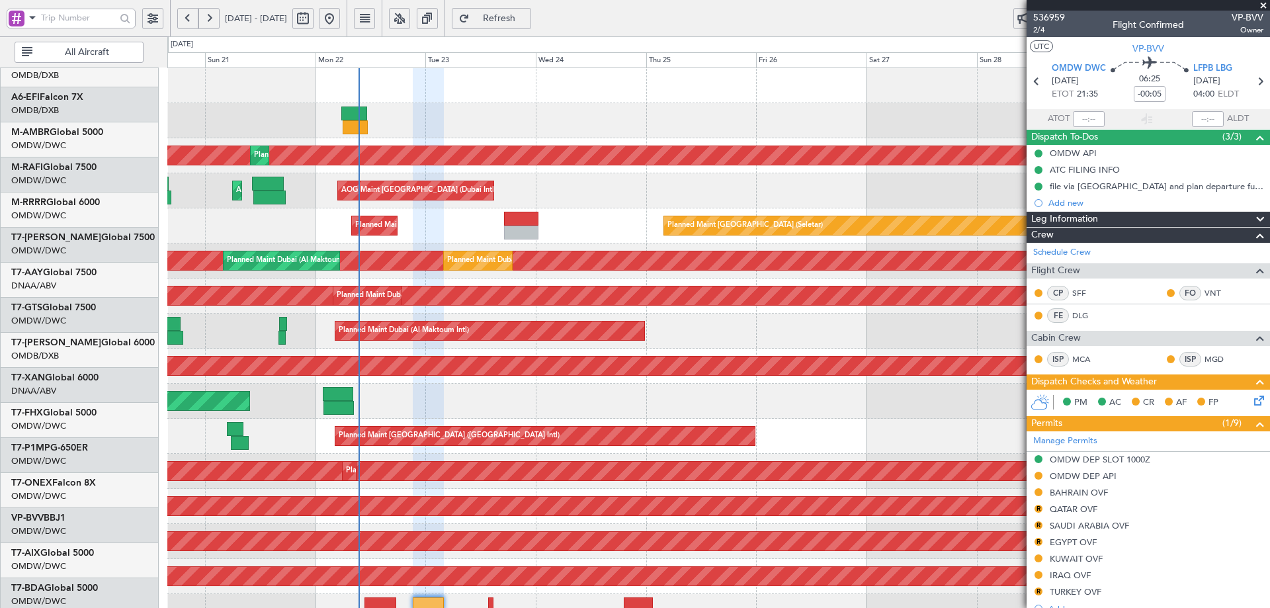
scroll to position [0, 0]
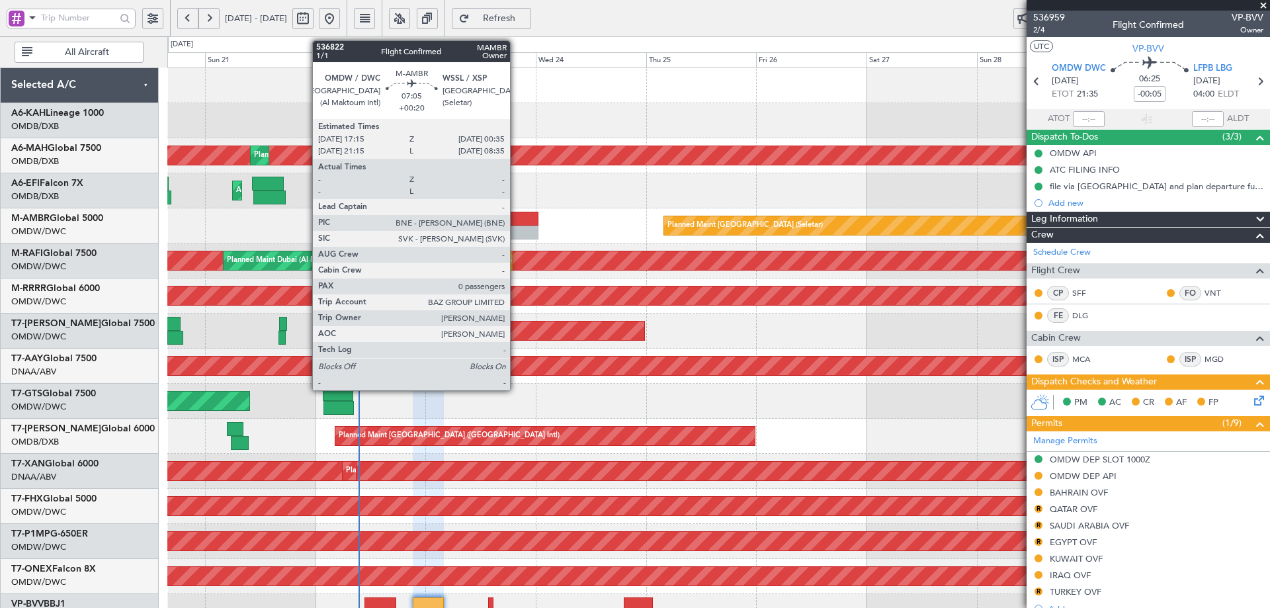
click at [516, 221] on div at bounding box center [521, 219] width 34 height 14
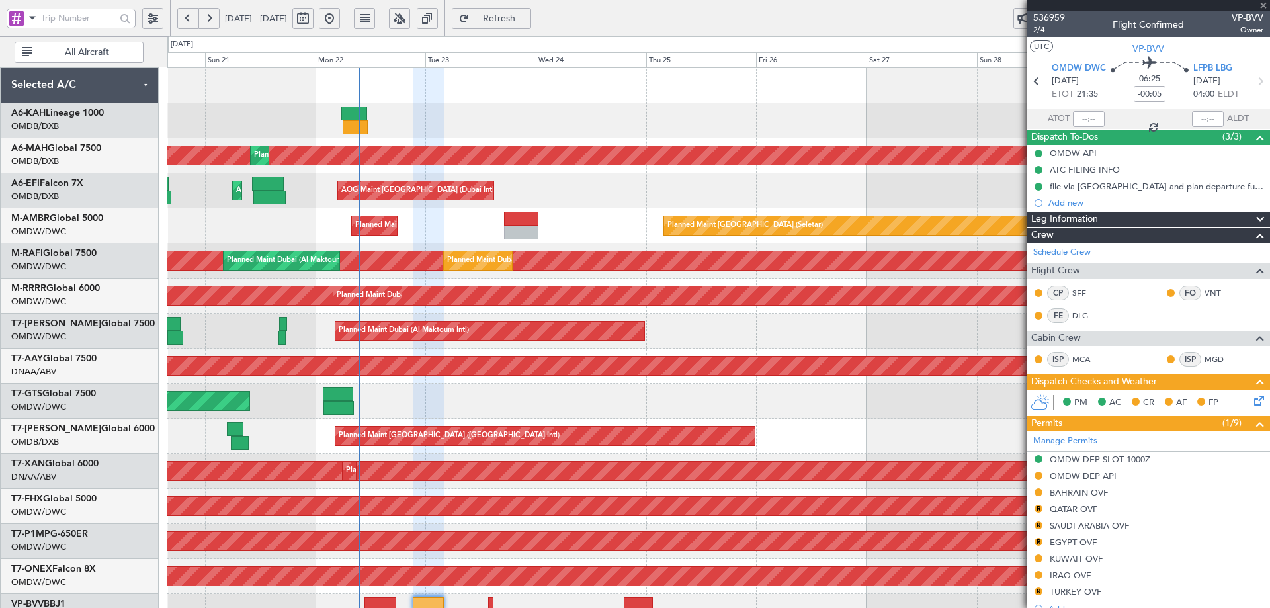
type input "+00:20"
type input "0"
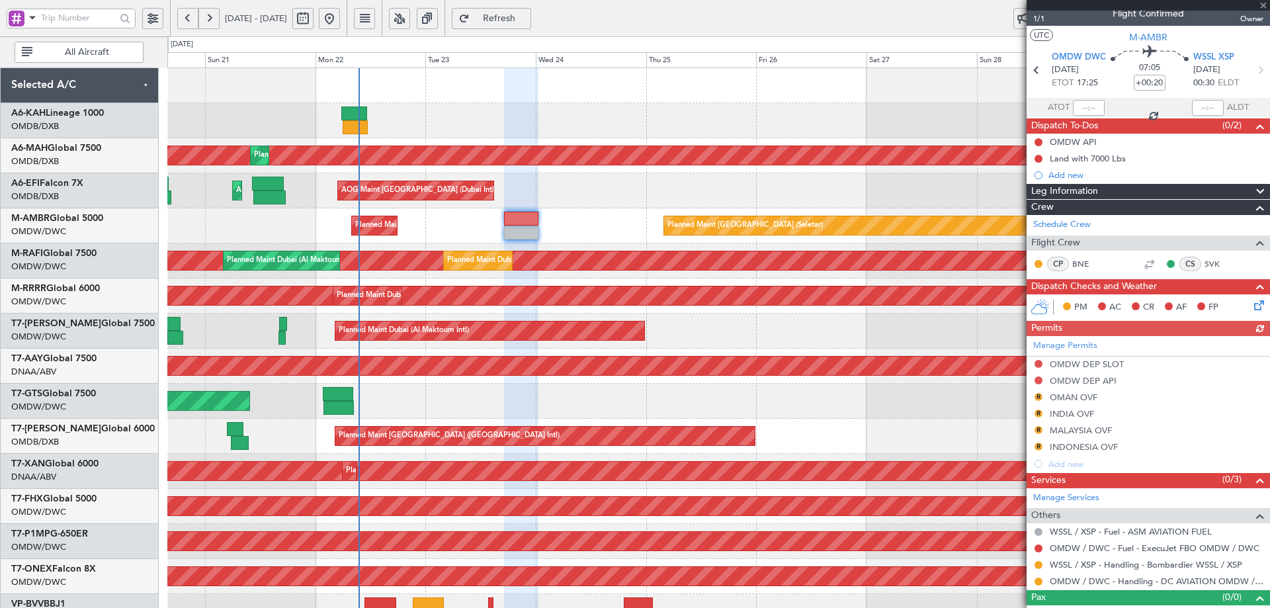
scroll to position [30, 0]
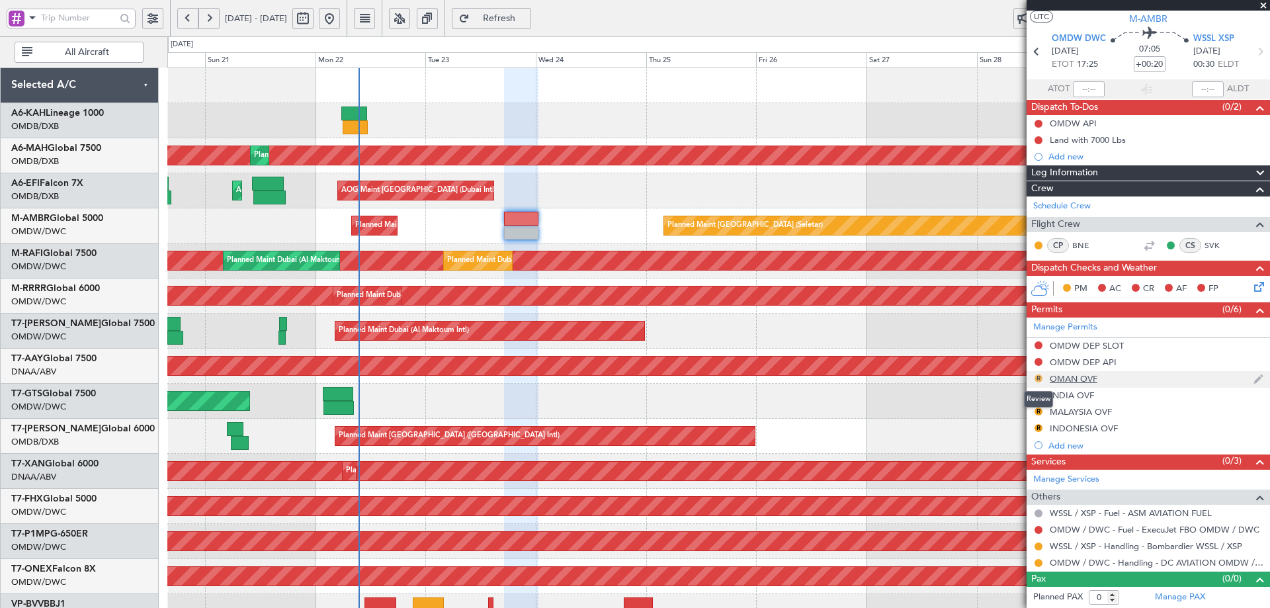
click at [1041, 376] on button "R" at bounding box center [1039, 378] width 8 height 8
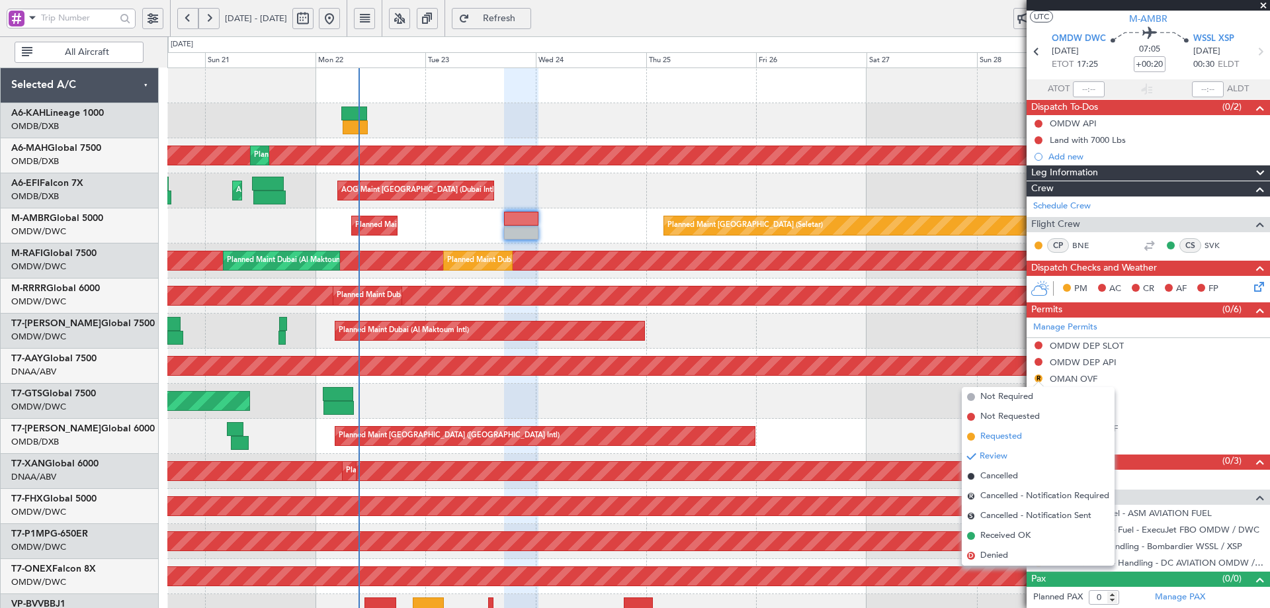
click at [991, 437] on span "Requested" at bounding box center [1001, 436] width 42 height 13
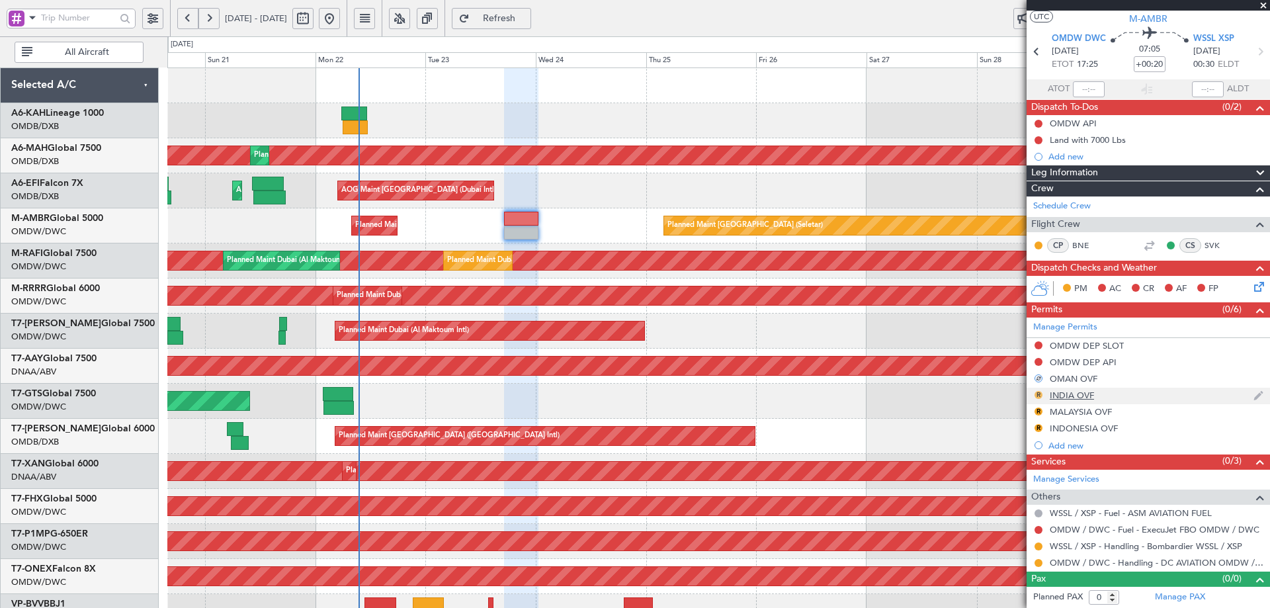
click at [1039, 395] on button "R" at bounding box center [1039, 395] width 8 height 8
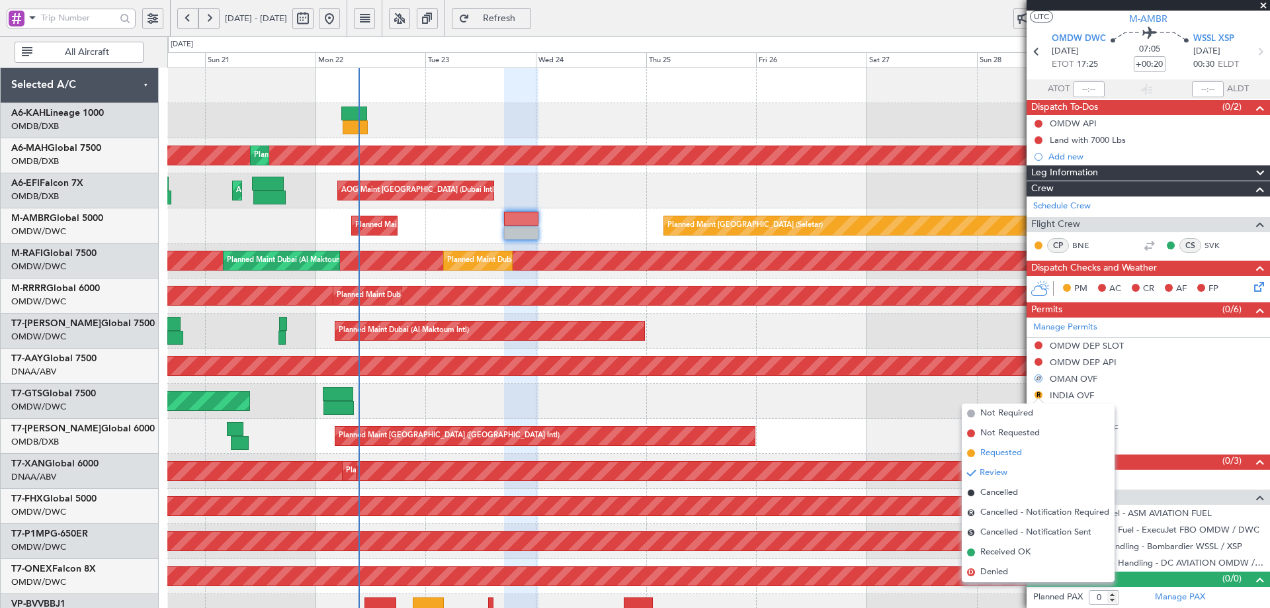
click at [995, 454] on span "Requested" at bounding box center [1001, 453] width 42 height 13
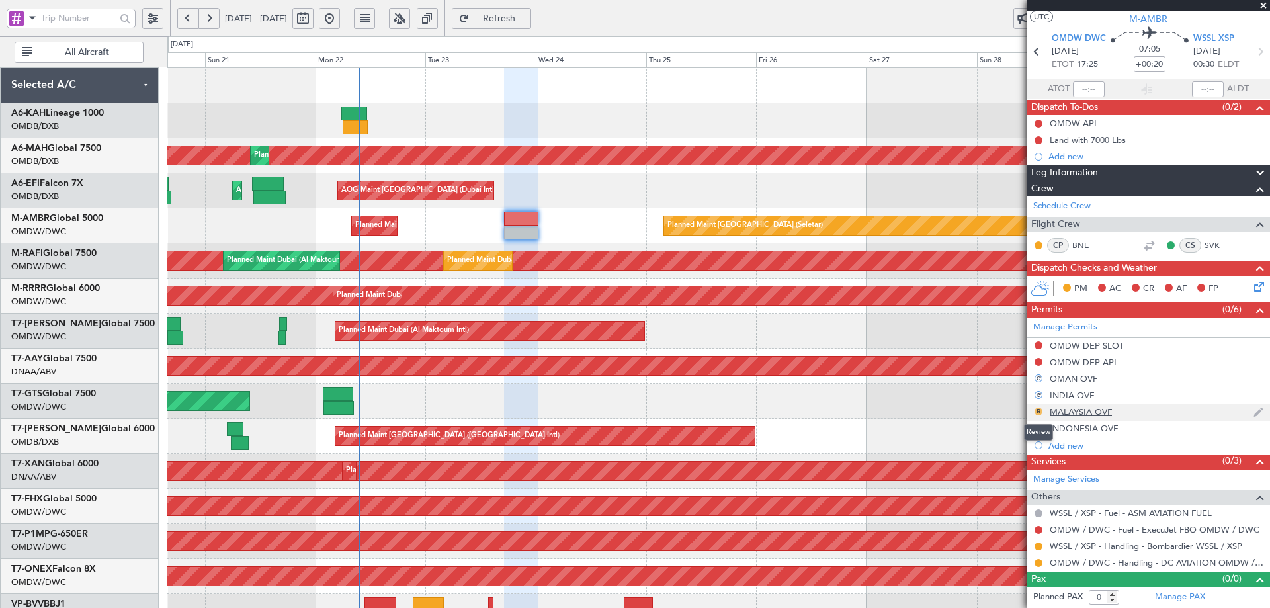
drag, startPoint x: 1038, startPoint y: 408, endPoint x: 1039, endPoint y: 423, distance: 14.6
click at [1038, 409] on button "R" at bounding box center [1039, 411] width 8 height 8
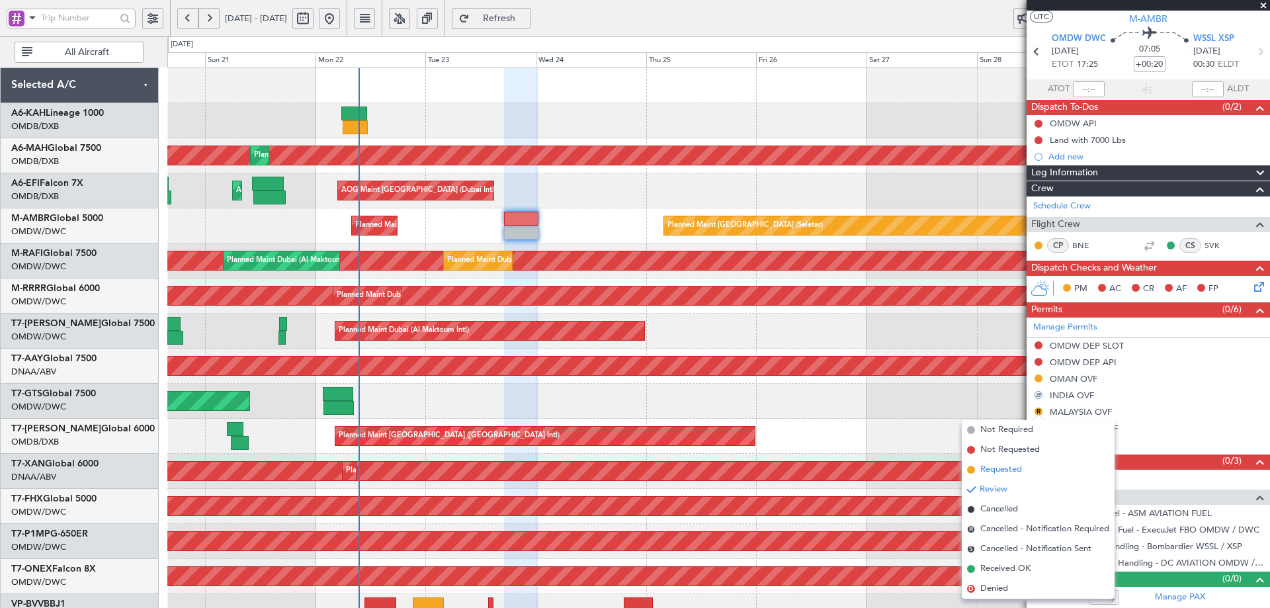
click at [1000, 472] on span "Requested" at bounding box center [1001, 469] width 42 height 13
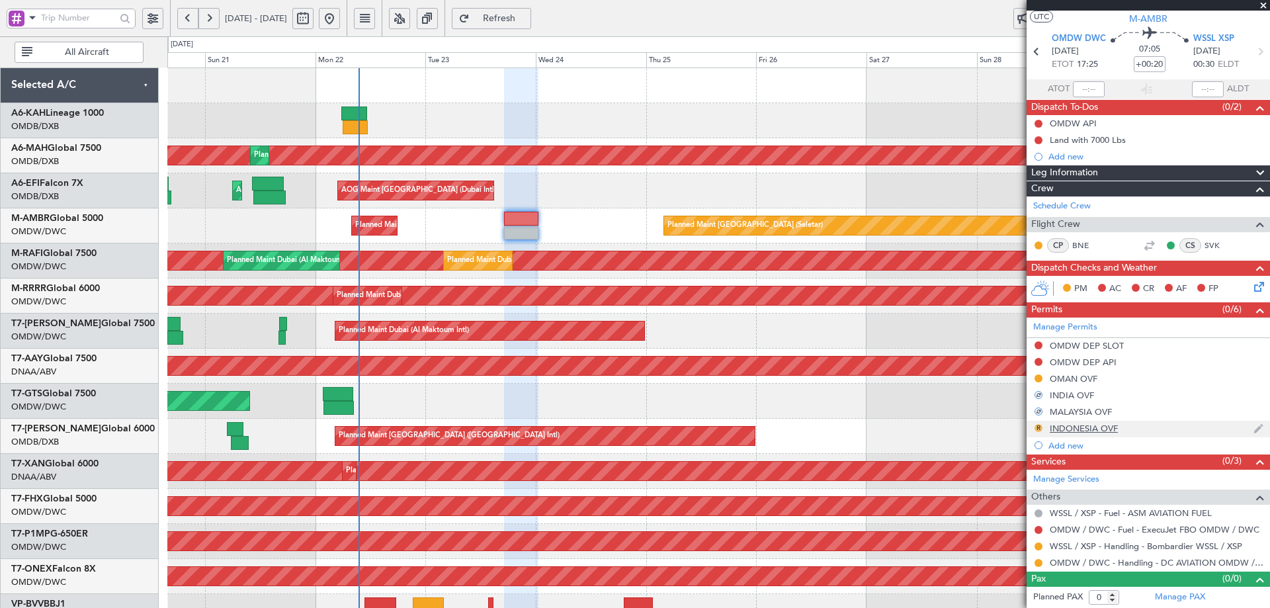
click at [1038, 427] on button "R" at bounding box center [1039, 428] width 8 height 8
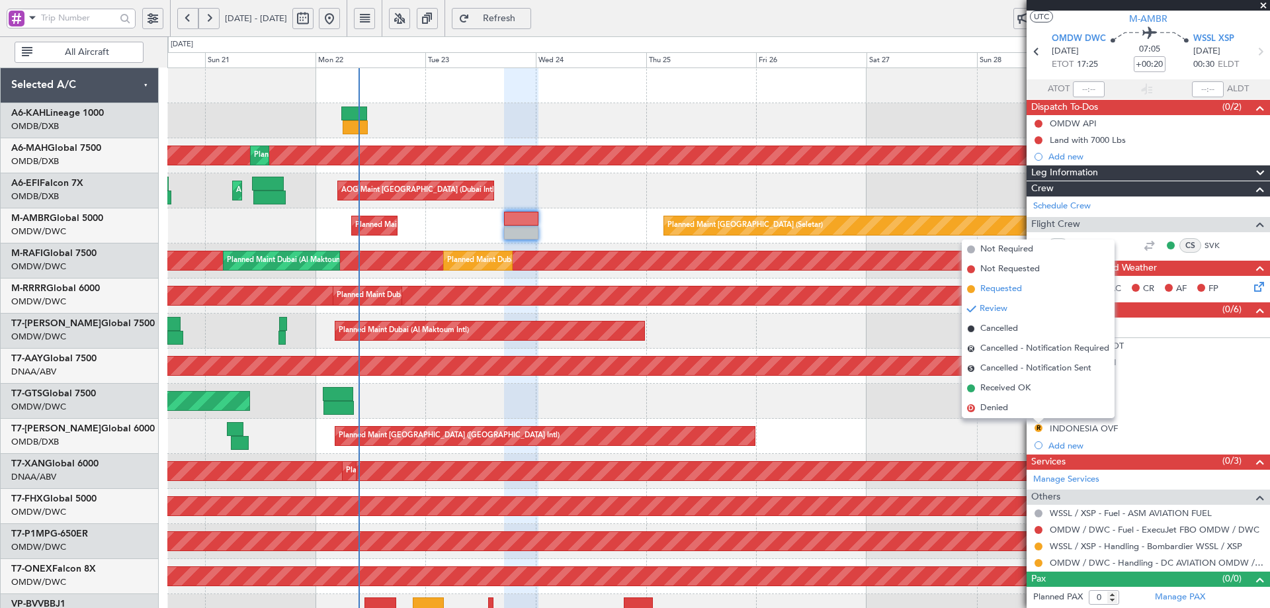
click at [1005, 293] on span "Requested" at bounding box center [1001, 288] width 42 height 13
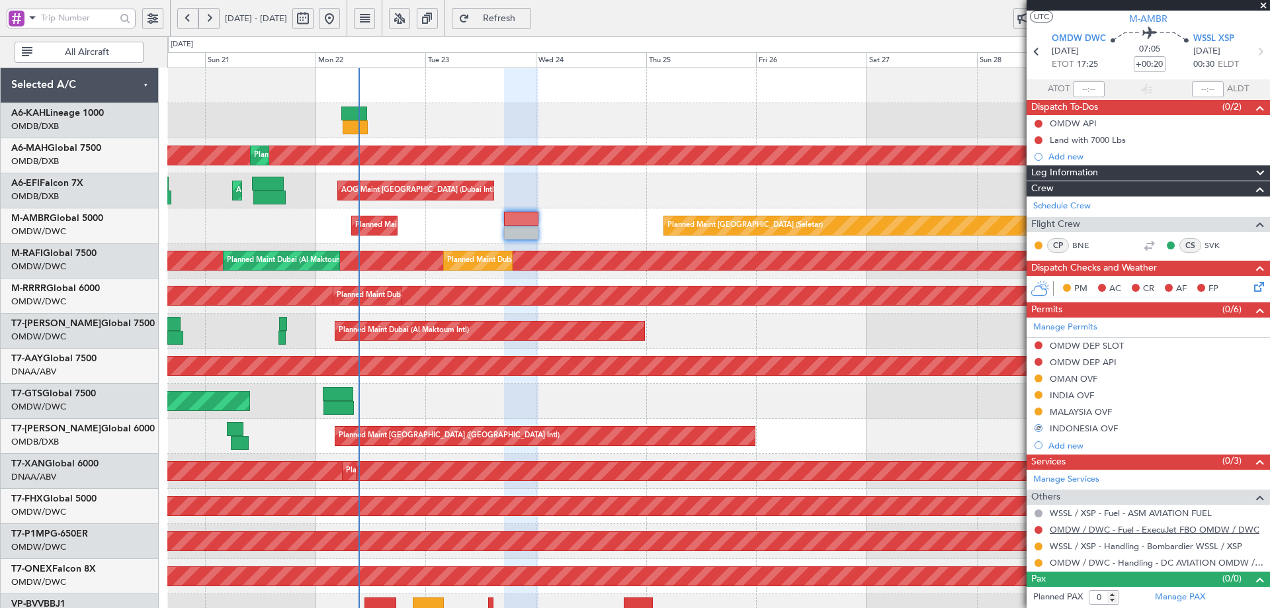
click at [1074, 527] on link "OMDW / DWC - Fuel - ExecuJet FBO OMDW / DWC" at bounding box center [1155, 529] width 210 height 11
click at [1087, 347] on div "OMDW DEP SLOT" at bounding box center [1087, 345] width 74 height 11
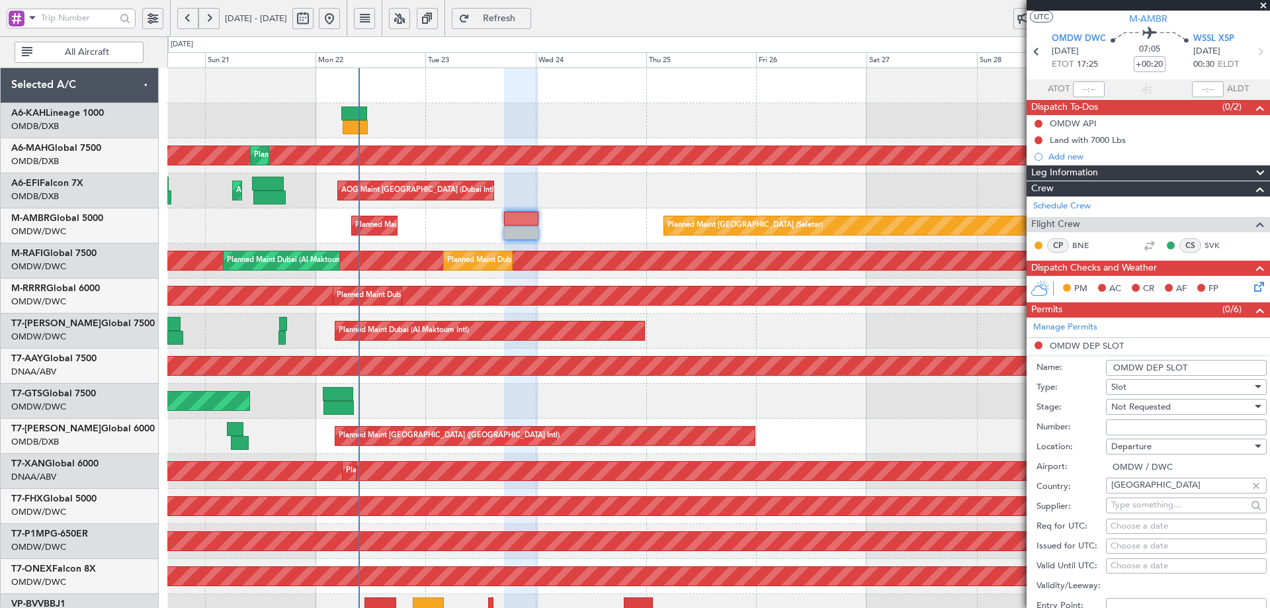
click at [1127, 427] on input "Number:" at bounding box center [1186, 427] width 161 height 16
paste input "DCA472"
type input "DCA472"
click at [1140, 407] on span "Not Requested" at bounding box center [1141, 407] width 60 height 12
click at [1120, 517] on span "Received OK" at bounding box center [1181, 513] width 139 height 20
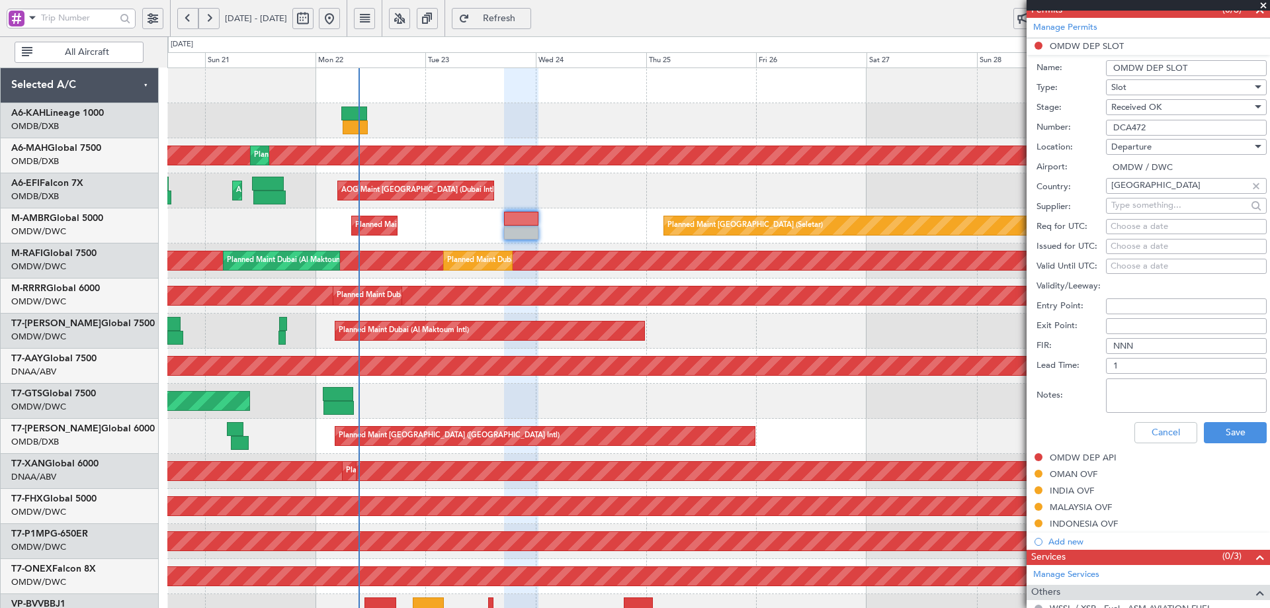
scroll to position [361, 0]
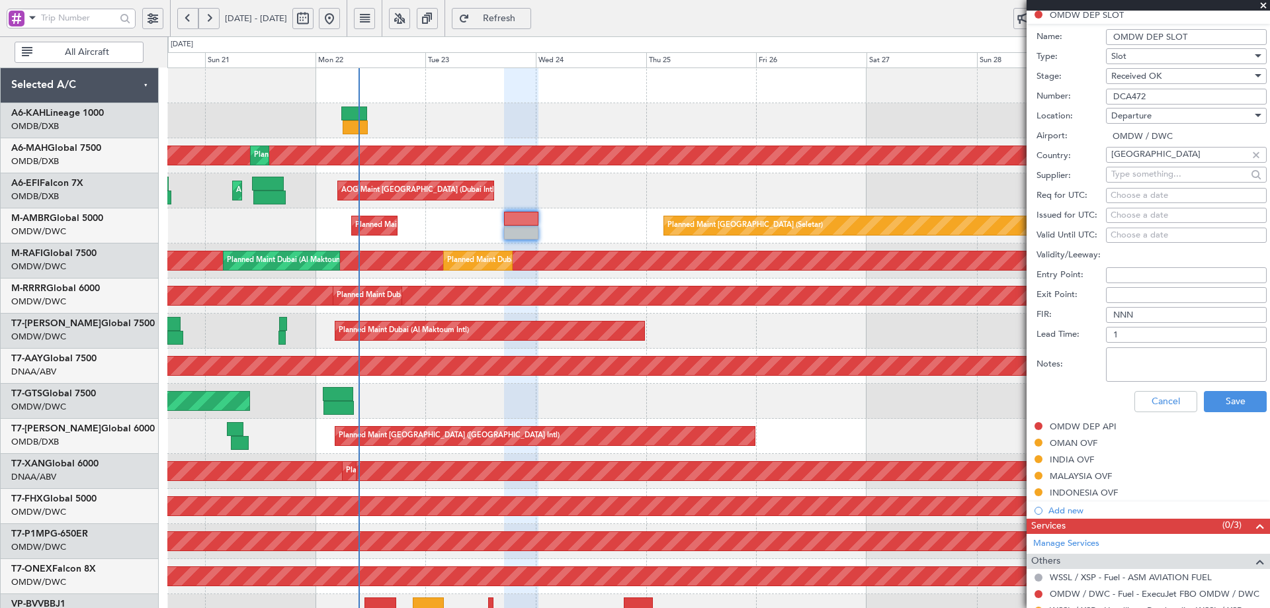
click at [1128, 192] on div "Choose a date" at bounding box center [1186, 195] width 151 height 13
select select "9"
select select "2025"
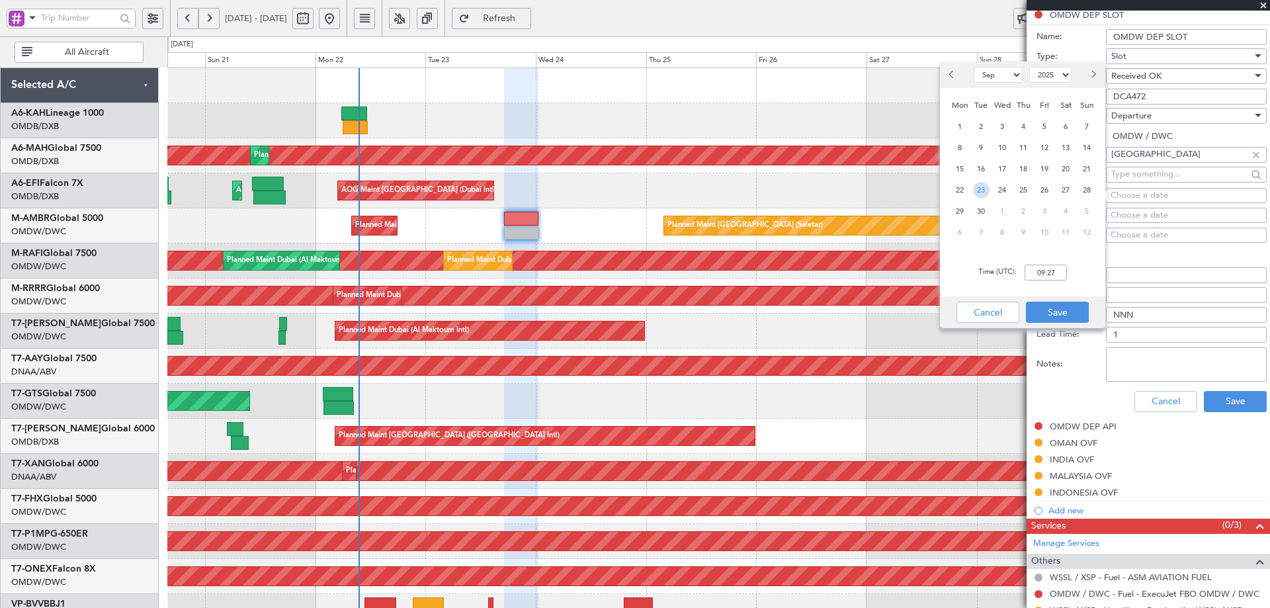
click at [984, 188] on span "23" at bounding box center [981, 190] width 17 height 17
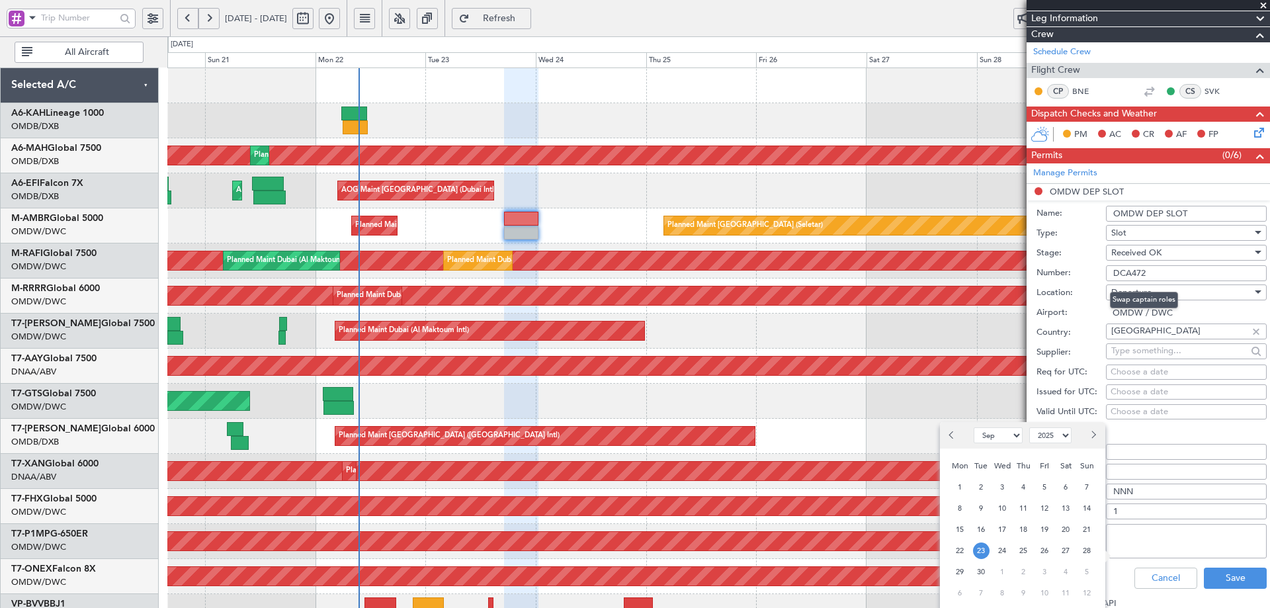
scroll to position [397, 0]
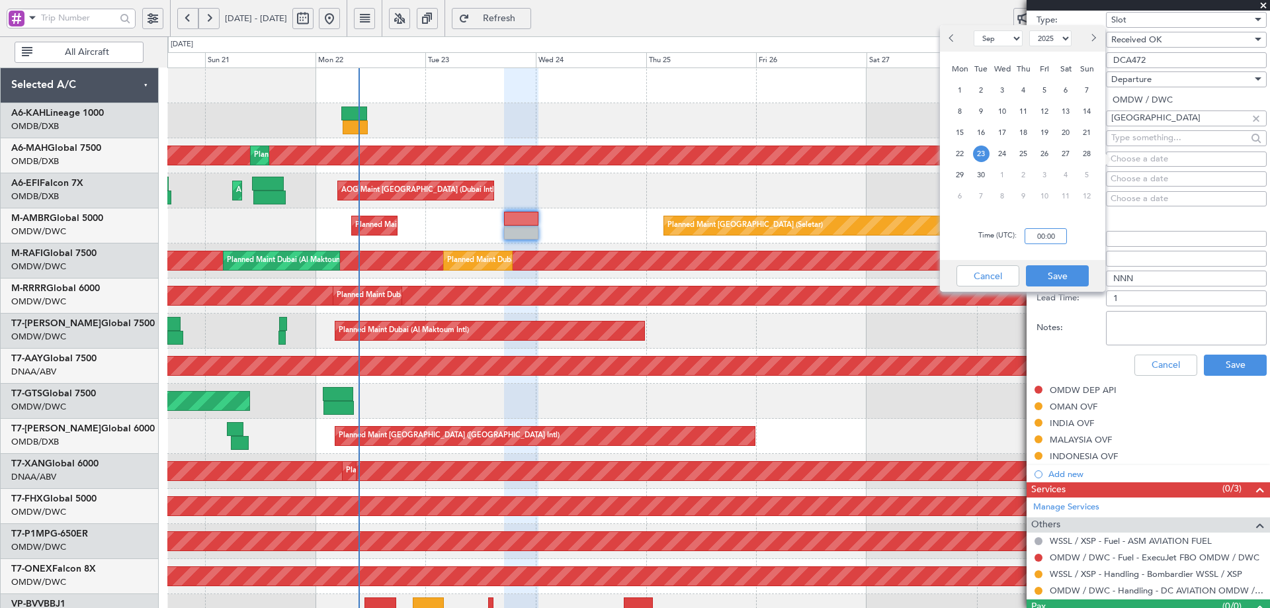
click at [1052, 239] on input "00:00" at bounding box center [1046, 236] width 42 height 16
type input "17:25"
drag, startPoint x: 1044, startPoint y: 277, endPoint x: 1130, endPoint y: 322, distance: 97.1
click at [1045, 277] on button "Save" at bounding box center [1057, 275] width 63 height 21
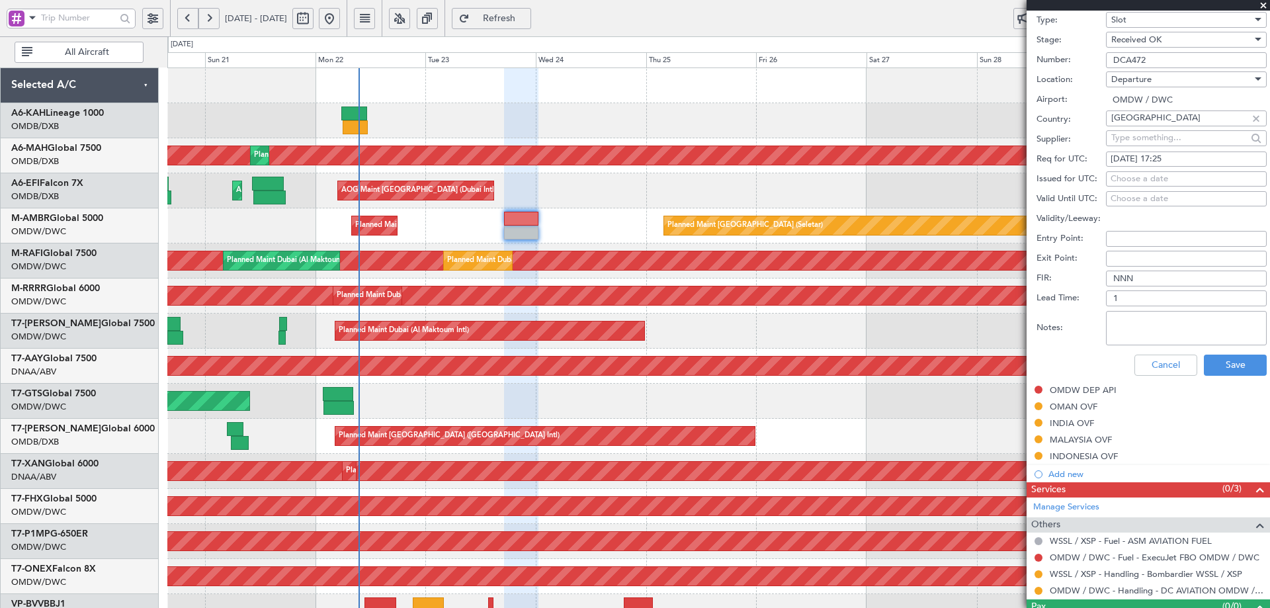
click at [1117, 180] on div "Choose a date" at bounding box center [1186, 179] width 151 height 13
select select "9"
select select "2025"
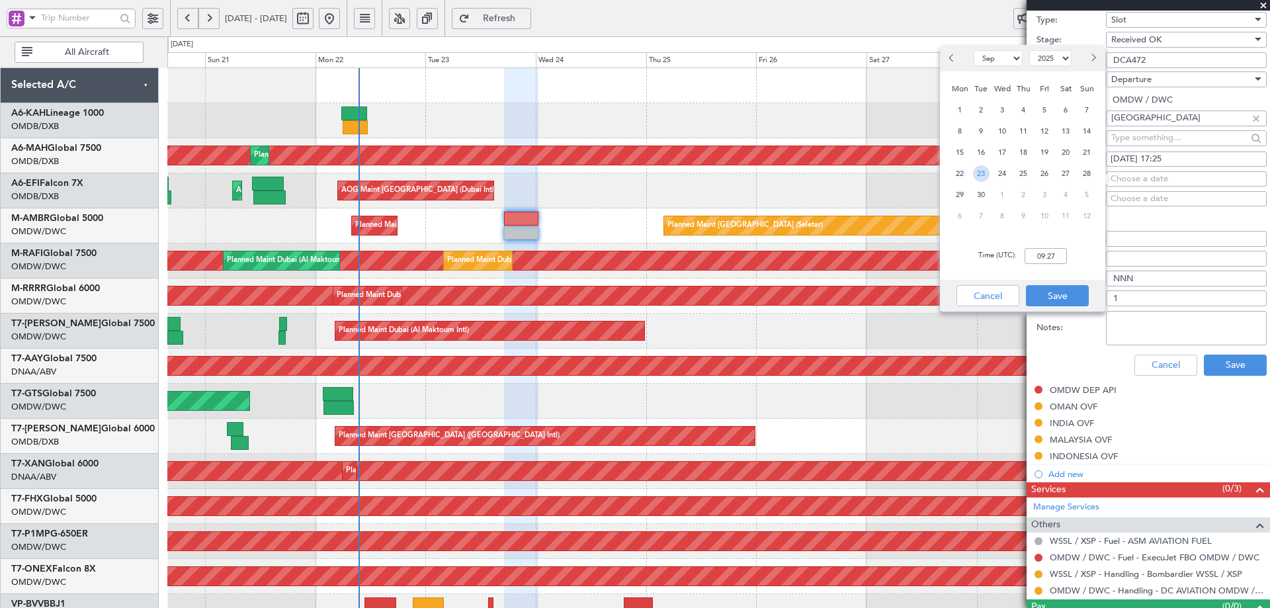
click at [974, 176] on span "23" at bounding box center [981, 173] width 17 height 17
click at [1033, 257] on input "00:00" at bounding box center [1046, 256] width 42 height 16
type input "17:25"
drag, startPoint x: 1058, startPoint y: 291, endPoint x: 1048, endPoint y: 226, distance: 65.7
click at [1058, 290] on button "Save" at bounding box center [1057, 295] width 63 height 21
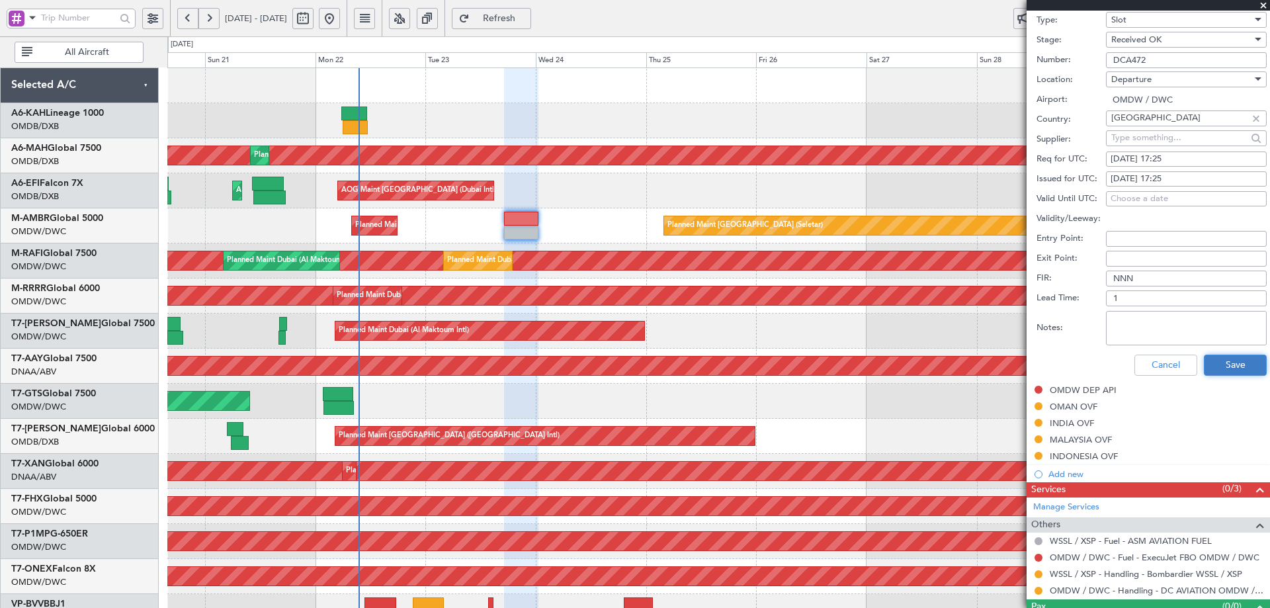
click at [1234, 374] on button "Save" at bounding box center [1235, 365] width 63 height 21
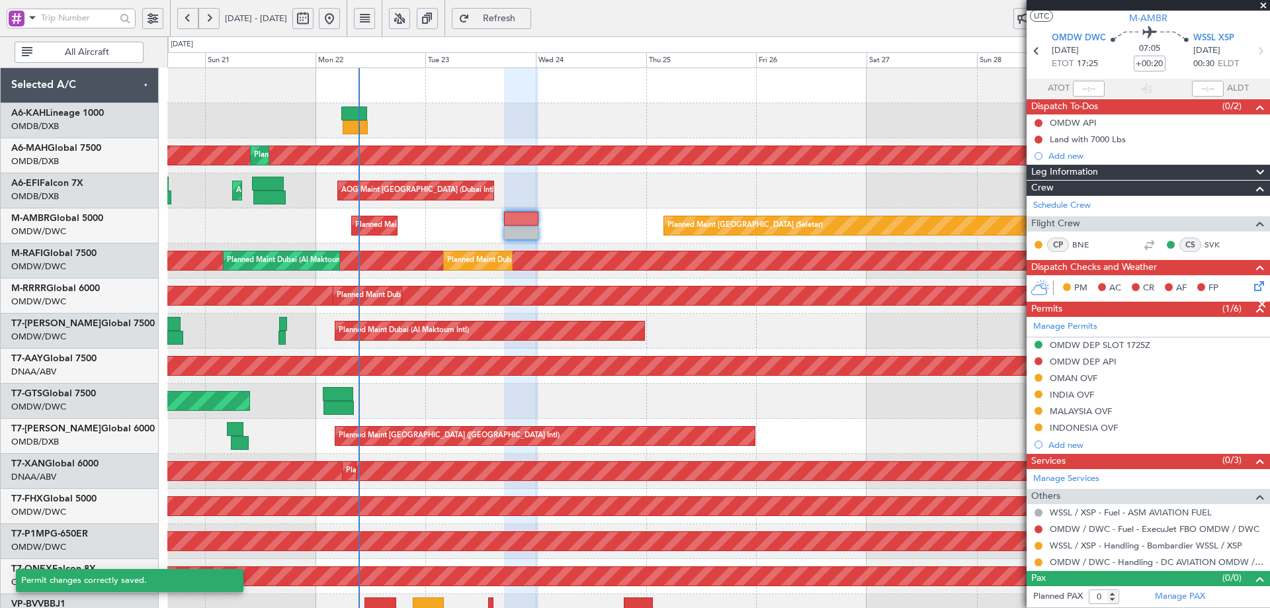
scroll to position [2, 0]
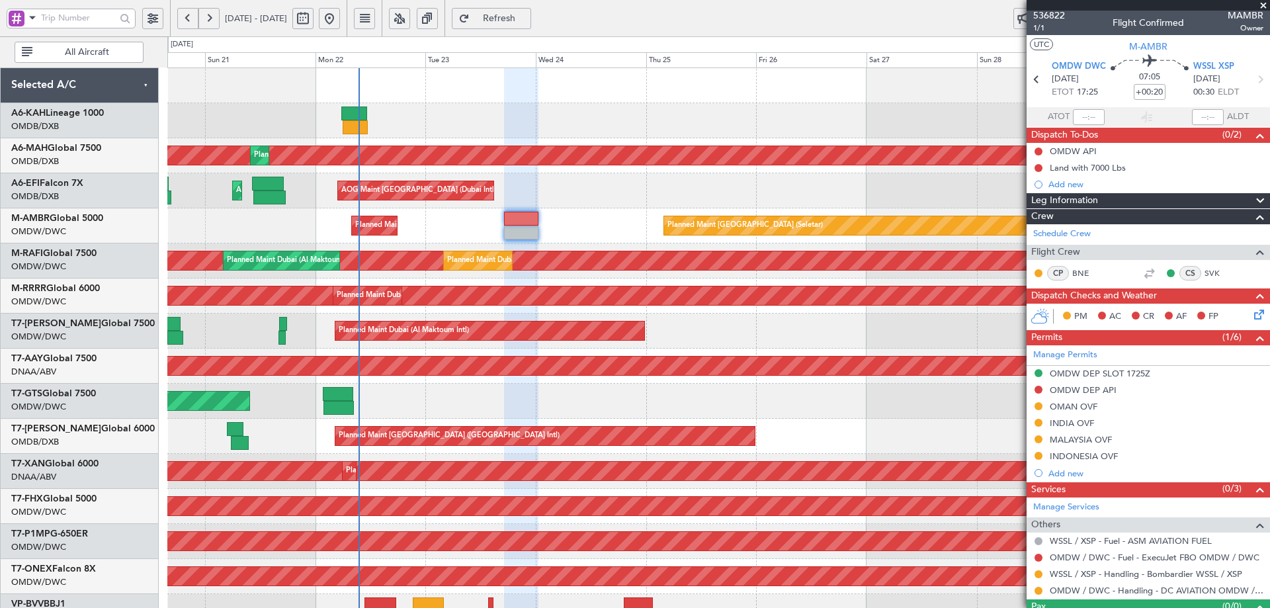
drag, startPoint x: 1037, startPoint y: 390, endPoint x: 1035, endPoint y: 399, distance: 9.6
click at [1039, 389] on button at bounding box center [1039, 390] width 8 height 8
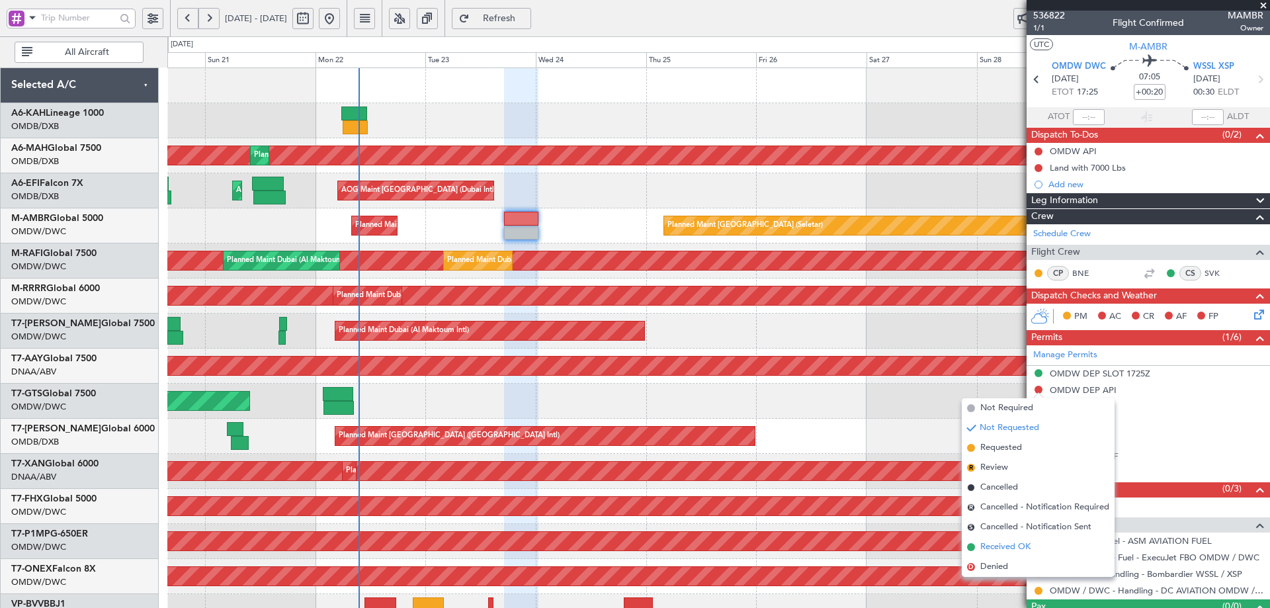
click at [1000, 546] on span "Received OK" at bounding box center [1005, 546] width 50 height 13
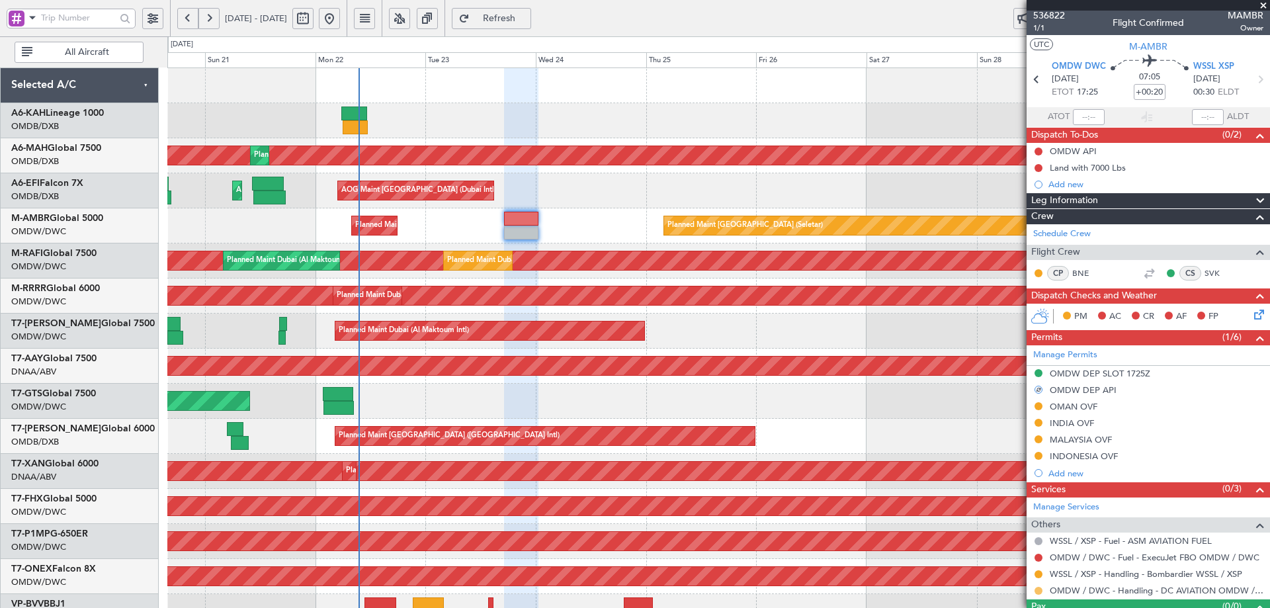
click at [1041, 591] on button at bounding box center [1039, 591] width 8 height 8
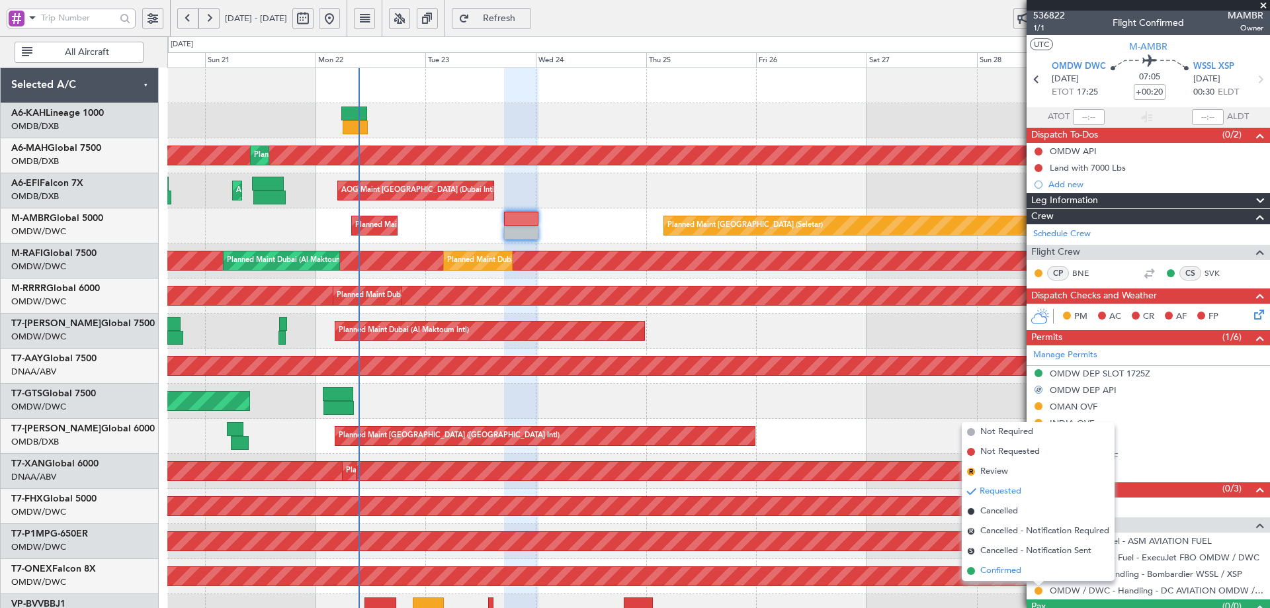
click at [999, 570] on span "Confirmed" at bounding box center [1000, 570] width 41 height 13
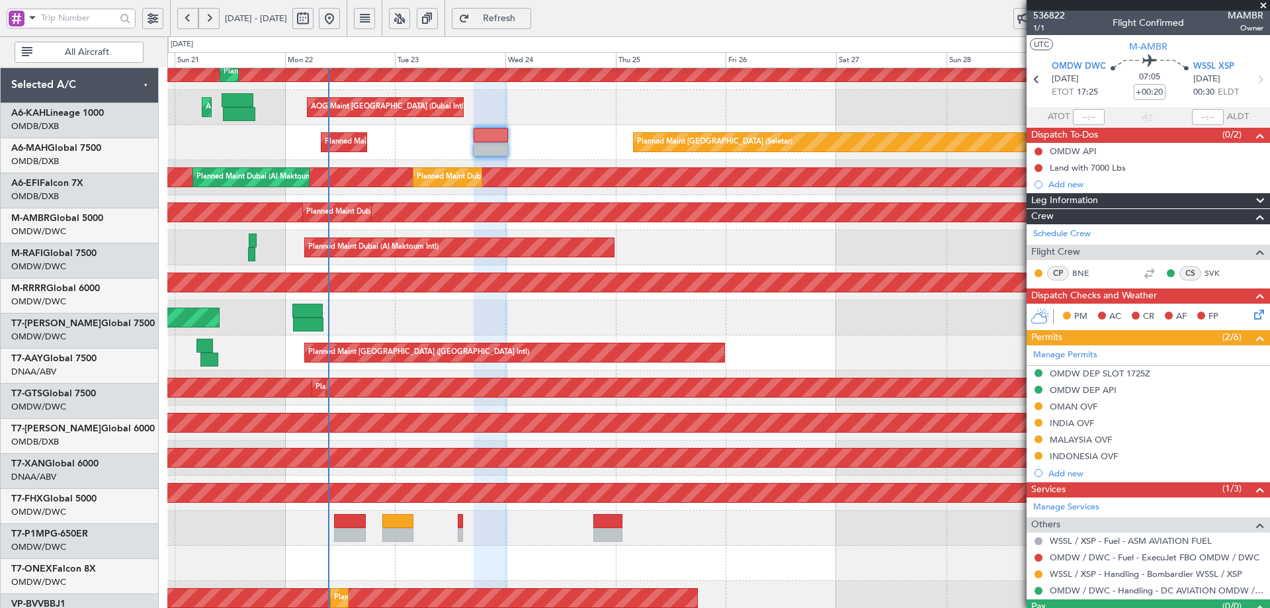
scroll to position [218, 0]
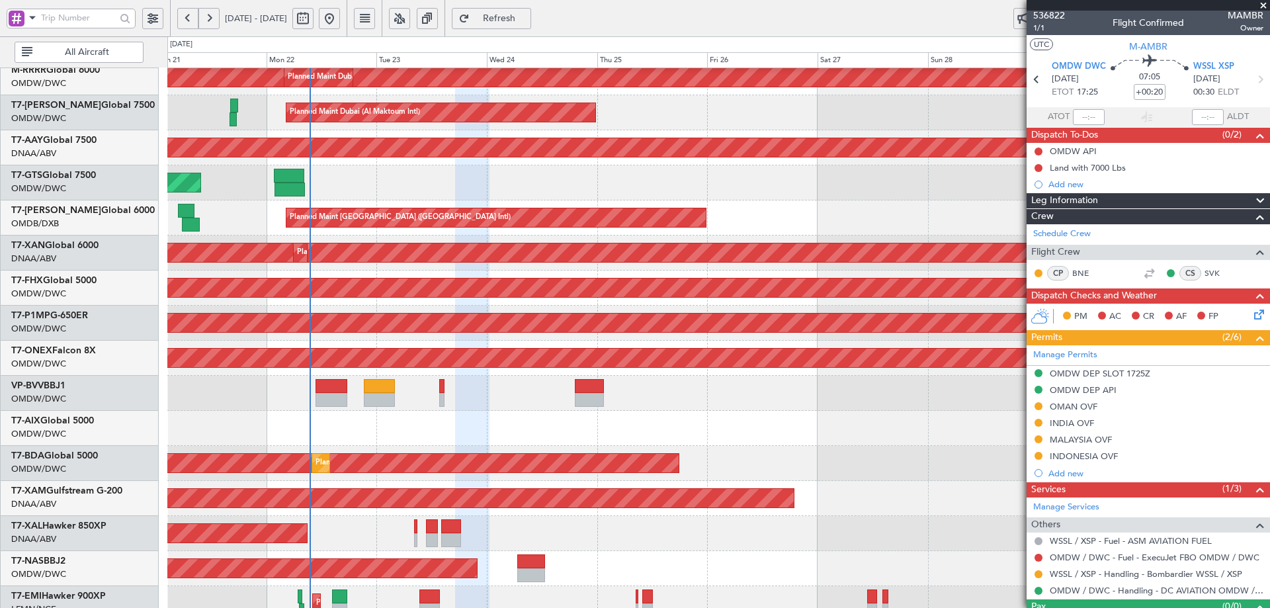
click at [418, 178] on div "Planned Maint Dubai (Al Maktoum Intl) Planned Maint [GEOGRAPHIC_DATA] (Al Makto…" at bounding box center [718, 235] width 1102 height 771
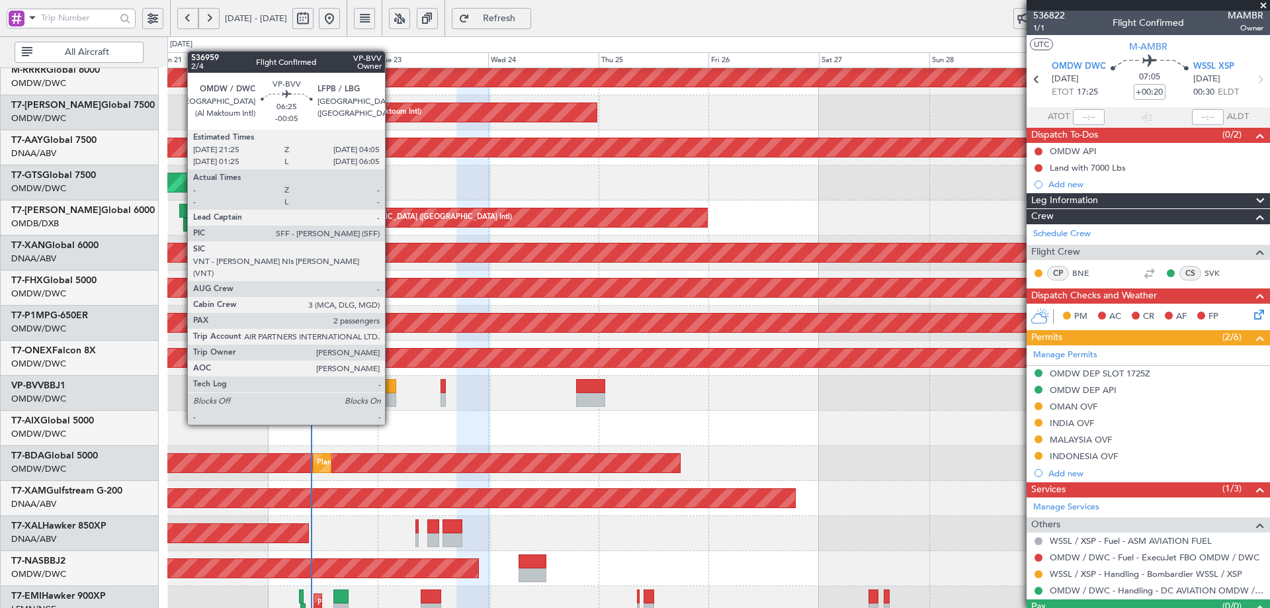
click at [387, 400] on div at bounding box center [380, 400] width 31 height 14
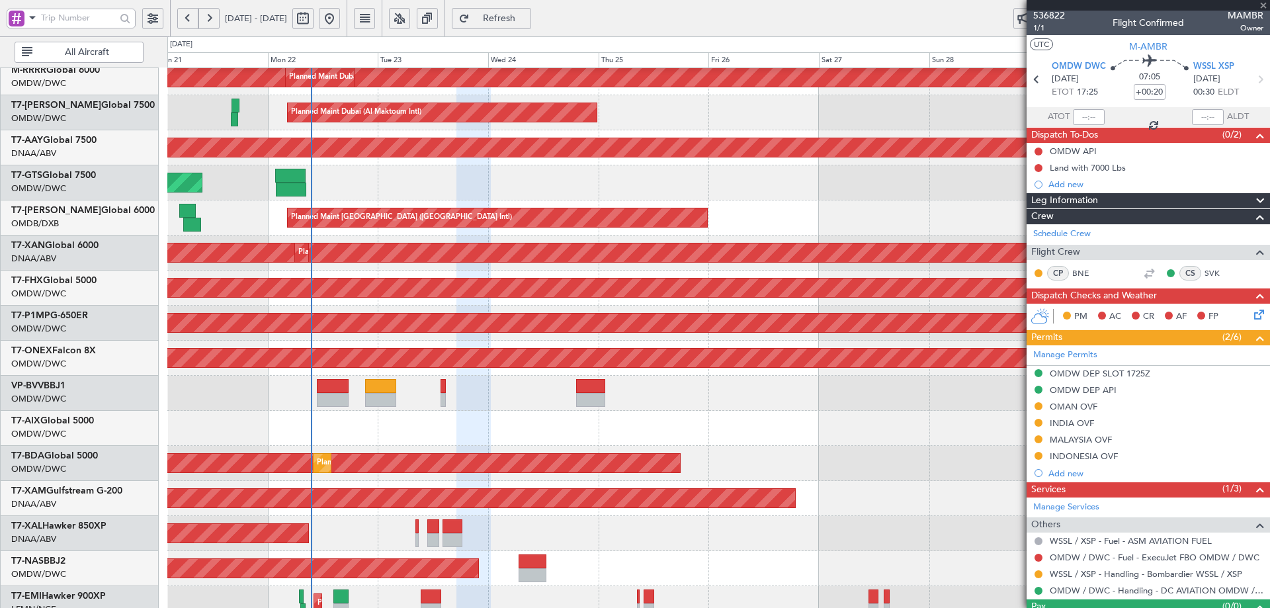
type input "-00:05"
type input "2"
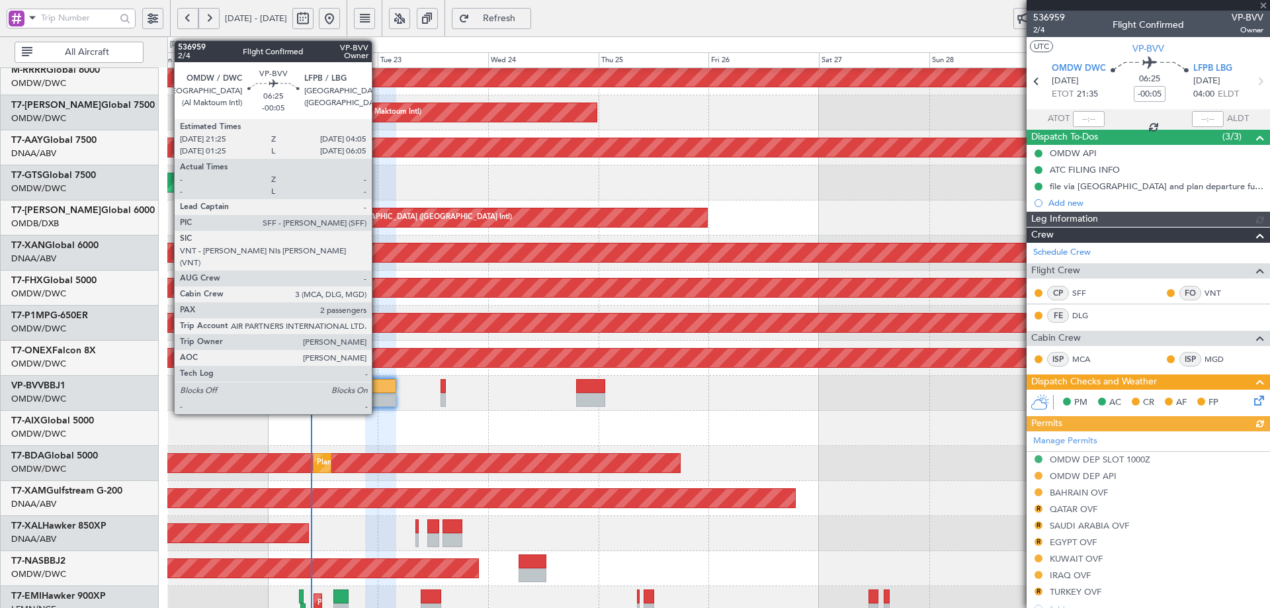
type input "[PERSON_NAME] (ANI)"
type input "7345"
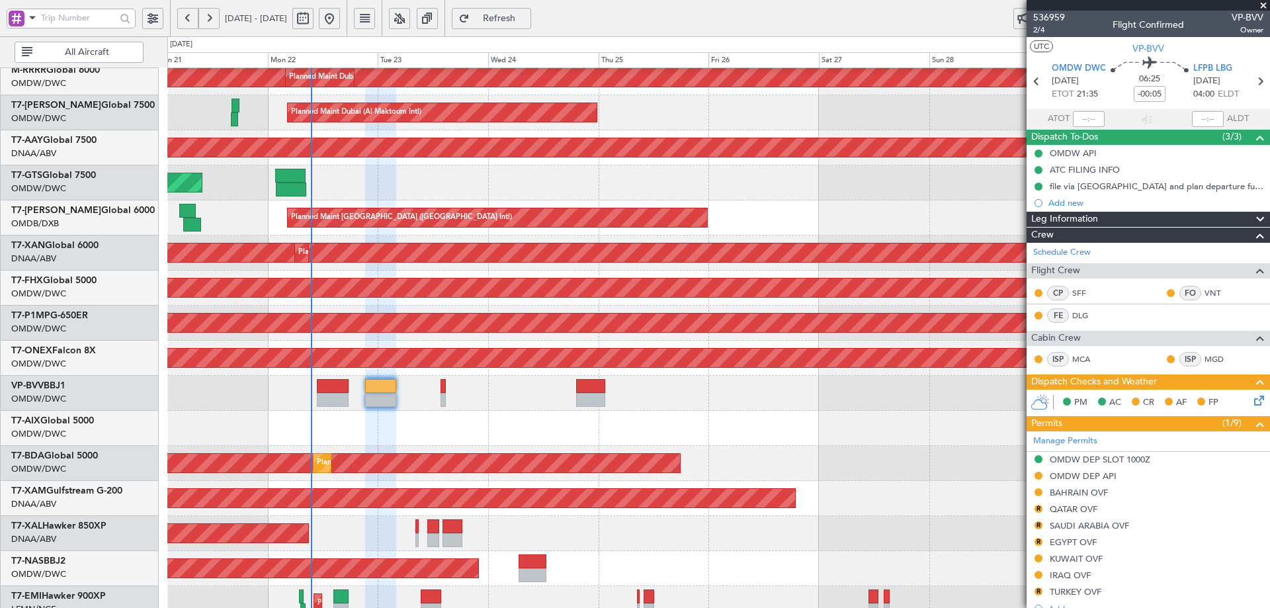
click at [519, 15] on span "Refresh" at bounding box center [499, 18] width 54 height 9
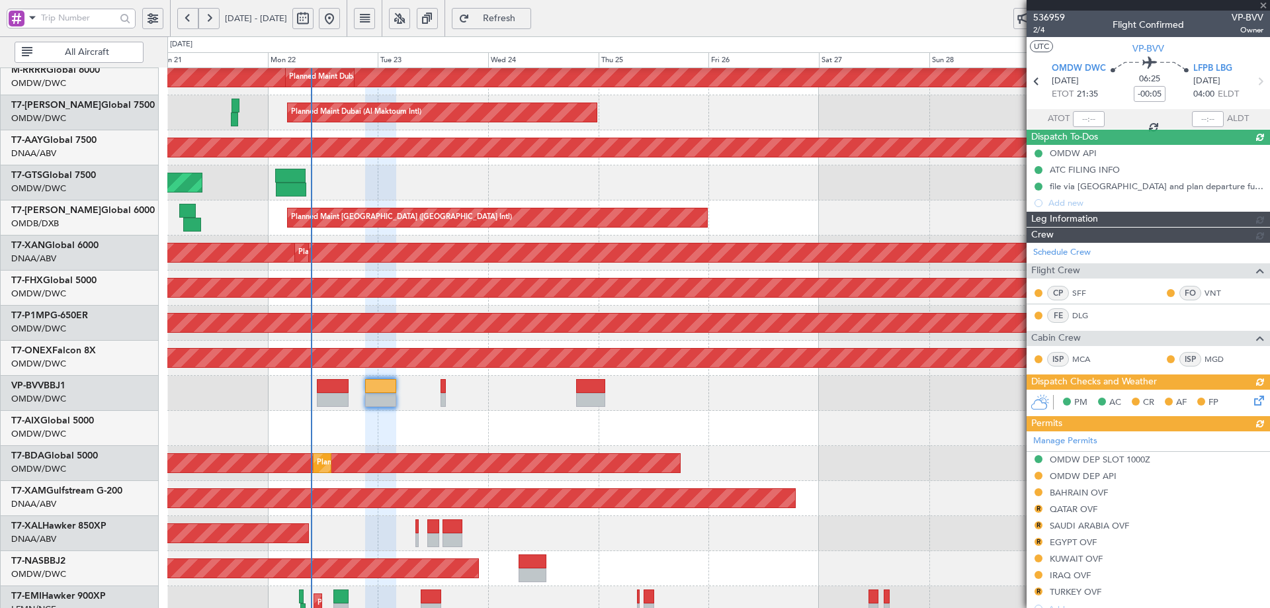
type input "[PERSON_NAME] (ANI)"
type input "7345"
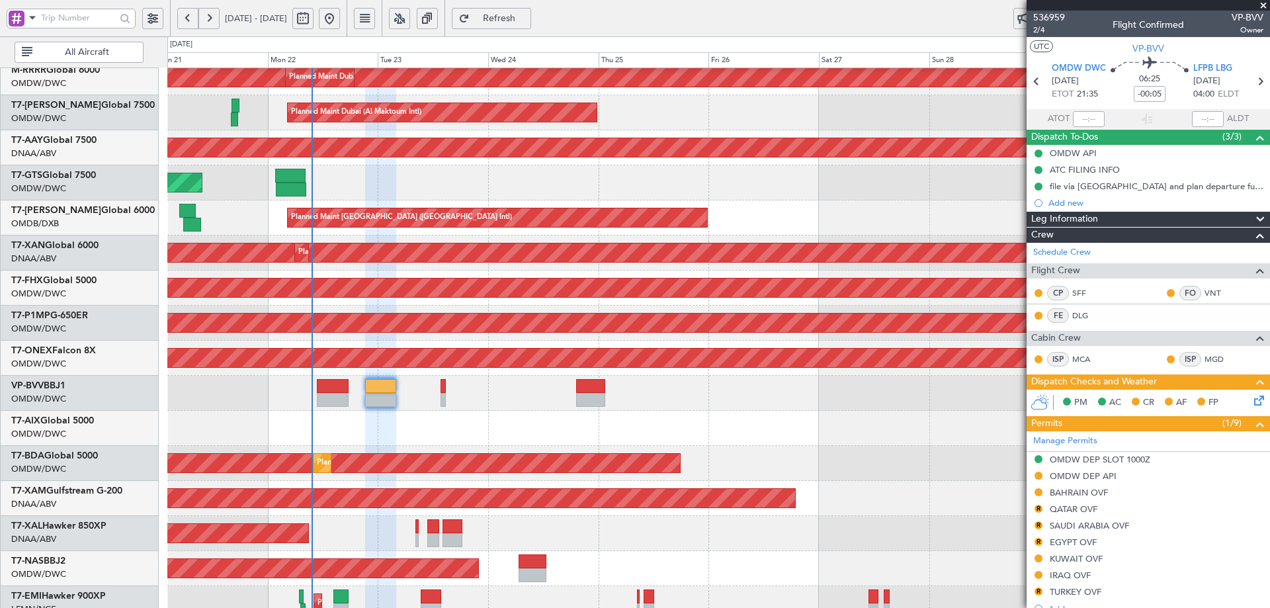
click at [511, 570] on div "Planned Maint [GEOGRAPHIC_DATA]-[GEOGRAPHIC_DATA]" at bounding box center [718, 568] width 1102 height 35
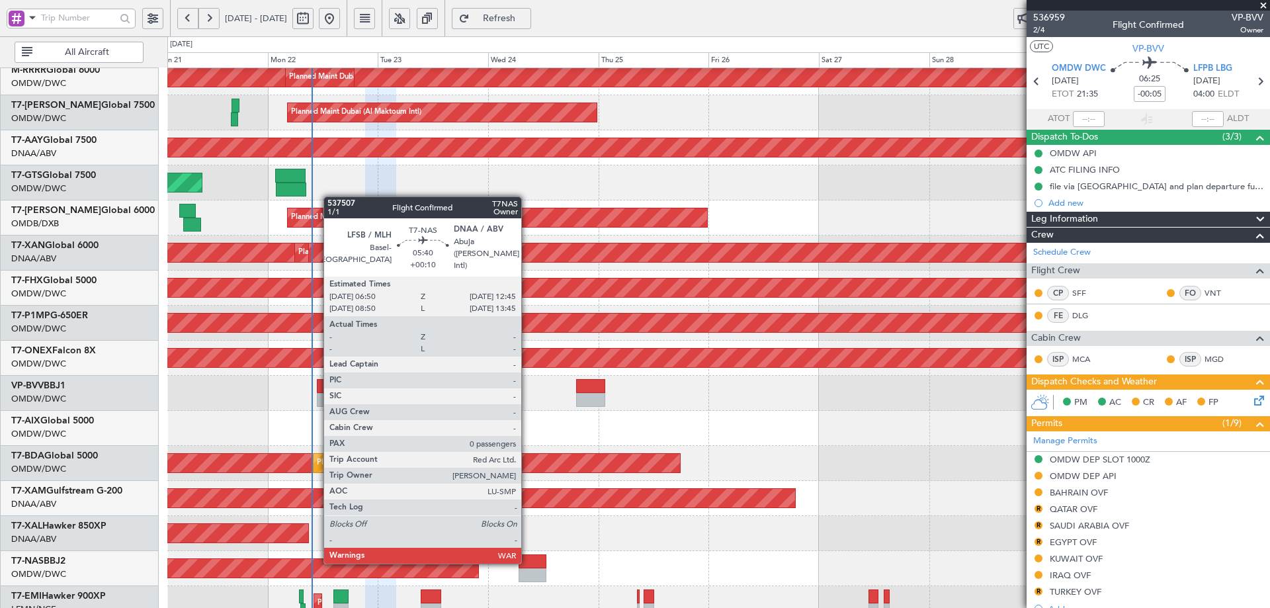
click at [529, 560] on div at bounding box center [533, 561] width 28 height 14
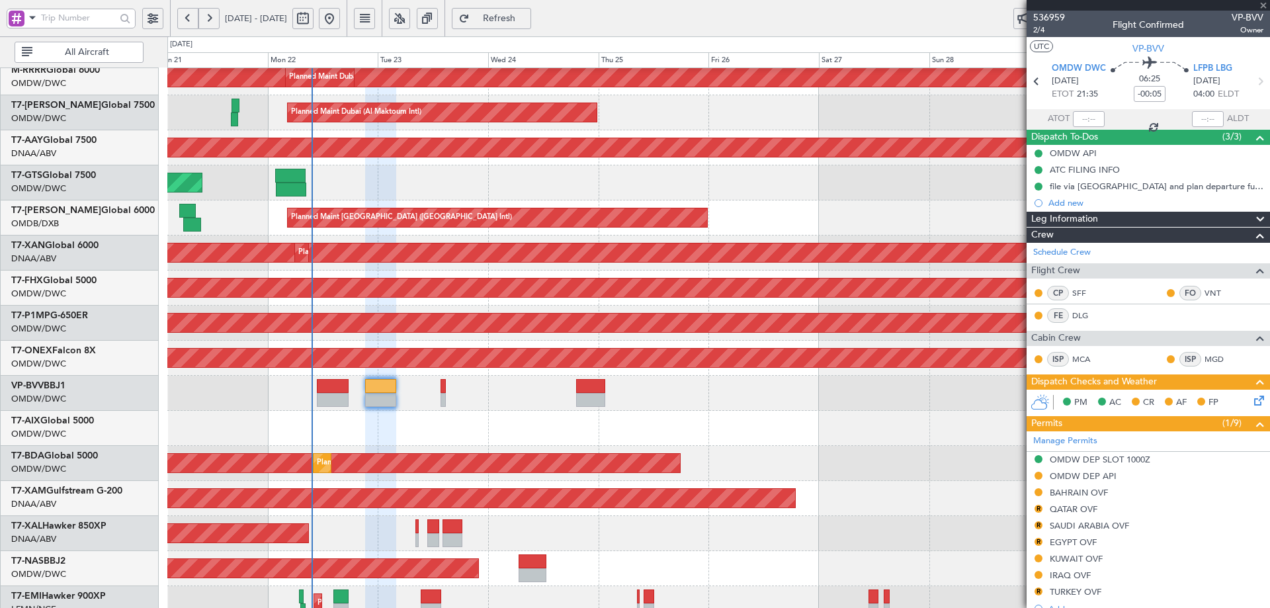
type input "+00:10"
type input "0"
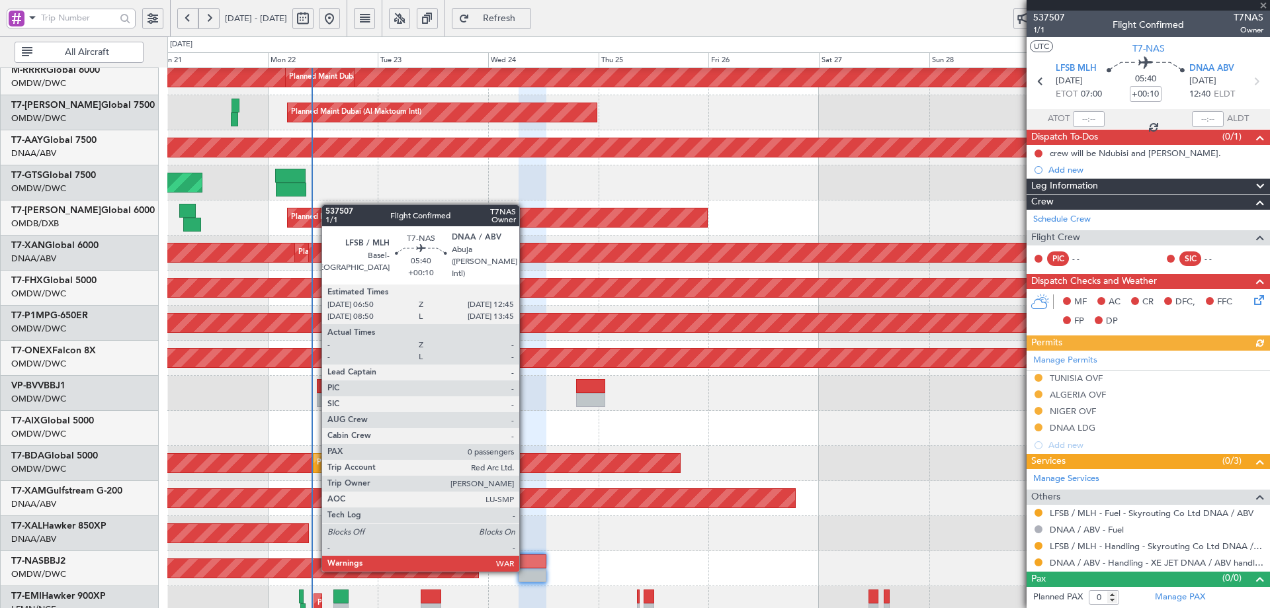
click at [525, 569] on div at bounding box center [533, 575] width 28 height 14
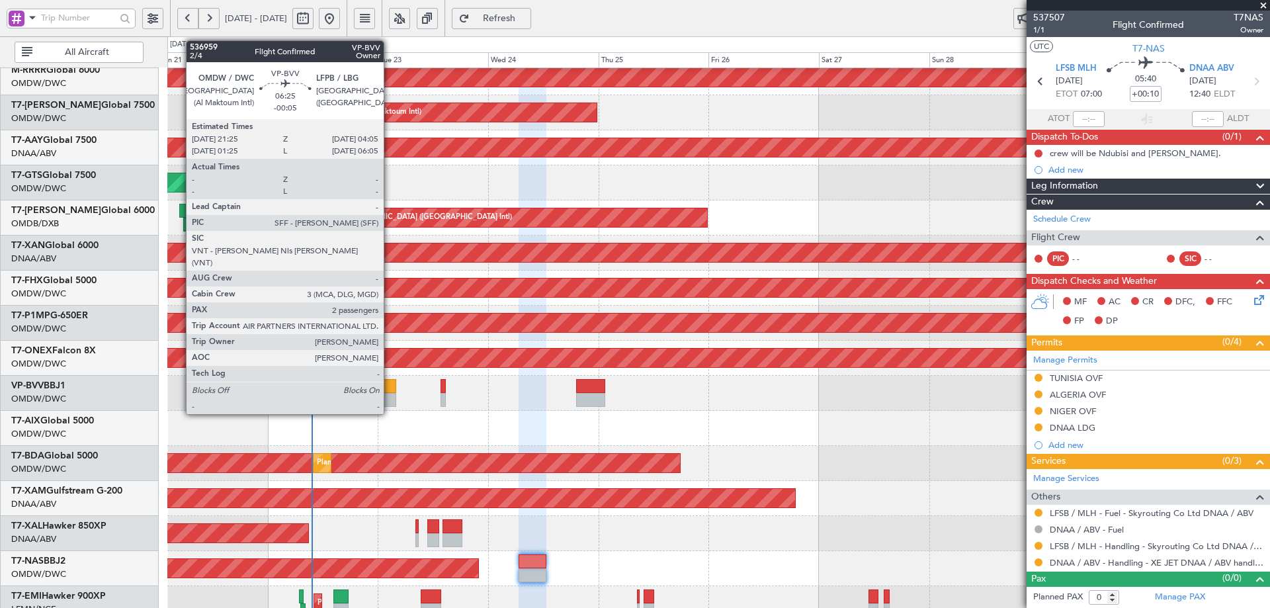
click at [389, 384] on div at bounding box center [380, 386] width 31 height 14
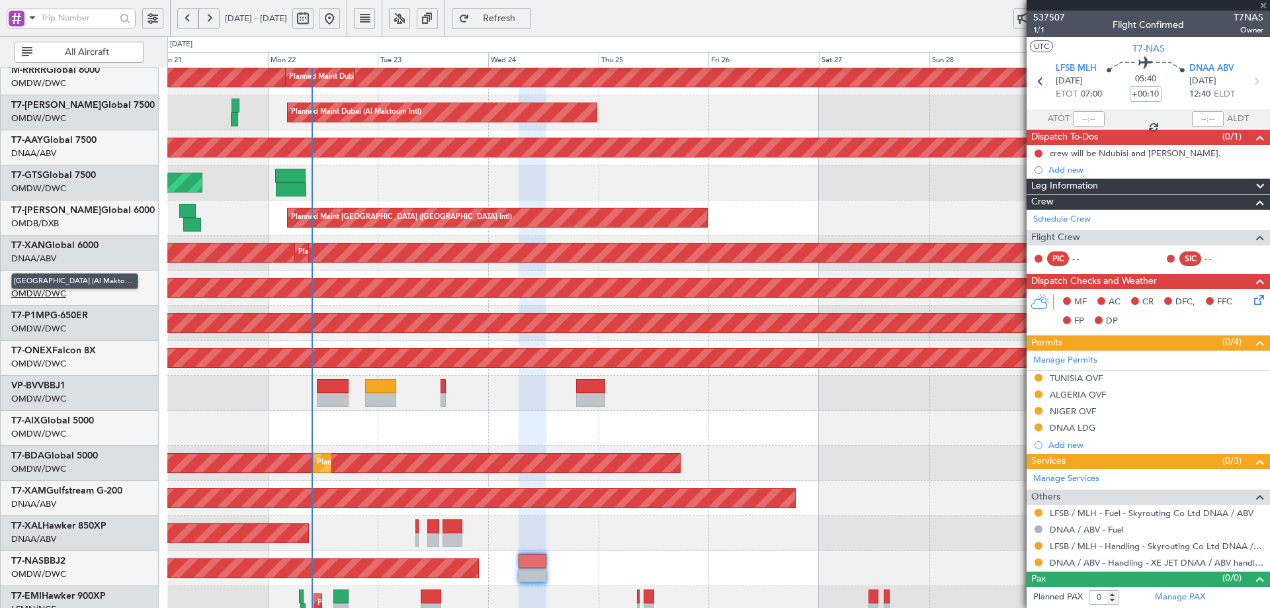
type input "-00:05"
type input "2"
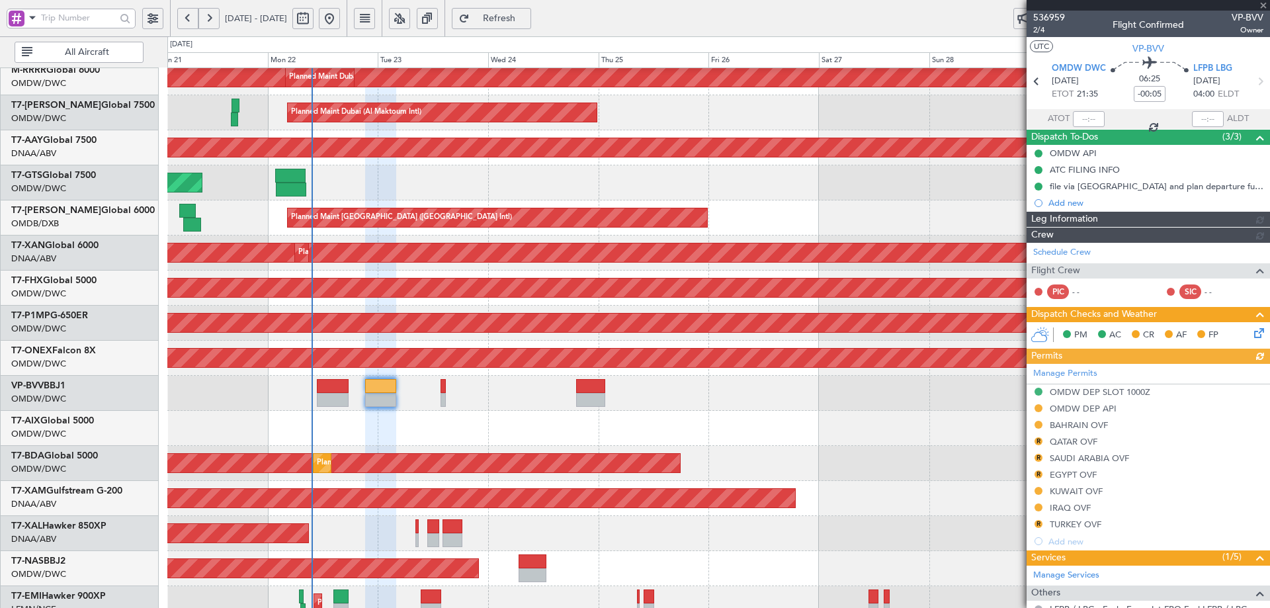
type input "[PERSON_NAME] (ANI)"
type input "7345"
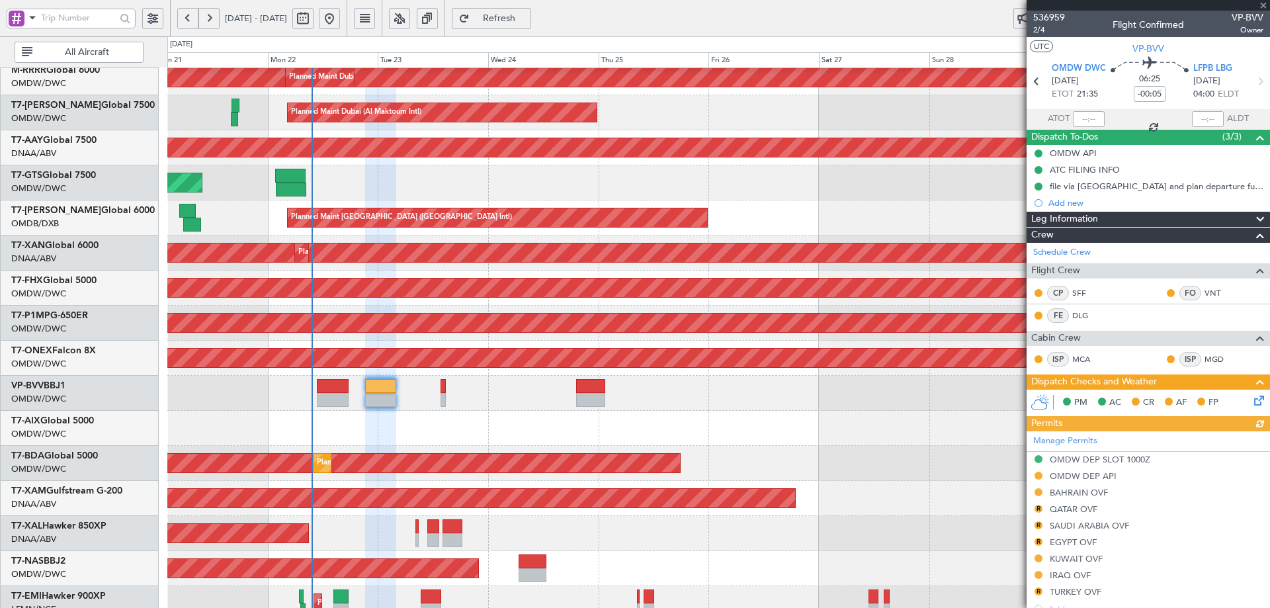
scroll to position [256, 0]
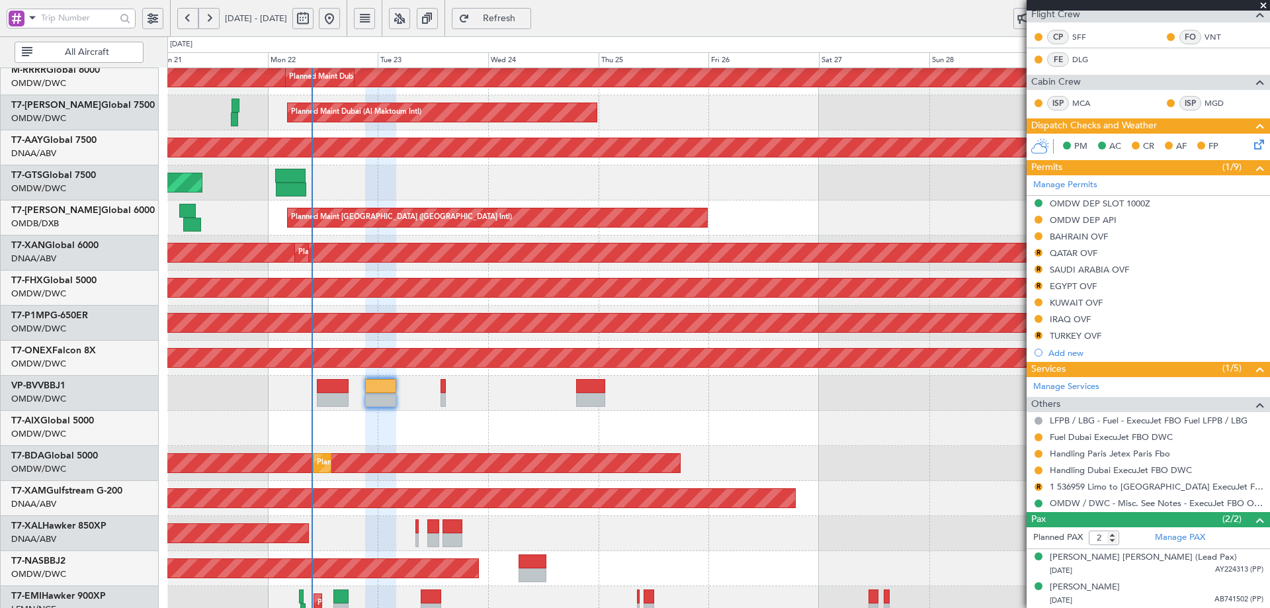
drag, startPoint x: 1040, startPoint y: 335, endPoint x: 1038, endPoint y: 343, distance: 8.2
click at [1040, 335] on button "R" at bounding box center [1039, 335] width 8 height 8
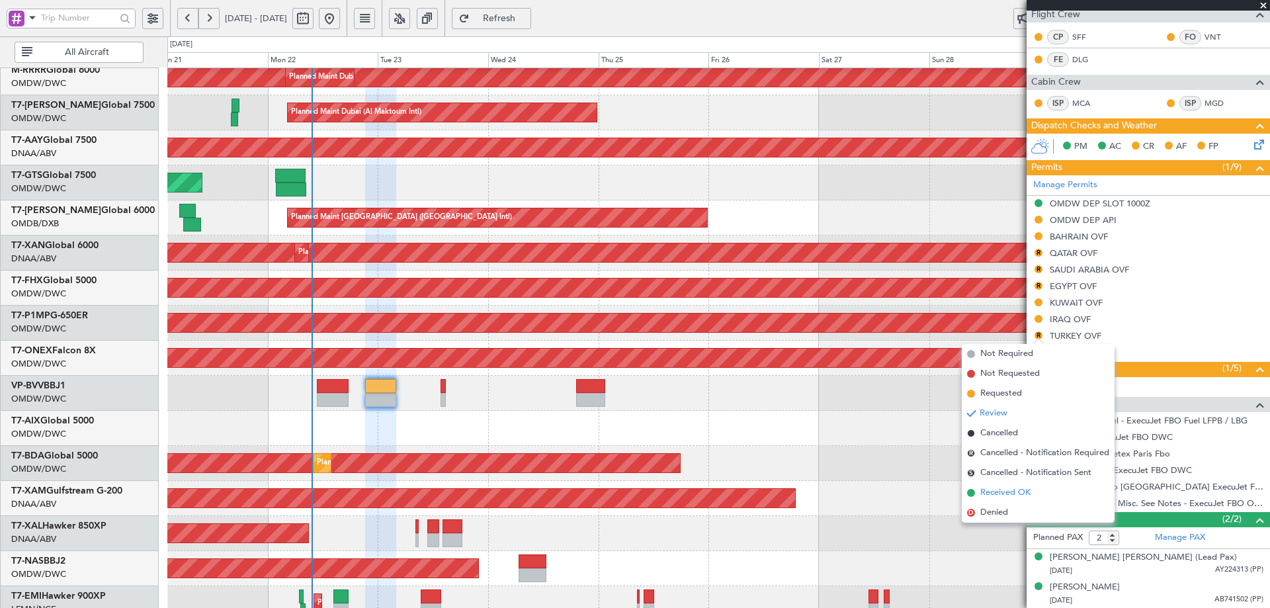
click at [988, 491] on span "Received OK" at bounding box center [1005, 492] width 50 height 13
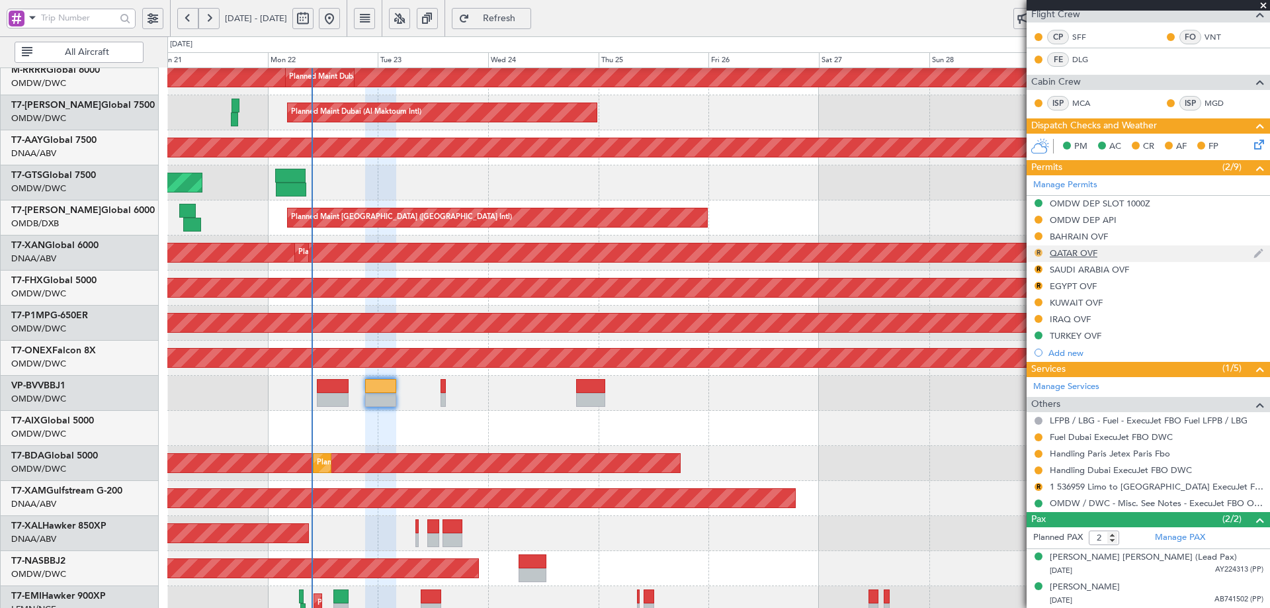
click at [1040, 253] on button "R" at bounding box center [1039, 253] width 8 height 8
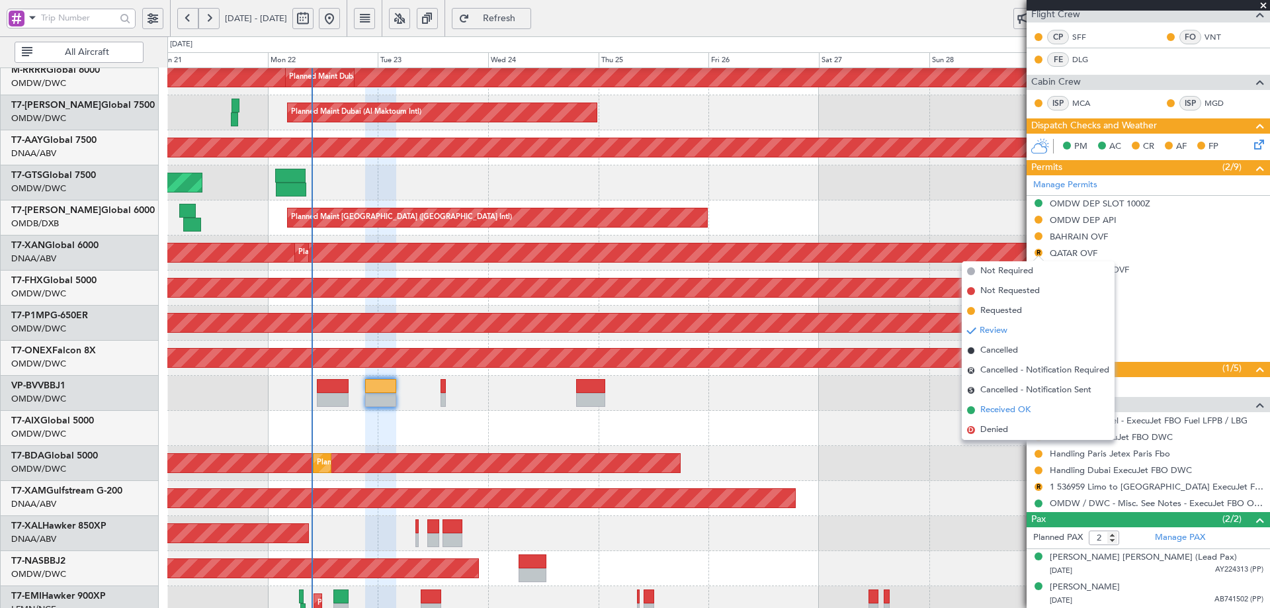
click at [988, 413] on span "Received OK" at bounding box center [1005, 410] width 50 height 13
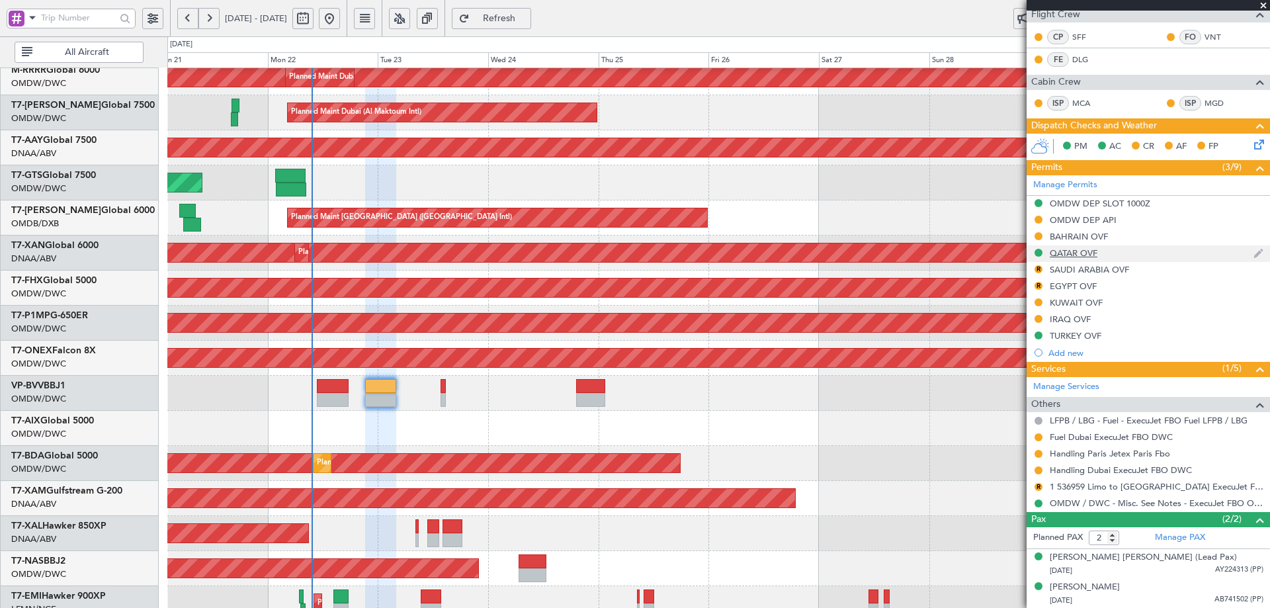
click at [1077, 258] on mat-tooltip-component "QATAR OVF" at bounding box center [1074, 275] width 64 height 35
click at [1078, 252] on div "QATAR OVF" at bounding box center [1074, 252] width 48 height 11
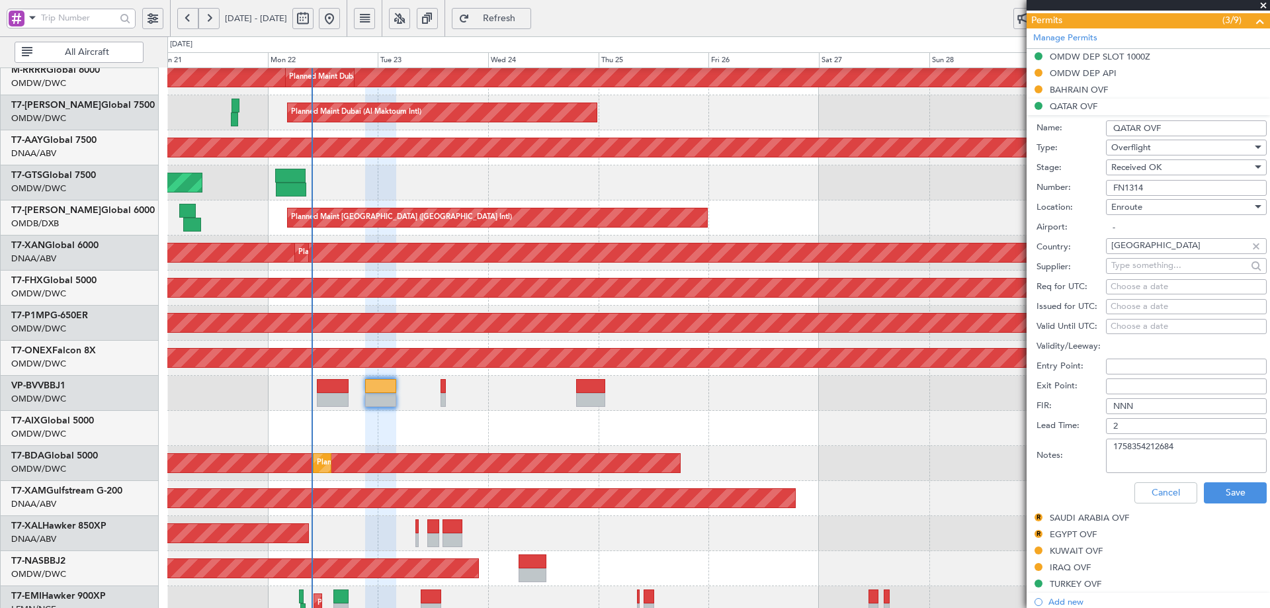
scroll to position [386, 0]
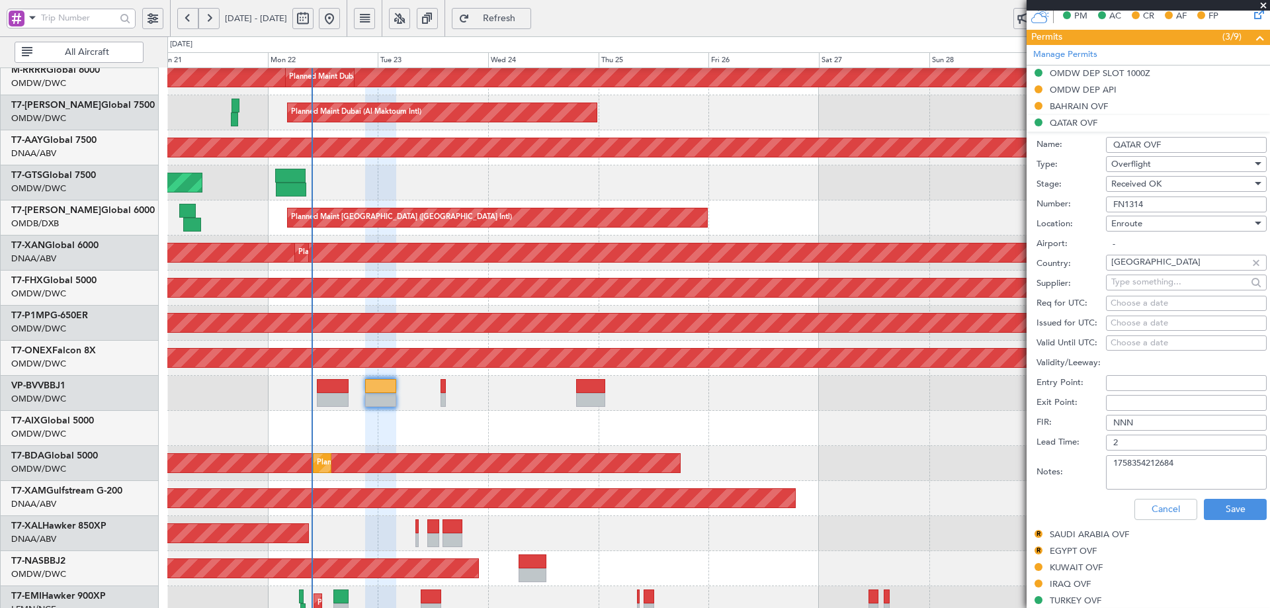
click at [527, 17] on span "Refresh" at bounding box center [499, 18] width 54 height 9
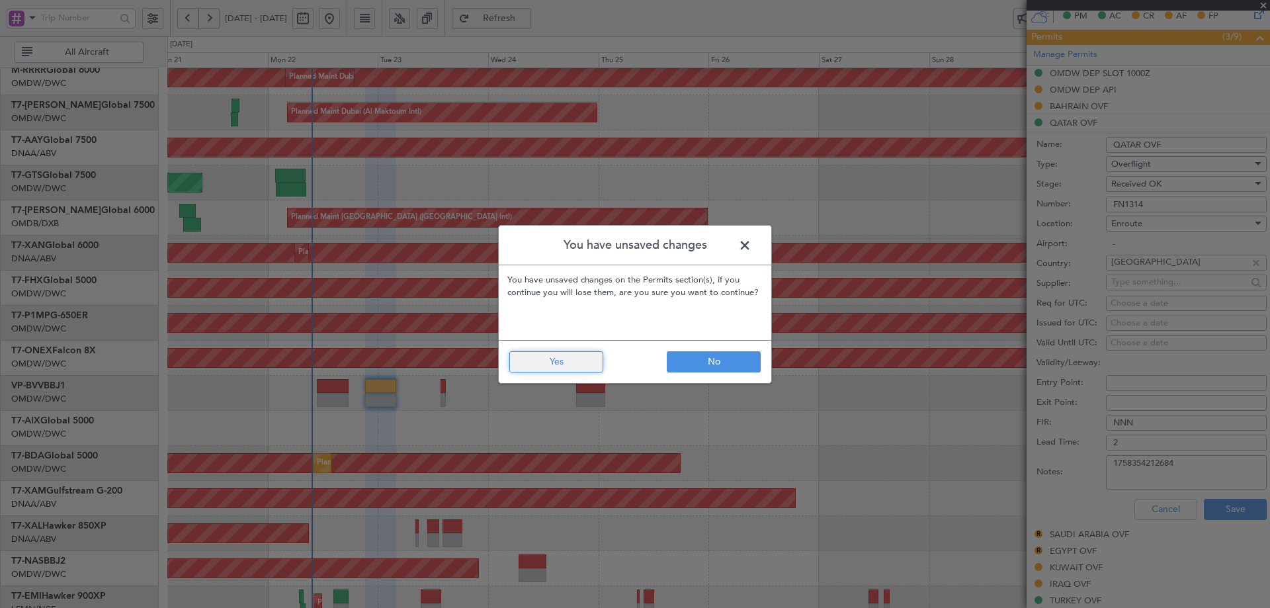
click at [560, 367] on button "Yes" at bounding box center [556, 361] width 94 height 21
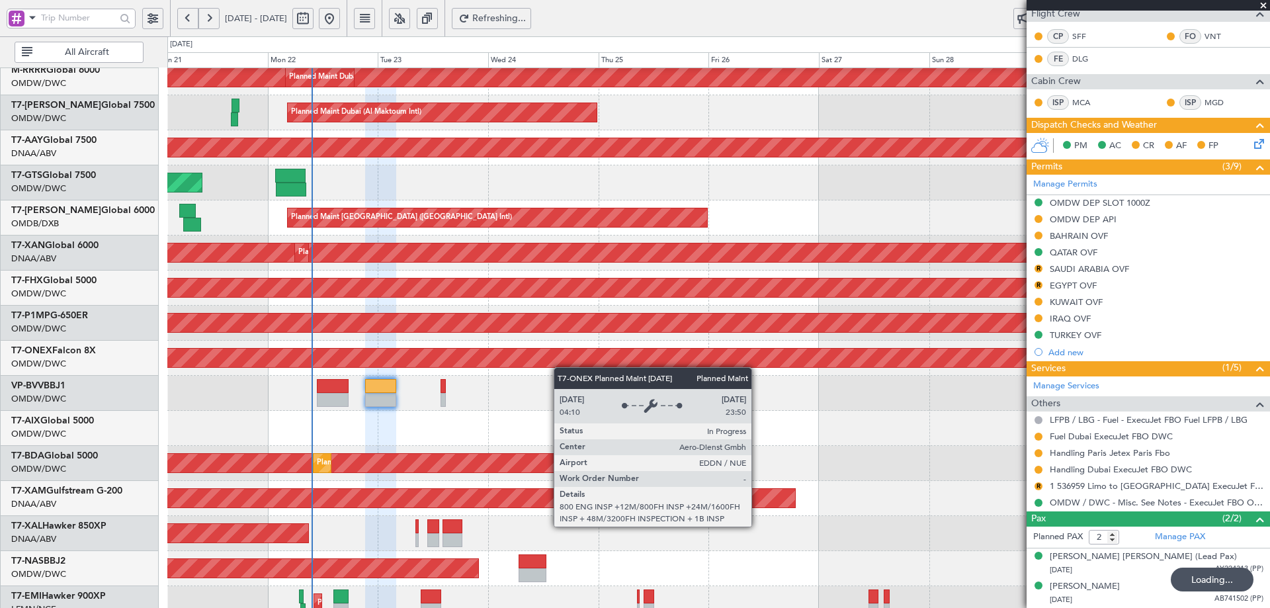
scroll to position [256, 0]
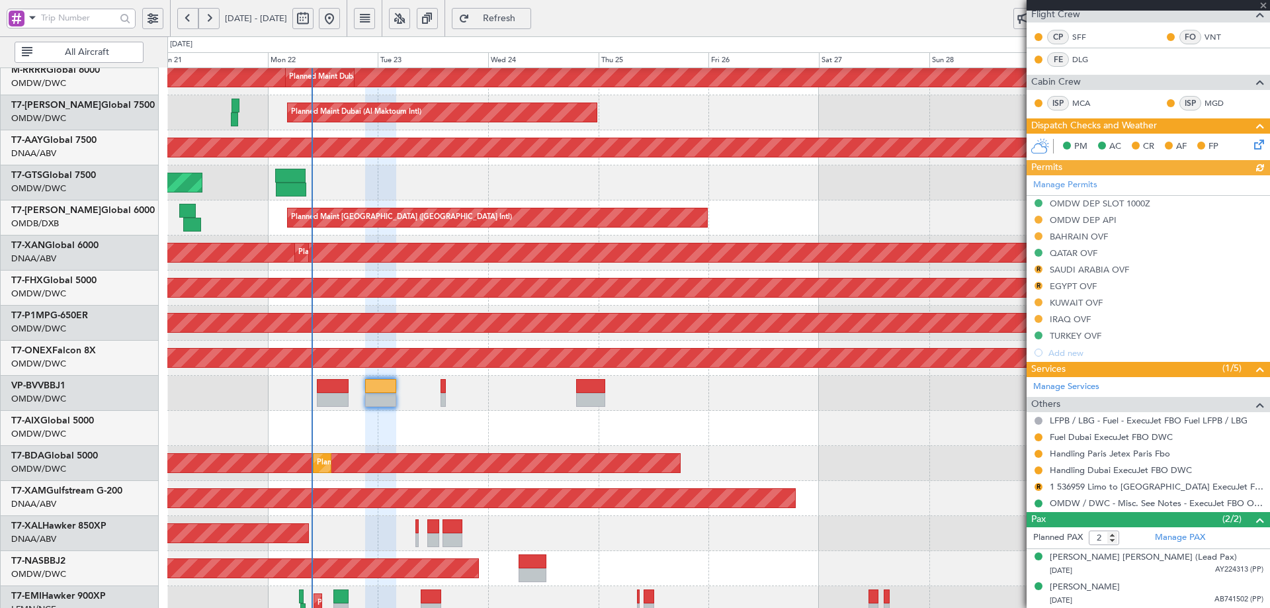
type input "[PERSON_NAME] (ANI)"
type input "7345"
click at [1084, 252] on div "QATAR OVF" at bounding box center [1074, 252] width 48 height 11
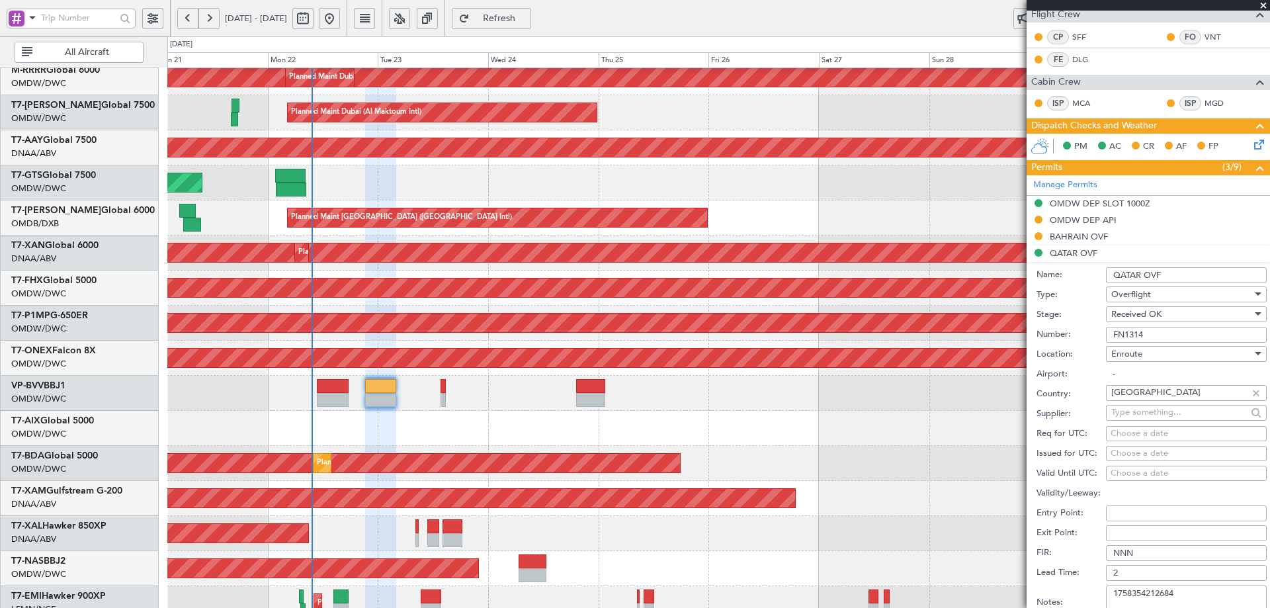
scroll to position [386, 0]
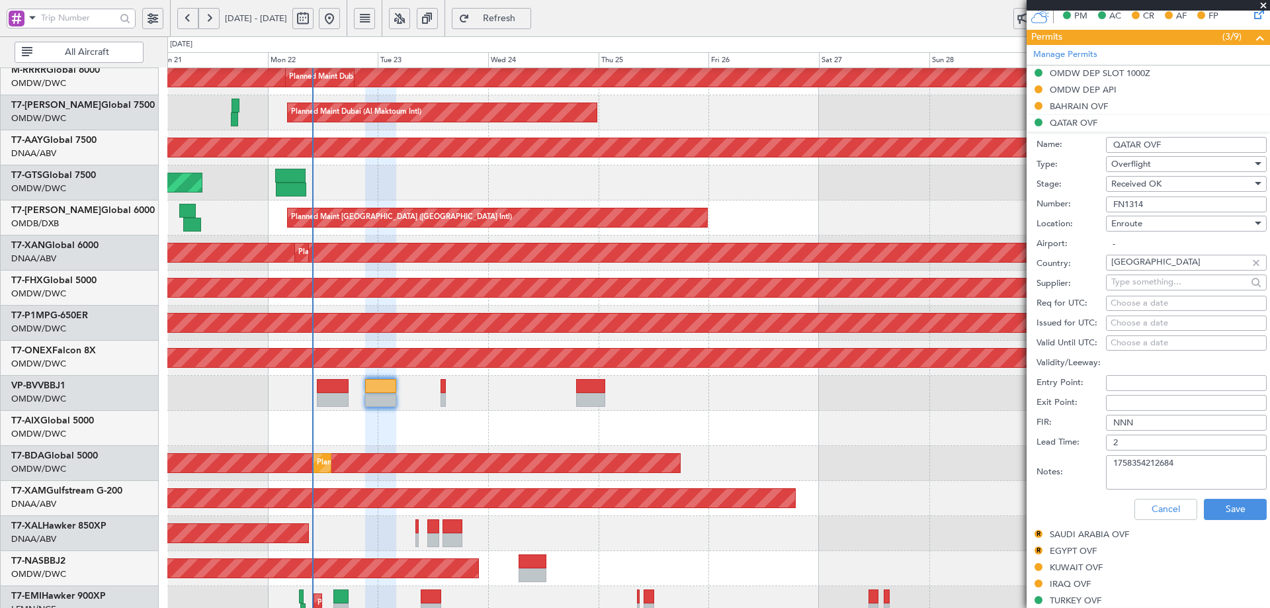
drag, startPoint x: 1148, startPoint y: 208, endPoint x: 1083, endPoint y: 194, distance: 66.8
click at [1083, 194] on div "Number: FN1314" at bounding box center [1152, 204] width 230 height 20
paste input "45"
type input "FN1454"
click at [1154, 182] on span "Received OK" at bounding box center [1136, 184] width 50 height 12
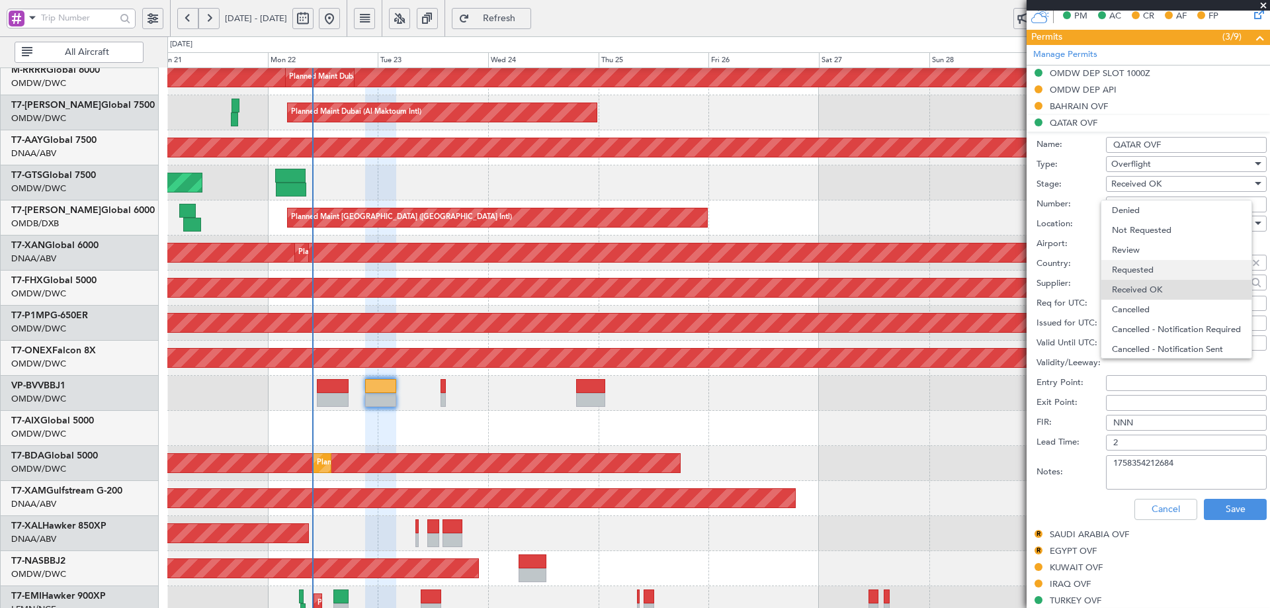
scroll to position [21, 0]
drag, startPoint x: 1141, startPoint y: 247, endPoint x: 1198, endPoint y: 306, distance: 81.4
click at [1140, 247] on span "Requested" at bounding box center [1181, 249] width 139 height 20
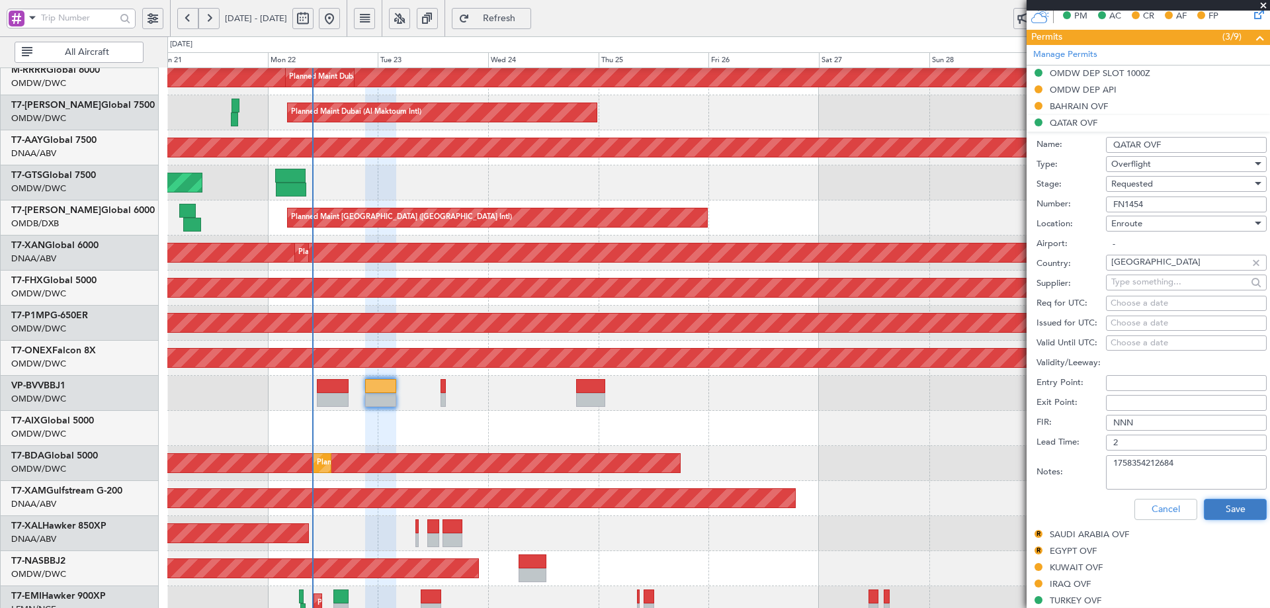
click at [1214, 508] on button "Save" at bounding box center [1235, 509] width 63 height 21
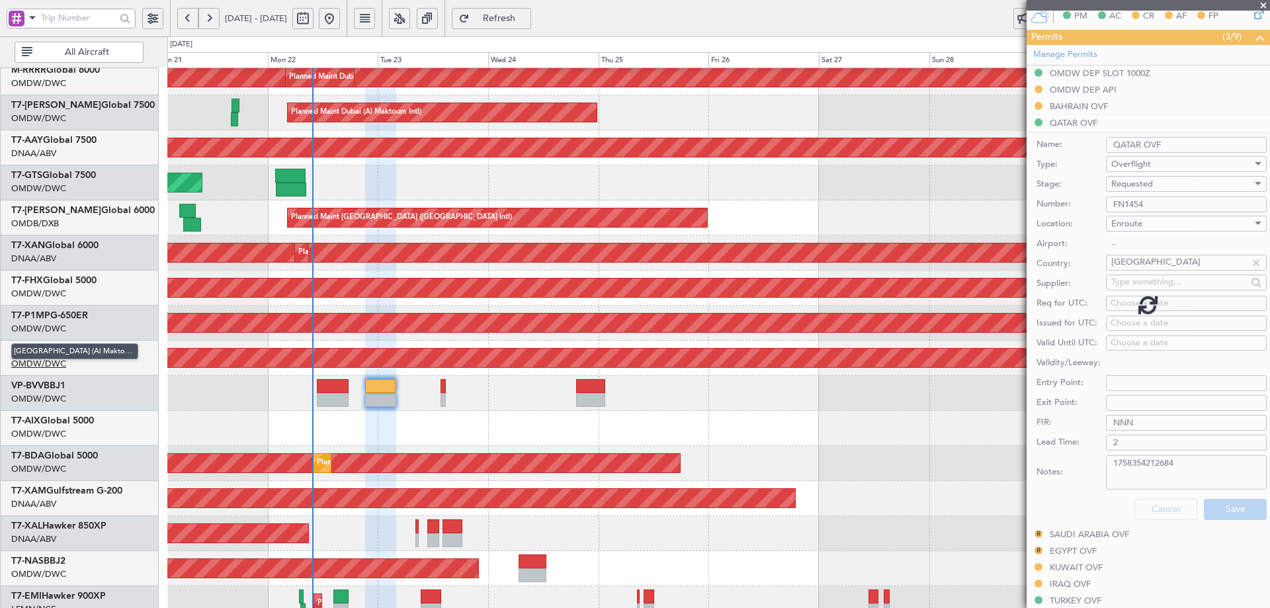
scroll to position [256, 0]
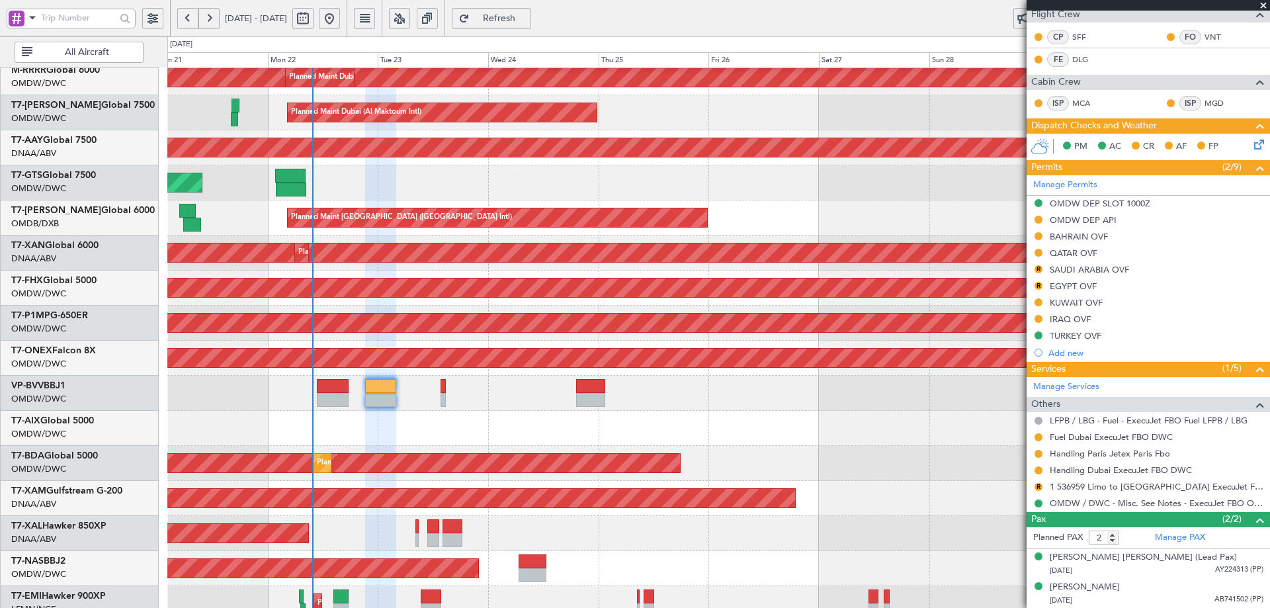
click at [527, 15] on span "Refresh" at bounding box center [499, 18] width 54 height 9
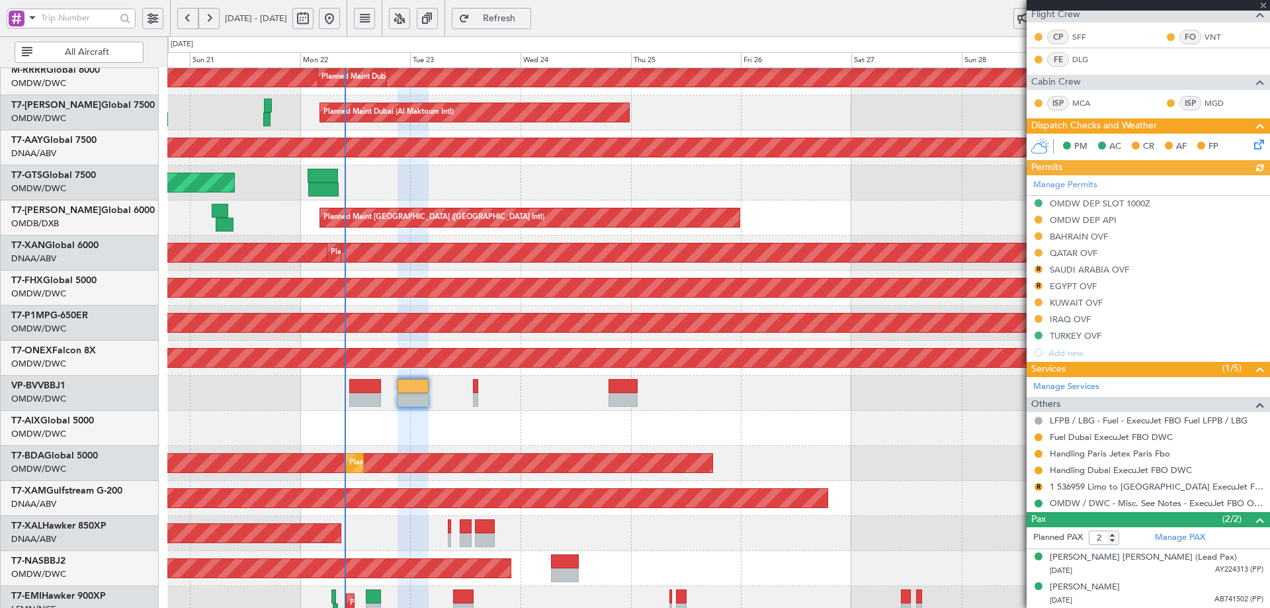
type input "[PERSON_NAME] (ANI)"
type input "7345"
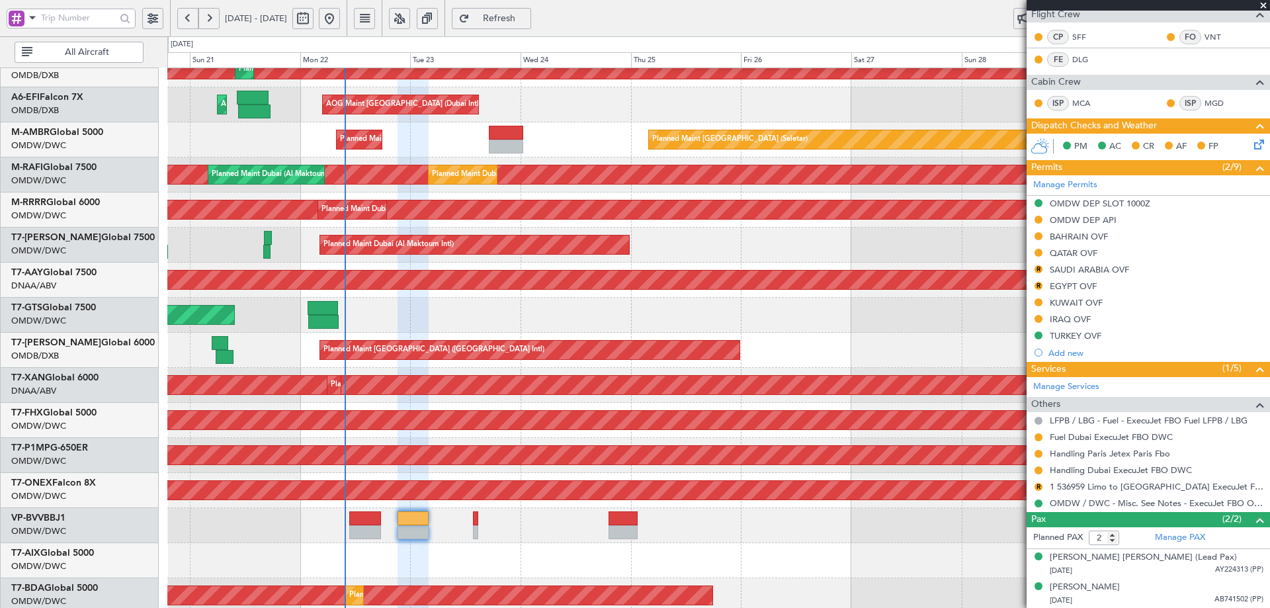
scroll to position [0, 0]
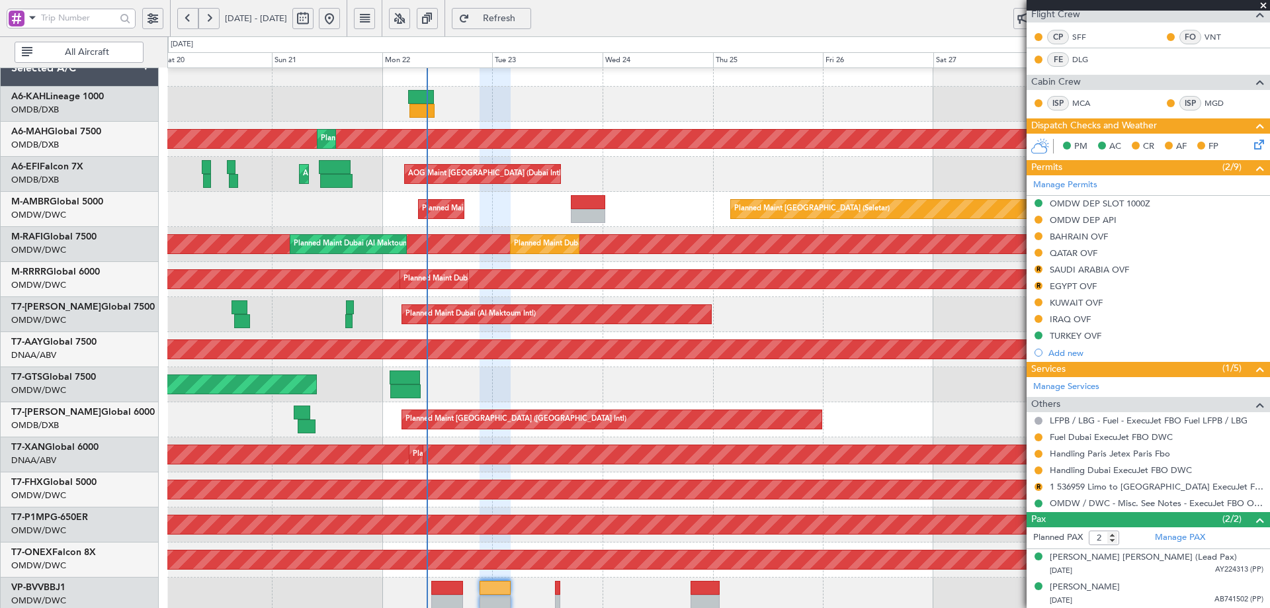
click at [502, 217] on div "Planned Maint [GEOGRAPHIC_DATA] (Seletar) Planned Maint [GEOGRAPHIC_DATA] (Al M…" at bounding box center [718, 209] width 1102 height 35
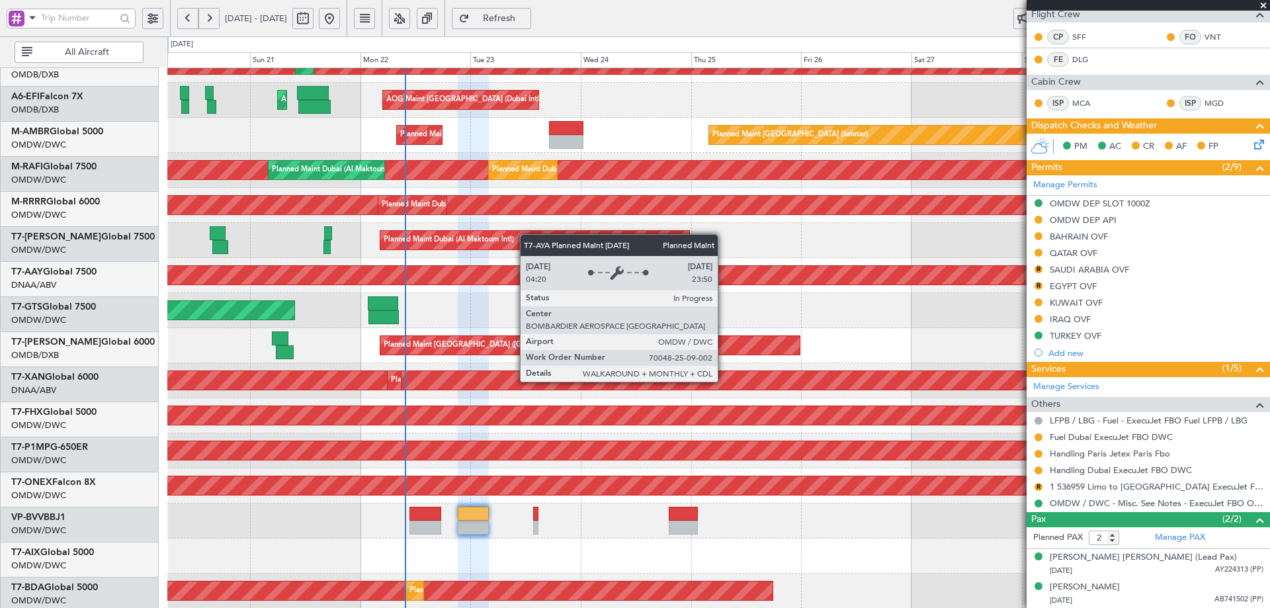
scroll to position [96, 0]
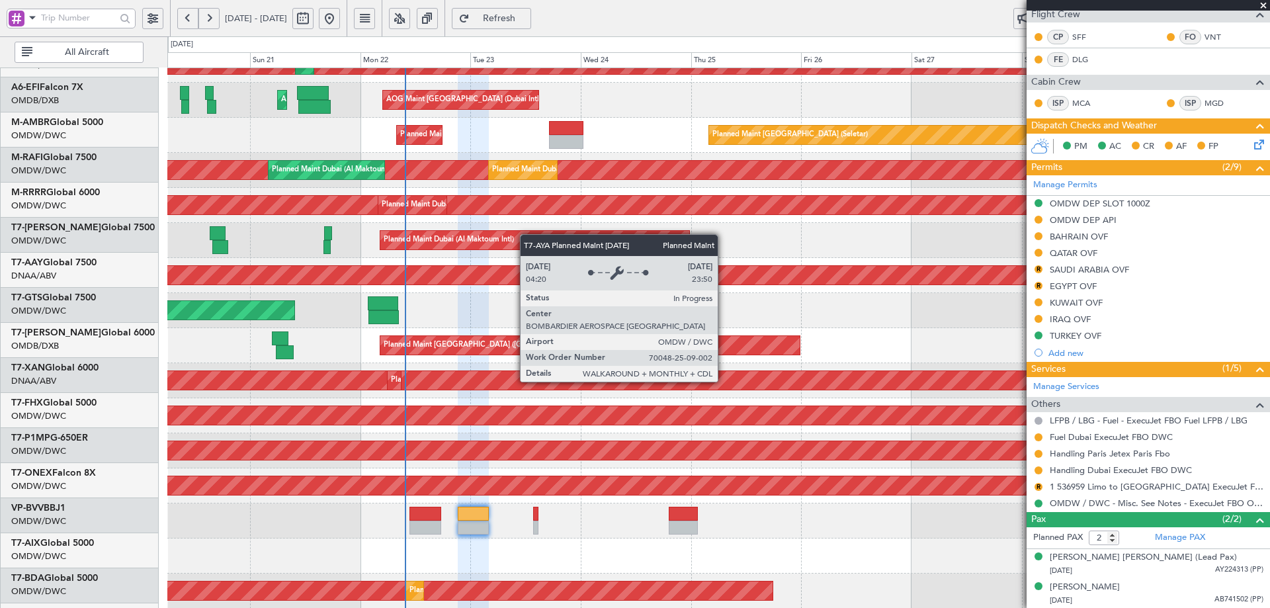
click at [525, 231] on div "Planned Maint Dubai (Al Maktoum Intl)" at bounding box center [534, 240] width 309 height 19
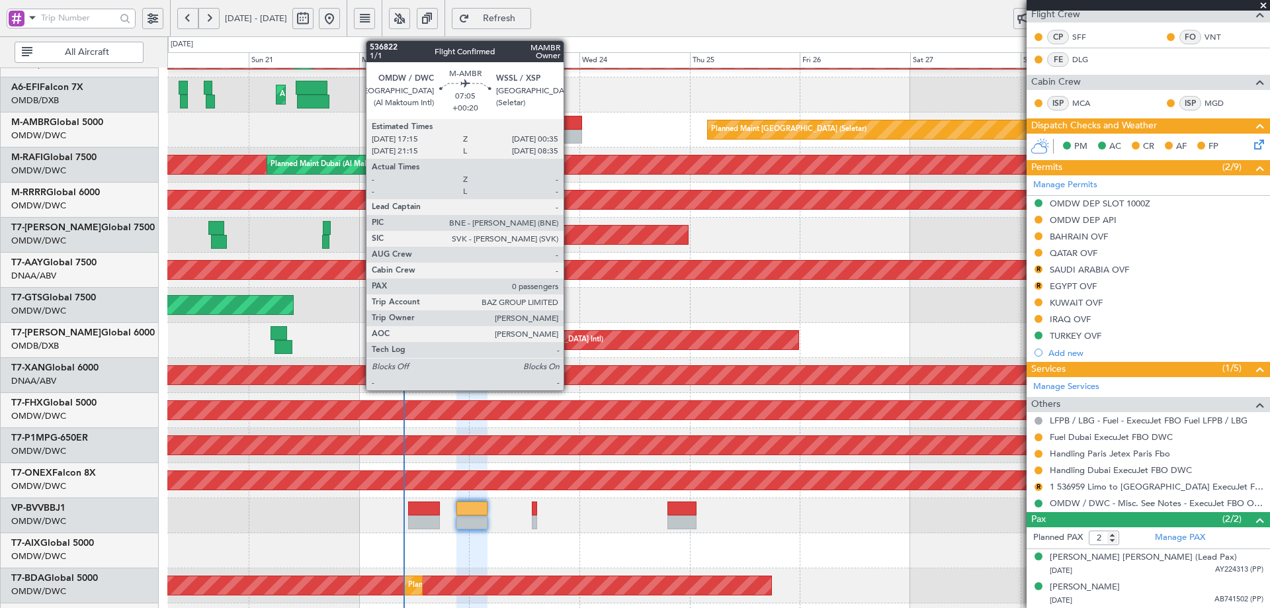
click at [570, 121] on div at bounding box center [565, 123] width 34 height 14
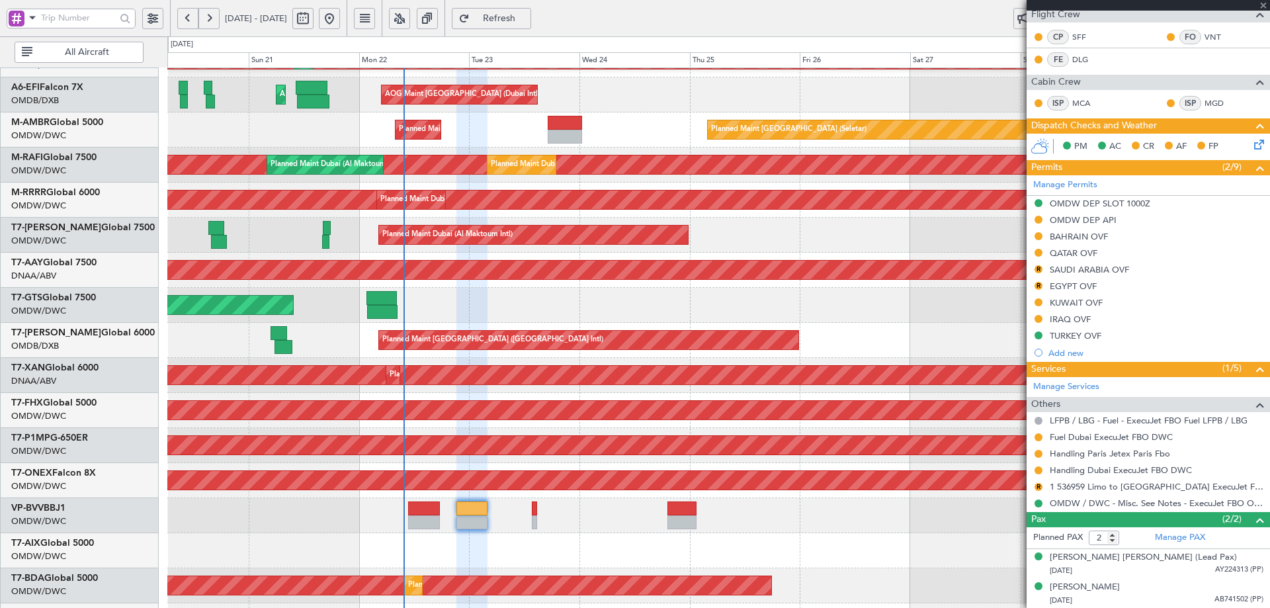
type input "+00:20"
type input "0"
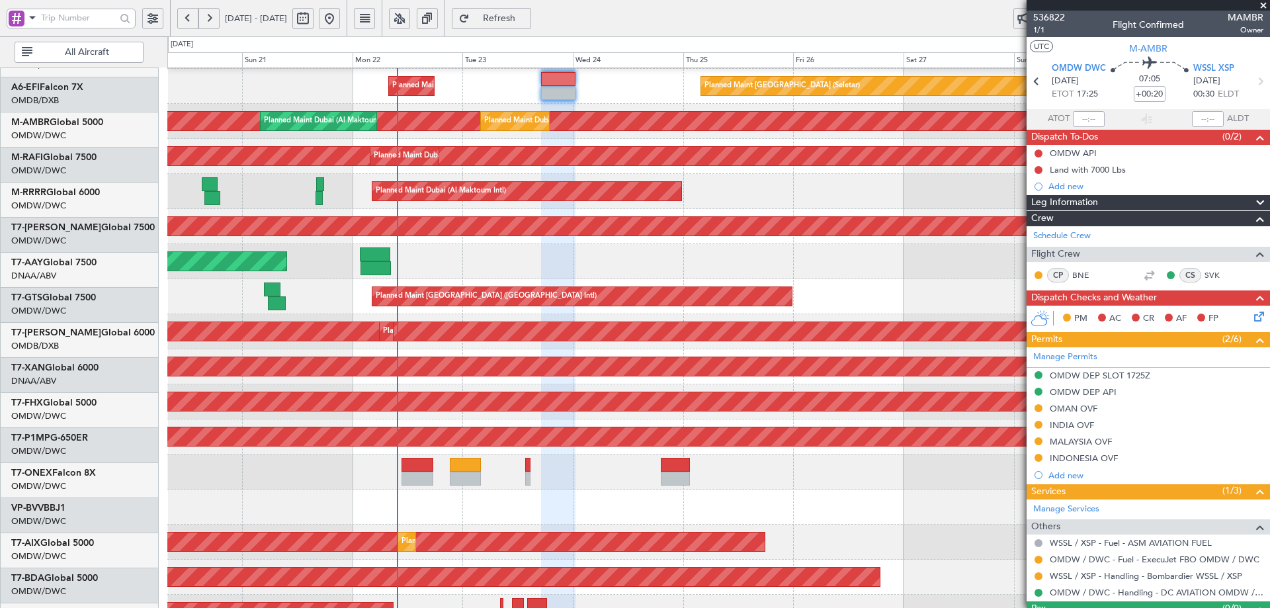
scroll to position [203, 0]
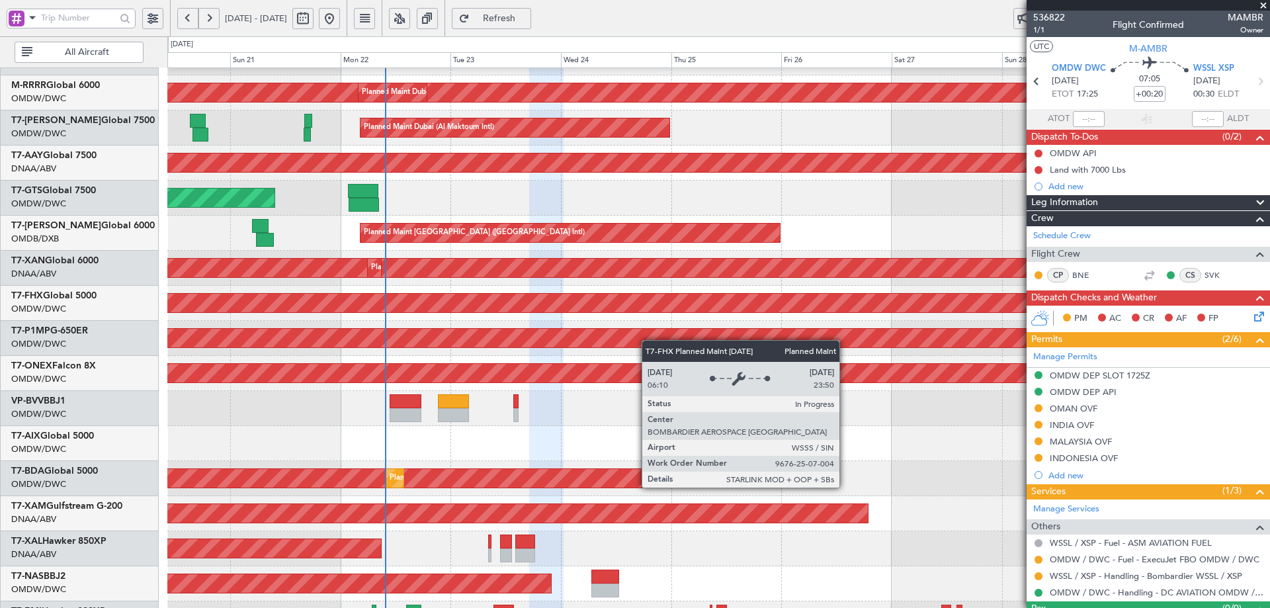
click at [648, 304] on div "Planned Maint [GEOGRAPHIC_DATA] ([GEOGRAPHIC_DATA])" at bounding box center [364, 303] width 2596 height 19
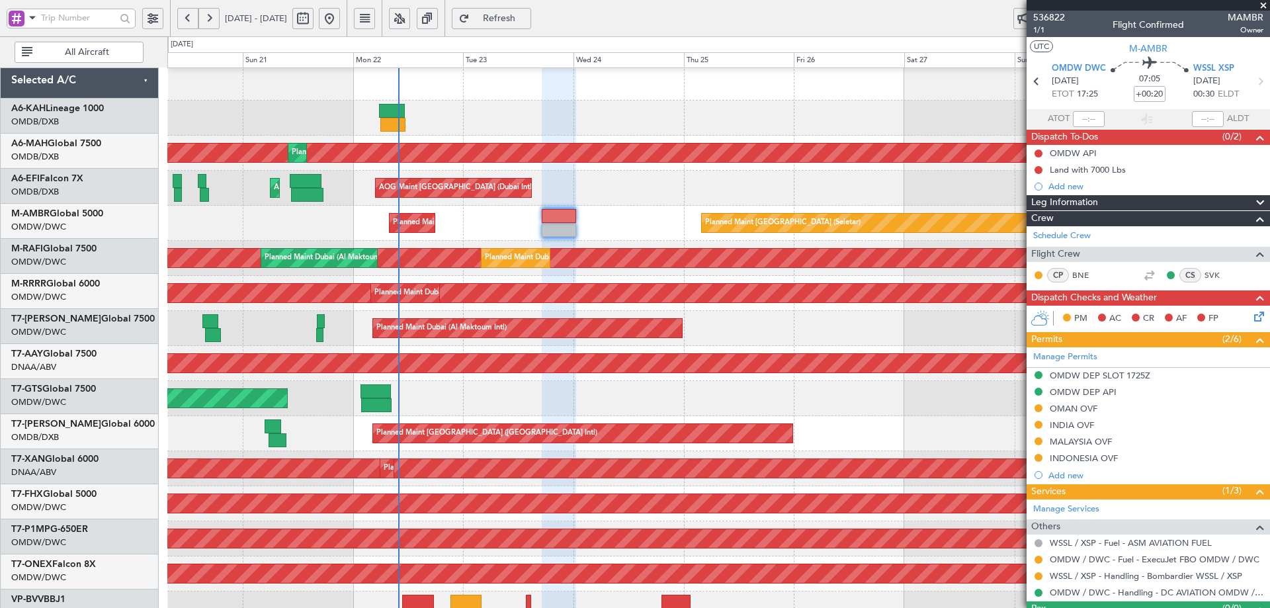
scroll to position [0, 0]
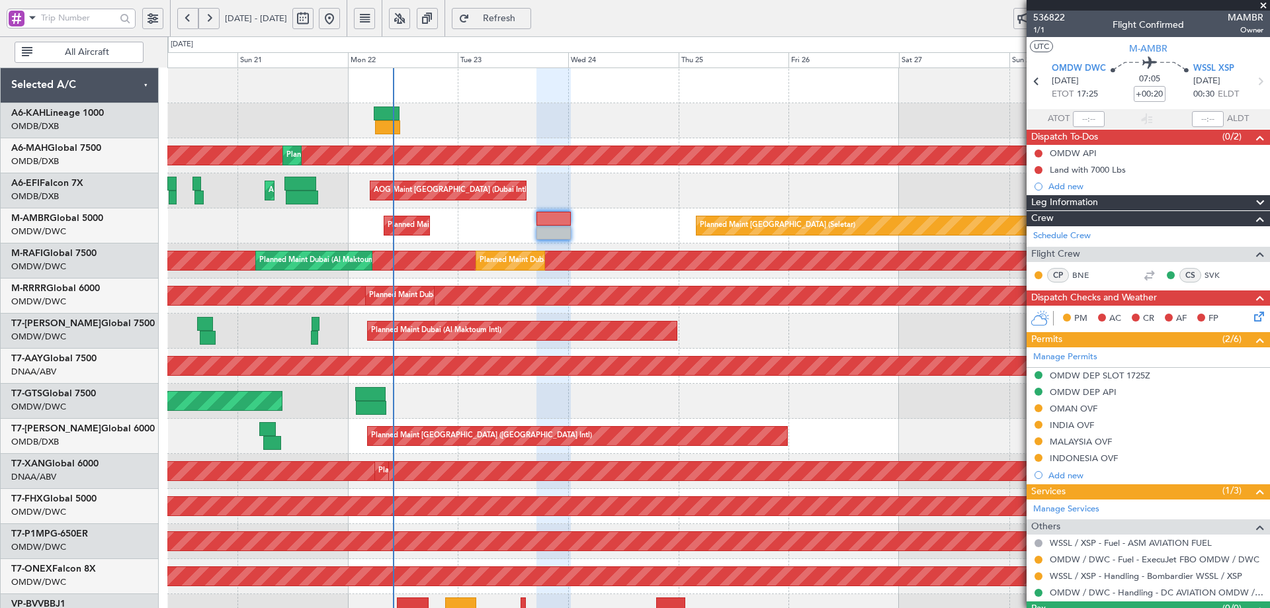
click at [534, 396] on div "AOG Maint [GEOGRAPHIC_DATA] (Seletar)" at bounding box center [718, 401] width 1102 height 35
